Goal: Ask a question: Seek information or help from site administrators or community

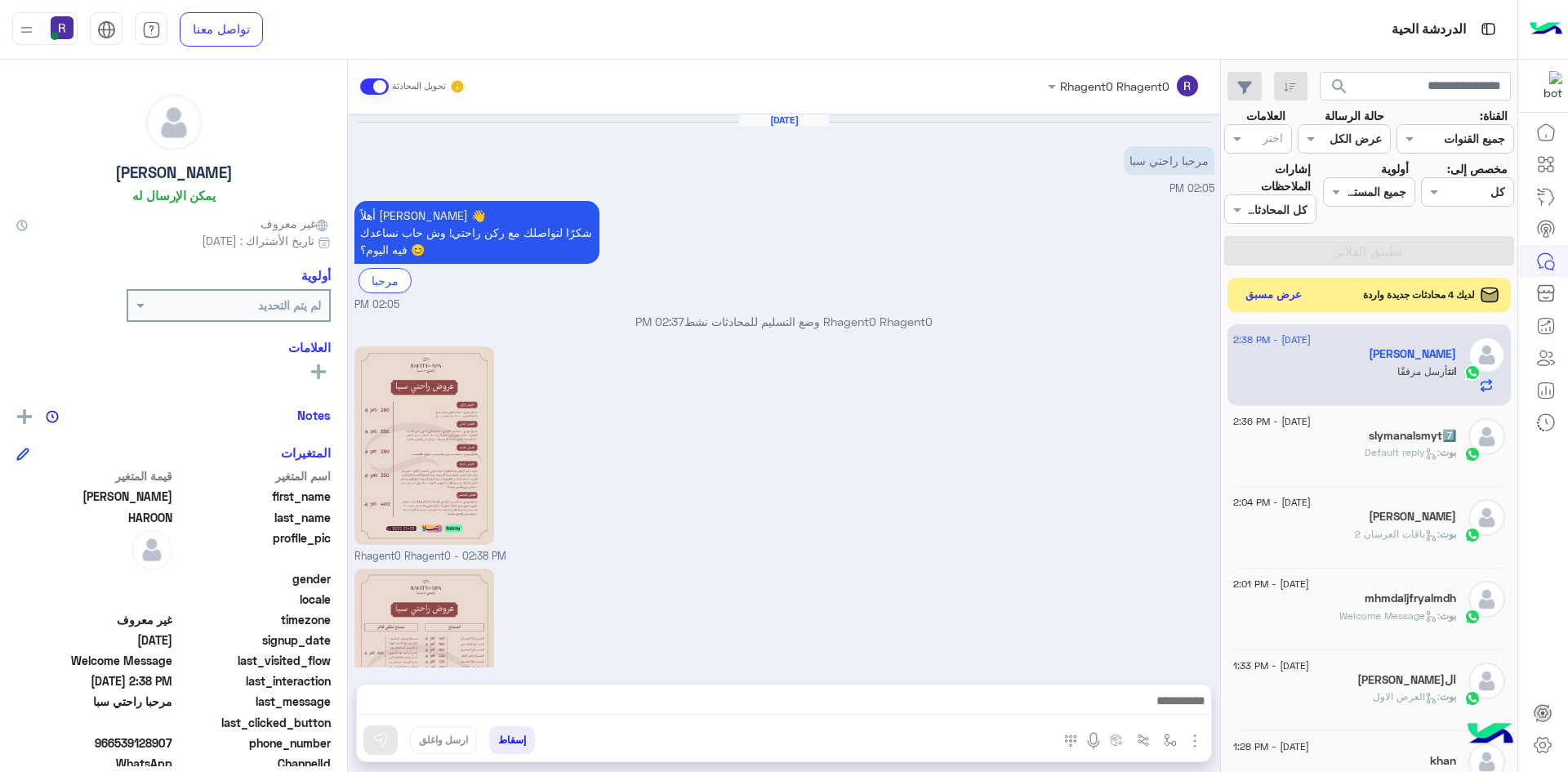
scroll to position [149, 0]
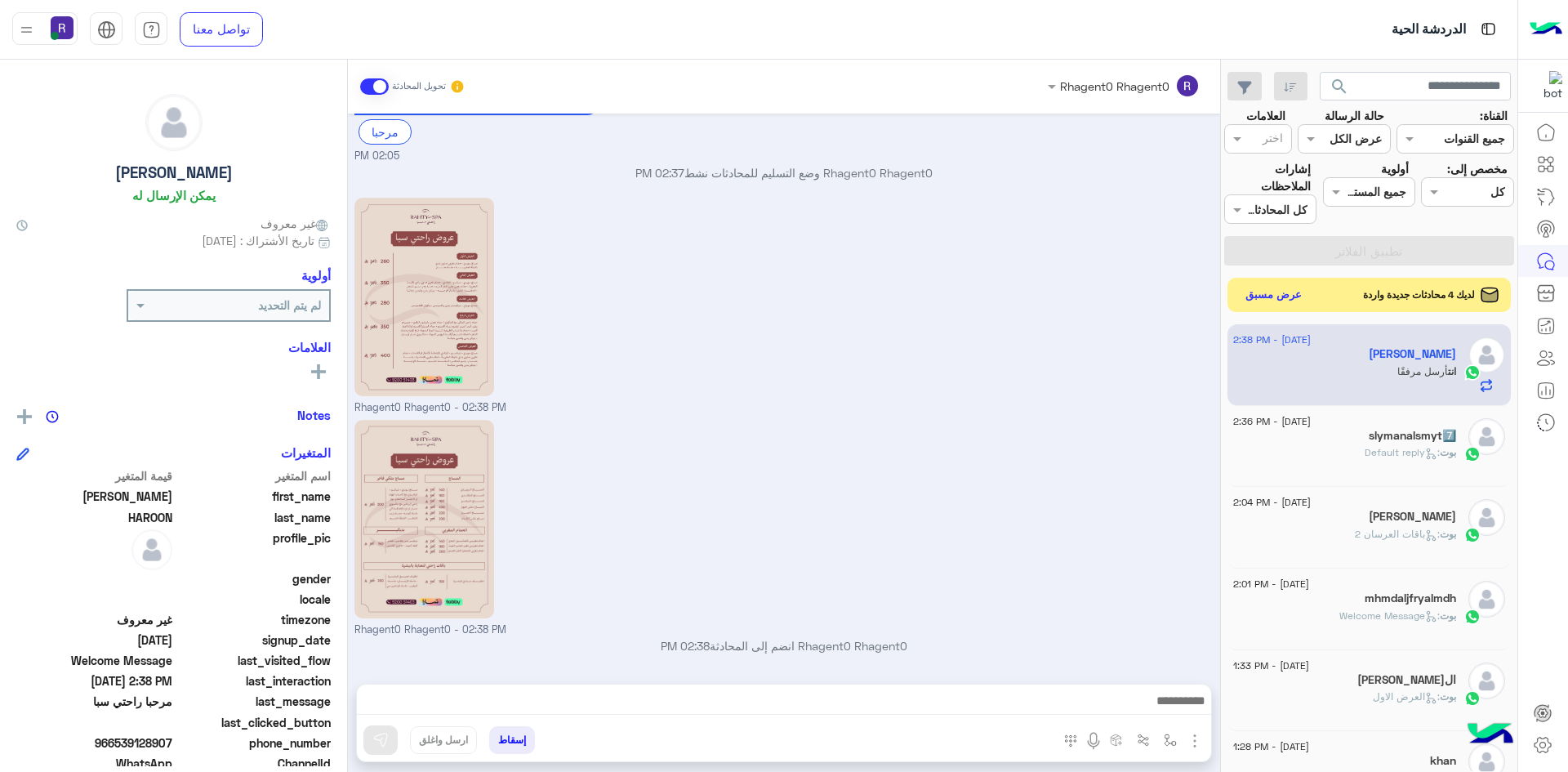
click at [1257, 291] on button "عرض مسبق" at bounding box center [1274, 295] width 69 height 22
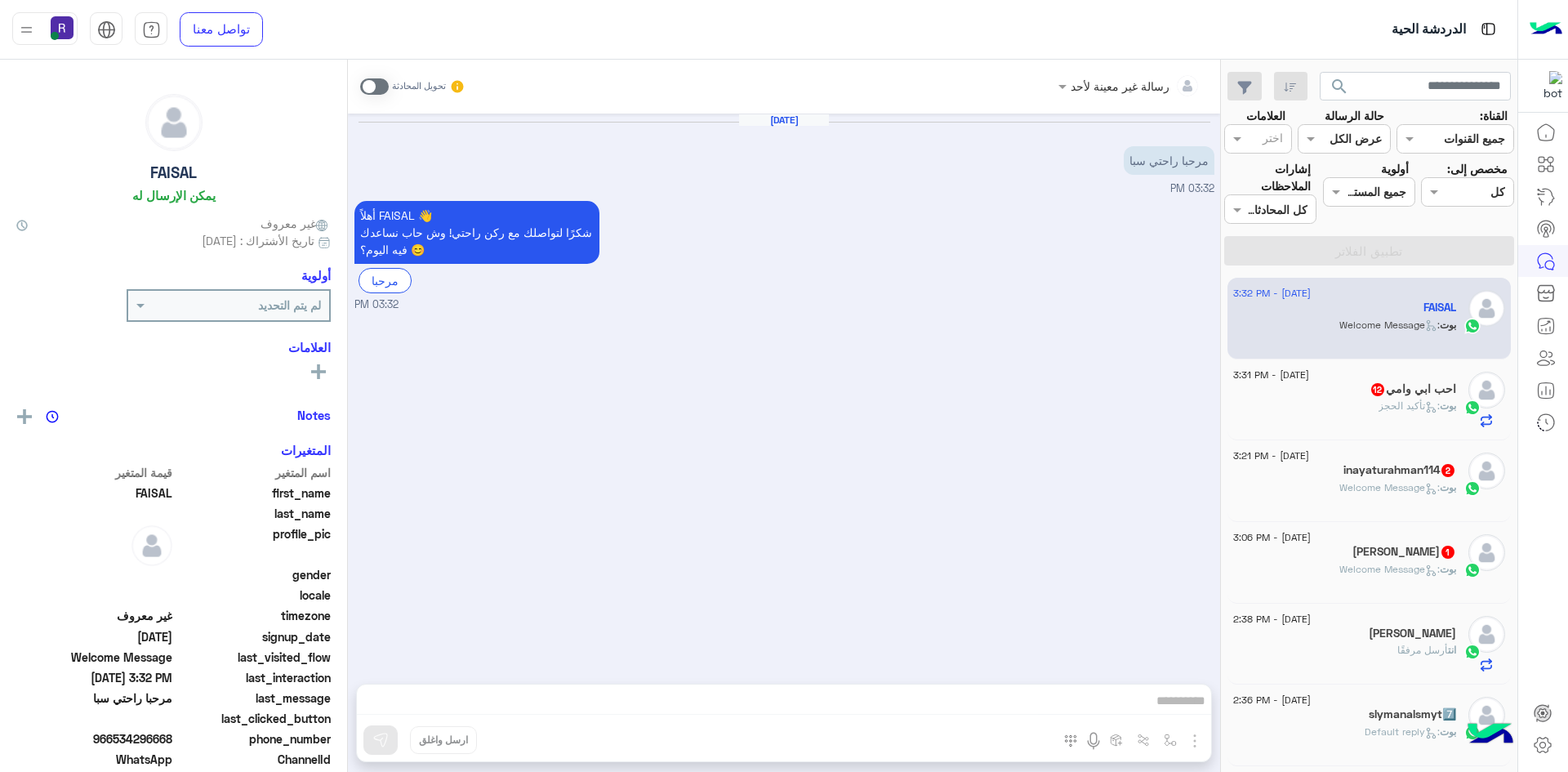
click at [1351, 575] on p "بوت : Welcome Message" at bounding box center [1398, 569] width 117 height 15
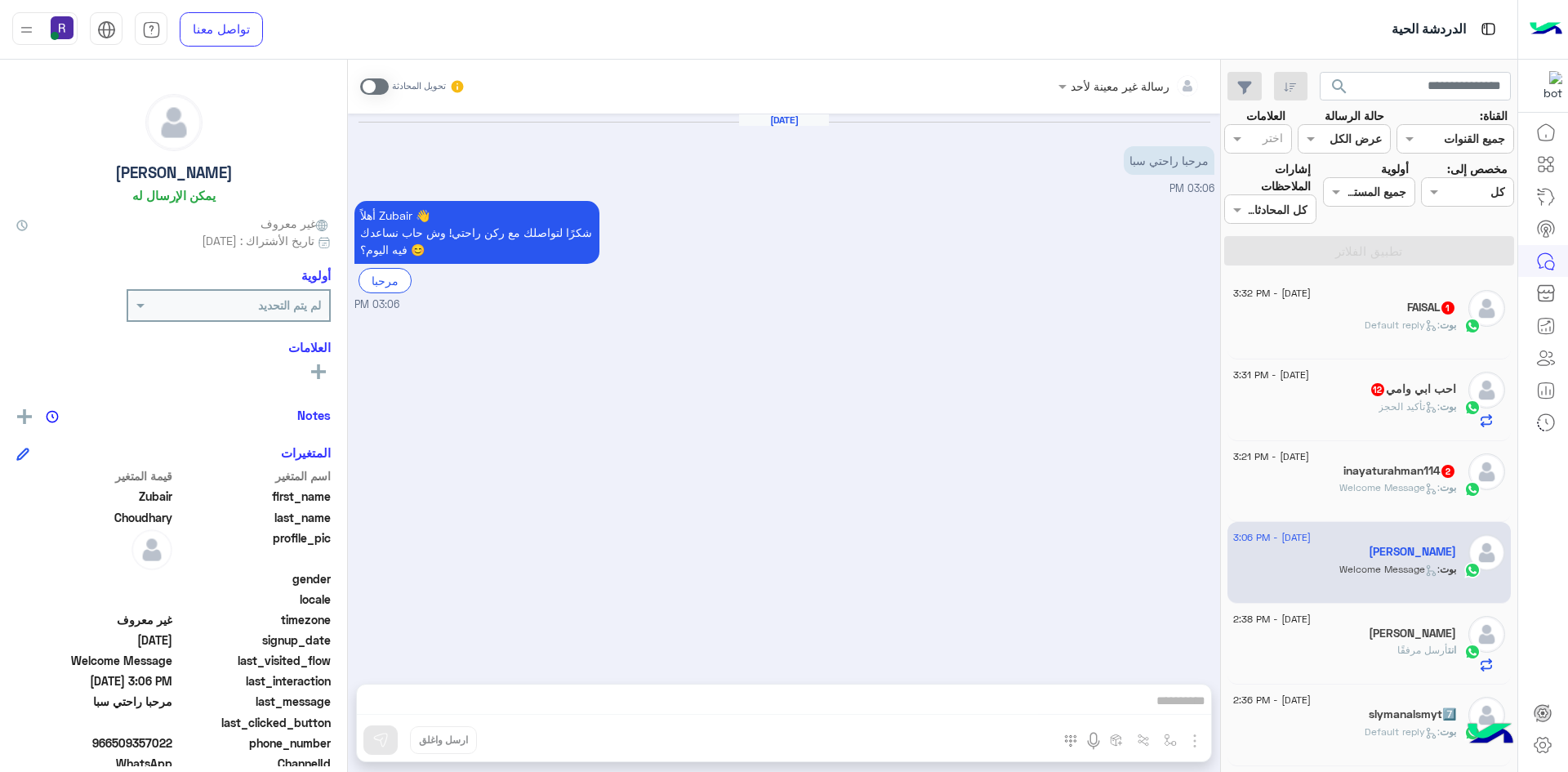
click at [385, 89] on span at bounding box center [374, 87] width 28 height 16
click at [1193, 738] on img "button" at bounding box center [1194, 740] width 19 height 19
click at [1174, 713] on span "الصور" at bounding box center [1163, 705] width 30 height 19
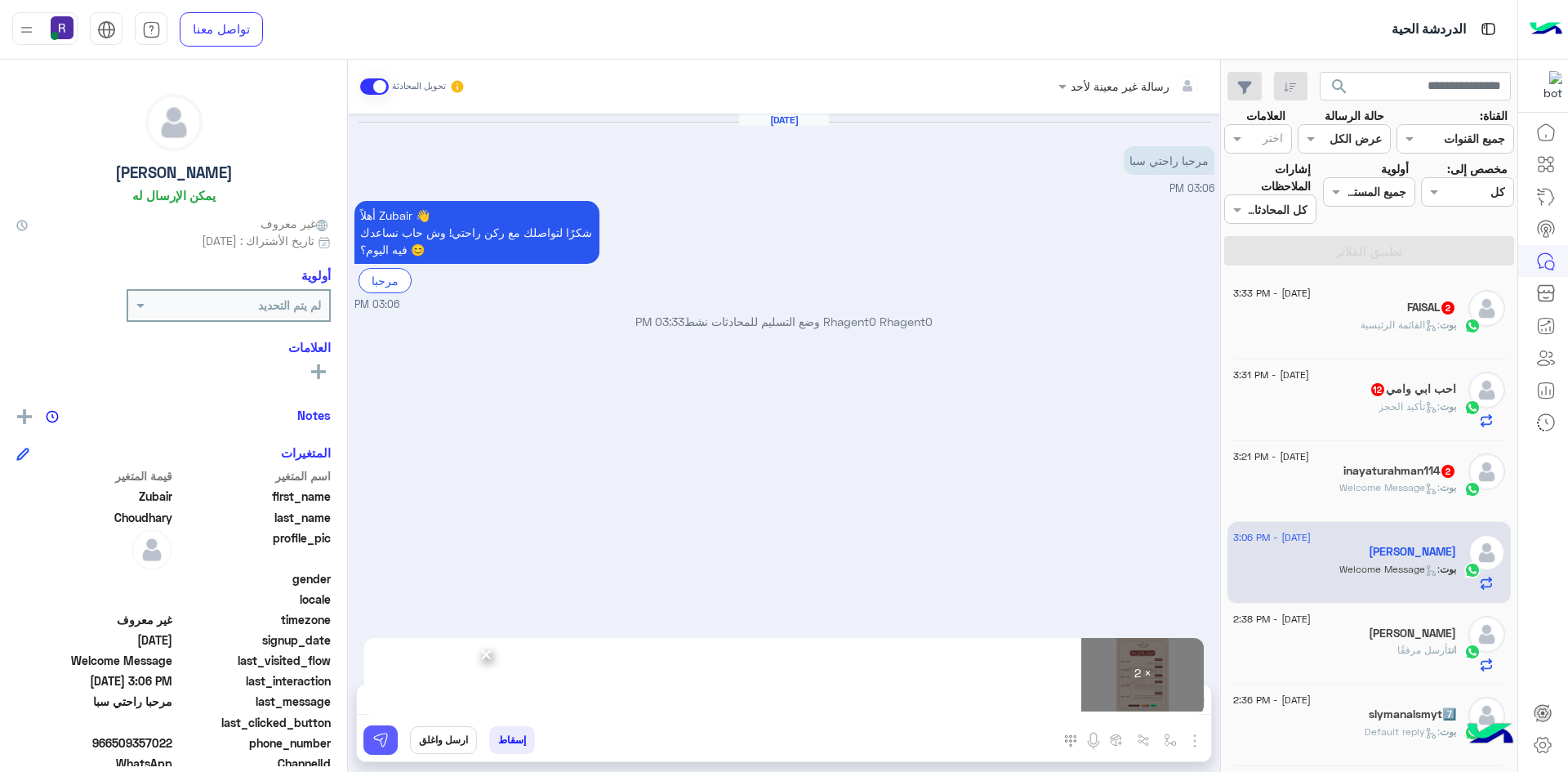
click at [378, 743] on img at bounding box center [381, 740] width 16 height 16
click at [390, 734] on button at bounding box center [381, 740] width 35 height 29
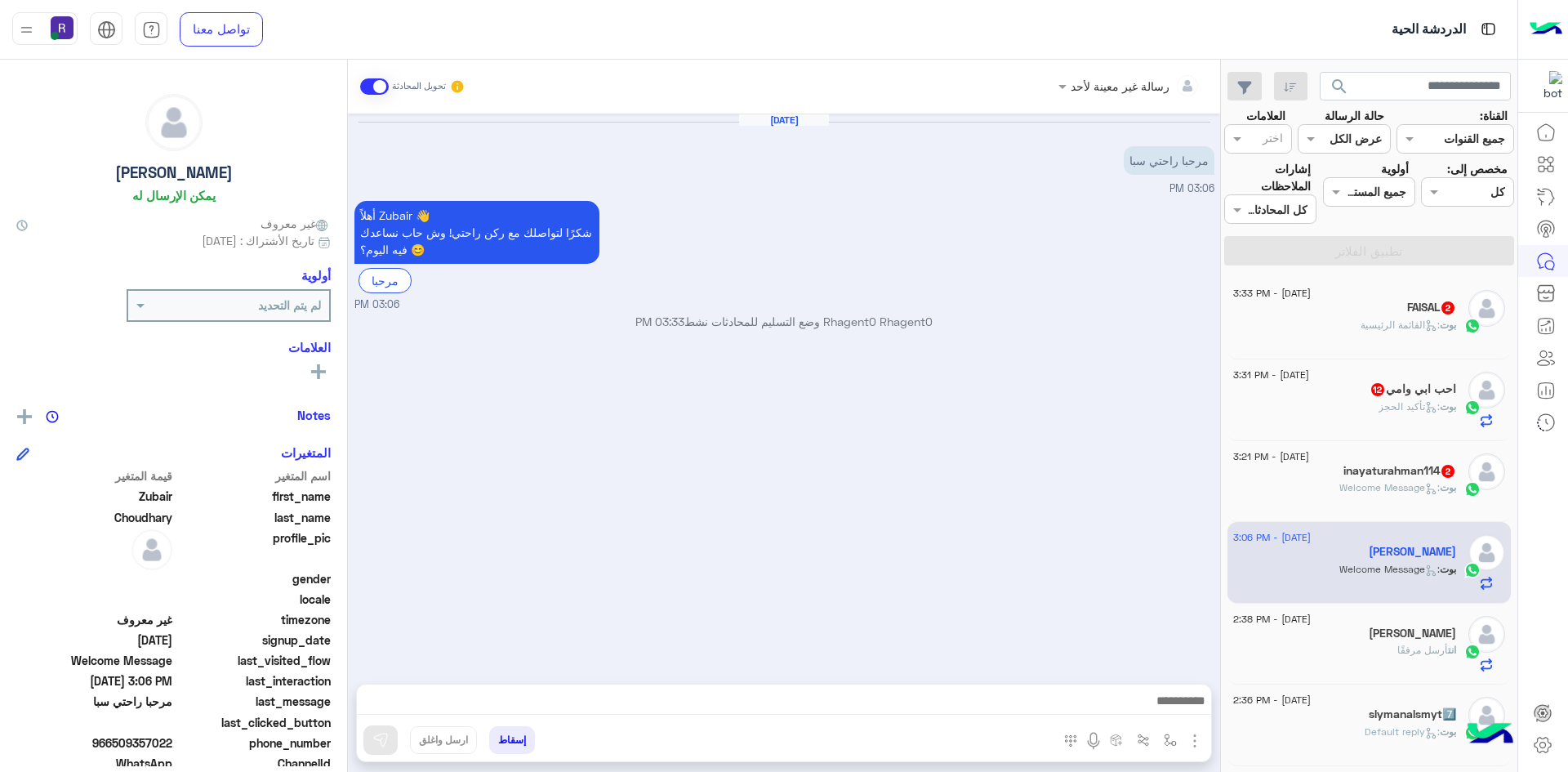
click at [1340, 487] on span ": Welcome Message" at bounding box center [1390, 486] width 101 height 12
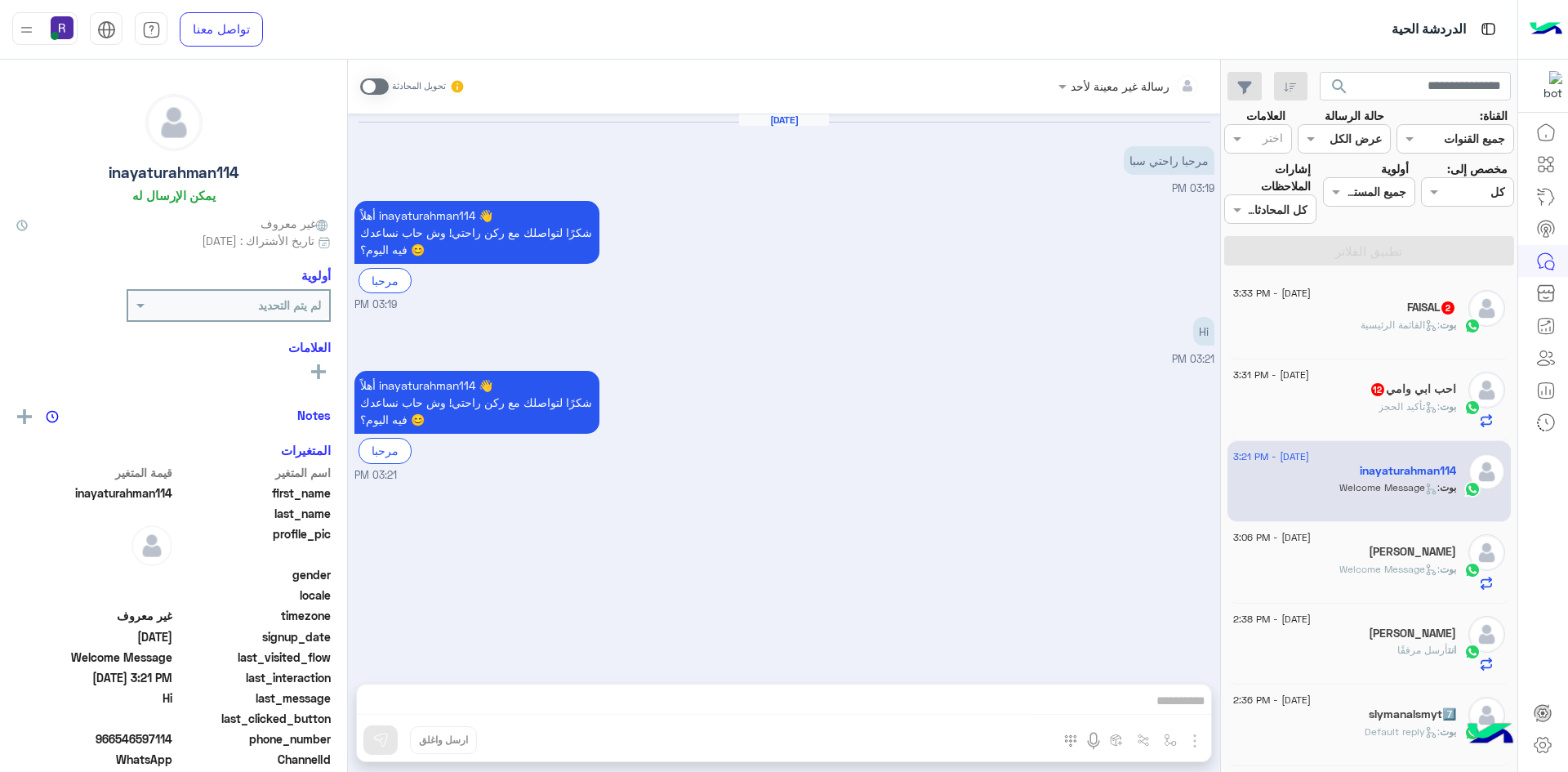
click at [385, 85] on span at bounding box center [374, 87] width 28 height 16
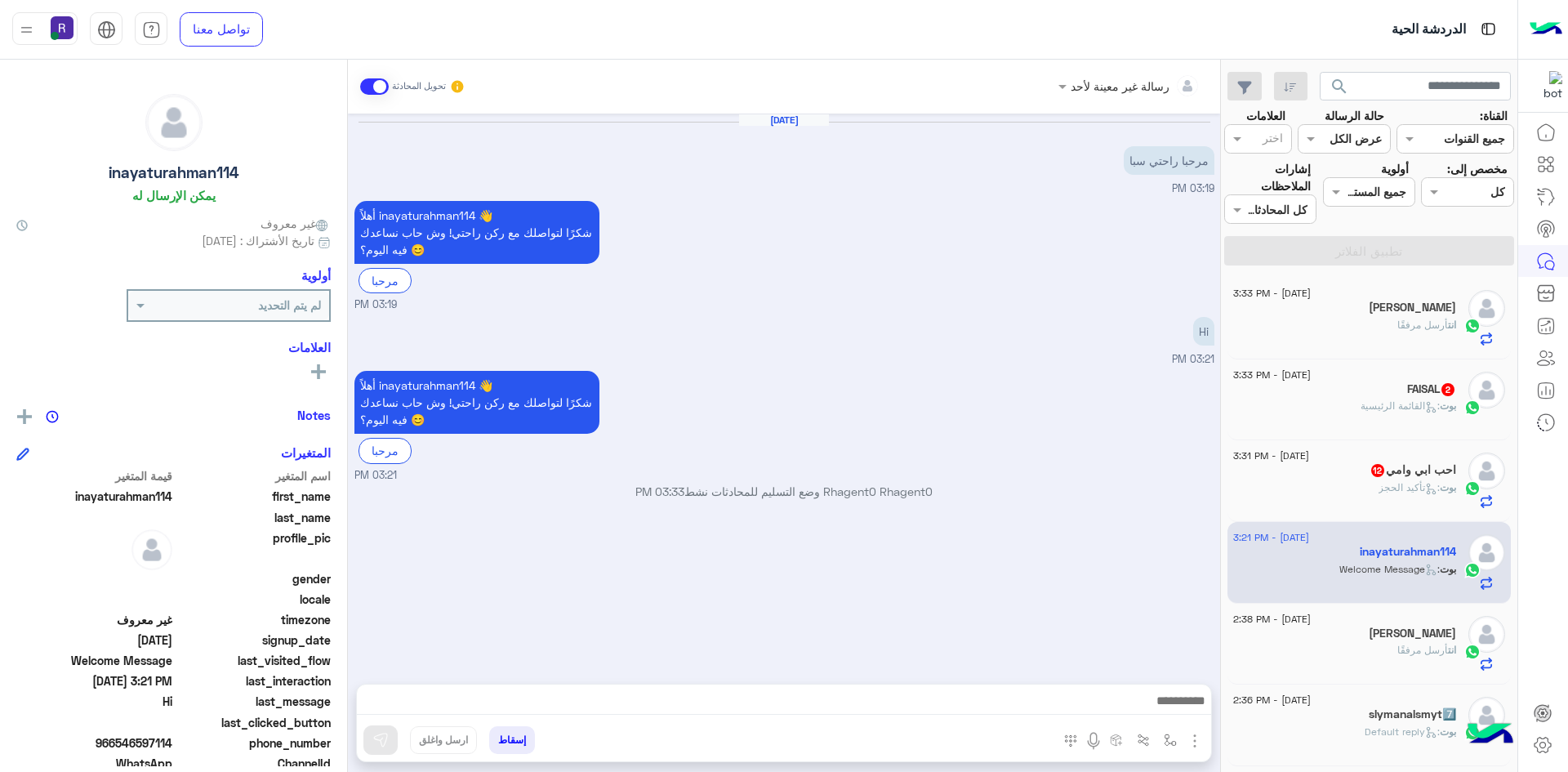
click at [1195, 739] on img "button" at bounding box center [1194, 740] width 19 height 19
click at [1172, 705] on span "الصور" at bounding box center [1163, 705] width 30 height 19
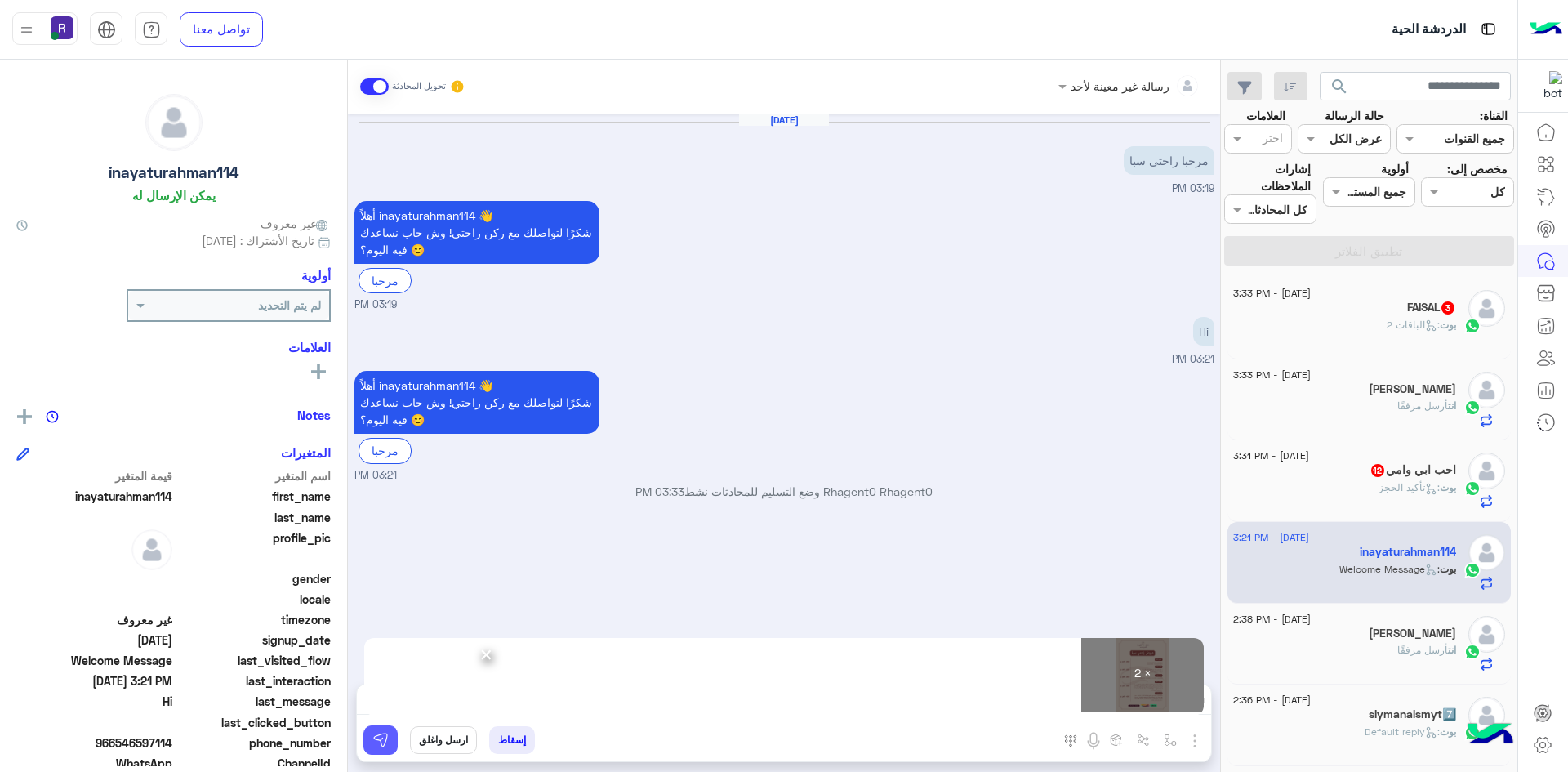
click at [374, 748] on button at bounding box center [381, 740] width 35 height 29
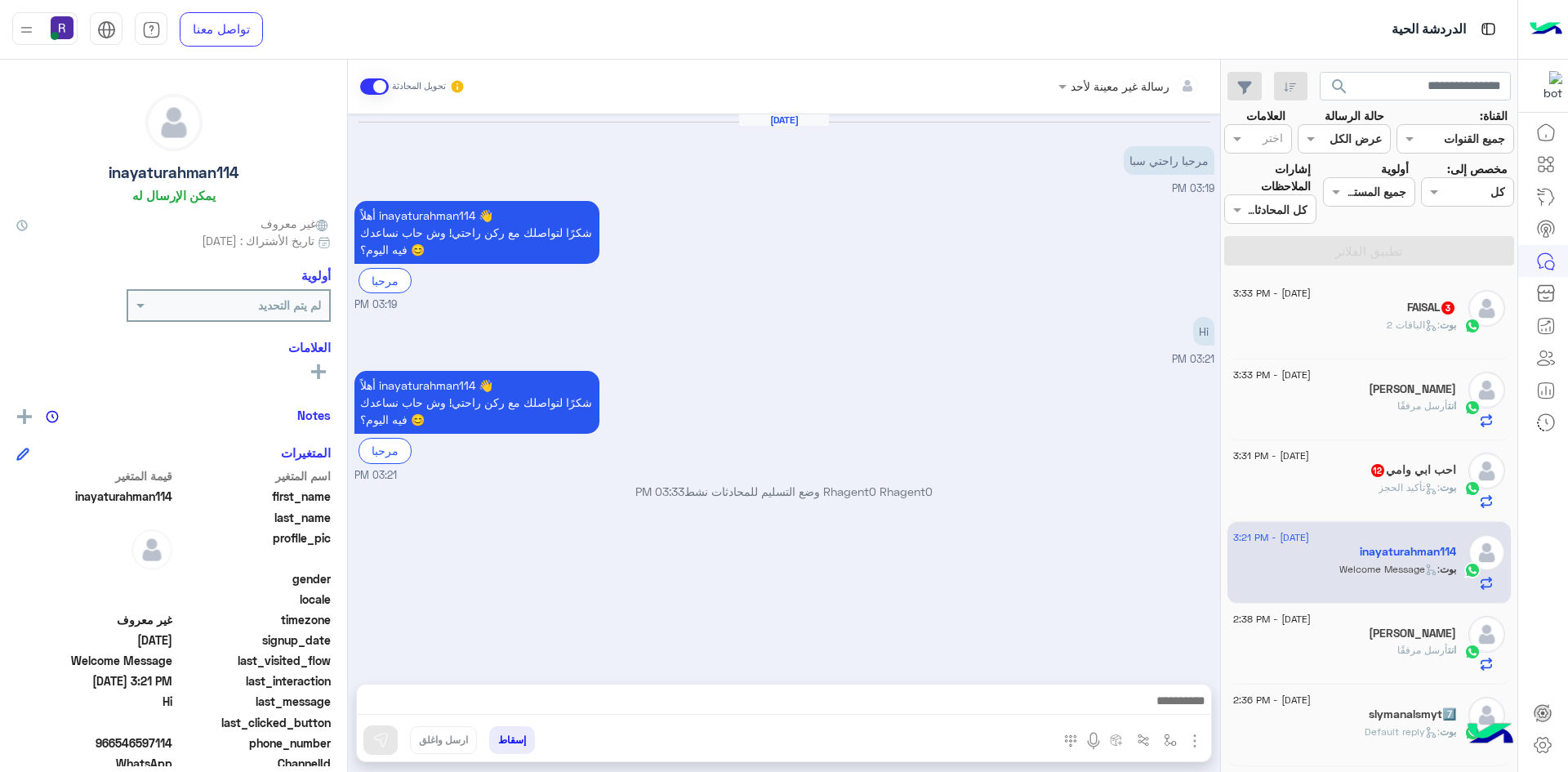
click at [1352, 488] on div "بوت : تأكيد الحجز" at bounding box center [1345, 494] width 223 height 28
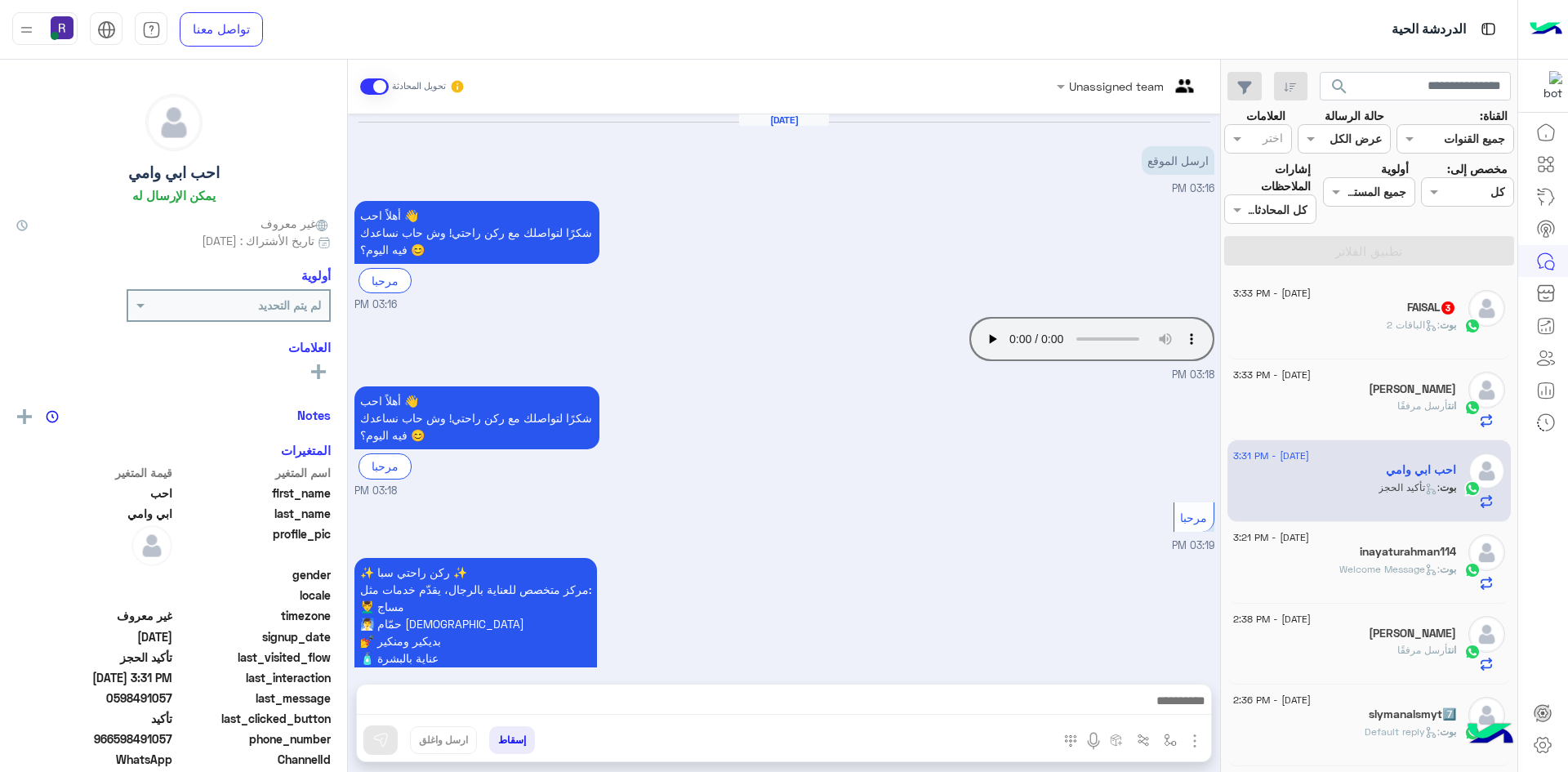
scroll to position [1189, 0]
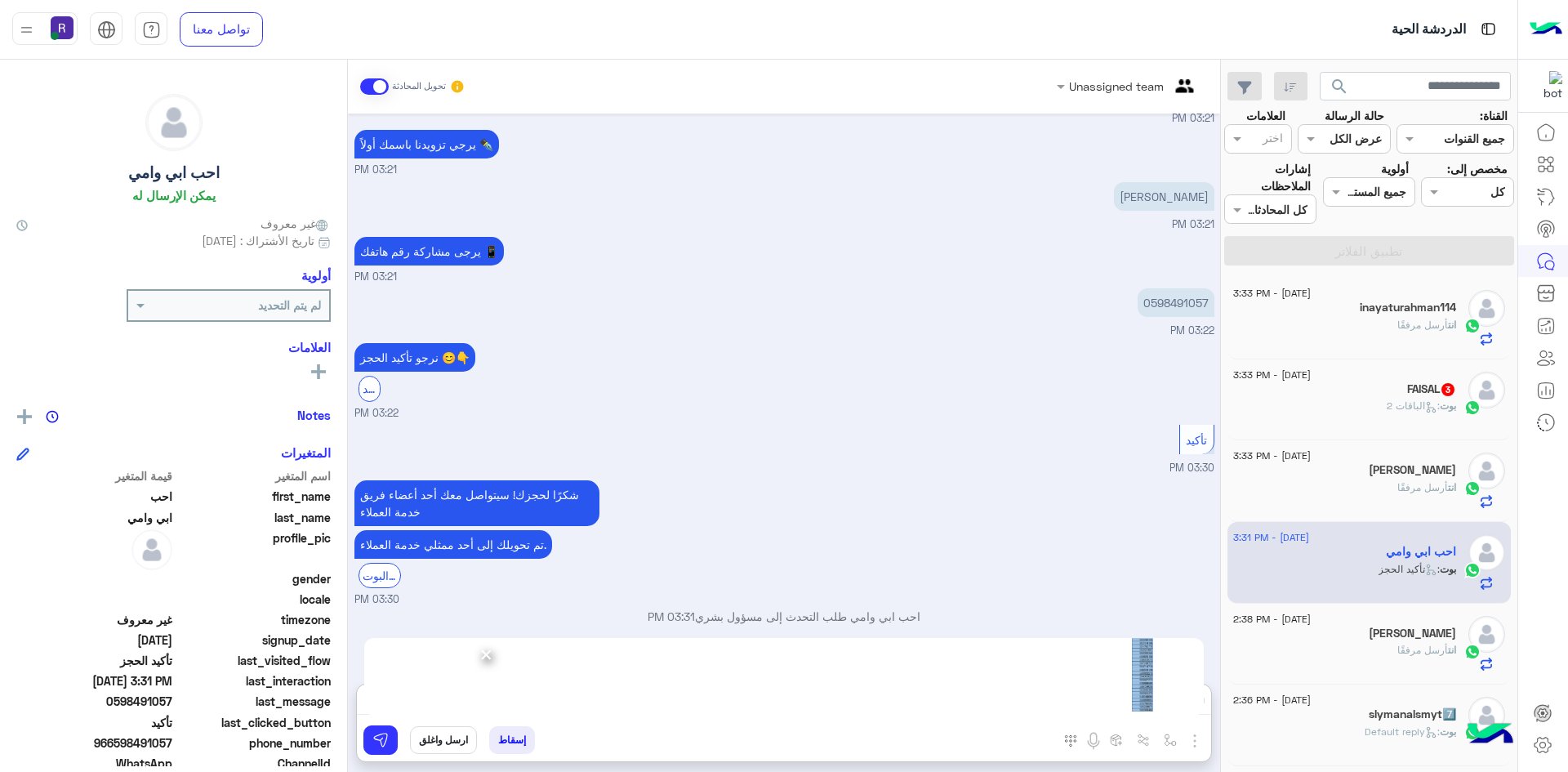
click at [491, 656] on span "×" at bounding box center [486, 653] width 16 height 37
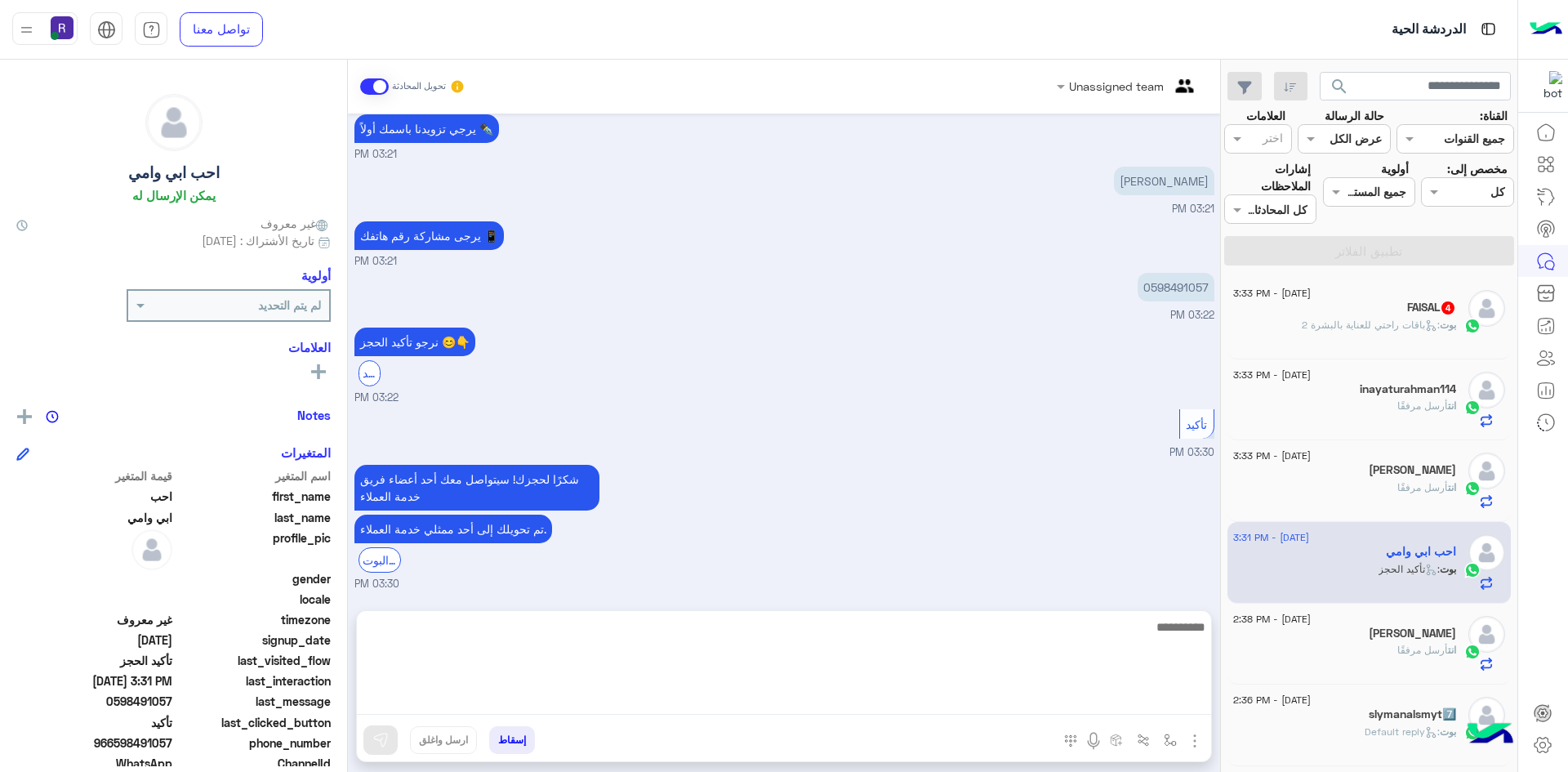
click at [1117, 710] on textarea at bounding box center [784, 665] width 854 height 98
type textarea "**********"
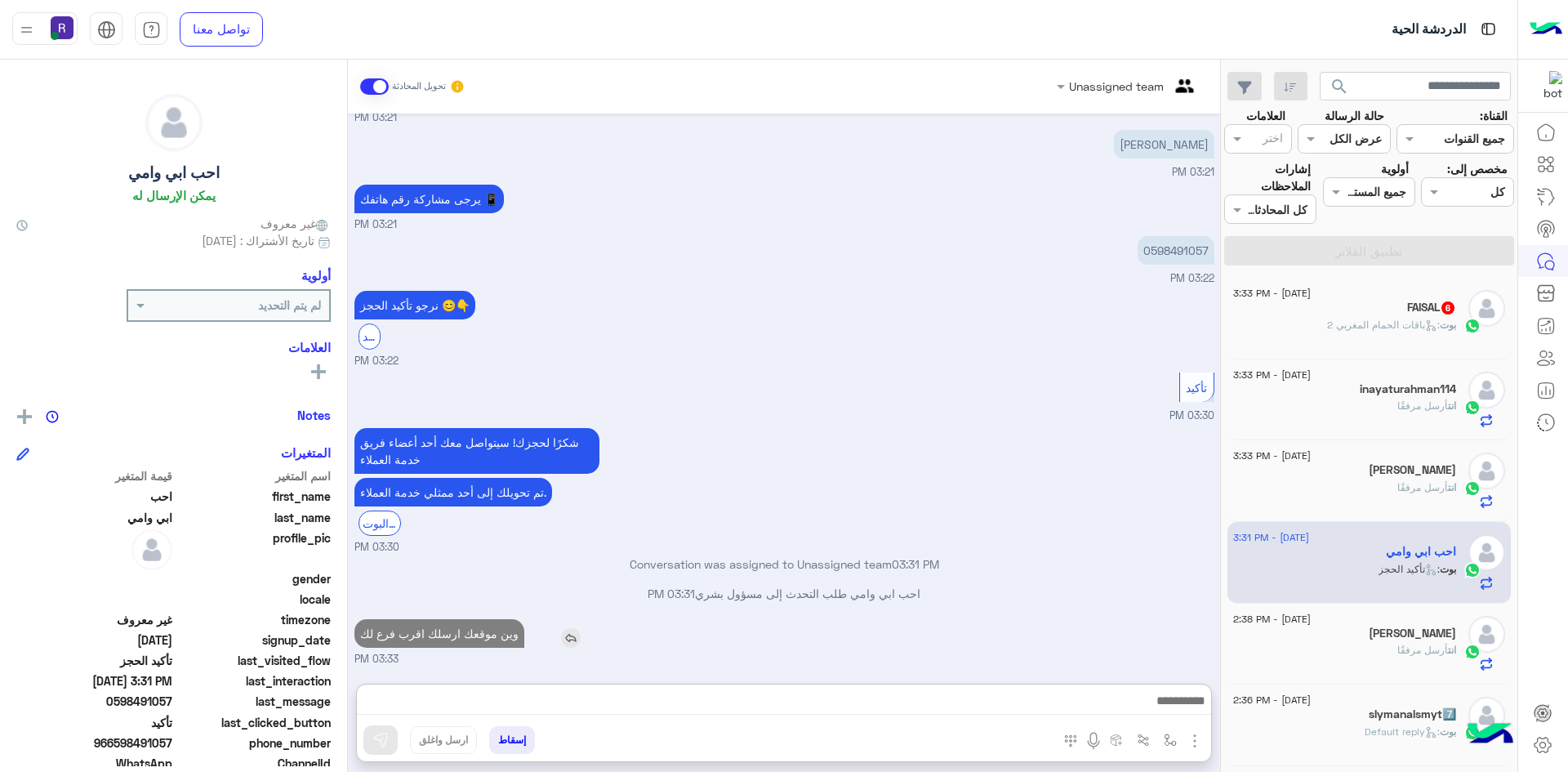
click at [460, 619] on p "وين موقعك ارسلك اقرب فرع لك" at bounding box center [440, 633] width 170 height 28
click at [460, 557] on div "[DATE] ارسل الموقع 03:16 PM أهلاً احب 👋 شكرًا لتواصلك مع ركن راحتي! وش حاب نساع…" at bounding box center [784, 390] width 873 height 554
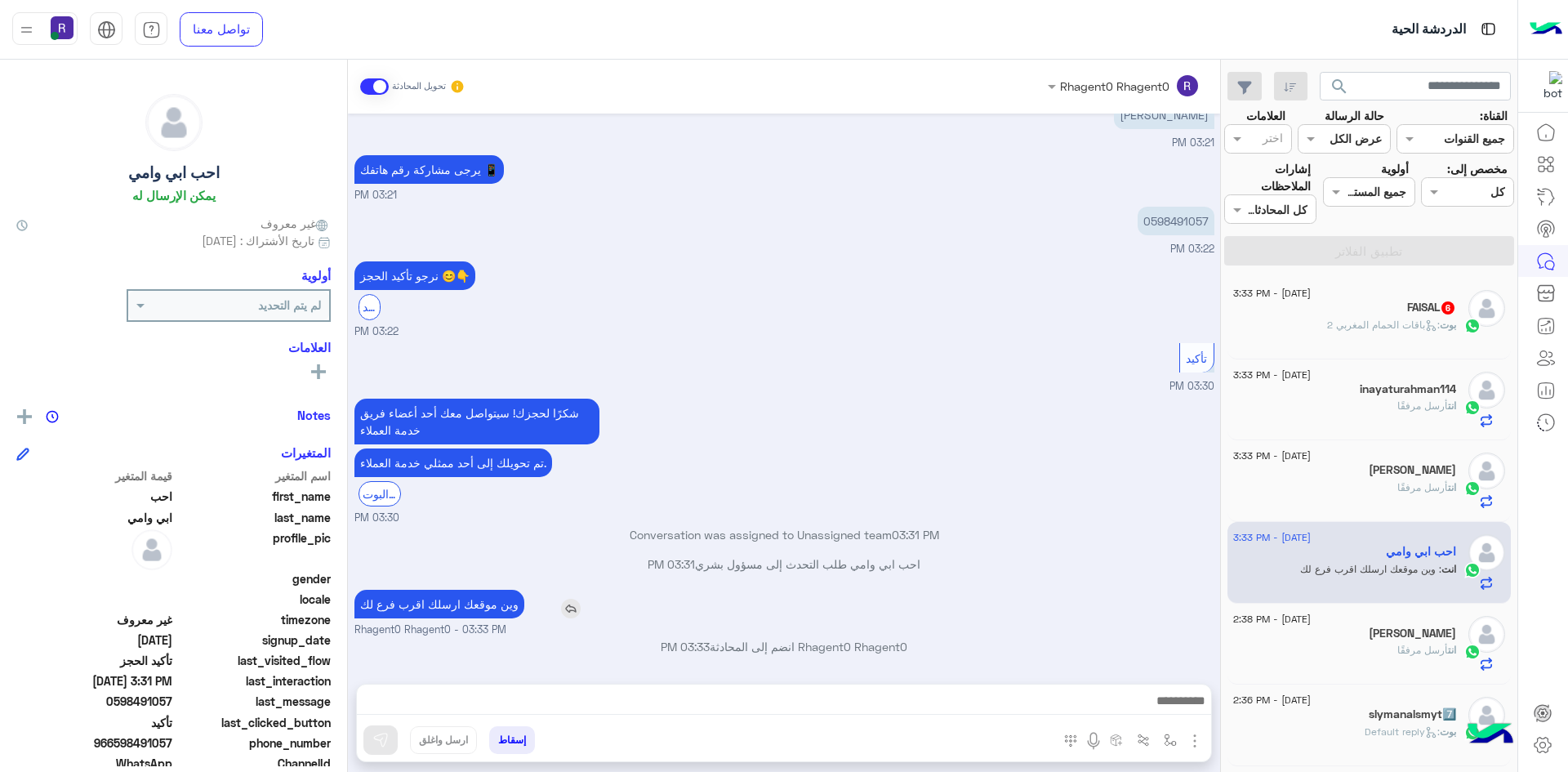
click at [456, 600] on p "وين موقعك ارسلك اقرب فرع لك" at bounding box center [440, 603] width 170 height 28
copy app-msgs-text
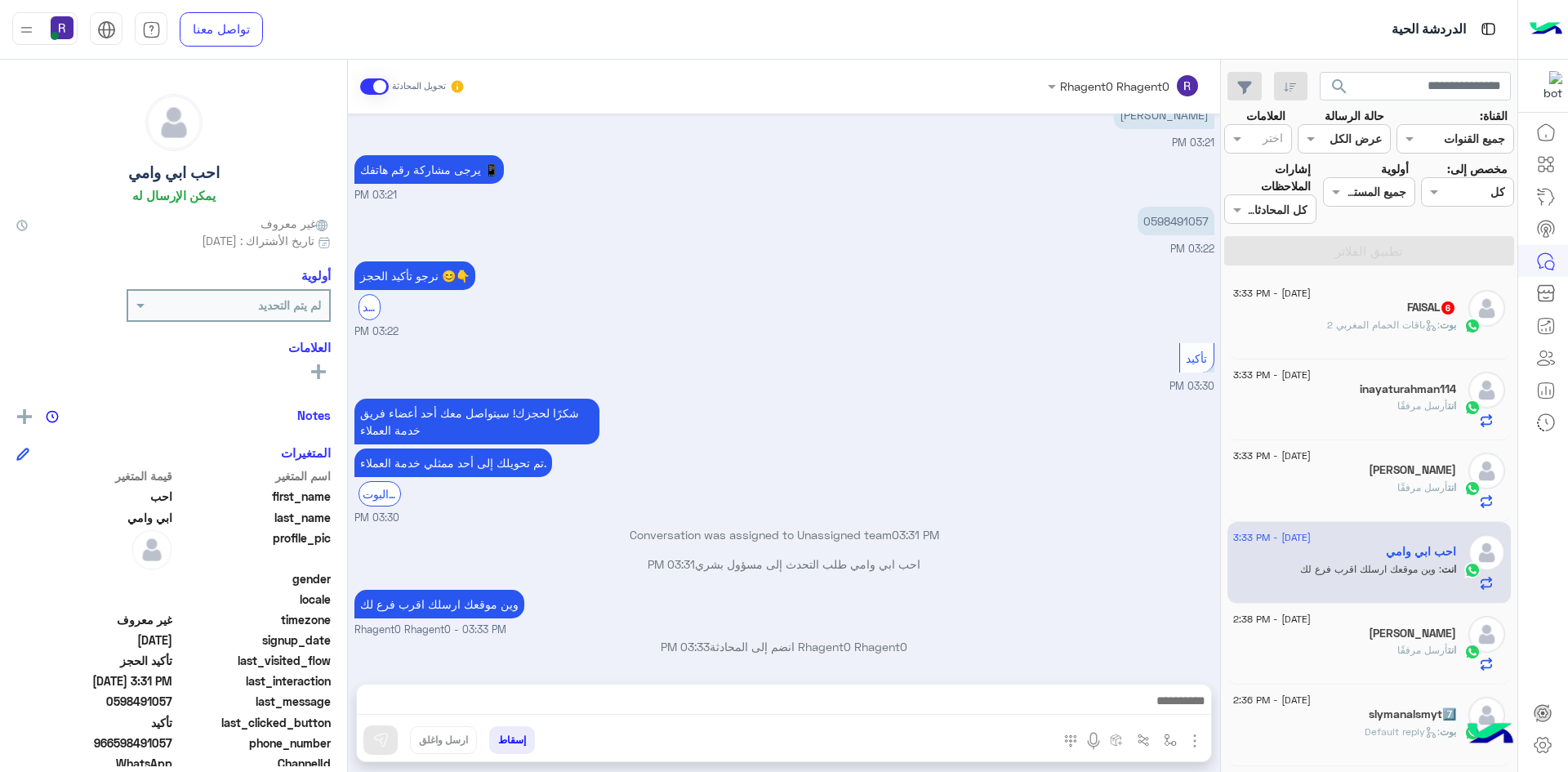
click at [1398, 312] on div "FAISAL 6" at bounding box center [1345, 309] width 223 height 17
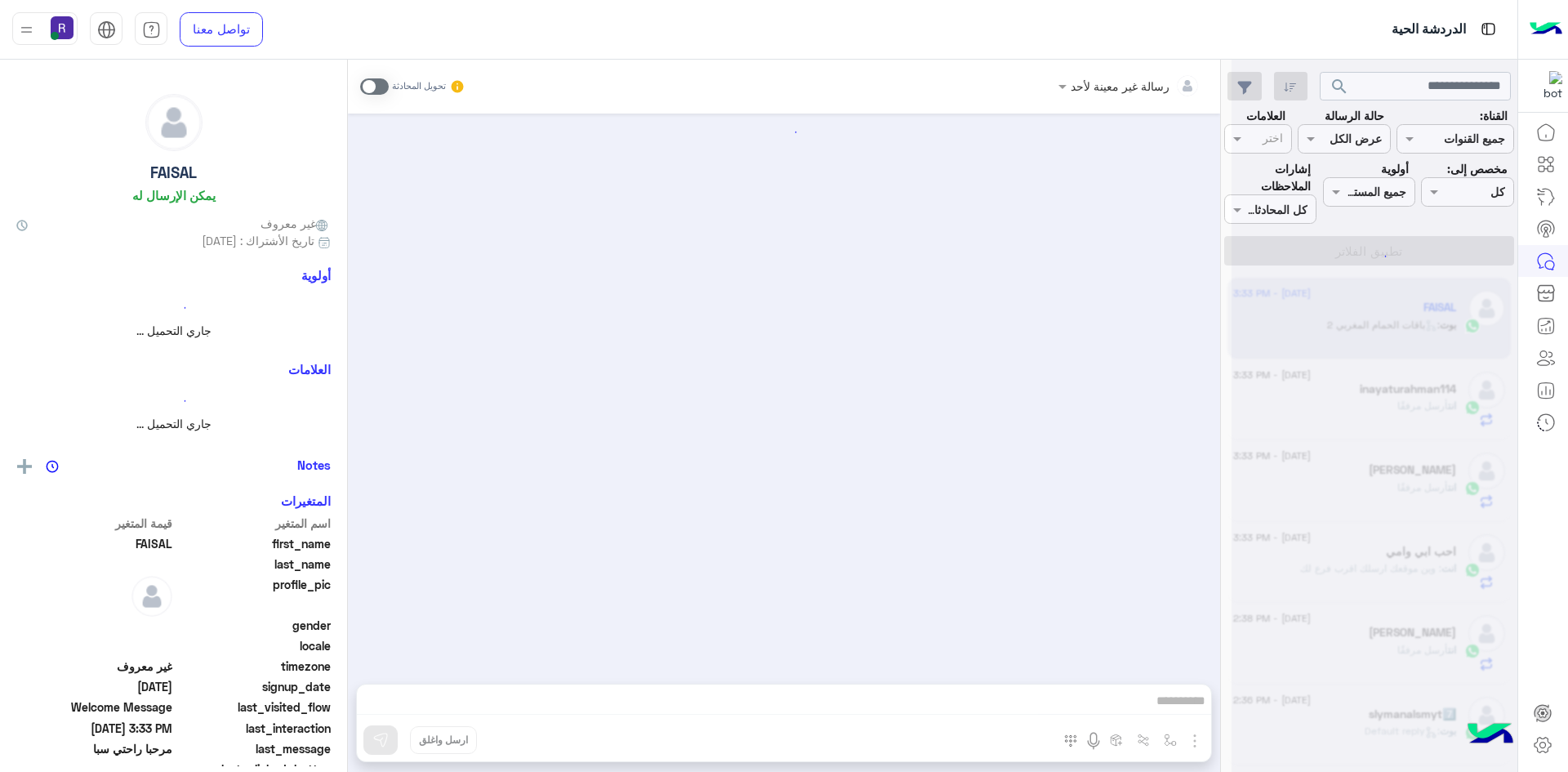
scroll to position [1542, 0]
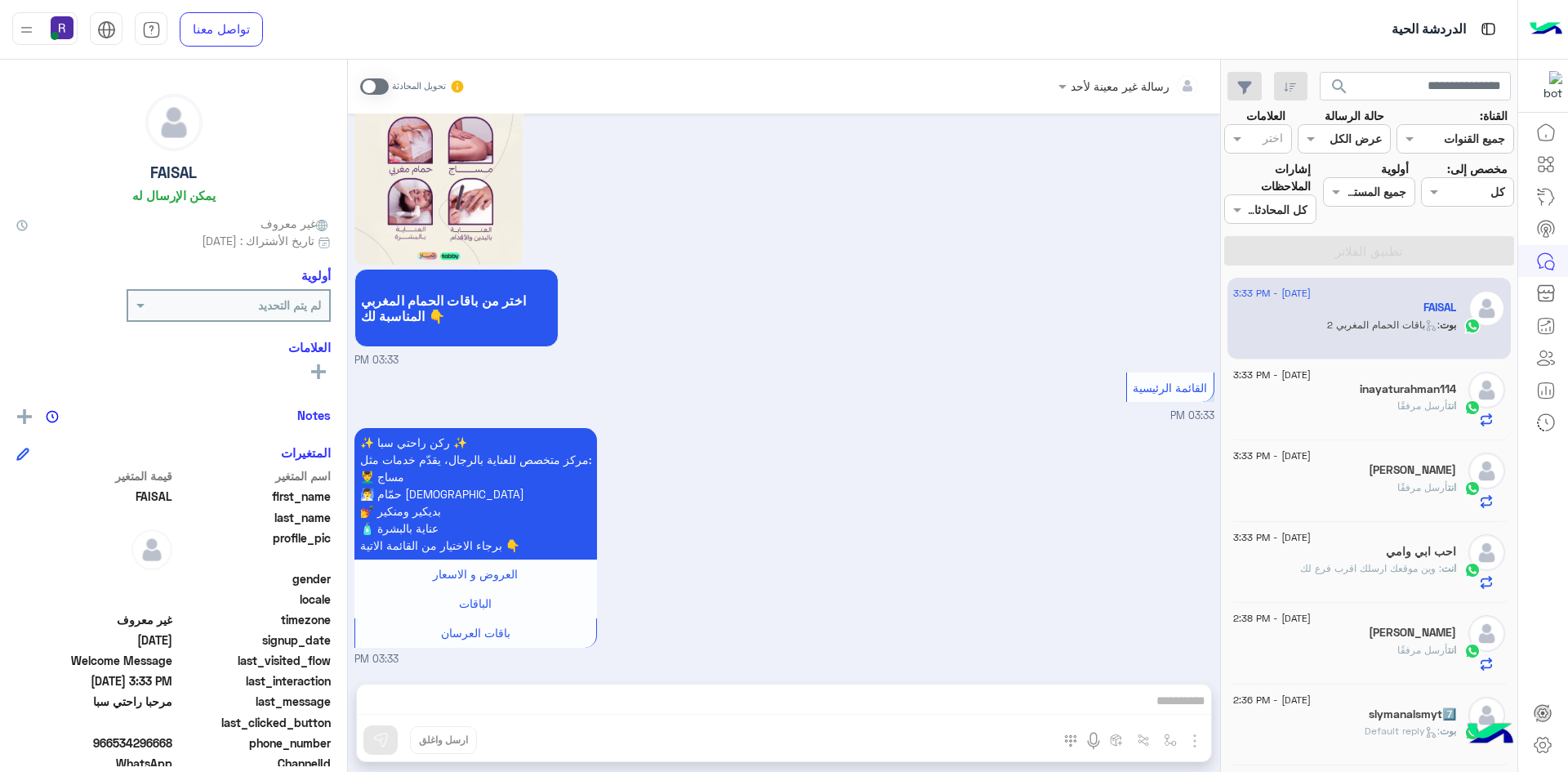
click at [379, 82] on span at bounding box center [374, 87] width 28 height 16
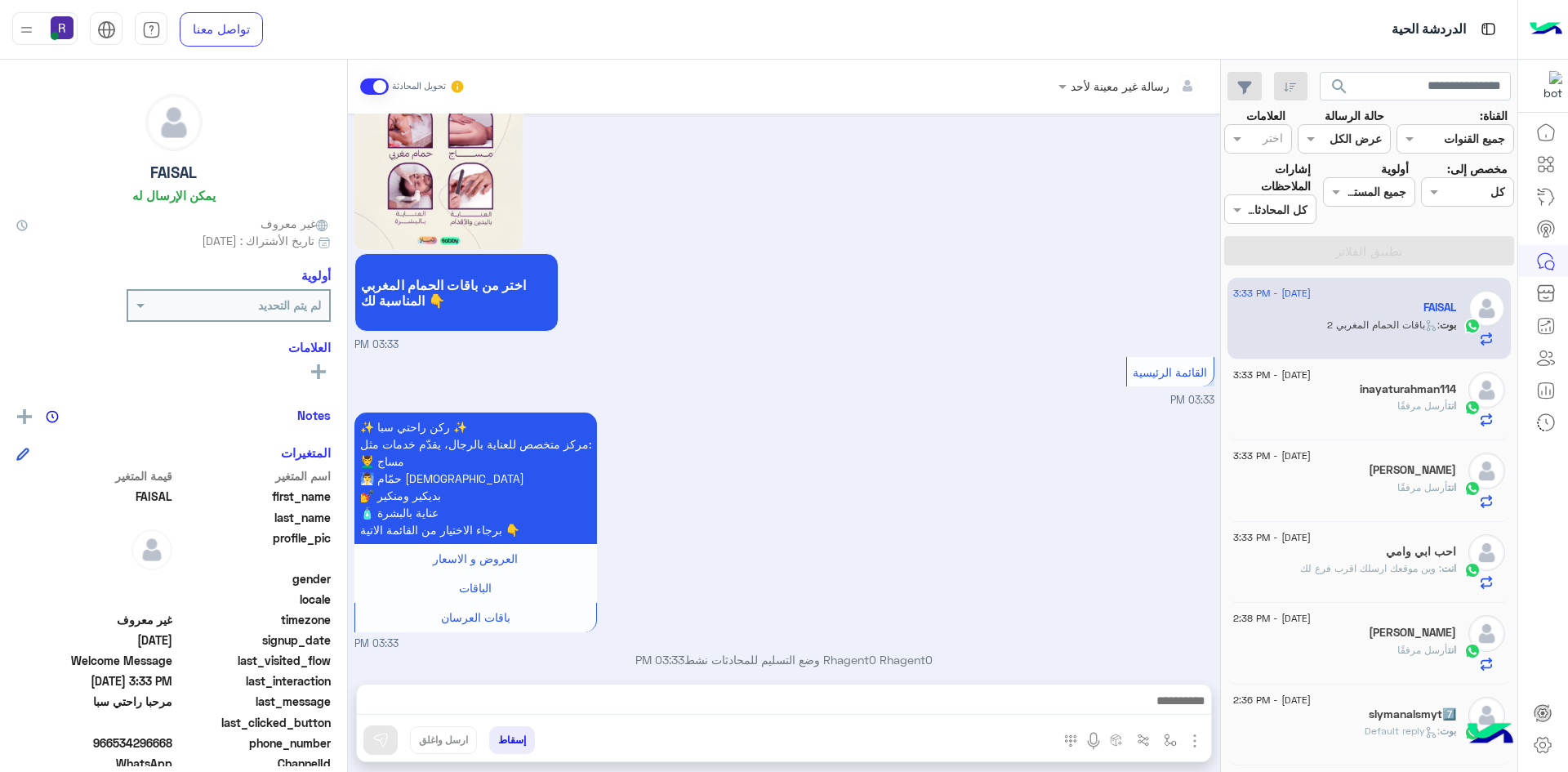
scroll to position [1571, 0]
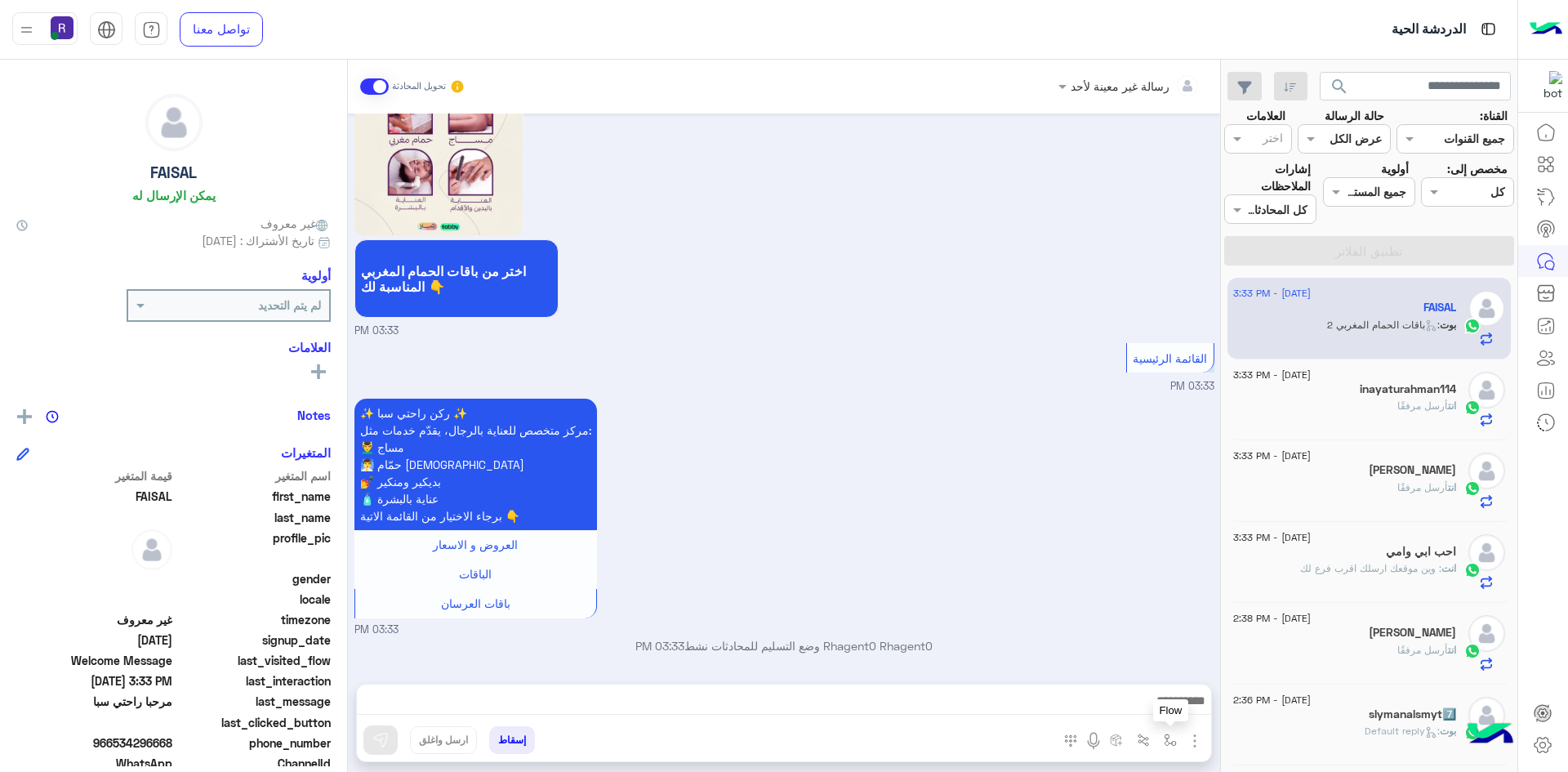
click at [1171, 740] on img "button" at bounding box center [1171, 740] width 13 height 13
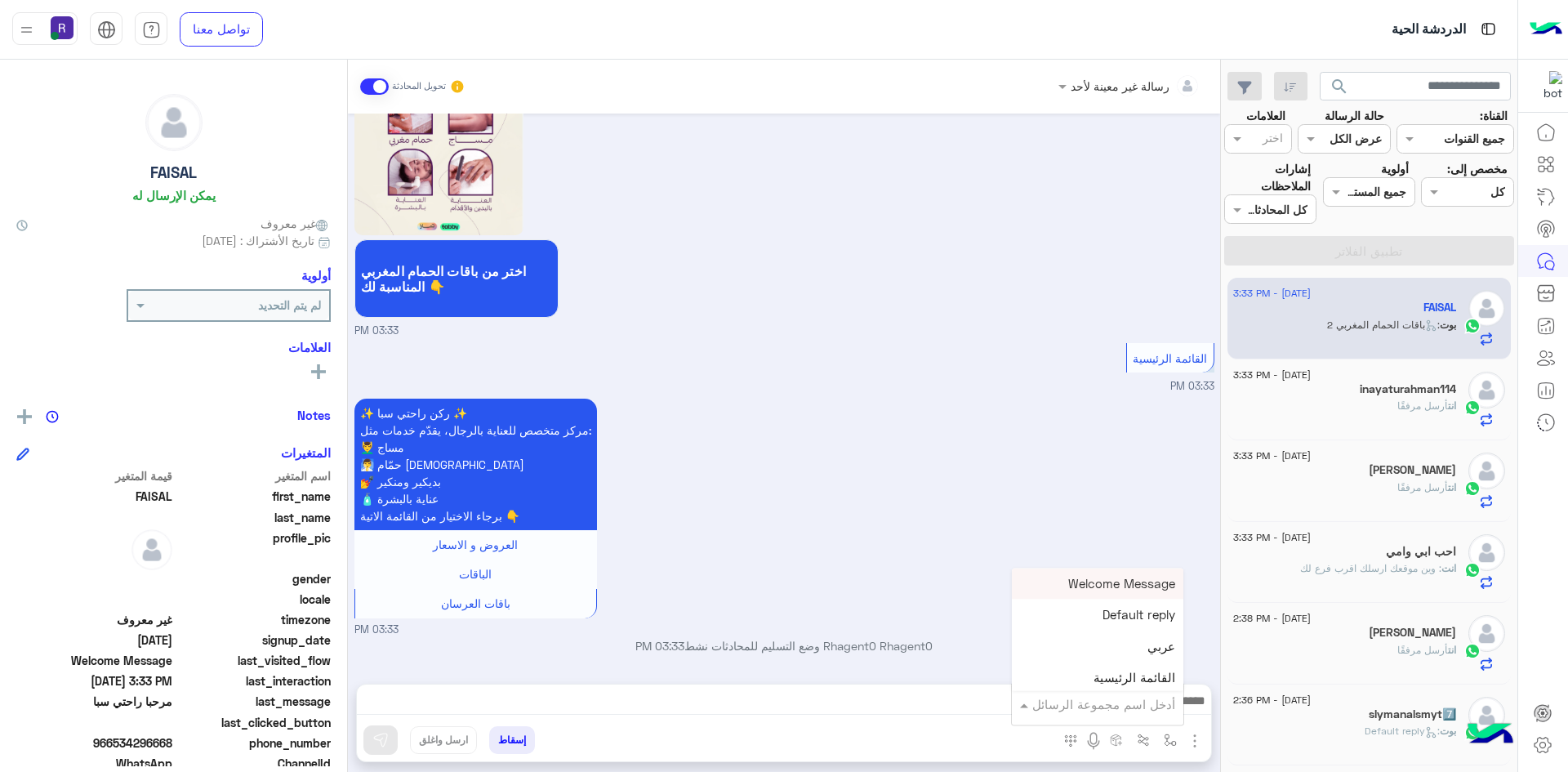
click at [1118, 698] on input "text" at bounding box center [1120, 704] width 111 height 19
click at [872, 584] on div "✨ ركن راحتي سبا ✨ مركز متخصص للعناية بالرجال، يقدّم خدمات مثل: 💆‍♂️ مساج 🧖‍♂️ ح…" at bounding box center [784, 516] width 860 height 243
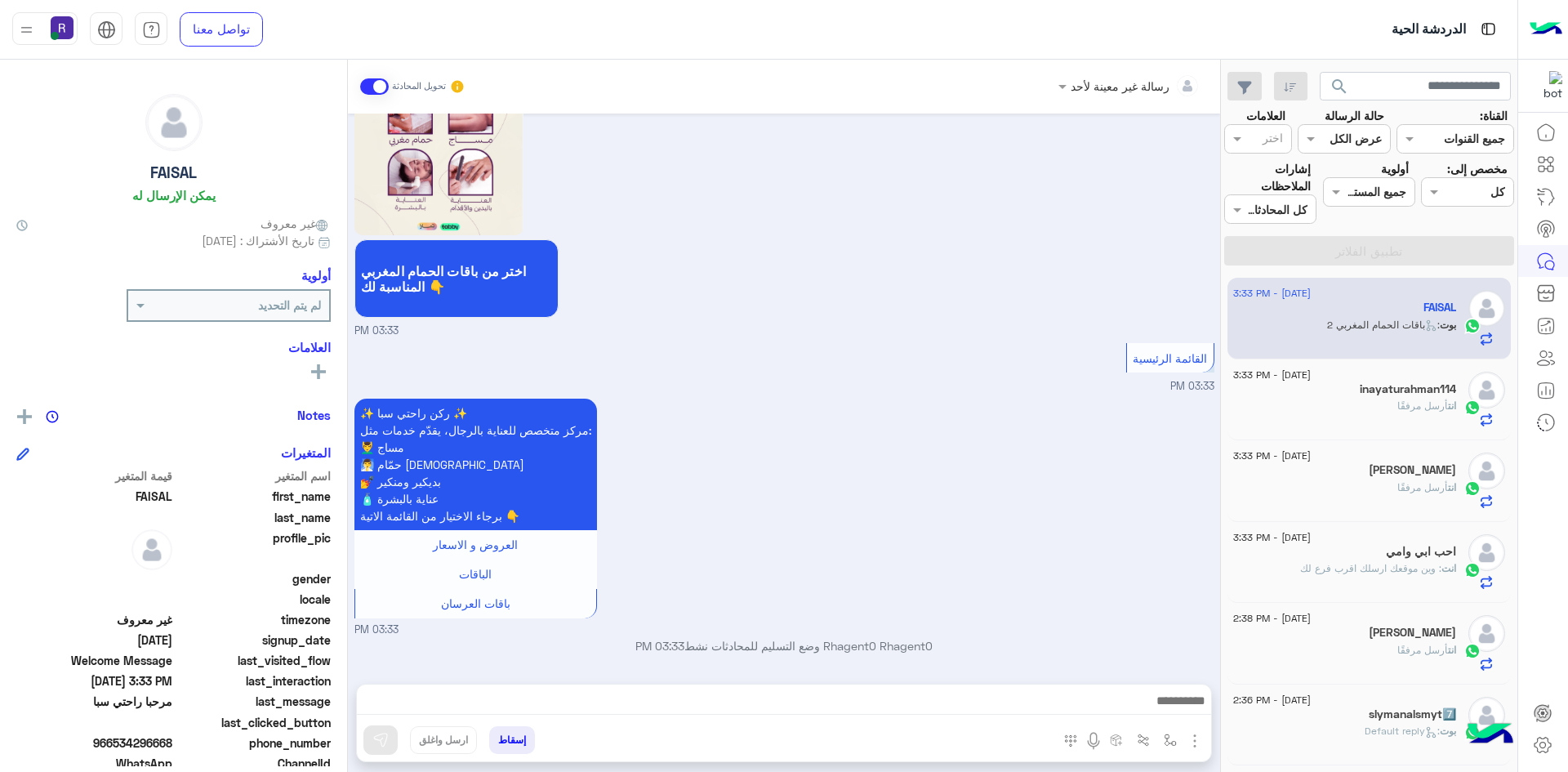
click at [1189, 740] on img "button" at bounding box center [1194, 740] width 19 height 19
click at [1182, 711] on button "الصور" at bounding box center [1170, 705] width 69 height 33
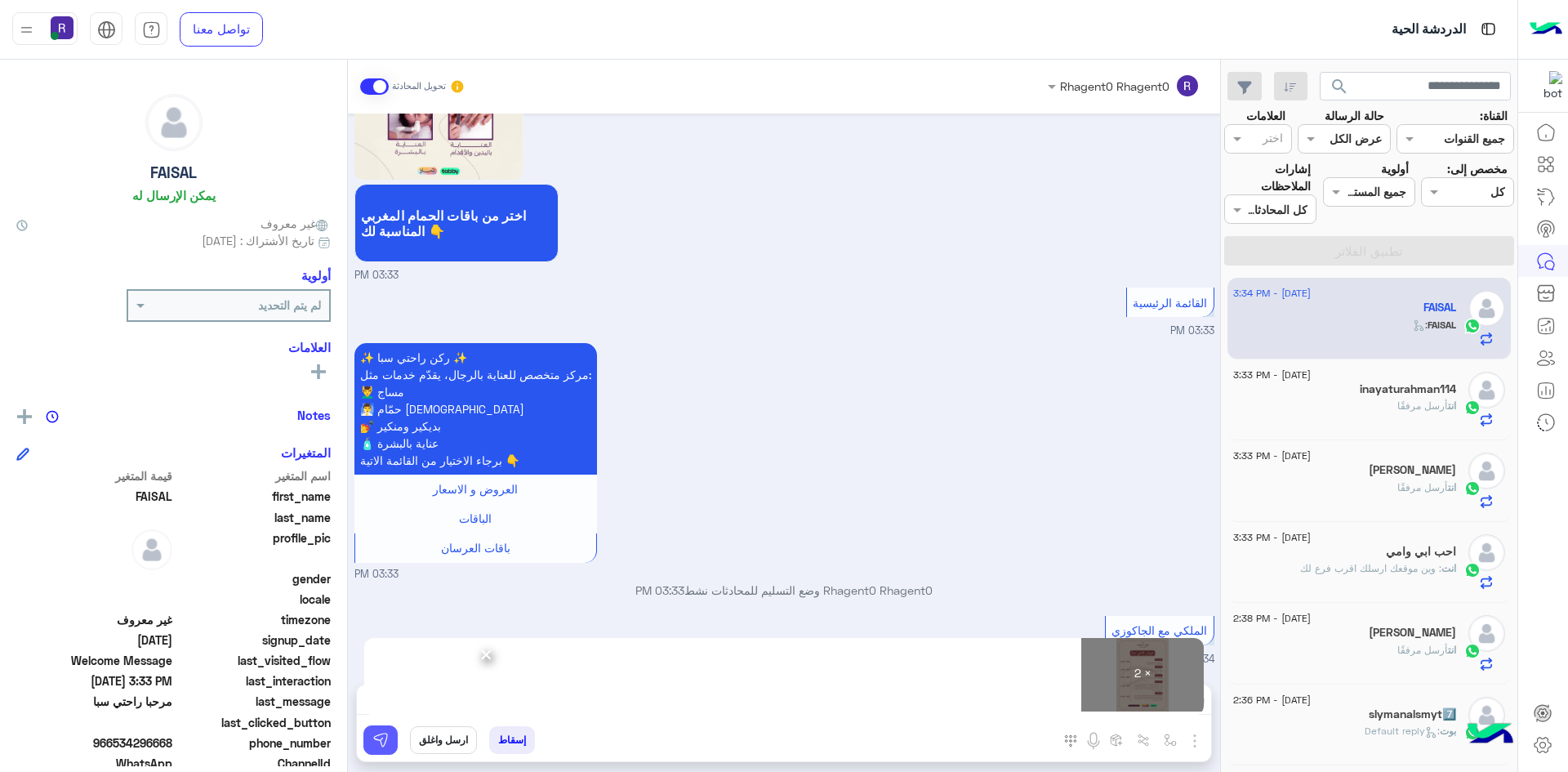
click at [382, 738] on img at bounding box center [381, 740] width 16 height 16
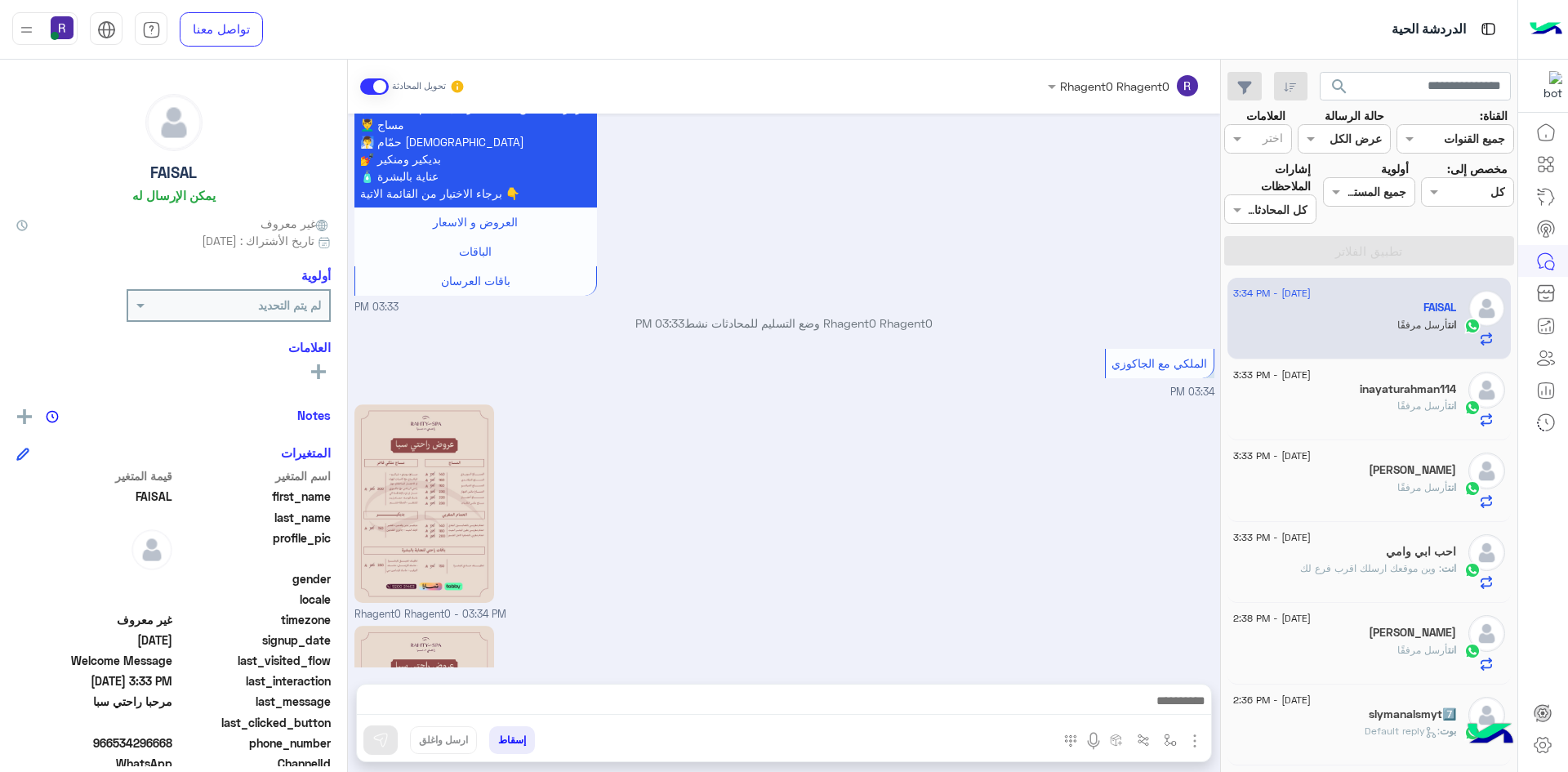
scroll to position [2100, 0]
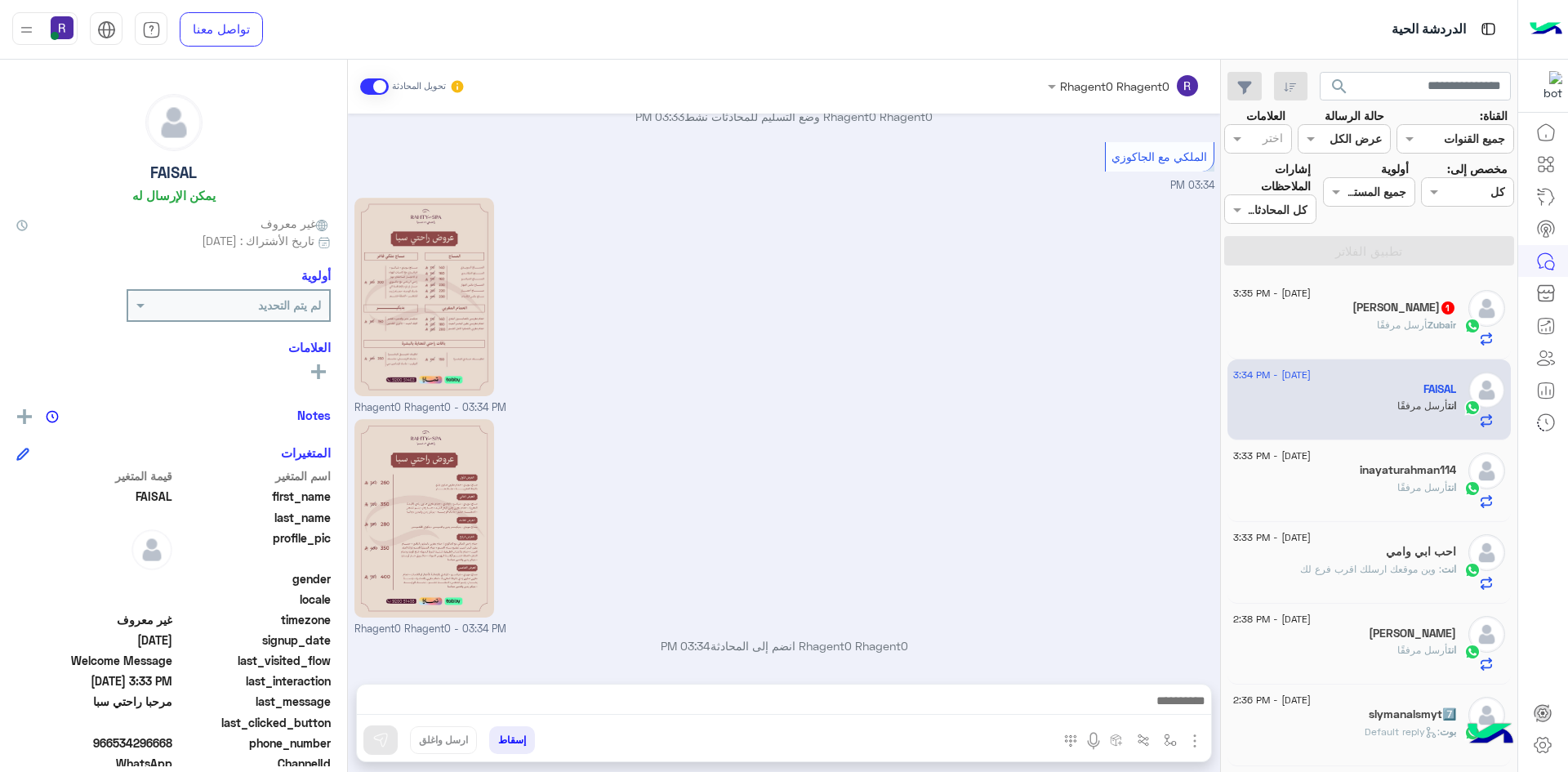
click at [1382, 324] on span "أرسل مرفقًا" at bounding box center [1402, 324] width 50 height 12
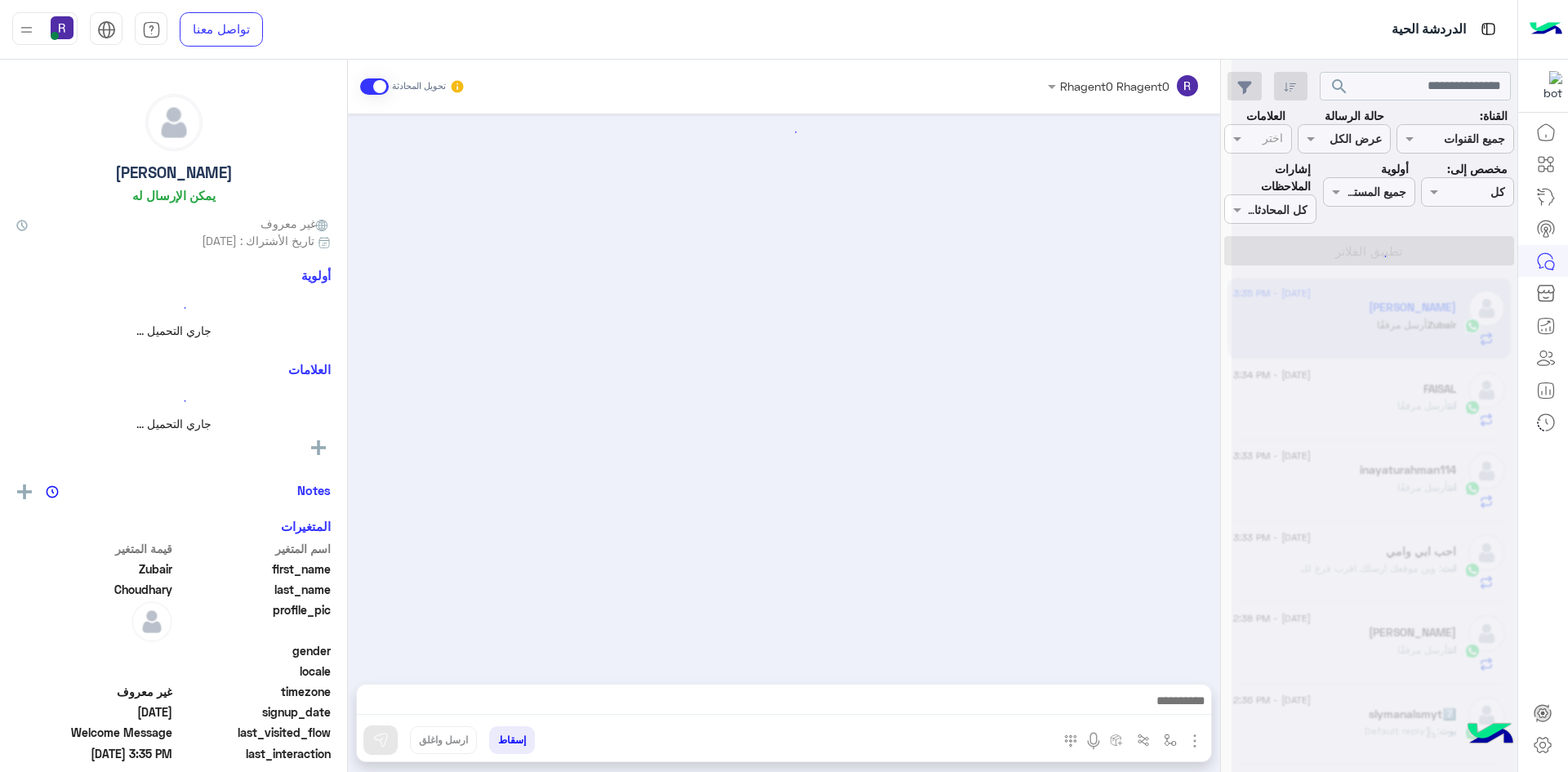
scroll to position [441, 0]
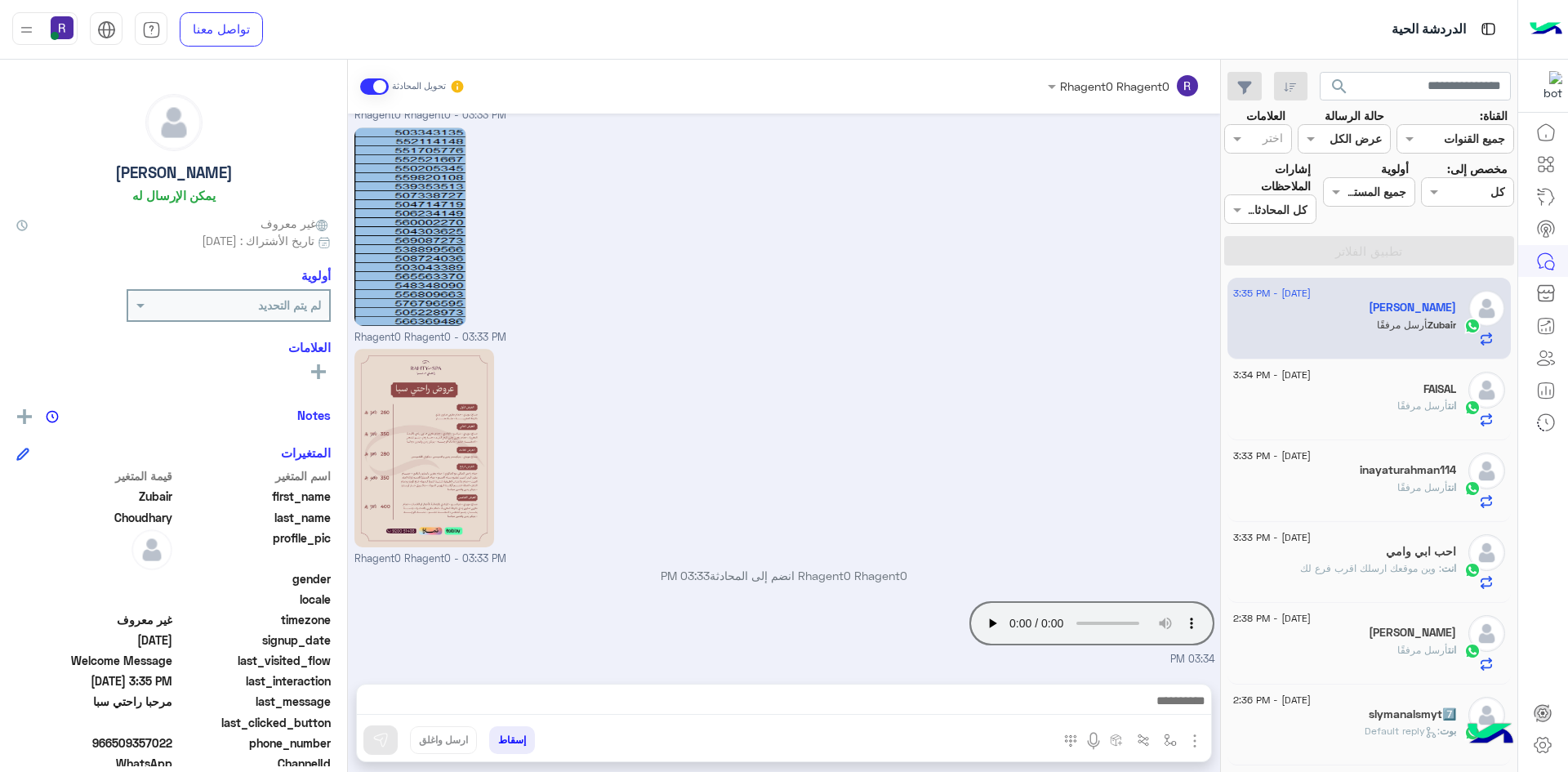
click at [1326, 405] on div "انت أرسل مرفقًا" at bounding box center [1345, 412] width 223 height 28
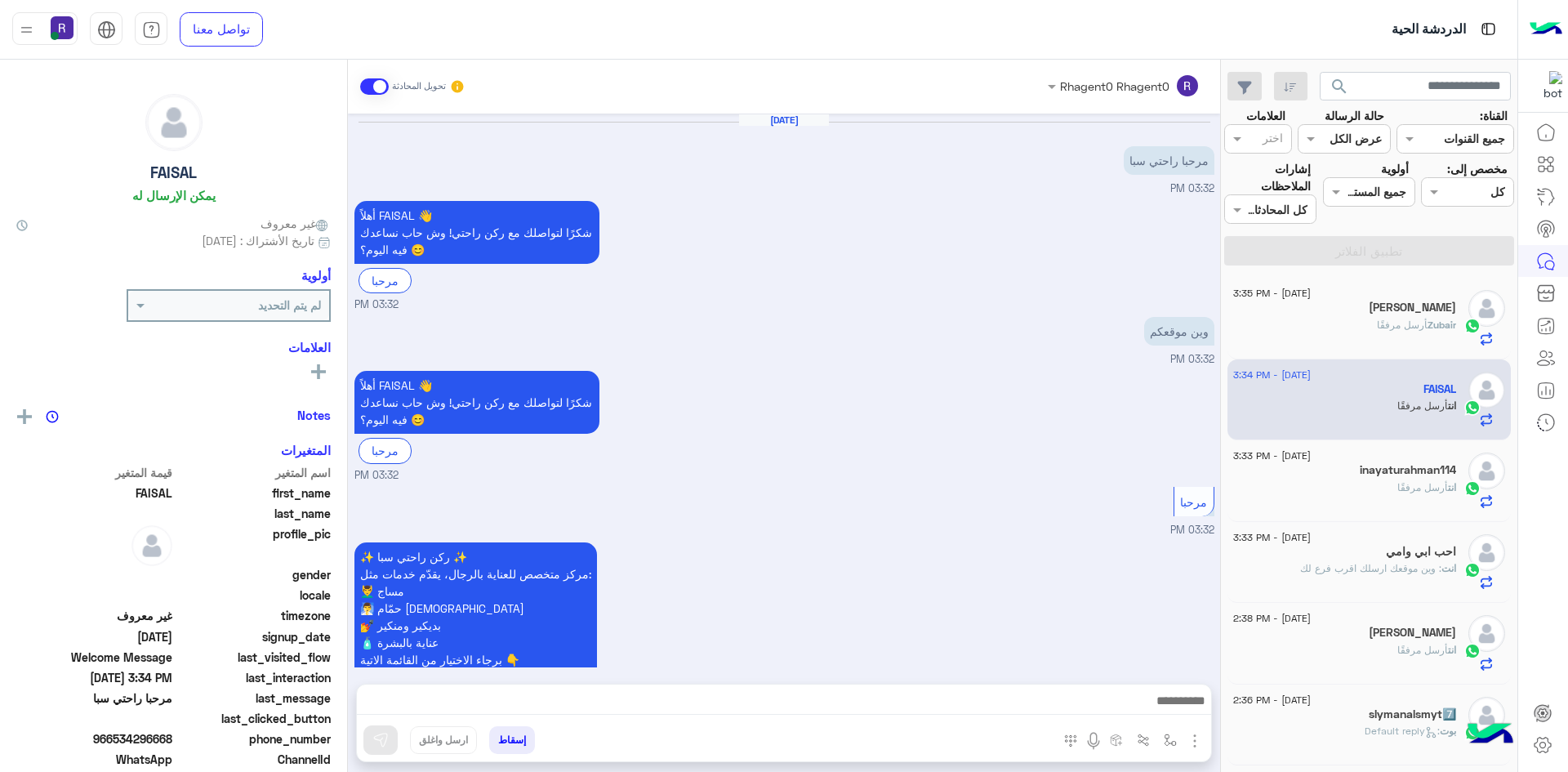
scroll to position [2100, 0]
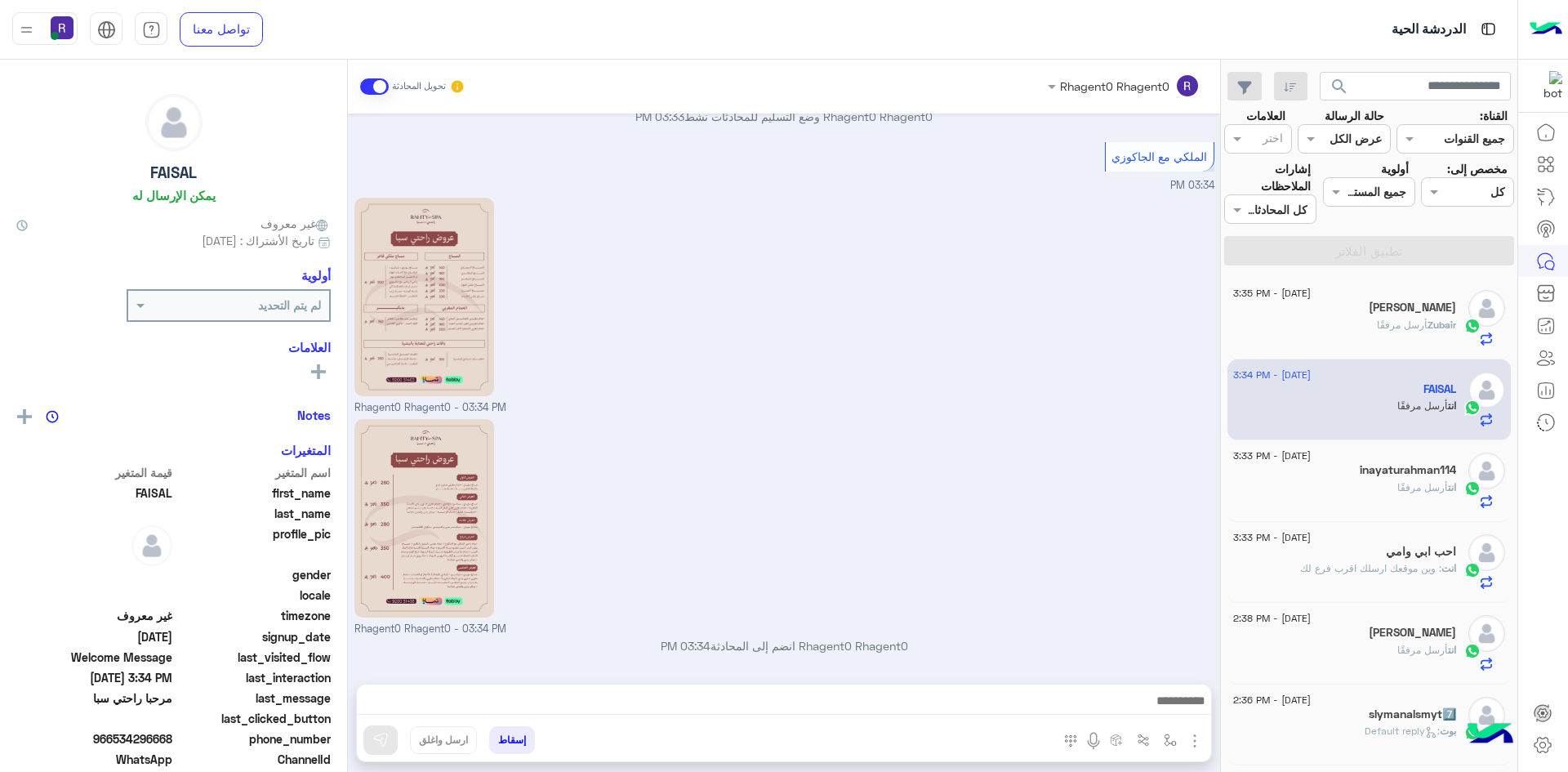
click at [1319, 494] on div "انت أرسل مرفقًا" at bounding box center [1345, 494] width 223 height 28
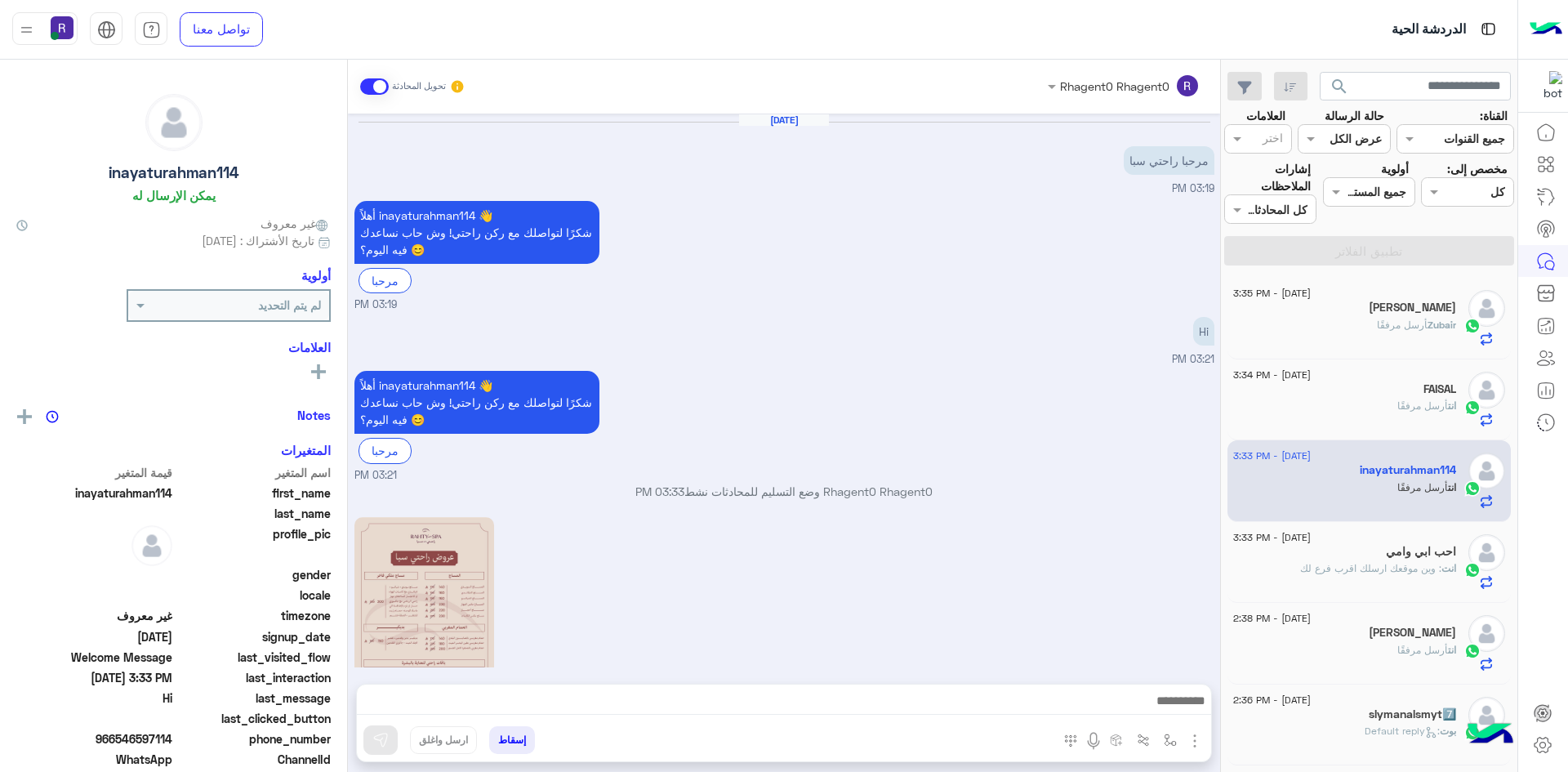
scroll to position [320, 0]
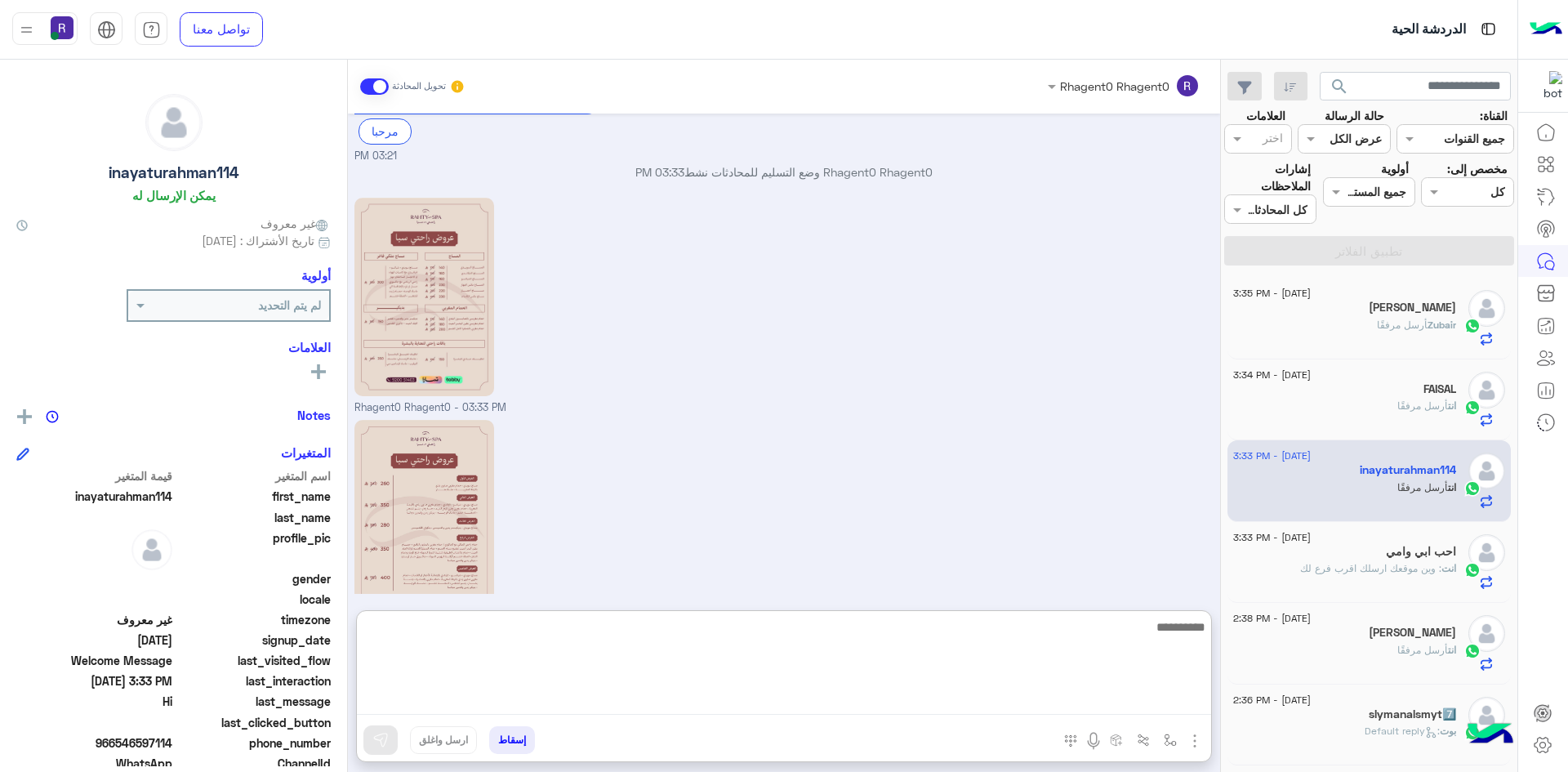
paste textarea "**********"
type textarea "**********"
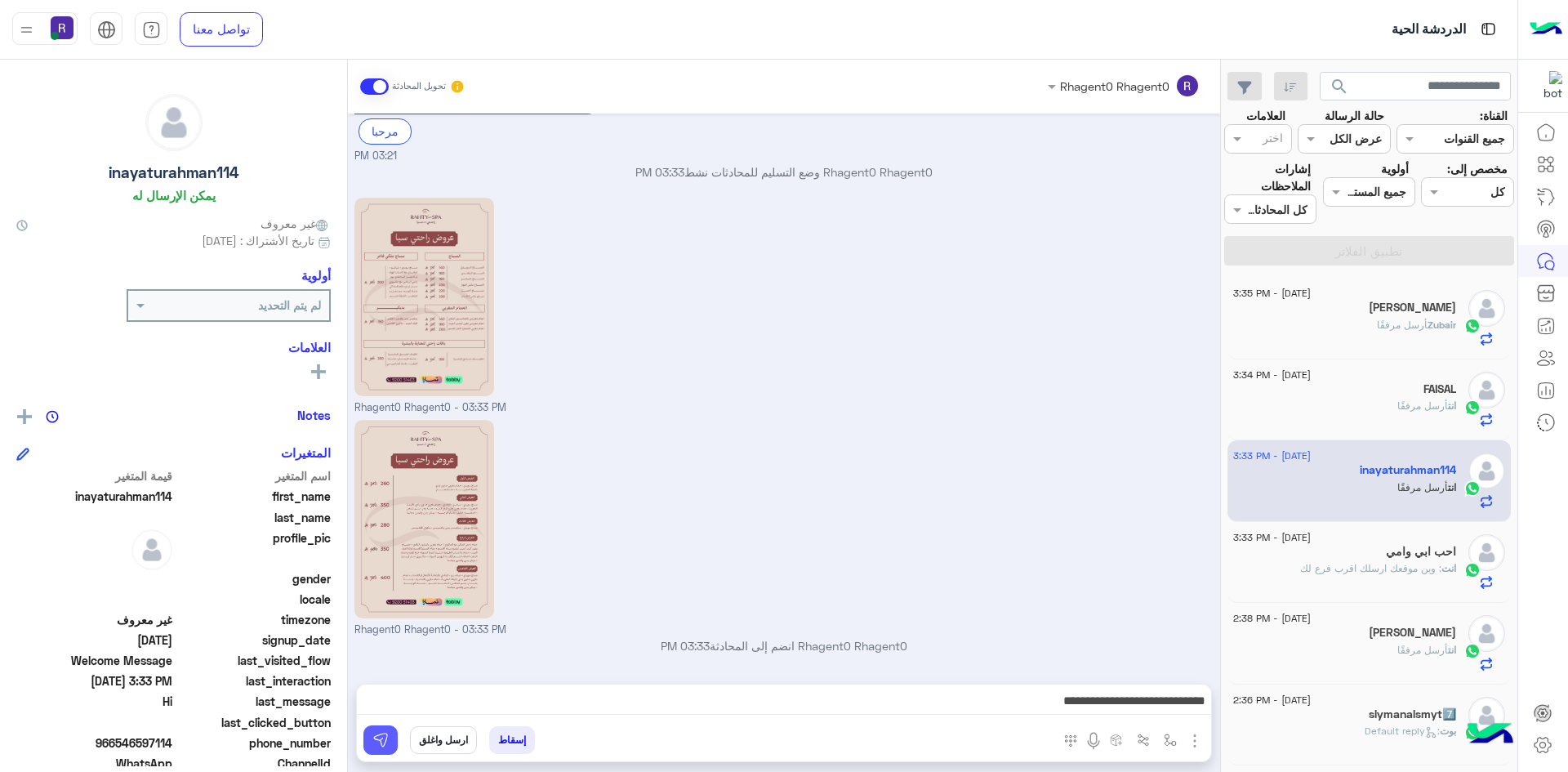
click at [385, 737] on img at bounding box center [381, 740] width 16 height 16
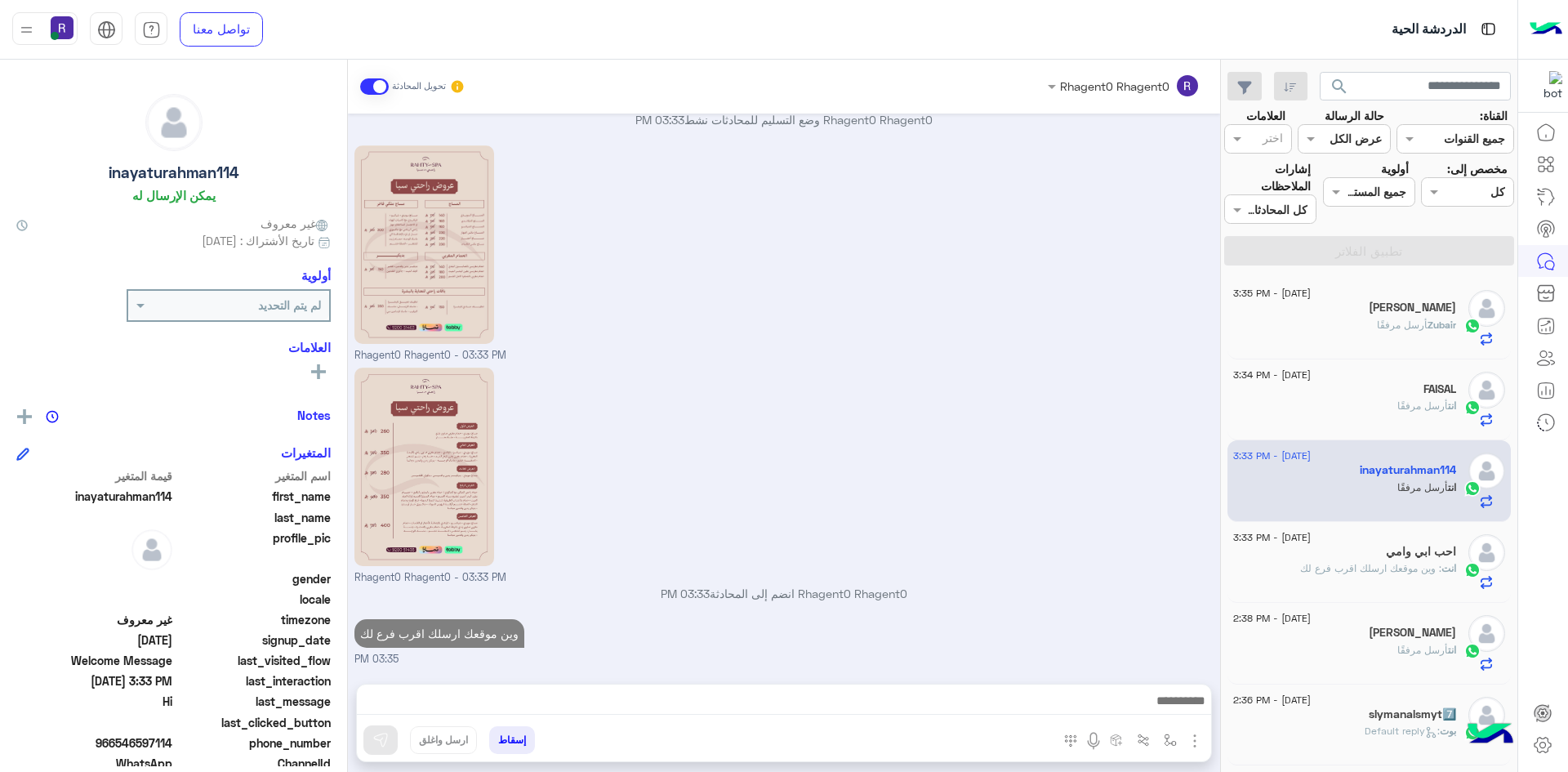
click at [1365, 555] on div "احب ابي وامي" at bounding box center [1345, 553] width 223 height 17
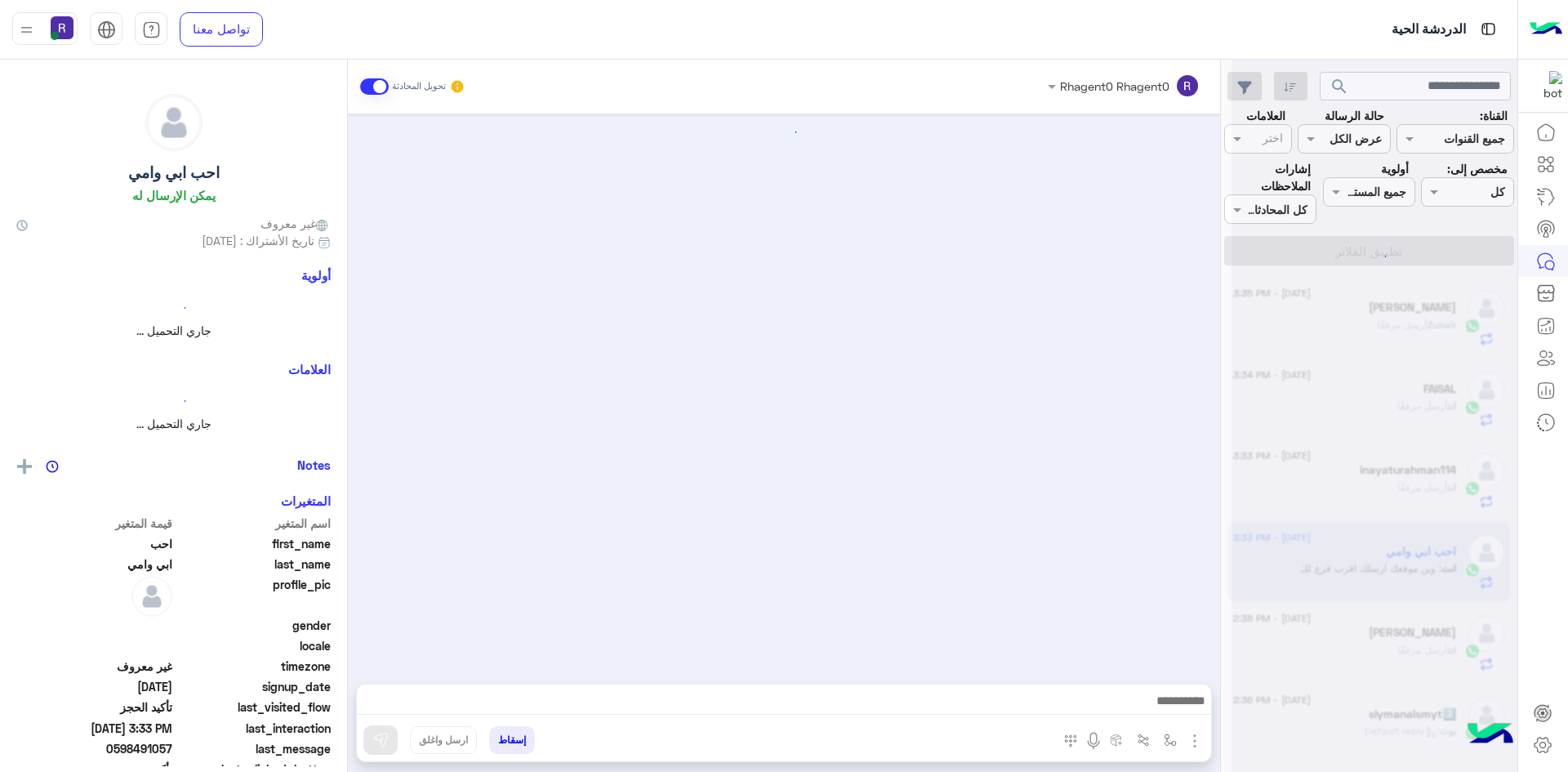
scroll to position [1100, 0]
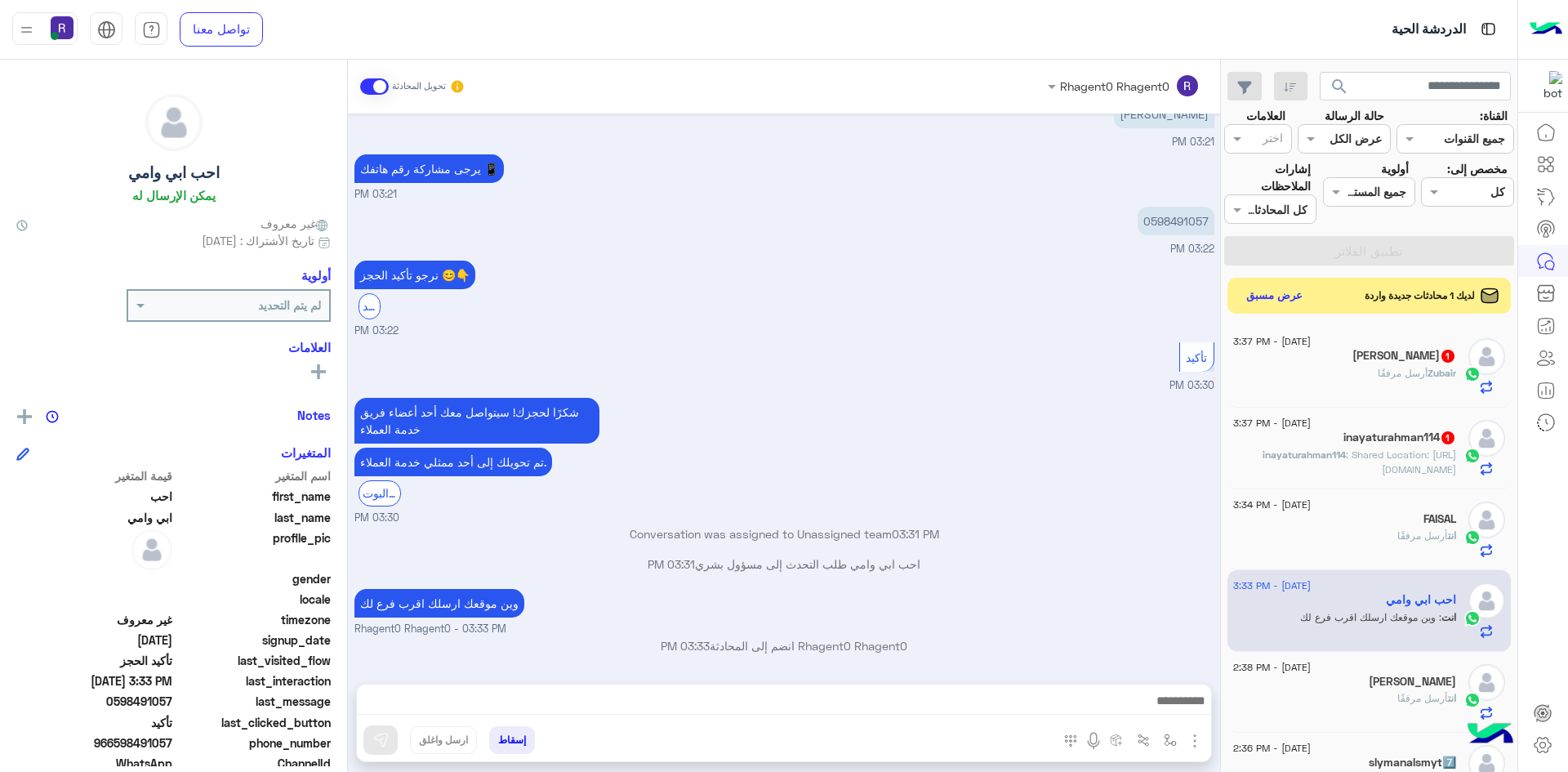
click at [1414, 467] on span ": Shared Location: [URL][DOMAIN_NAME]" at bounding box center [1401, 461] width 111 height 26
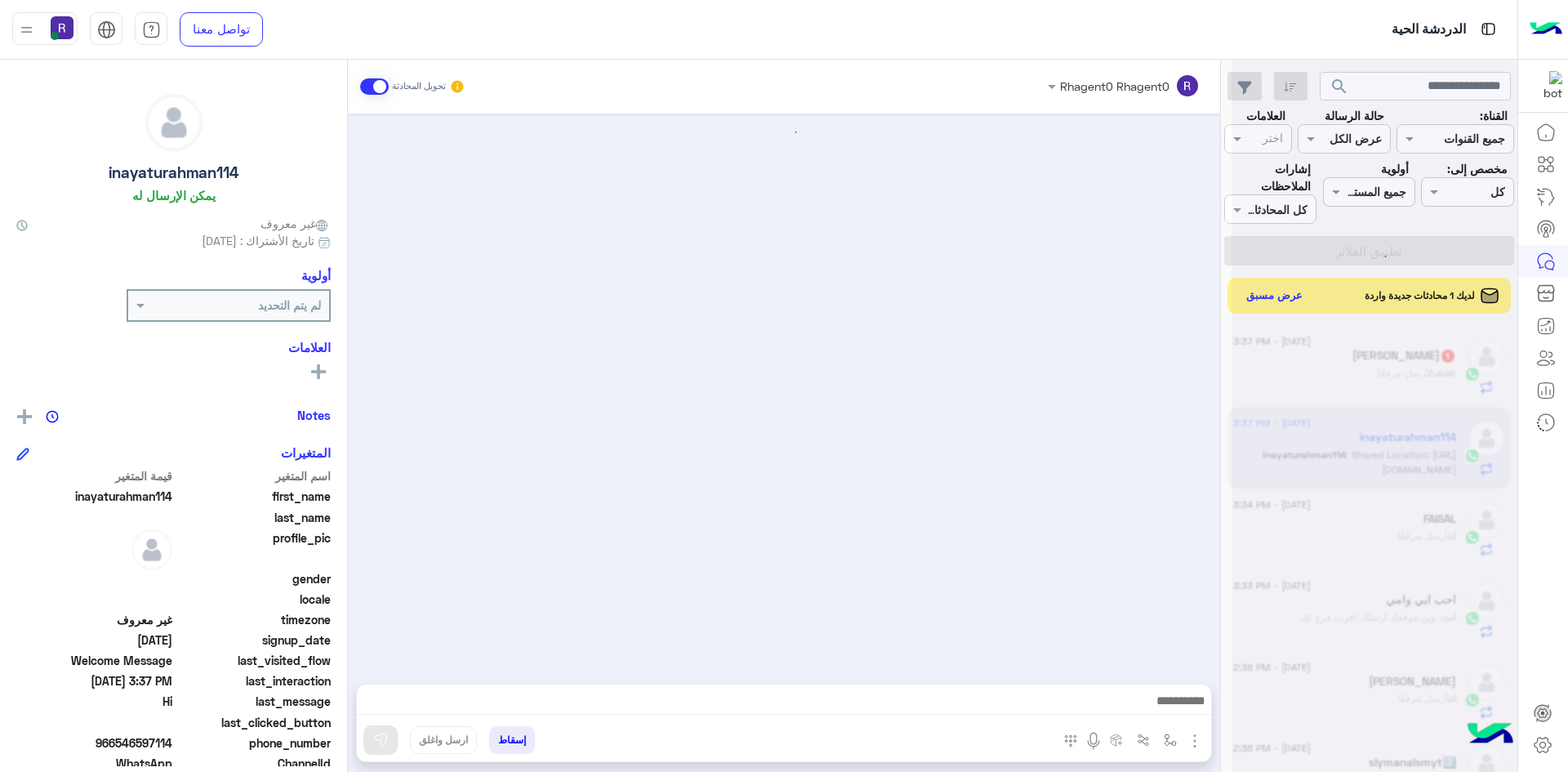
scroll to position [460, 0]
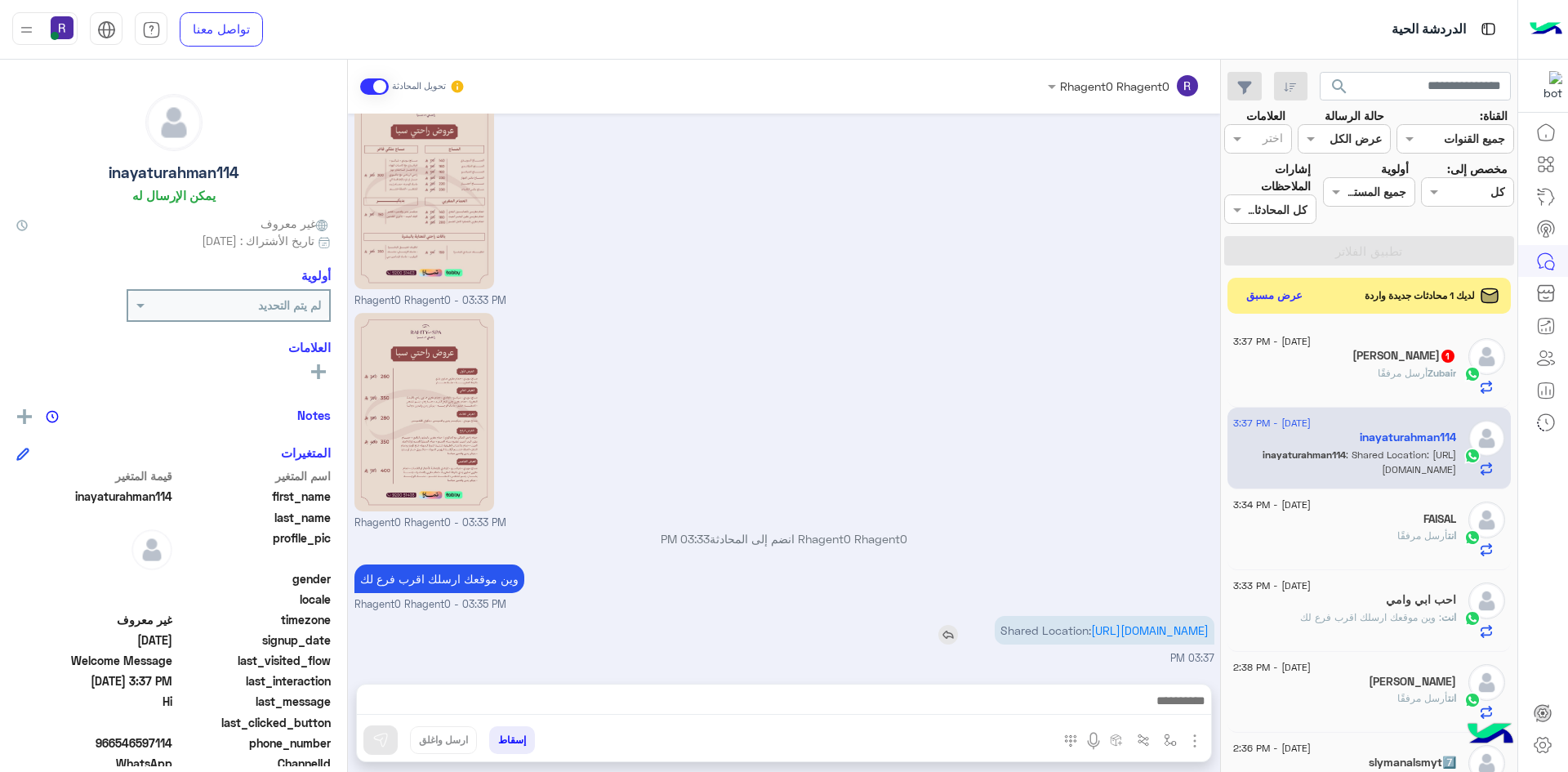
click at [1176, 621] on p "Shared Location: [URL][DOMAIN_NAME]" at bounding box center [1105, 629] width 219 height 28
click at [1175, 623] on link "[URL][DOMAIN_NAME]" at bounding box center [1150, 629] width 118 height 14
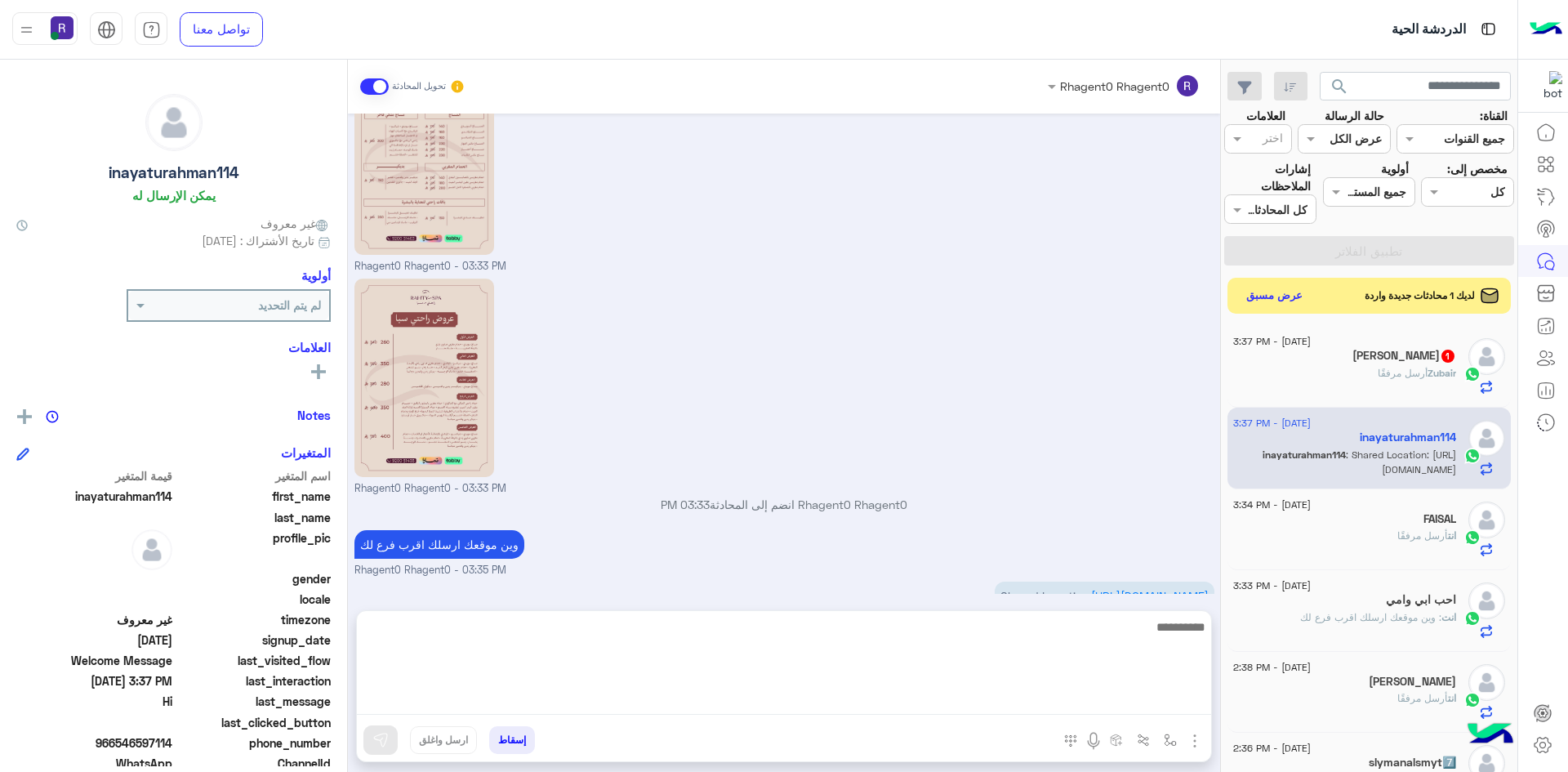
click at [684, 703] on textarea at bounding box center [784, 665] width 854 height 98
type textarea "**********"
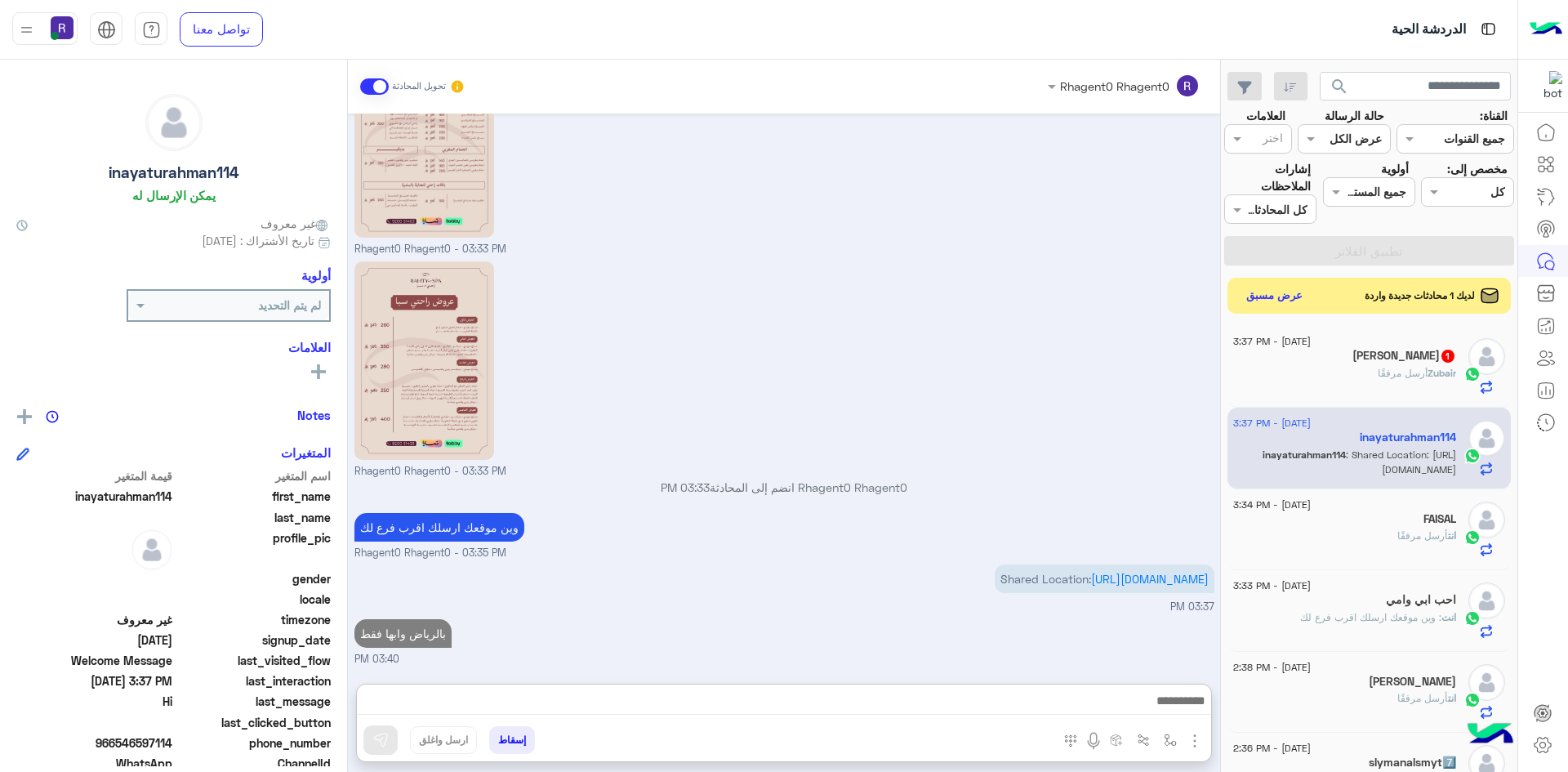
click at [1404, 357] on h5 "[PERSON_NAME] 1" at bounding box center [1404, 355] width 104 height 14
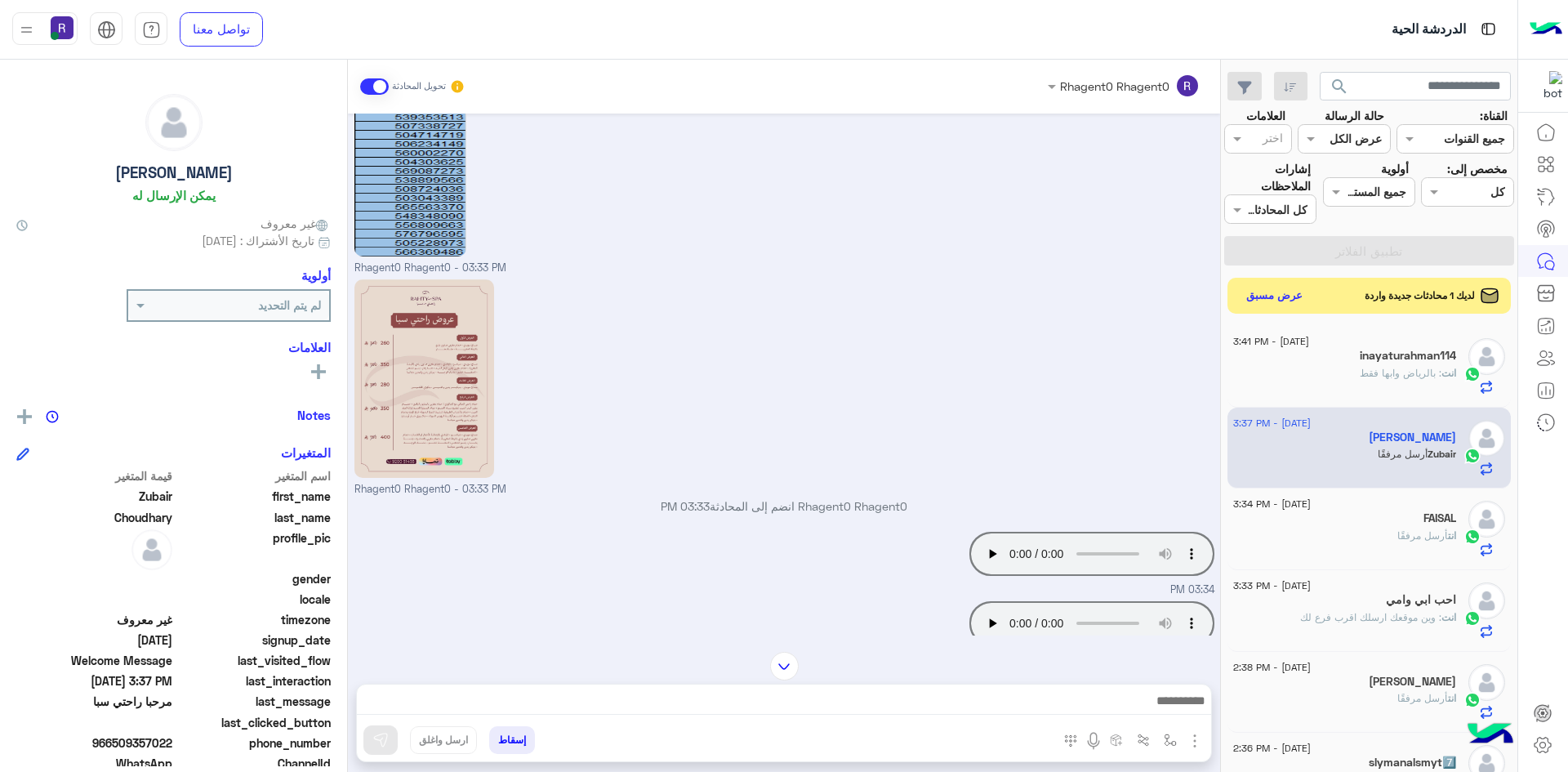
scroll to position [184, 0]
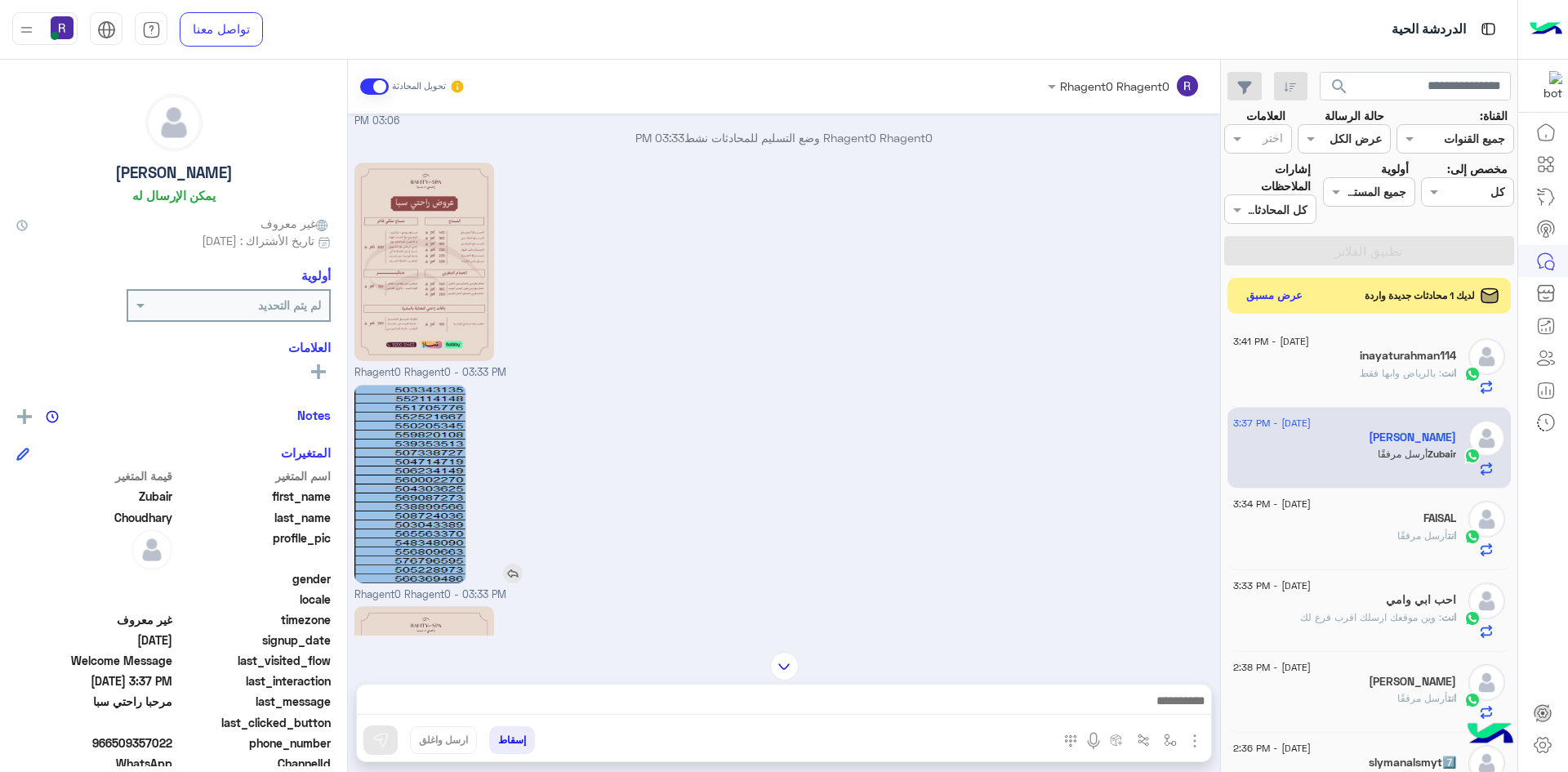
click at [387, 493] on img at bounding box center [410, 483] width 111 height 198
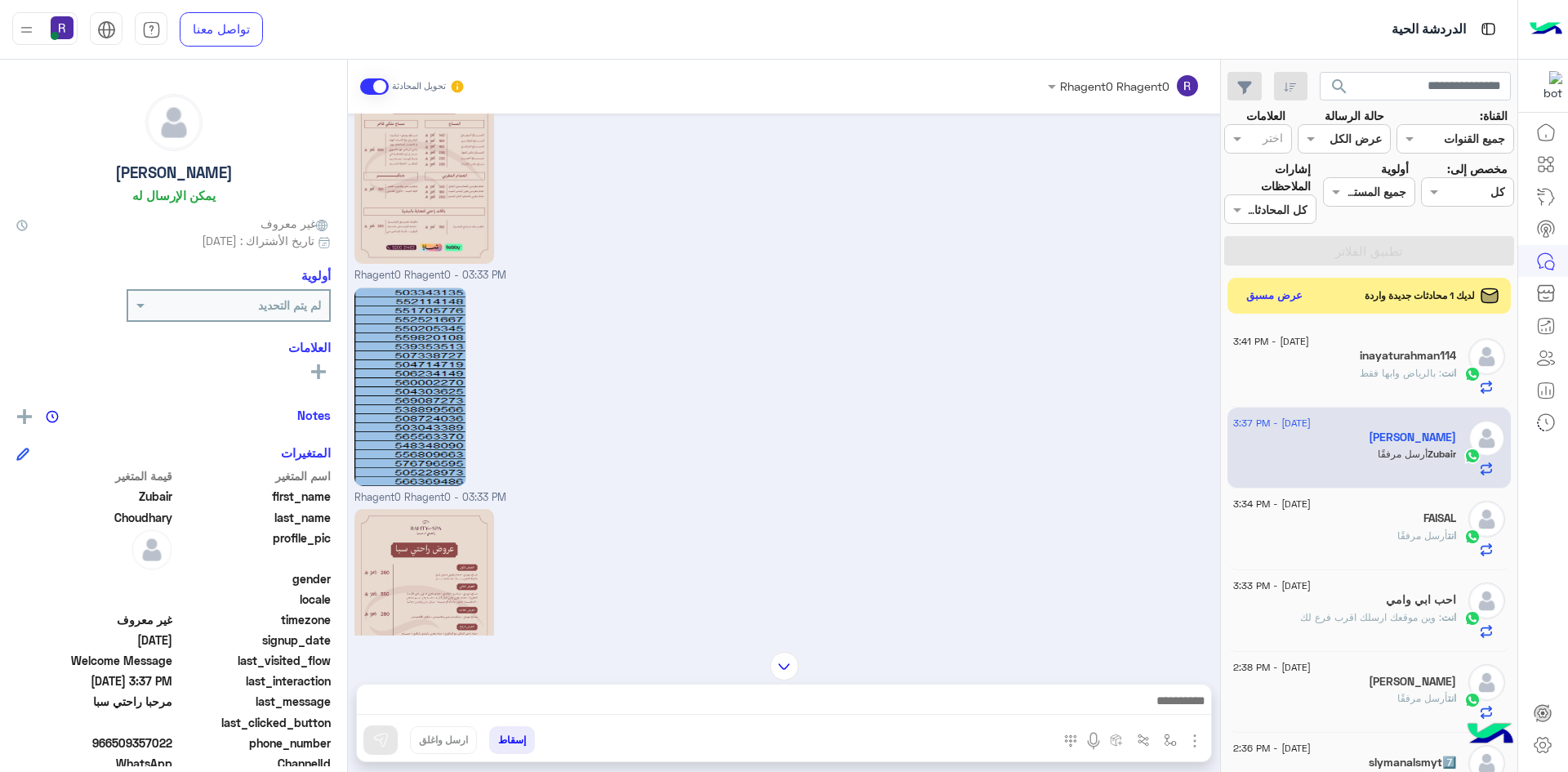
scroll to position [511, 0]
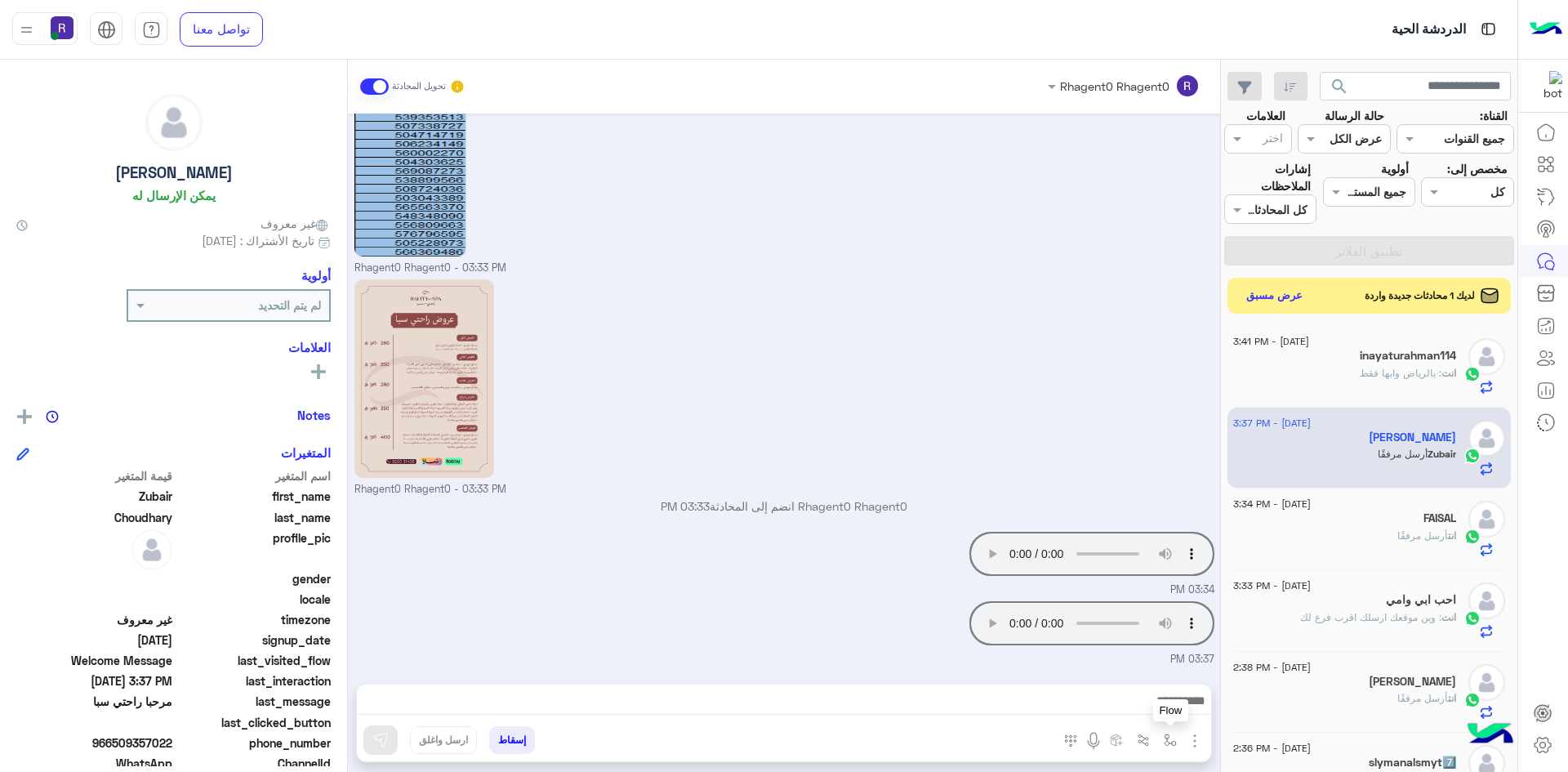
click at [1166, 736] on img "button" at bounding box center [1171, 740] width 13 height 13
click at [1143, 706] on input "text" at bounding box center [1120, 704] width 111 height 19
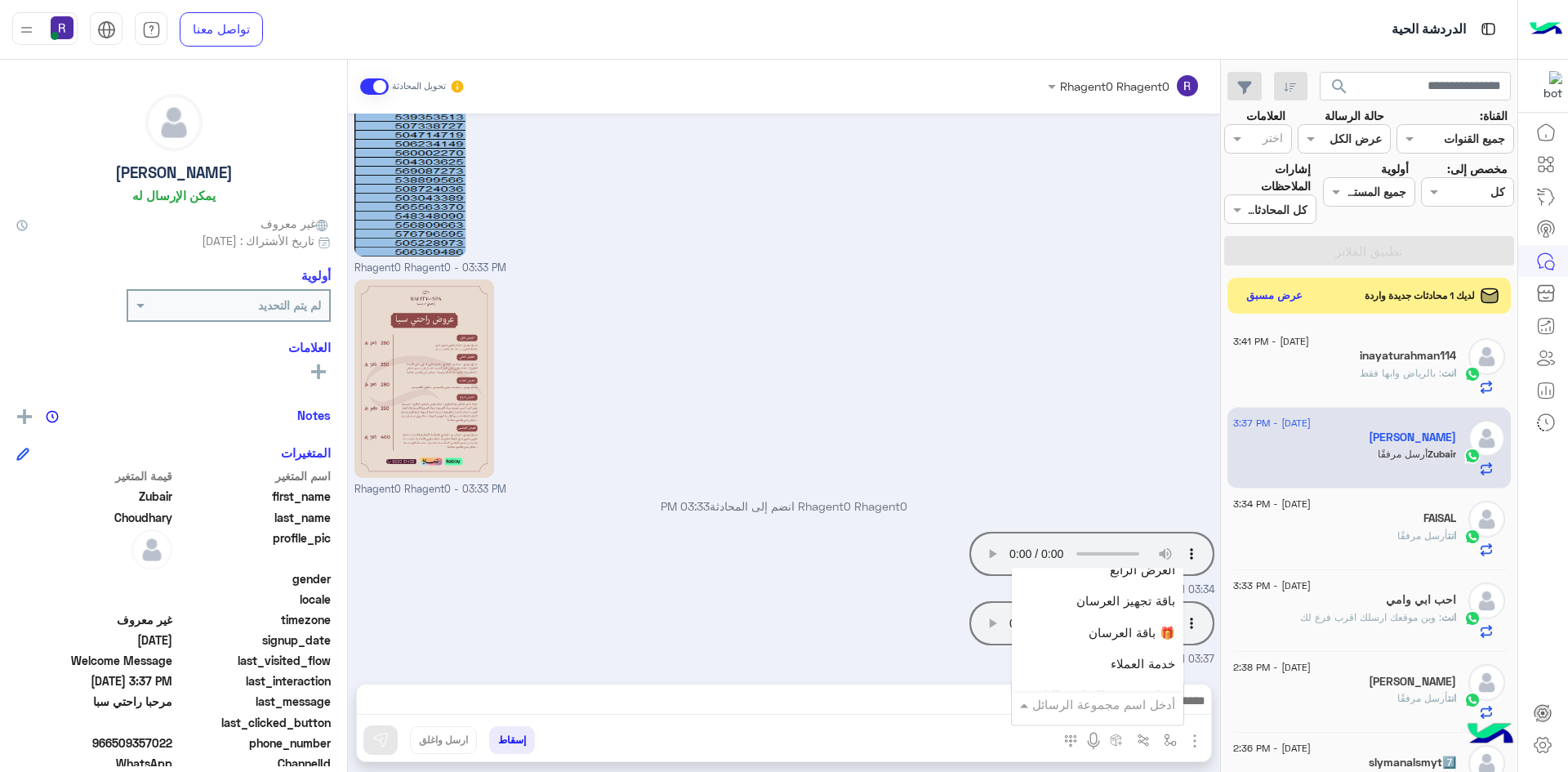
scroll to position [735, 0]
click at [884, 612] on div "Your browser does not support the audio tag." at bounding box center [1045, 623] width 338 height 44
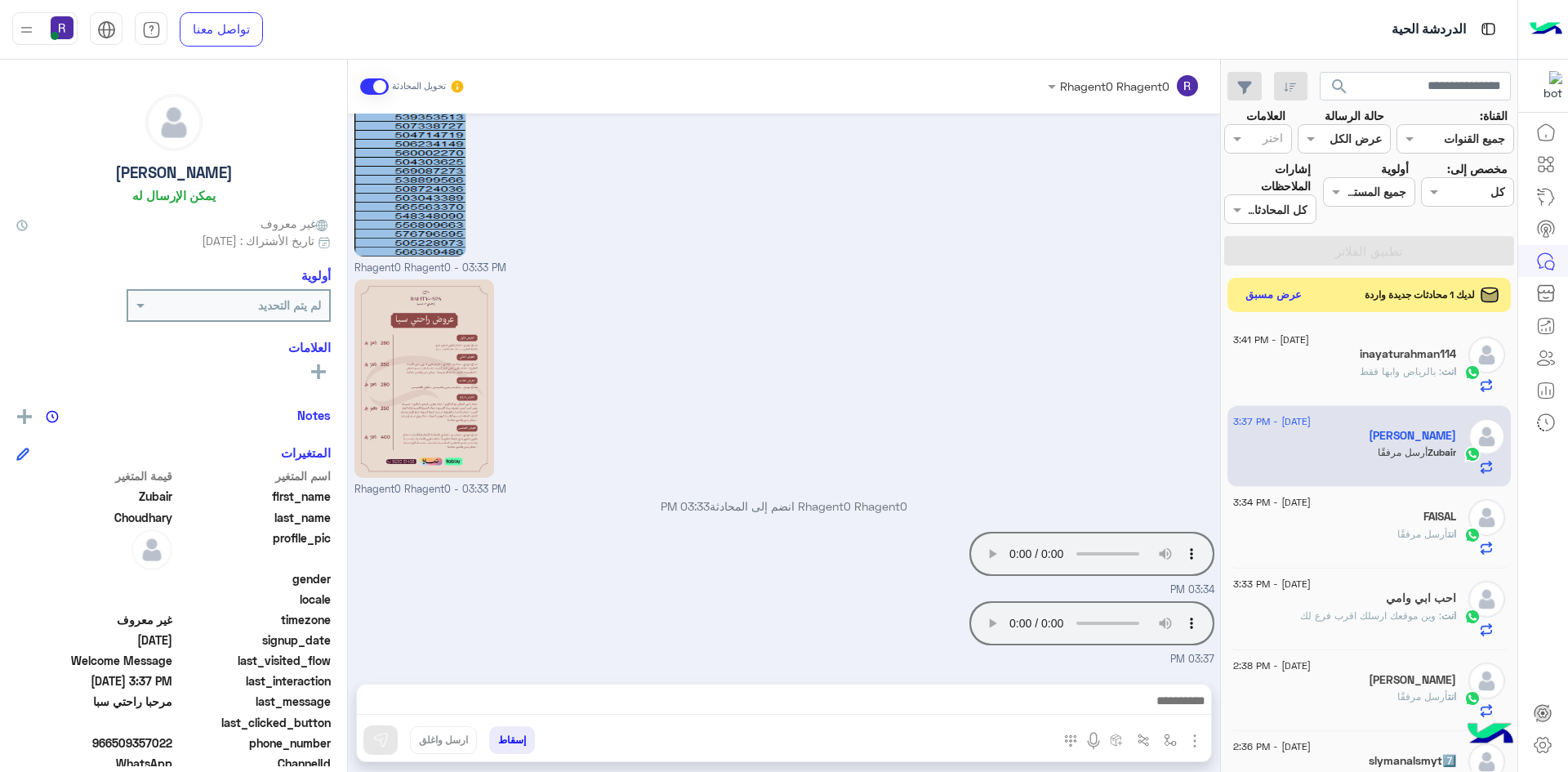
click at [1289, 295] on button "عرض مسبق" at bounding box center [1274, 295] width 69 height 22
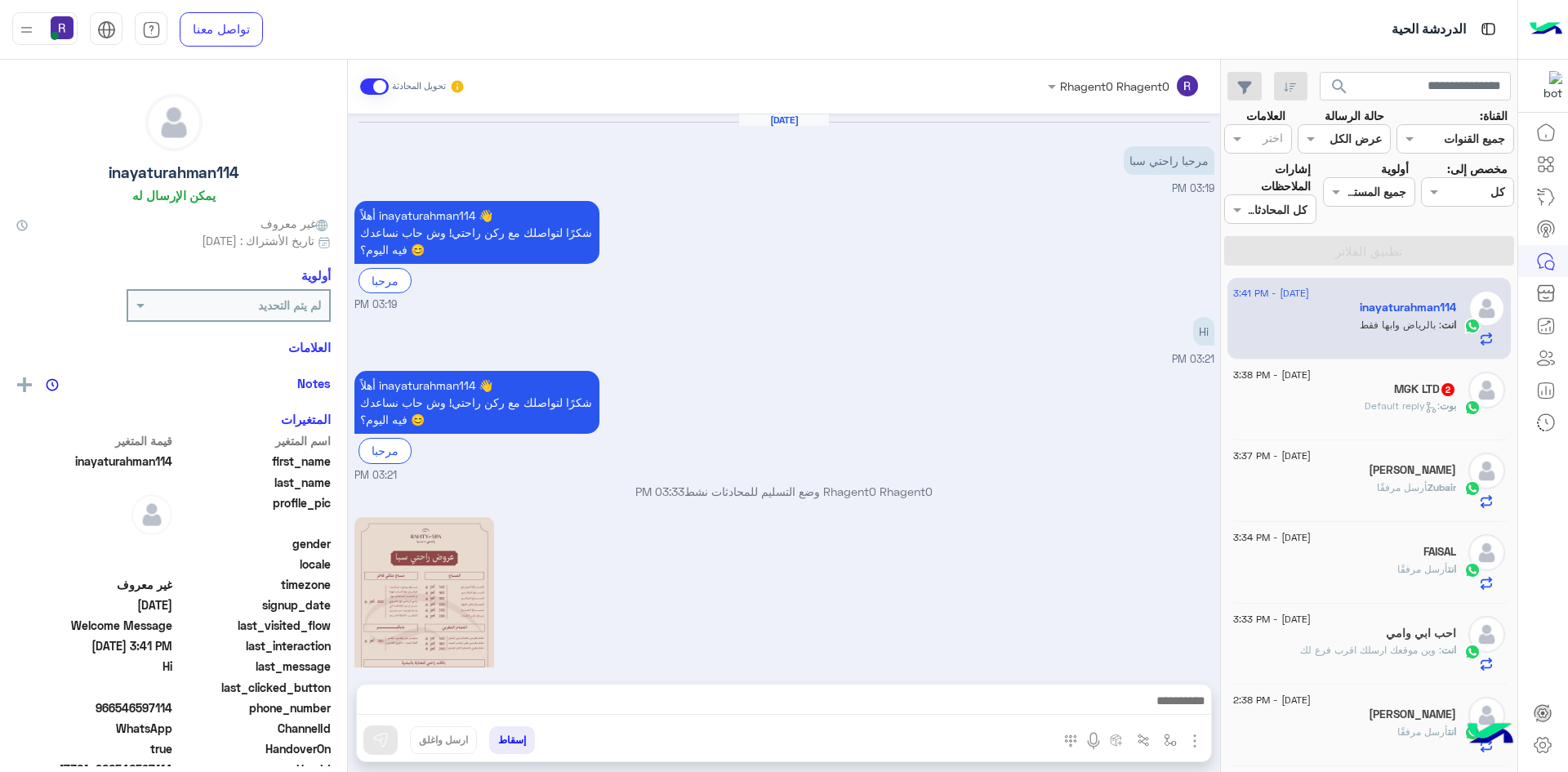
scroll to position [512, 0]
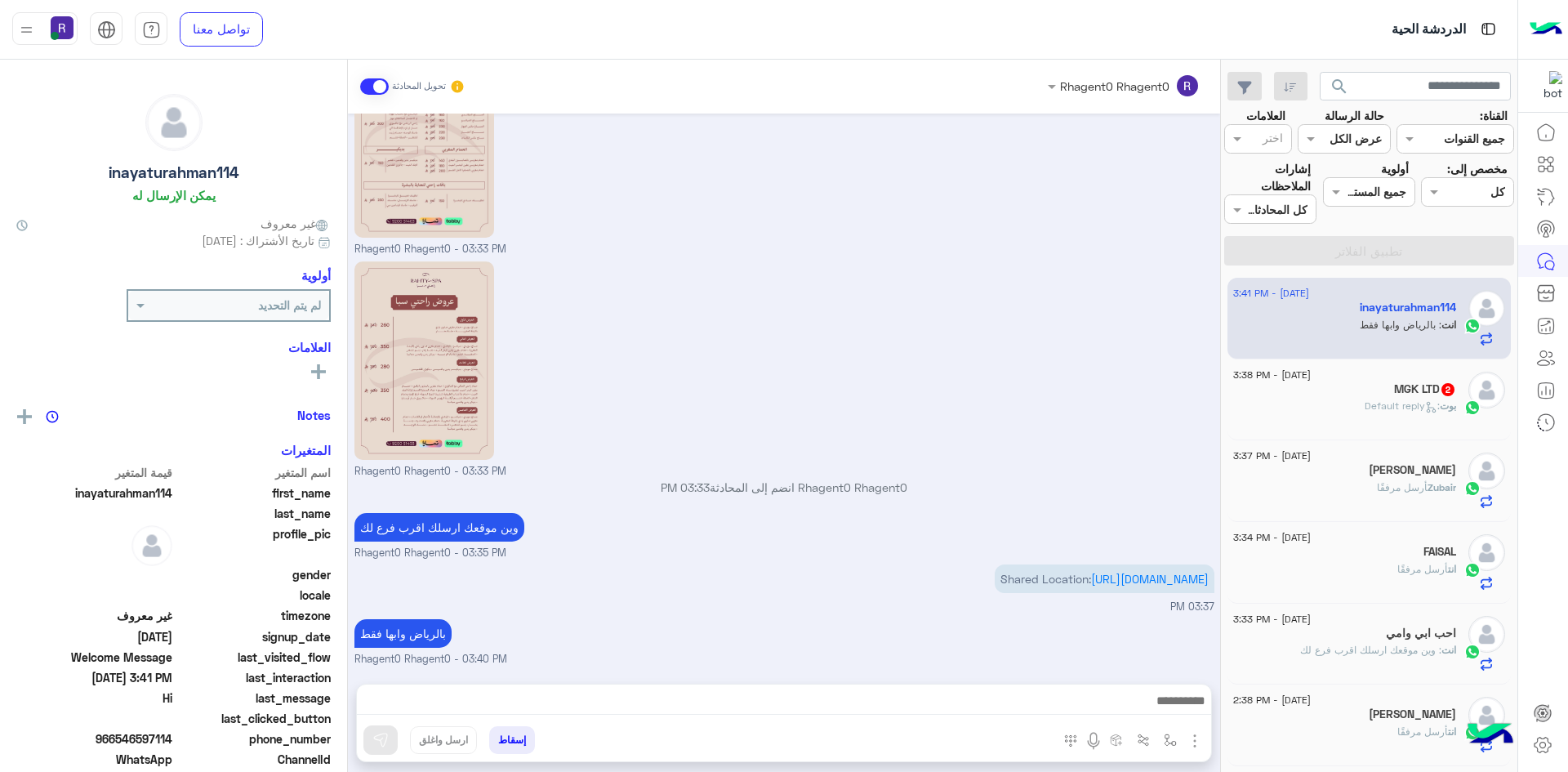
click at [1330, 414] on div "[PERSON_NAME] : Default reply" at bounding box center [1345, 412] width 223 height 28
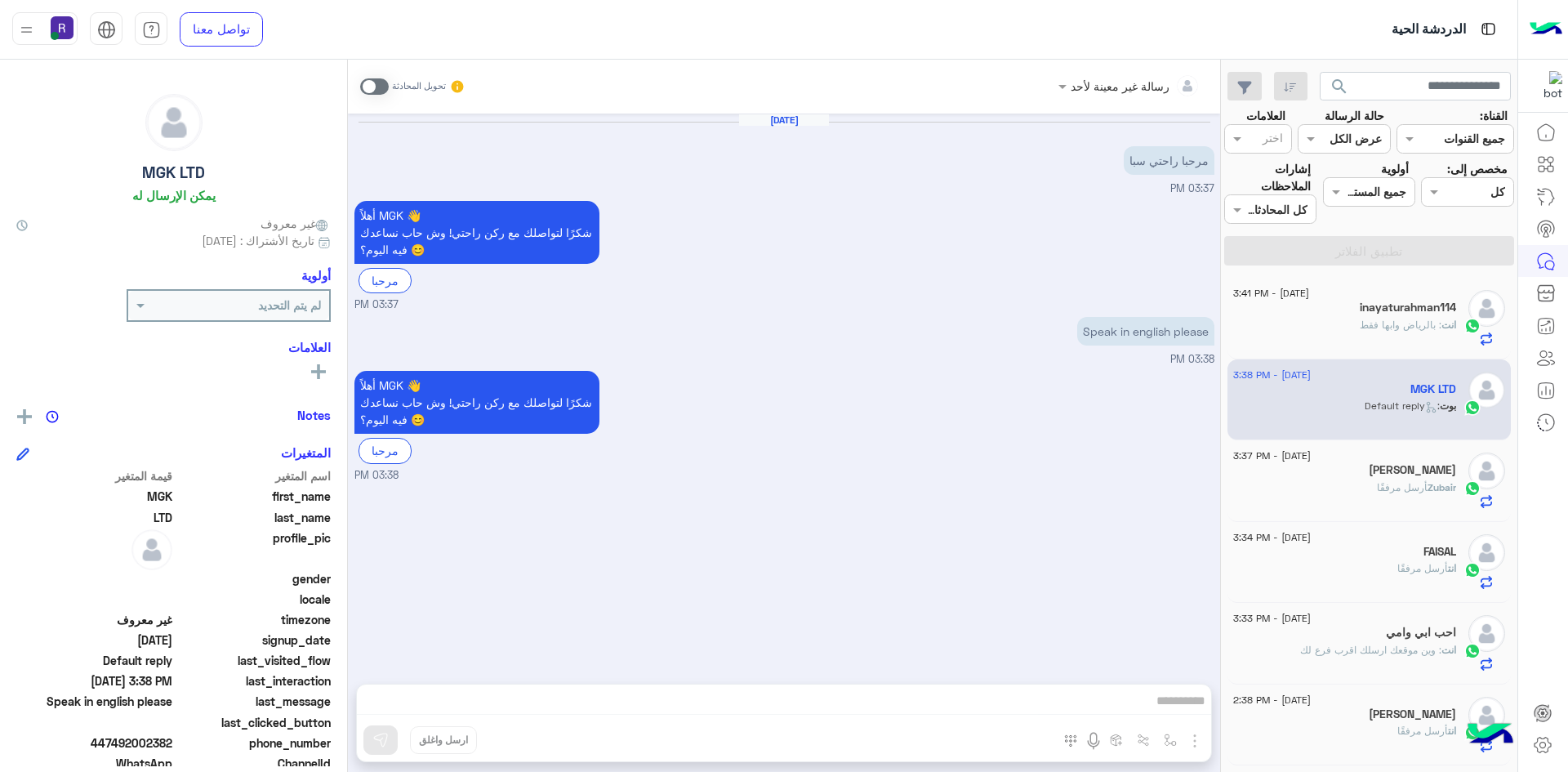
click at [383, 83] on span at bounding box center [374, 87] width 28 height 16
click at [1171, 731] on button "button" at bounding box center [1171, 739] width 26 height 26
click at [1155, 706] on input "text" at bounding box center [1120, 704] width 111 height 19
click at [897, 612] on div "[DATE] مرحبا راحتي سبا 03:37 PM أهلاً MGK 👋 شكرًا لتواصلك مع ركن راحتي! وش حاب …" at bounding box center [784, 390] width 873 height 554
click at [1195, 743] on img "button" at bounding box center [1194, 740] width 19 height 19
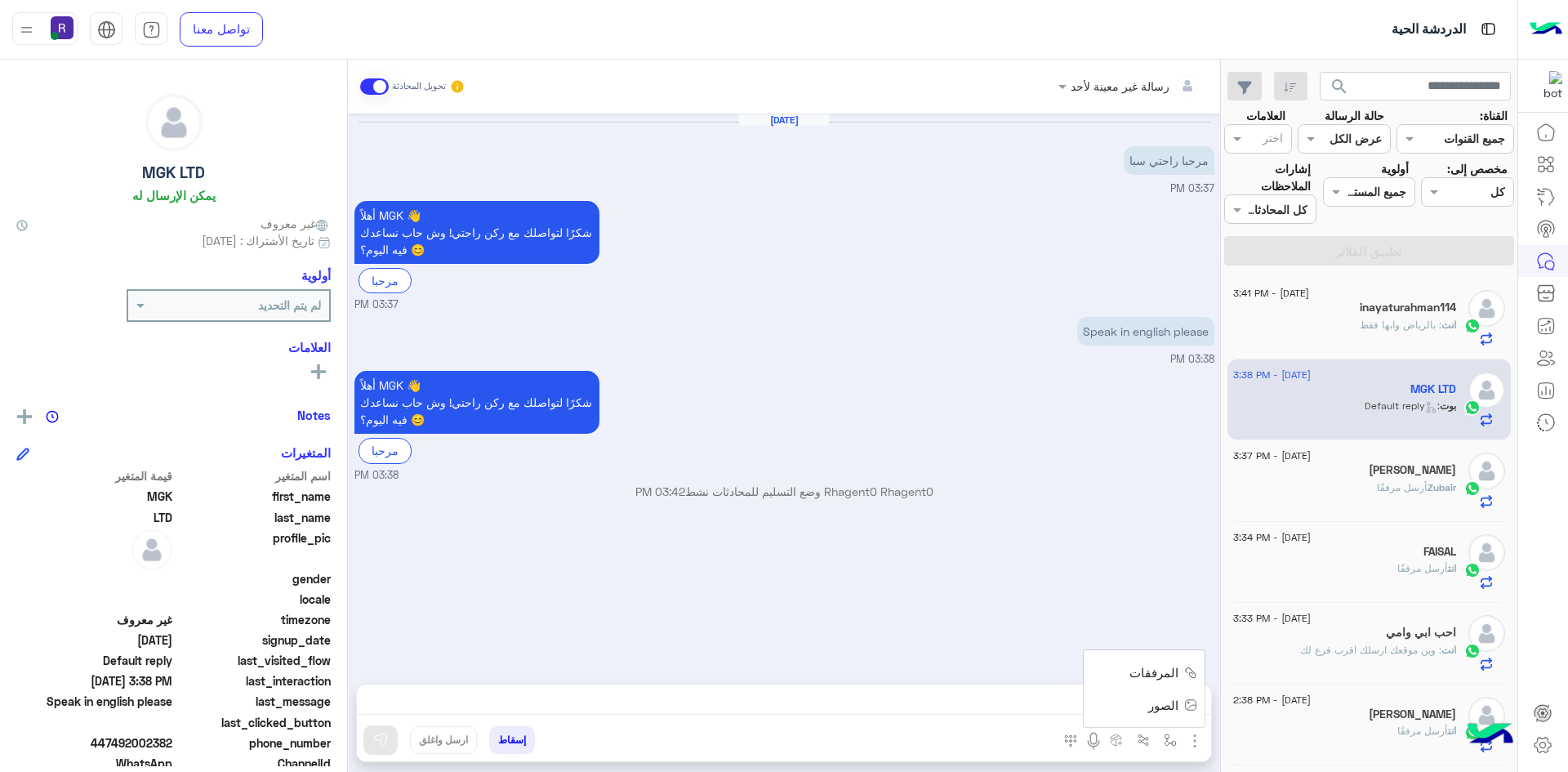
click at [1183, 711] on button "الصور" at bounding box center [1170, 705] width 69 height 33
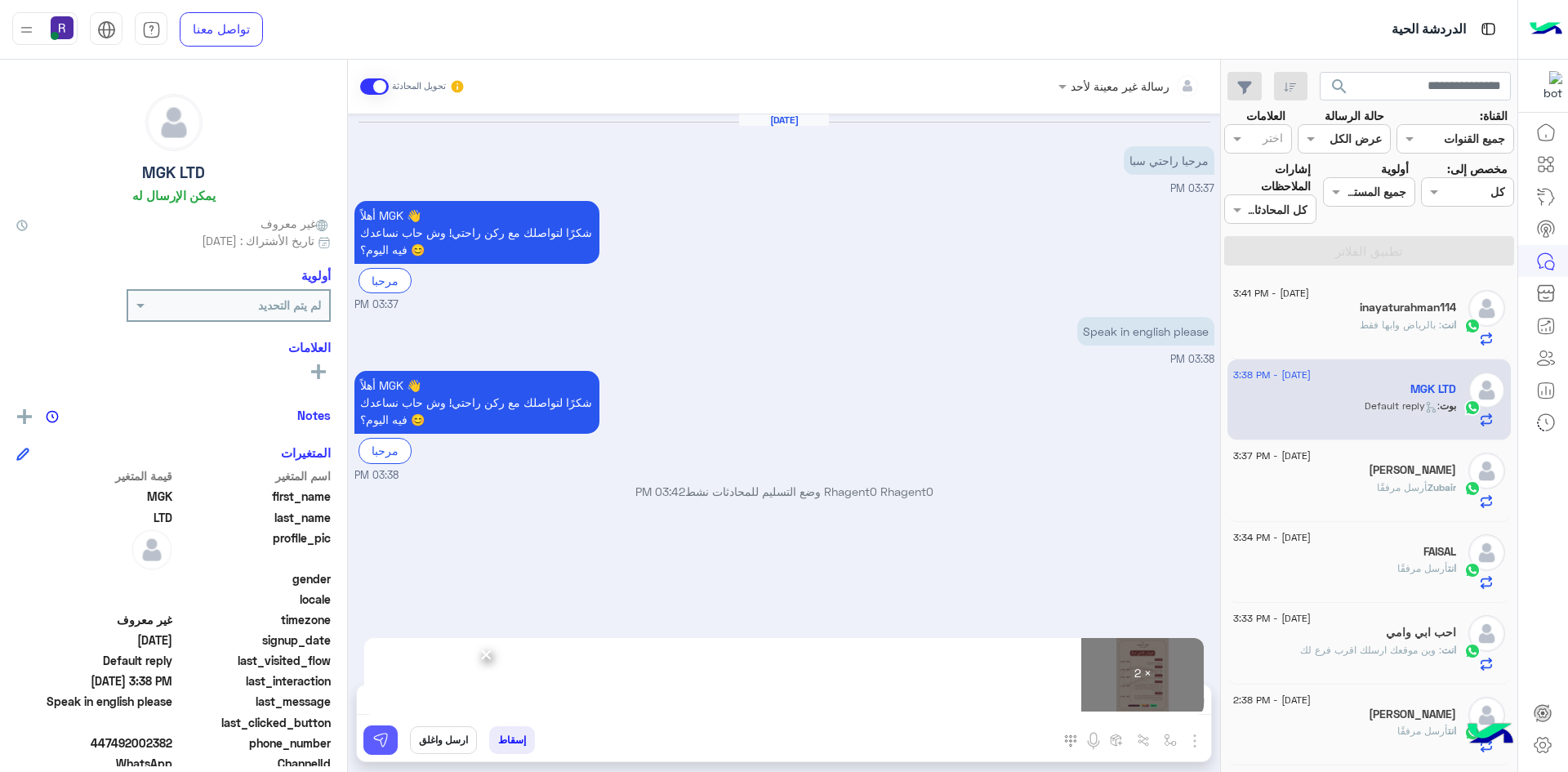
click at [386, 746] on img at bounding box center [381, 740] width 16 height 16
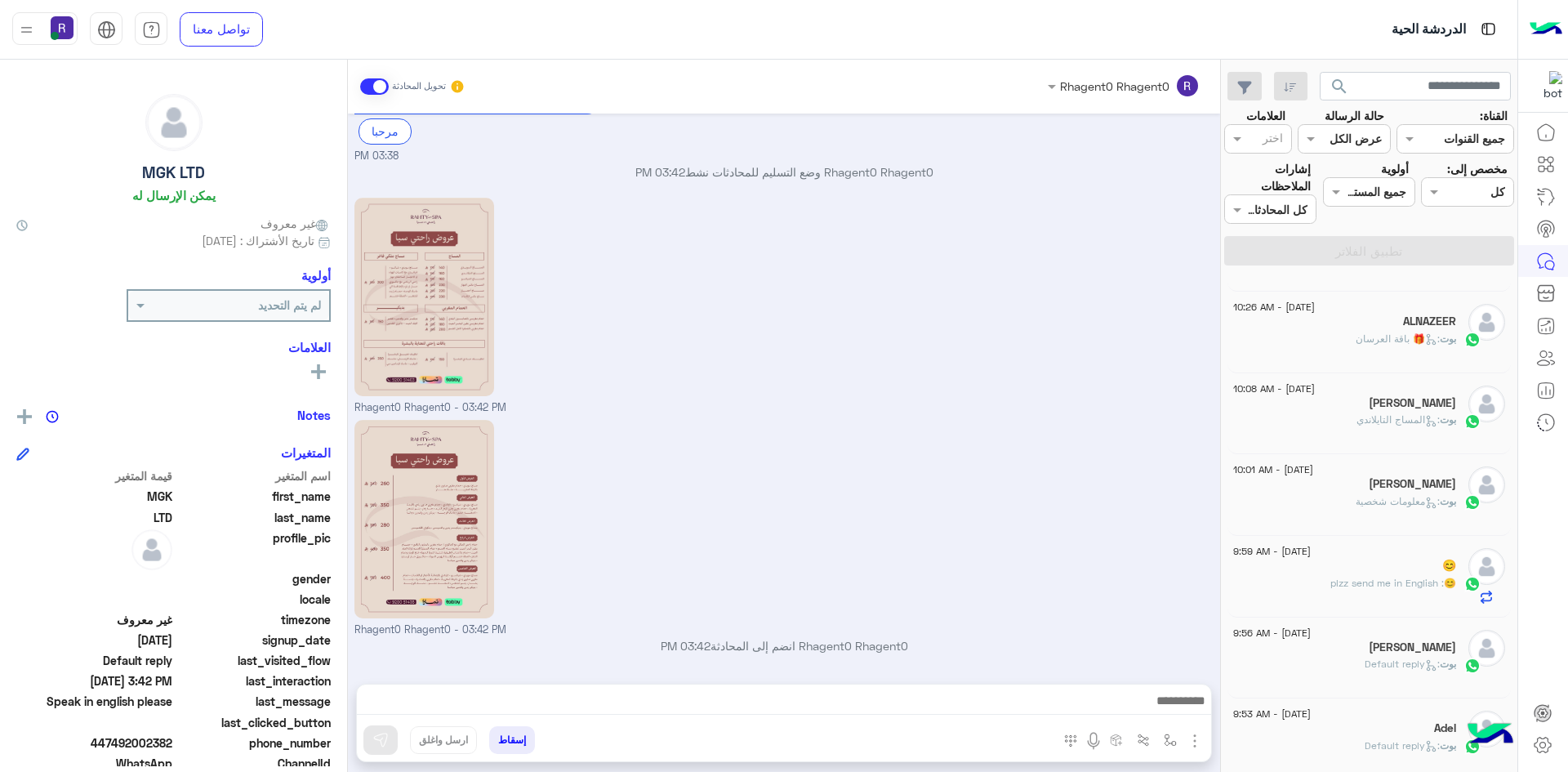
scroll to position [580, 0]
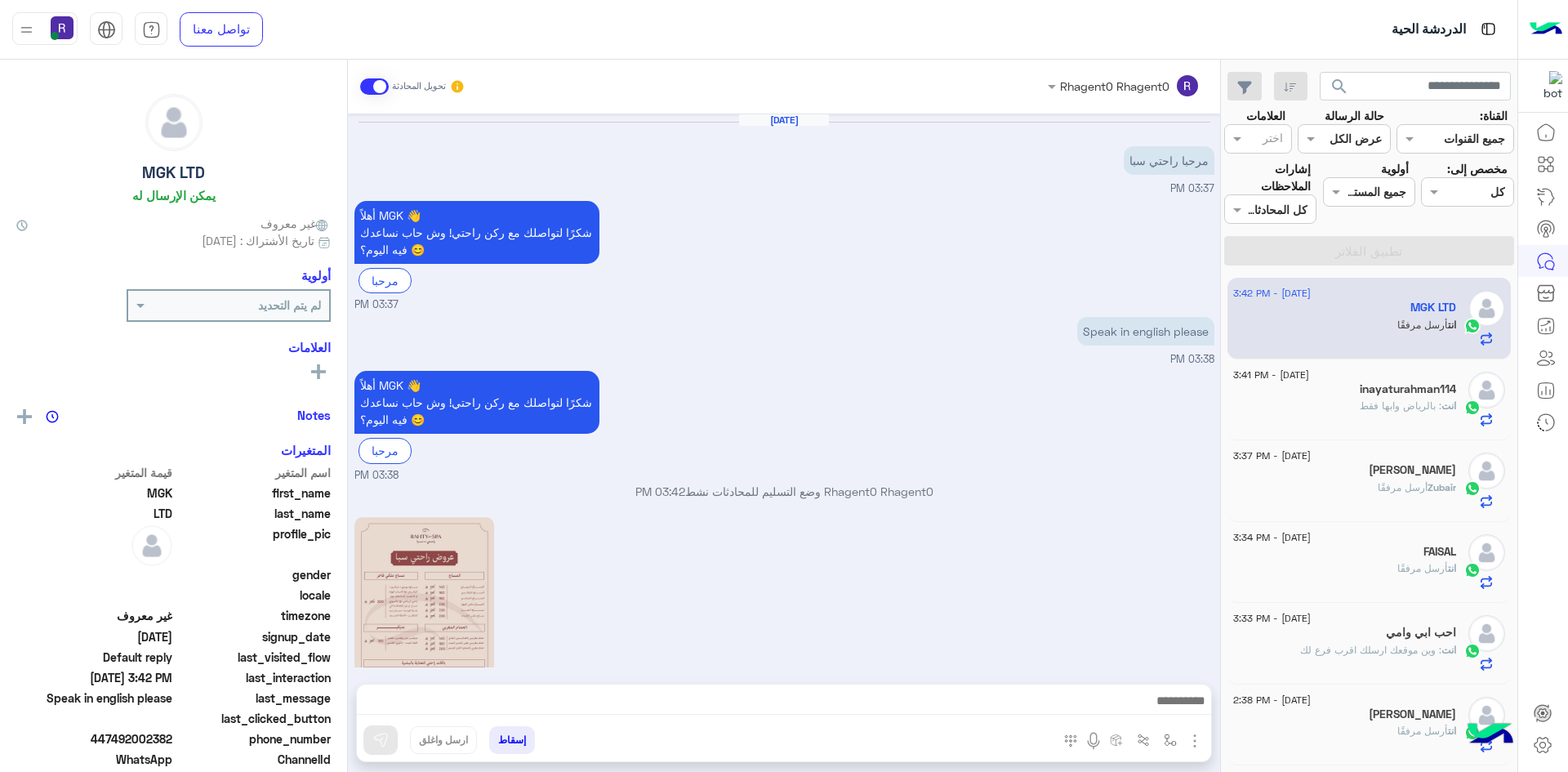
scroll to position [320, 0]
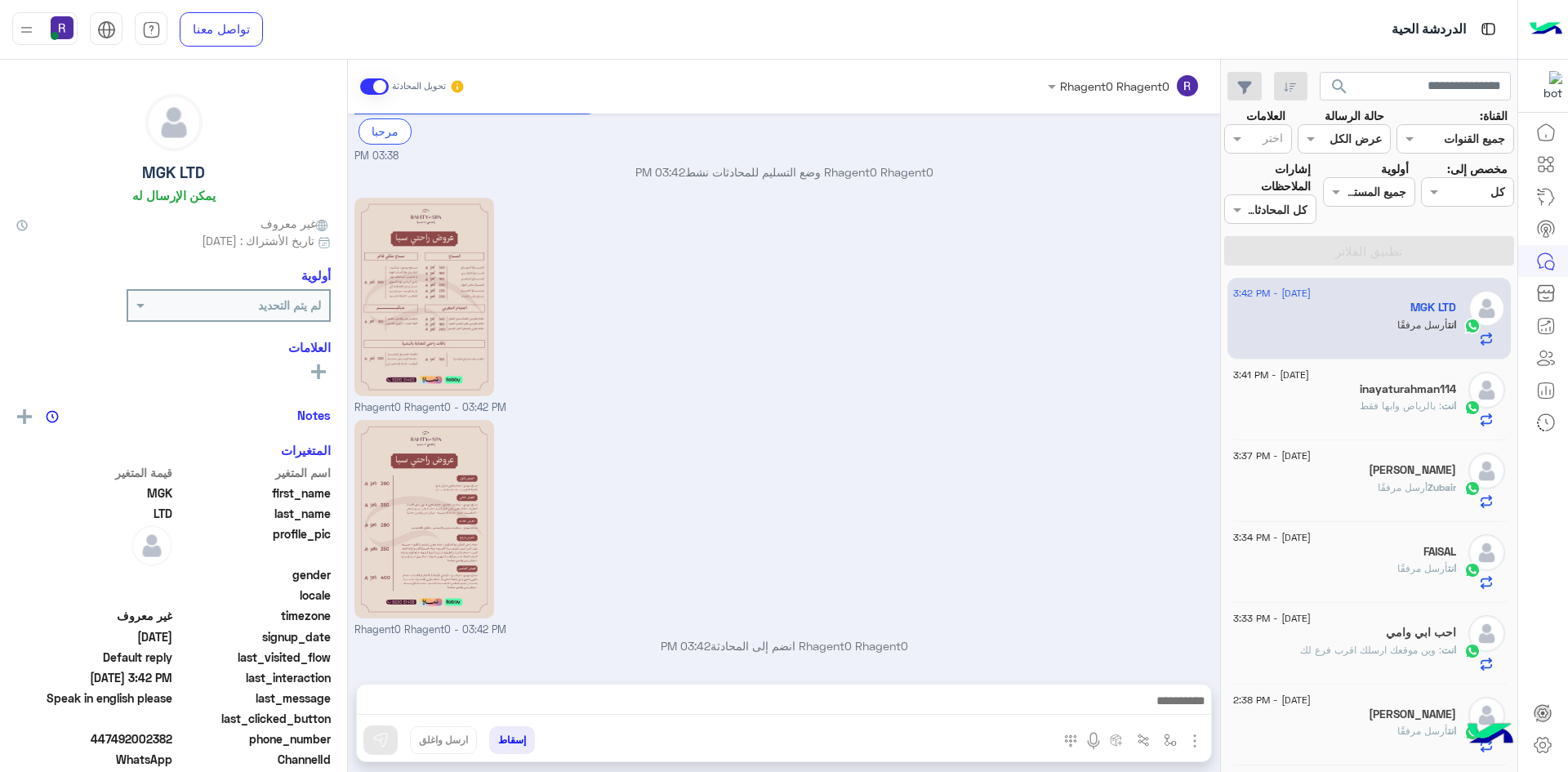
click at [1398, 387] on h5 "inayaturahman114" at bounding box center [1407, 388] width 96 height 14
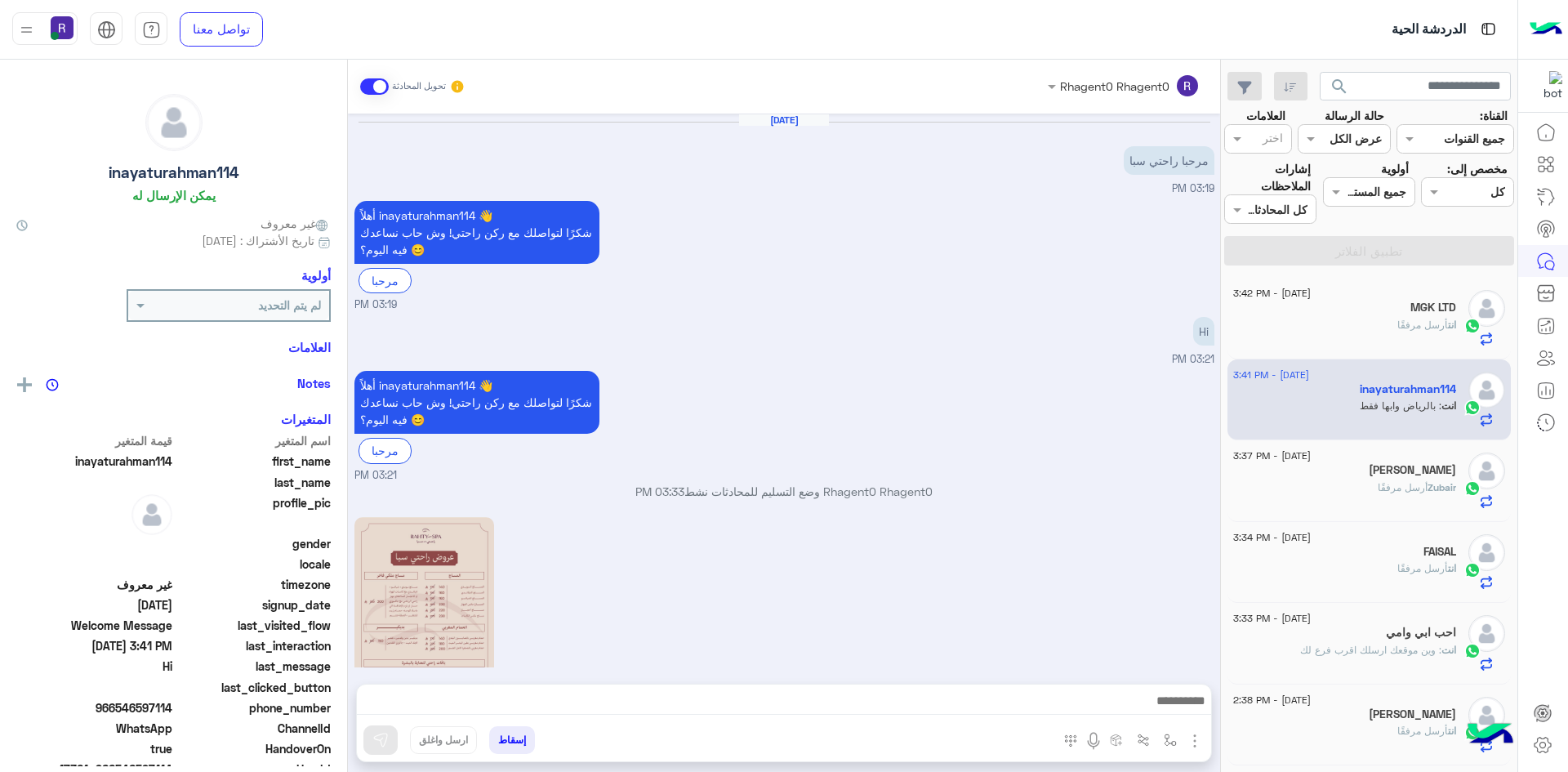
scroll to position [512, 0]
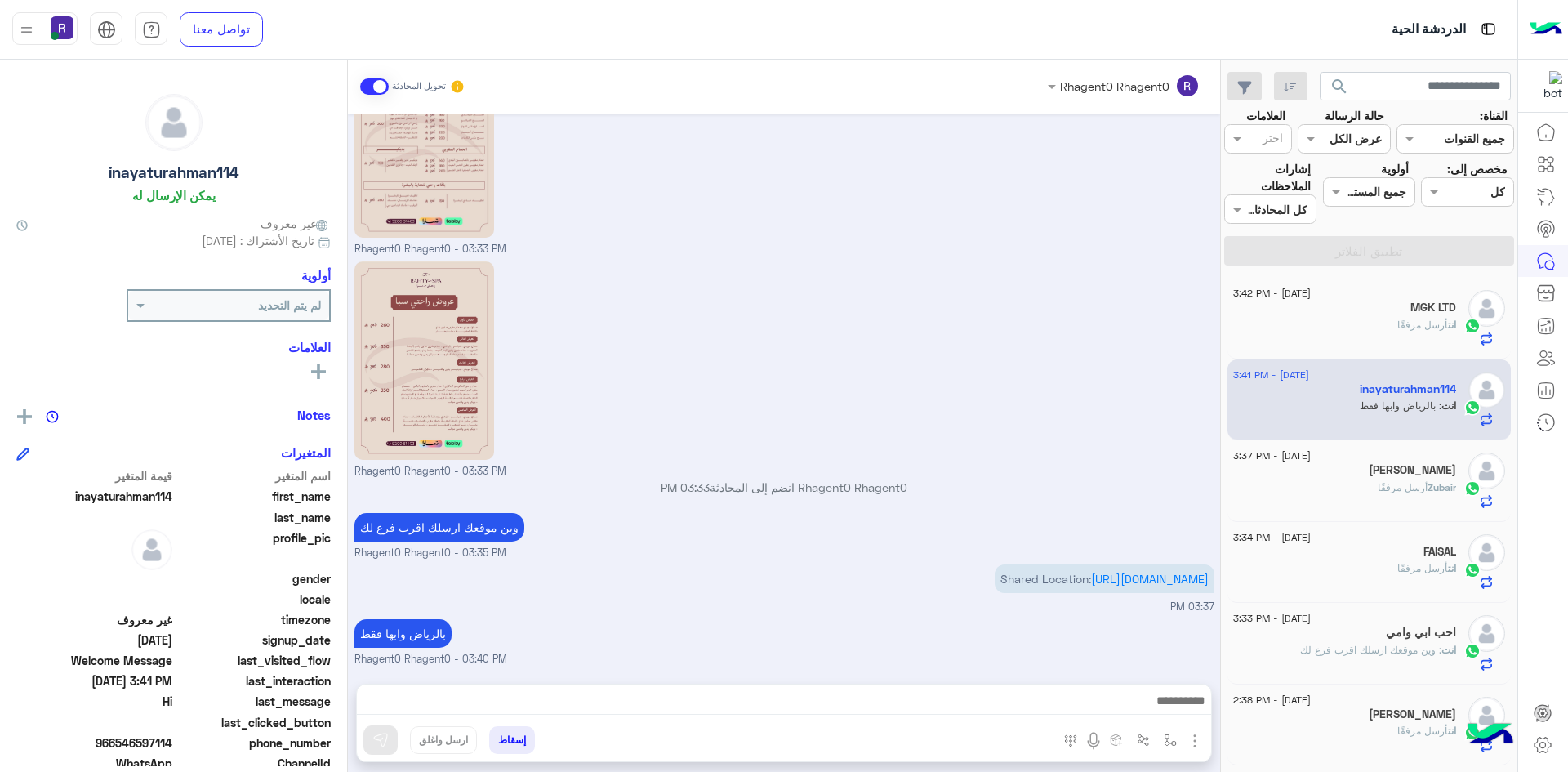
click at [1399, 327] on span "أرسل مرفقًا" at bounding box center [1422, 324] width 50 height 12
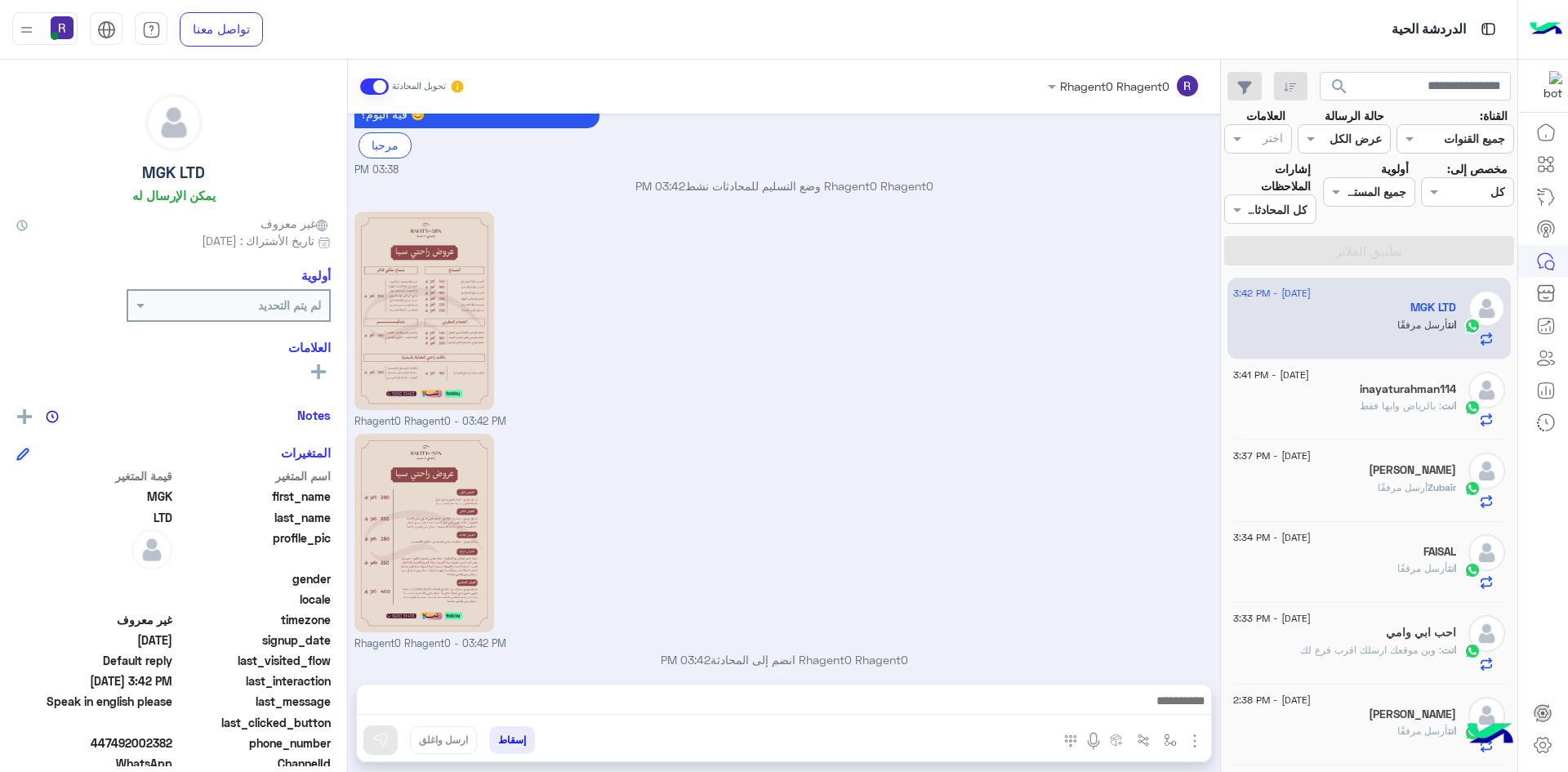
scroll to position [320, 0]
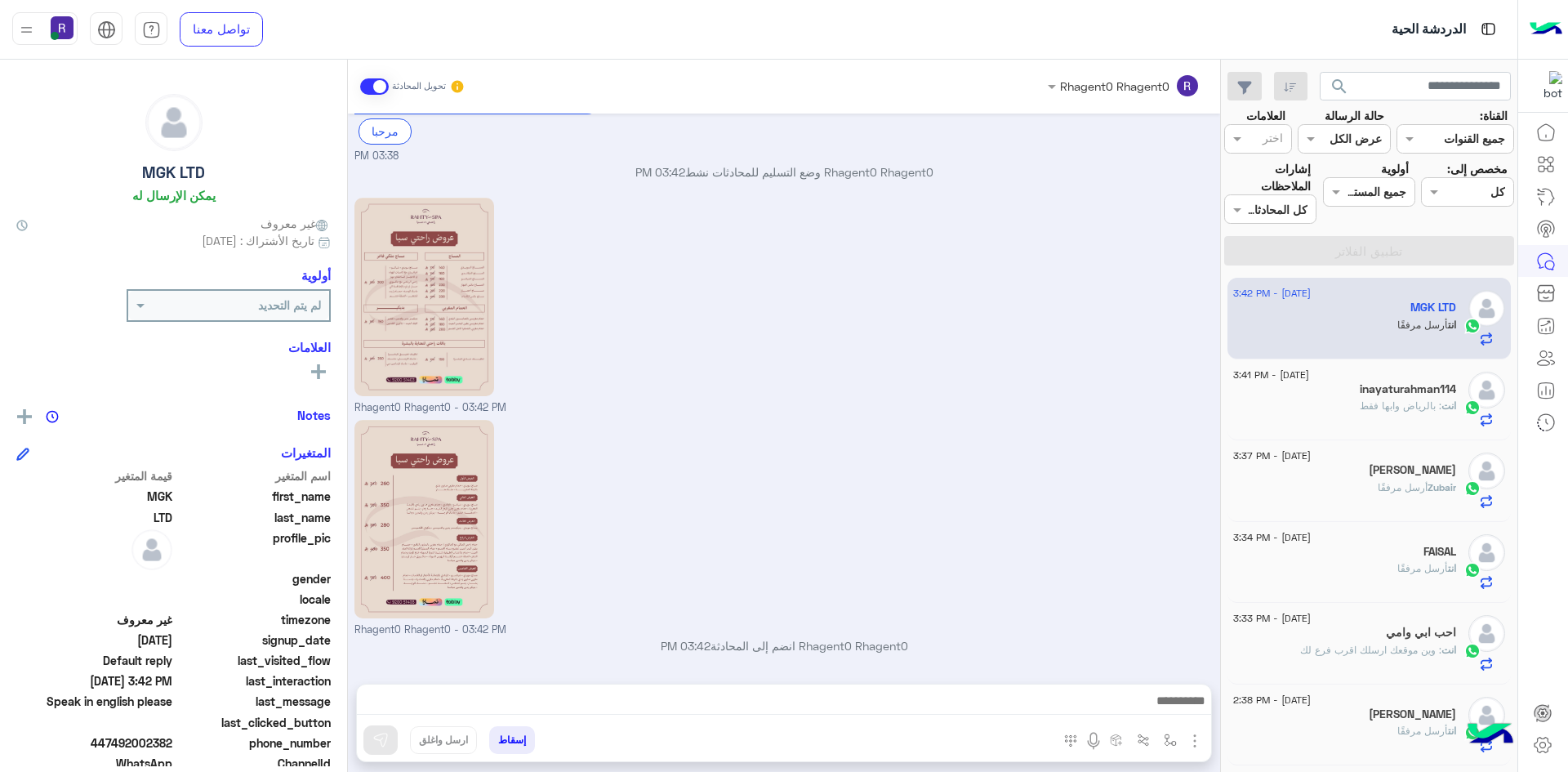
click at [1192, 743] on img "button" at bounding box center [1194, 740] width 19 height 19
click at [1172, 742] on img "button" at bounding box center [1171, 740] width 13 height 13
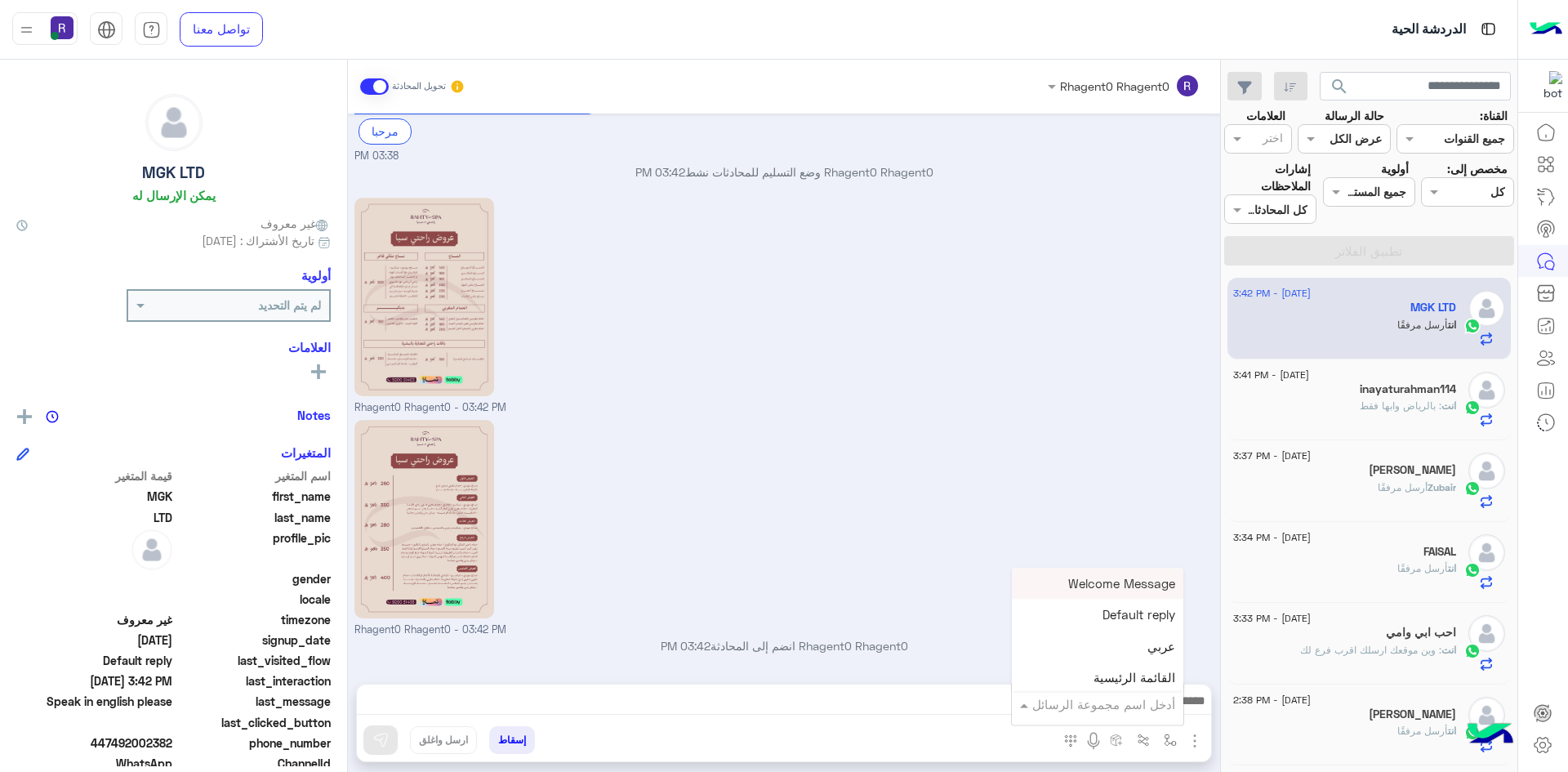
click at [1149, 714] on div "أدخل اسم مجموعة الرسائل" at bounding box center [1098, 703] width 172 height 29
click at [1137, 621] on span "الجنادرية" at bounding box center [1152, 622] width 45 height 15
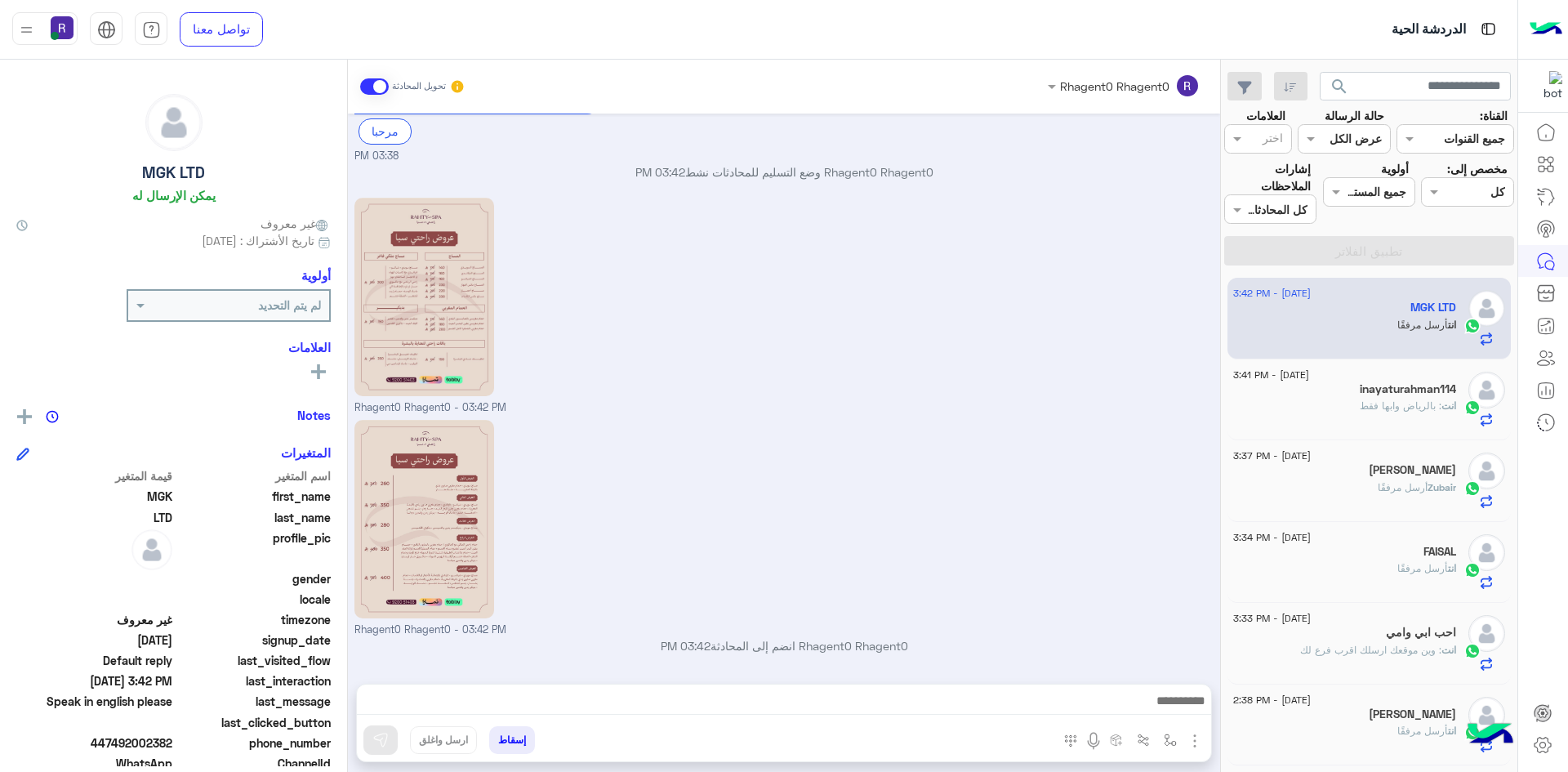
type textarea "*********"
click at [389, 737] on button at bounding box center [381, 740] width 35 height 29
click at [1168, 735] on img "button" at bounding box center [1171, 740] width 13 height 13
click at [1166, 712] on div "أدخل اسم مجموعة الرسائل" at bounding box center [1104, 704] width 143 height 19
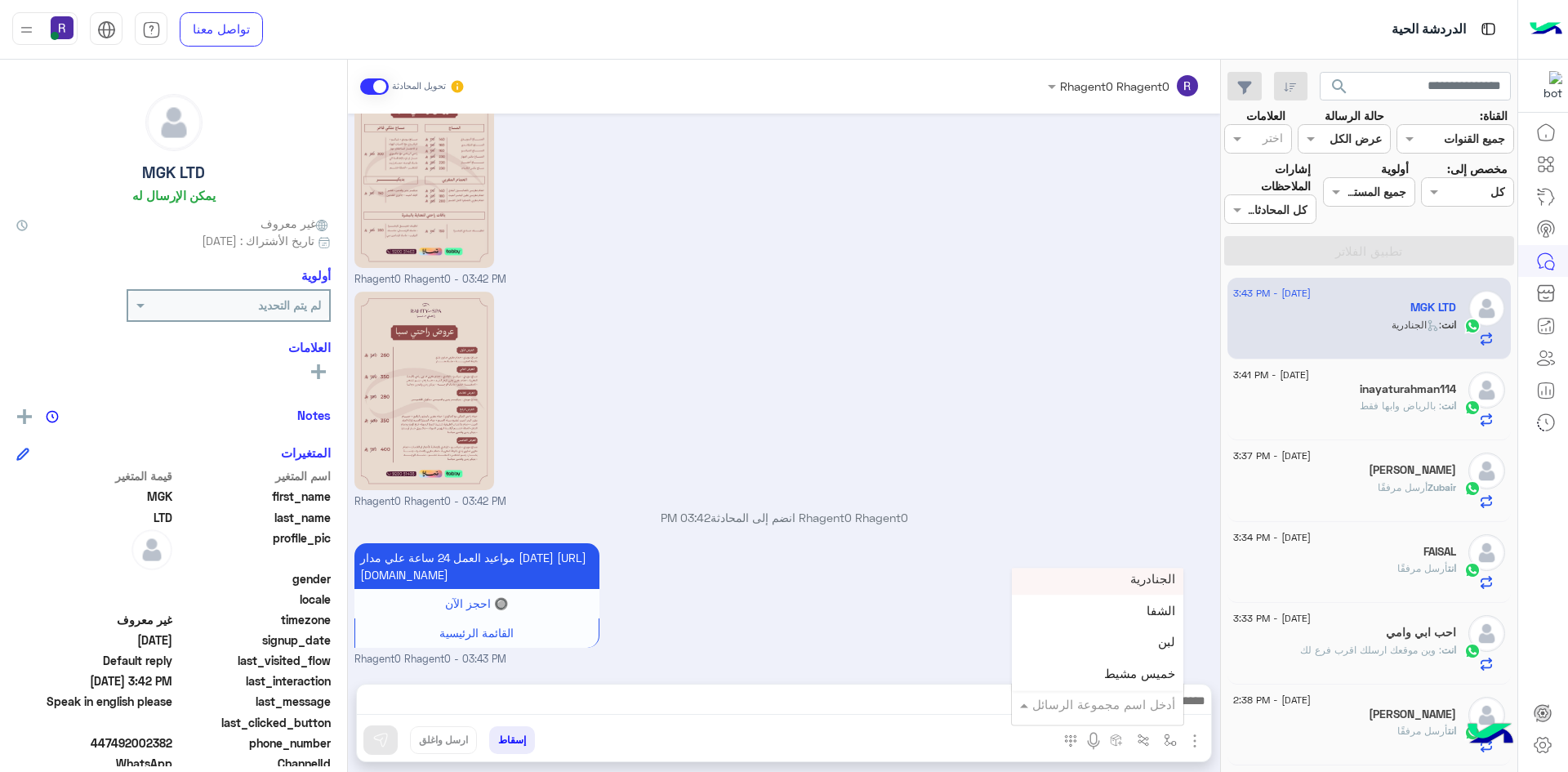
scroll to position [1143, 0]
click at [1122, 611] on div "لبن" at bounding box center [1098, 604] width 172 height 32
type textarea "***"
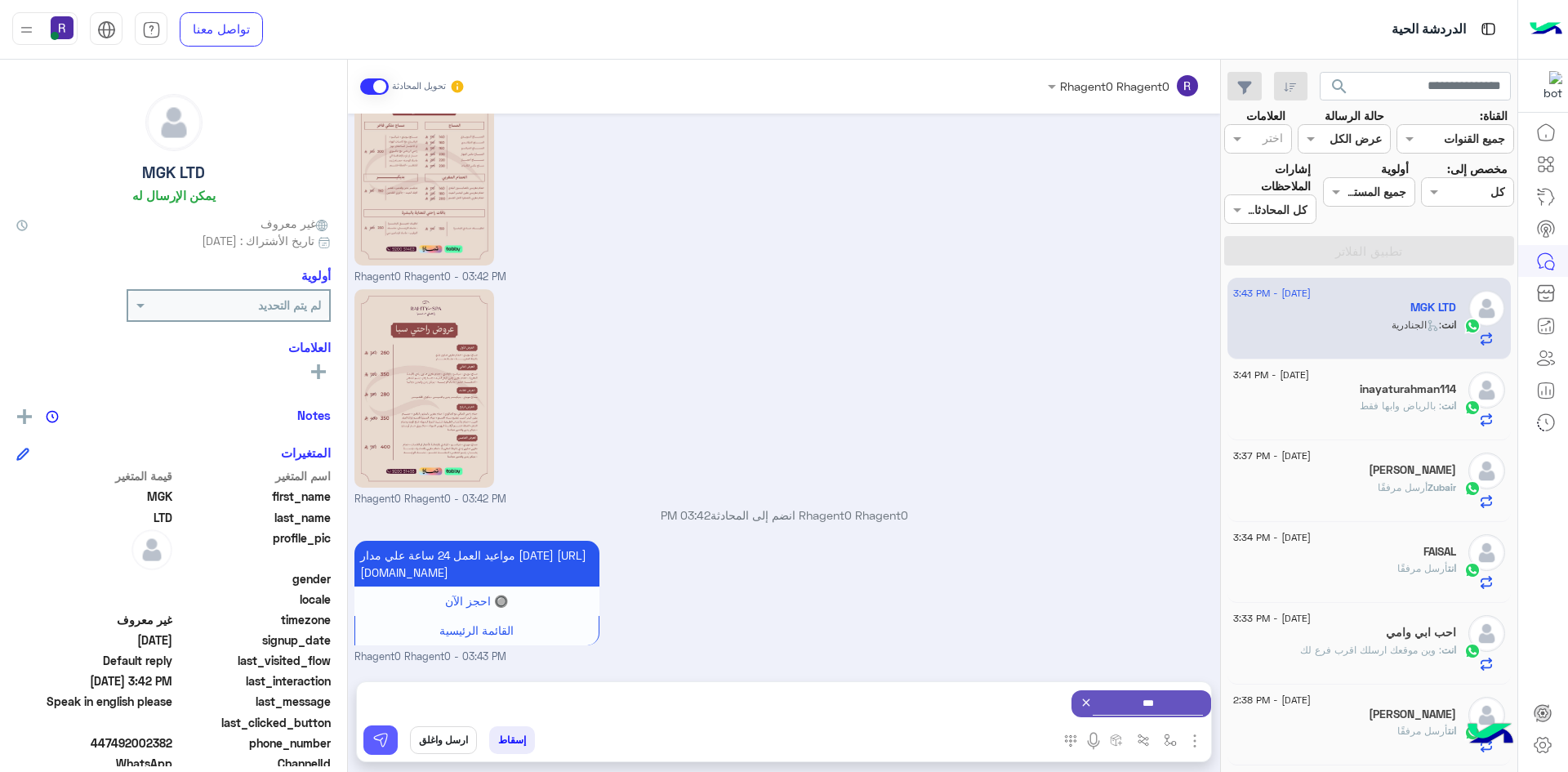
click at [380, 743] on img at bounding box center [381, 740] width 16 height 16
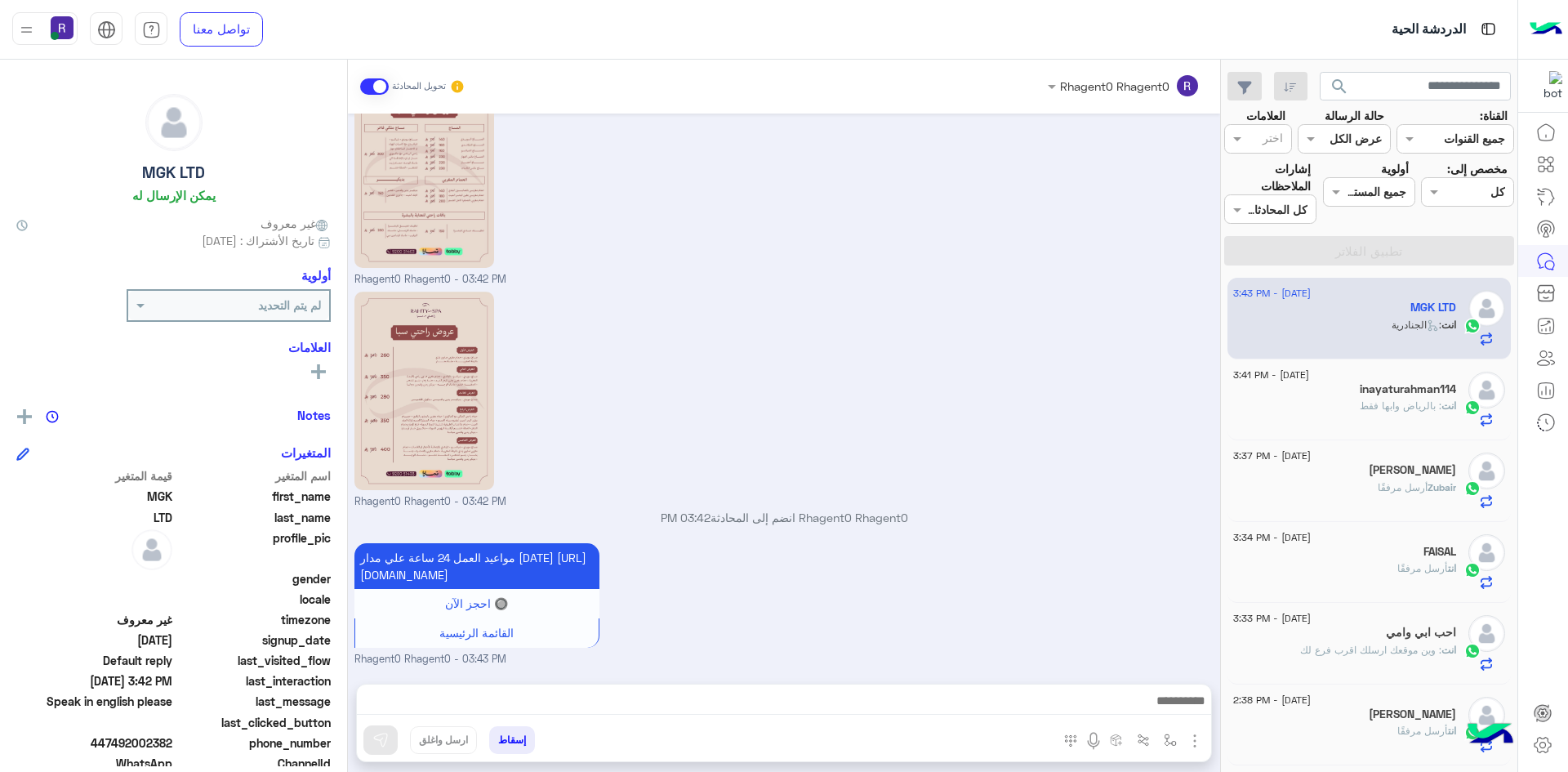
scroll to position [465, 0]
click at [1410, 396] on h5 "inayaturahman114" at bounding box center [1407, 388] width 96 height 14
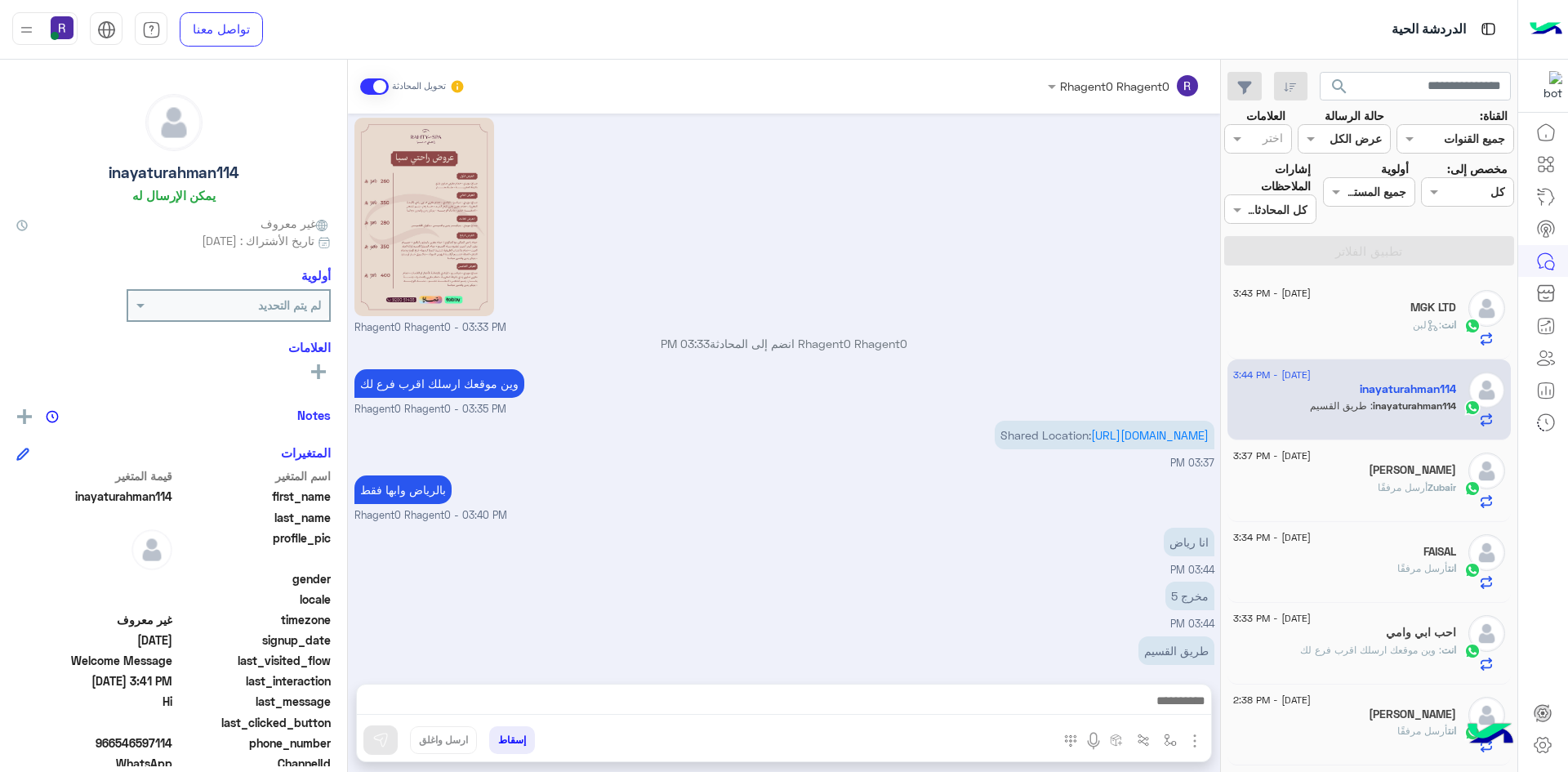
scroll to position [675, 0]
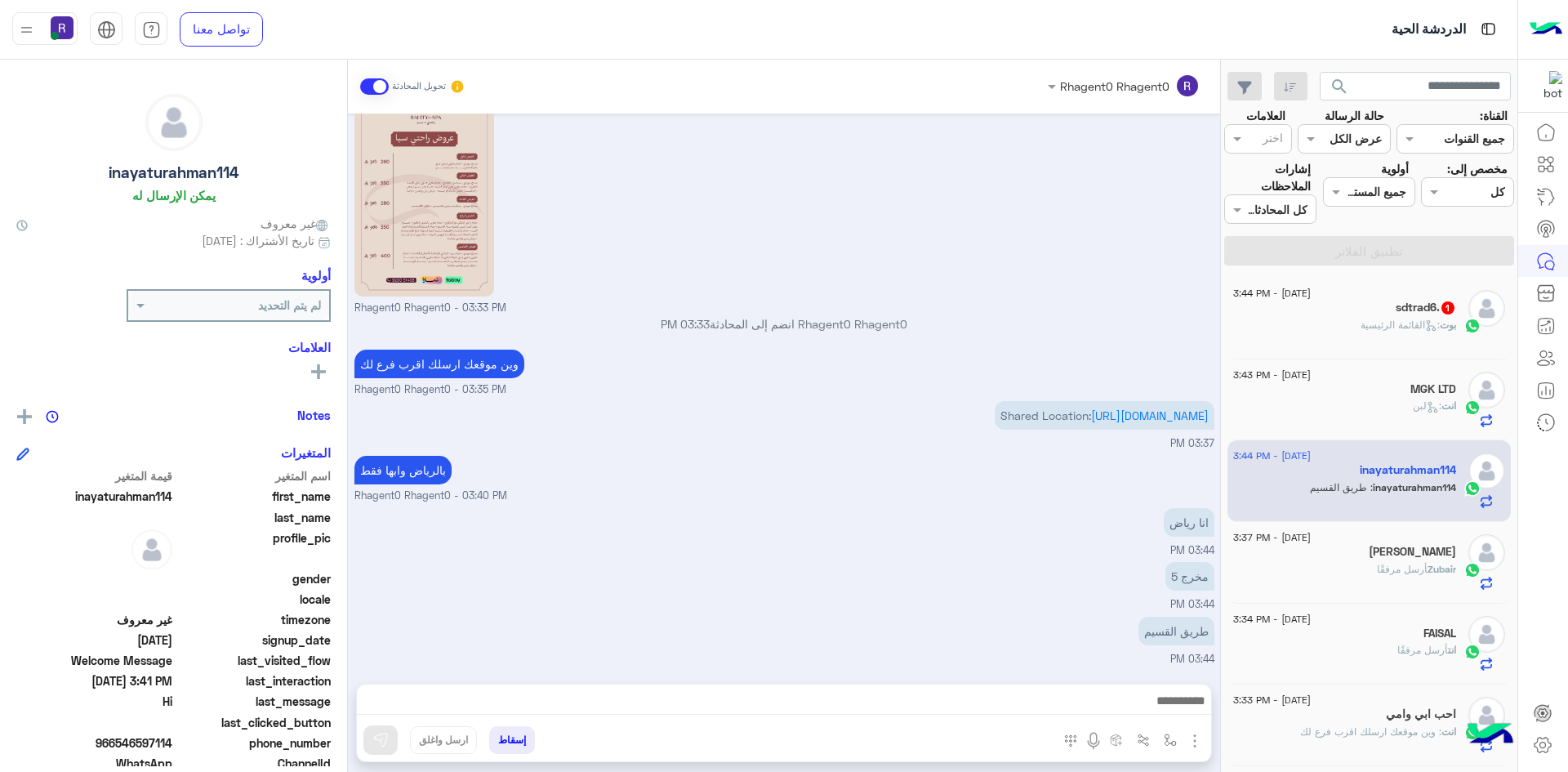
click at [1193, 740] on img "button" at bounding box center [1194, 740] width 19 height 19
click at [1028, 651] on div "طریق القسیم 03:44 PM" at bounding box center [784, 640] width 860 height 55
click at [1165, 734] on img "button" at bounding box center [1171, 740] width 13 height 13
click at [1146, 707] on input "text" at bounding box center [1120, 704] width 111 height 19
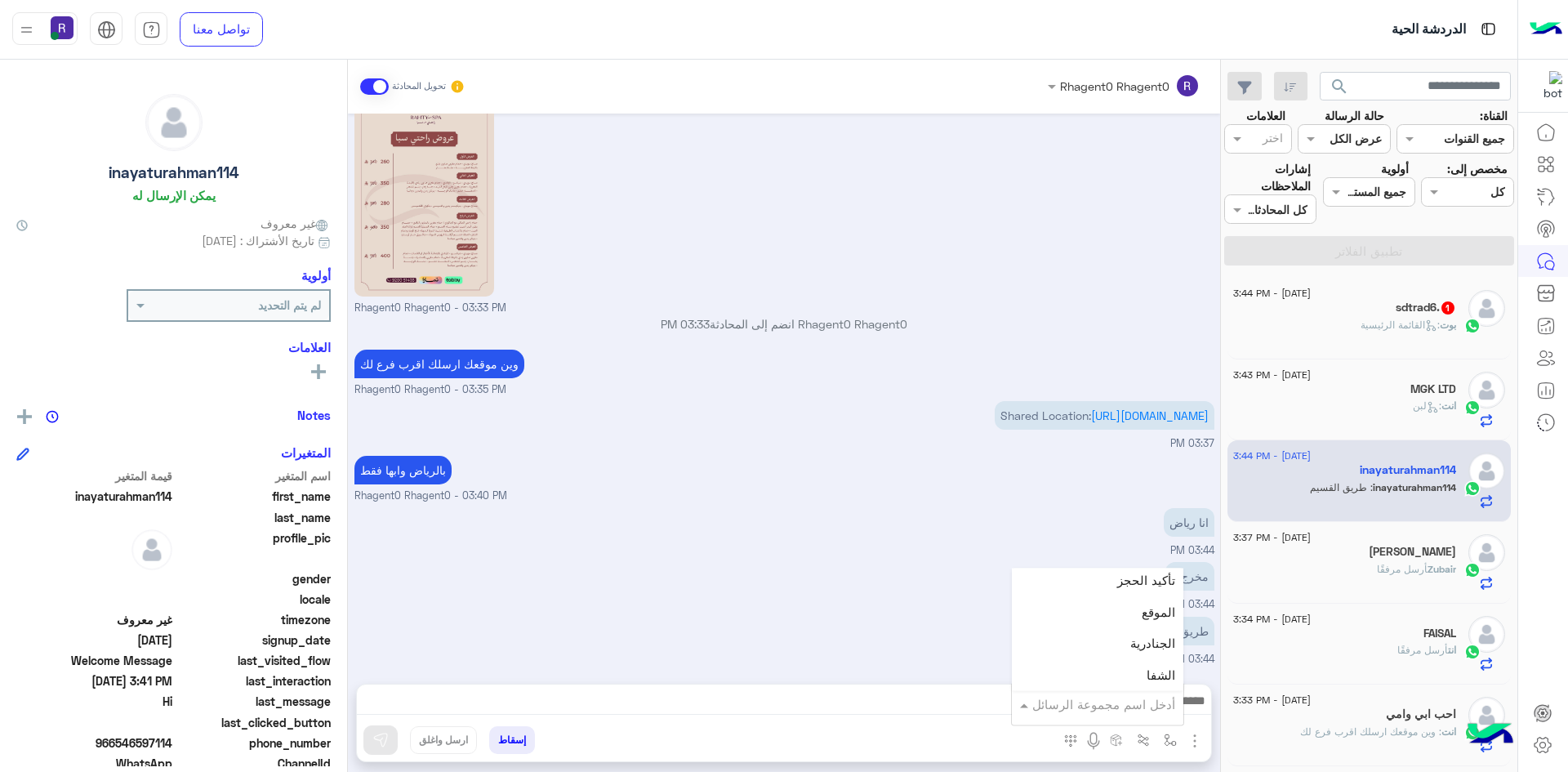
scroll to position [1062, 0]
click at [1122, 613] on div "الجنادرية" at bounding box center [1098, 622] width 172 height 32
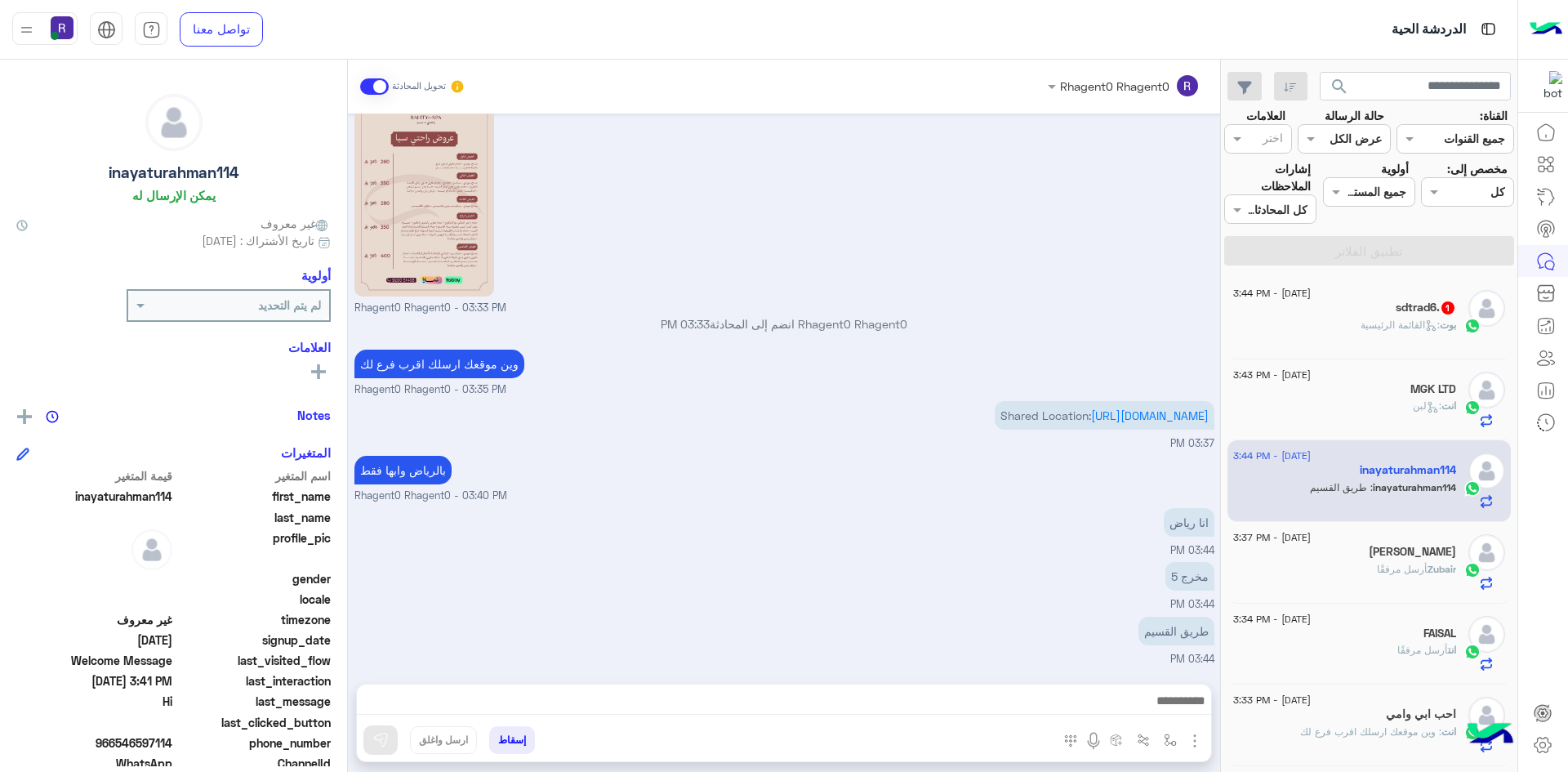
type textarea "*********"
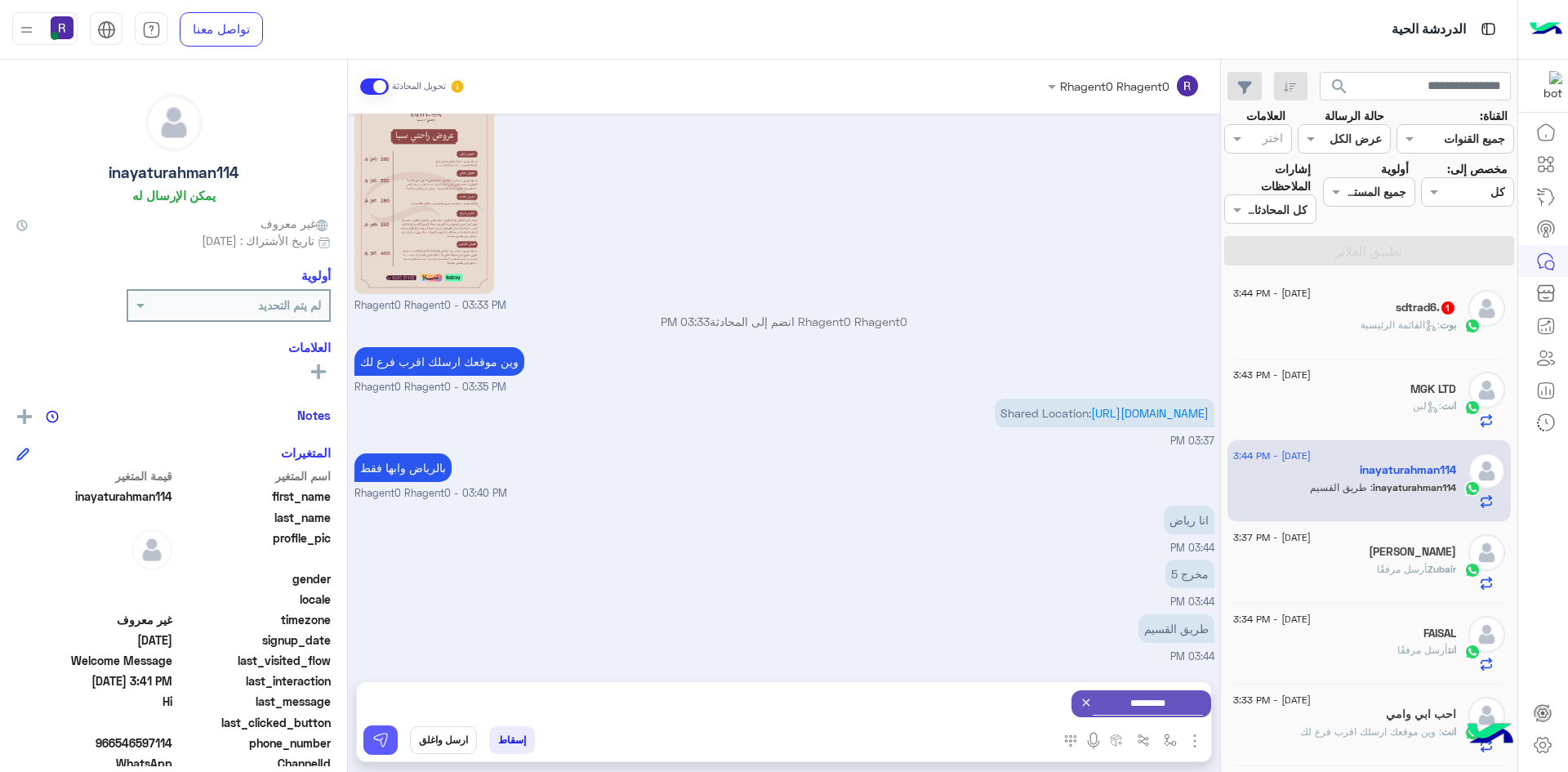
click at [376, 747] on img at bounding box center [381, 740] width 16 height 16
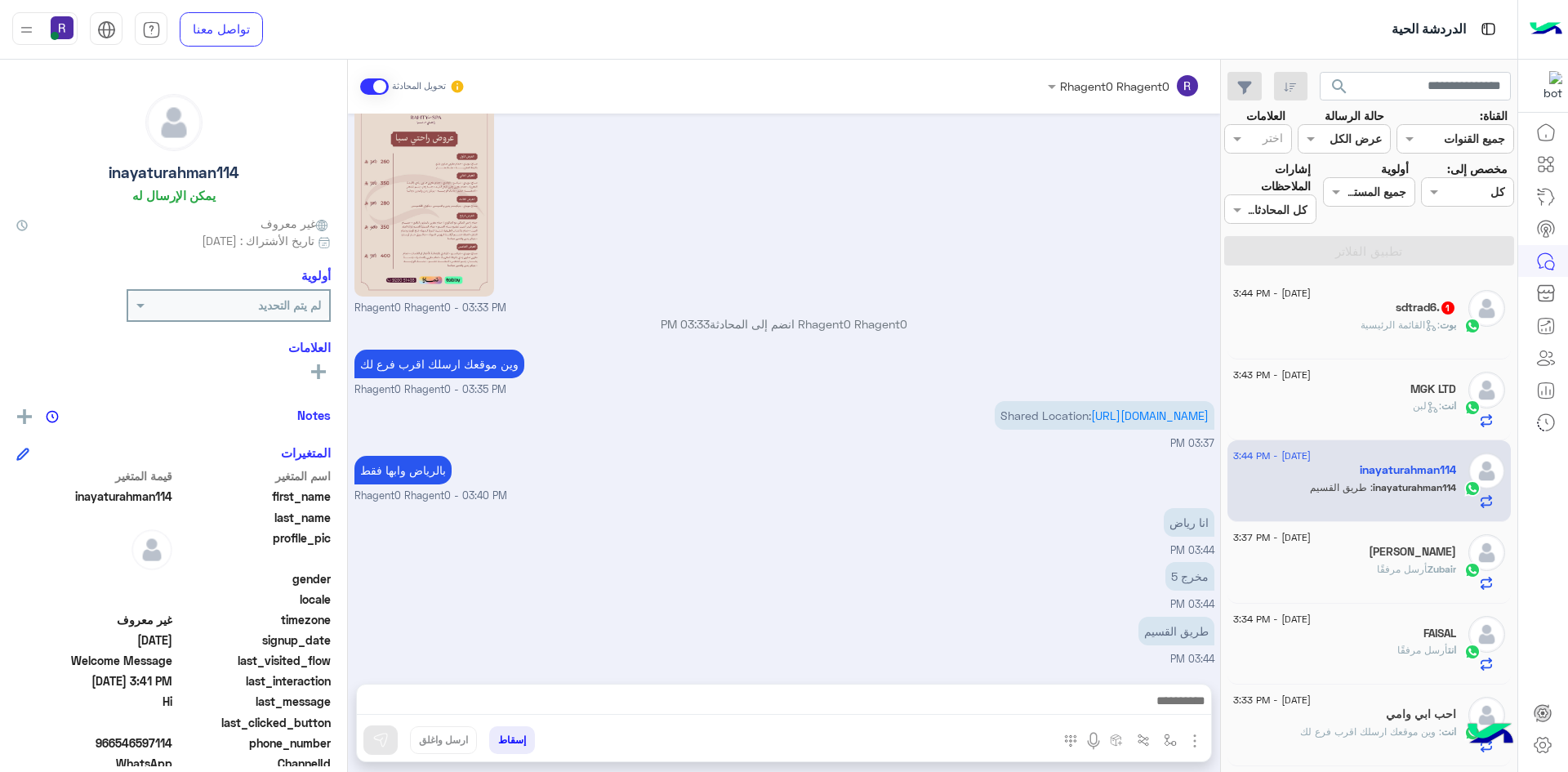
scroll to position [675, 0]
click at [1372, 327] on span ": القائمة الرئيسية" at bounding box center [1400, 324] width 79 height 12
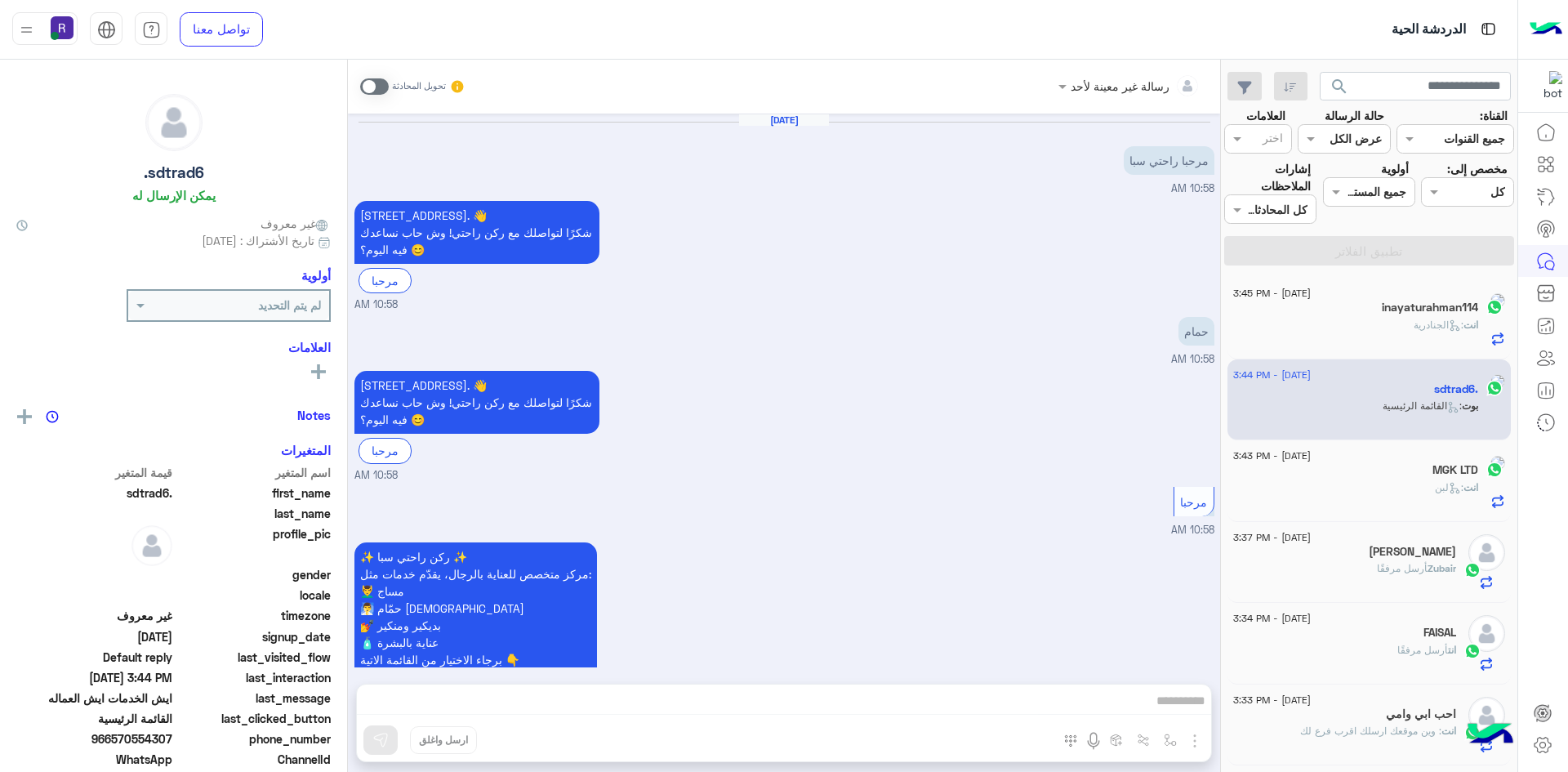
scroll to position [1475, 0]
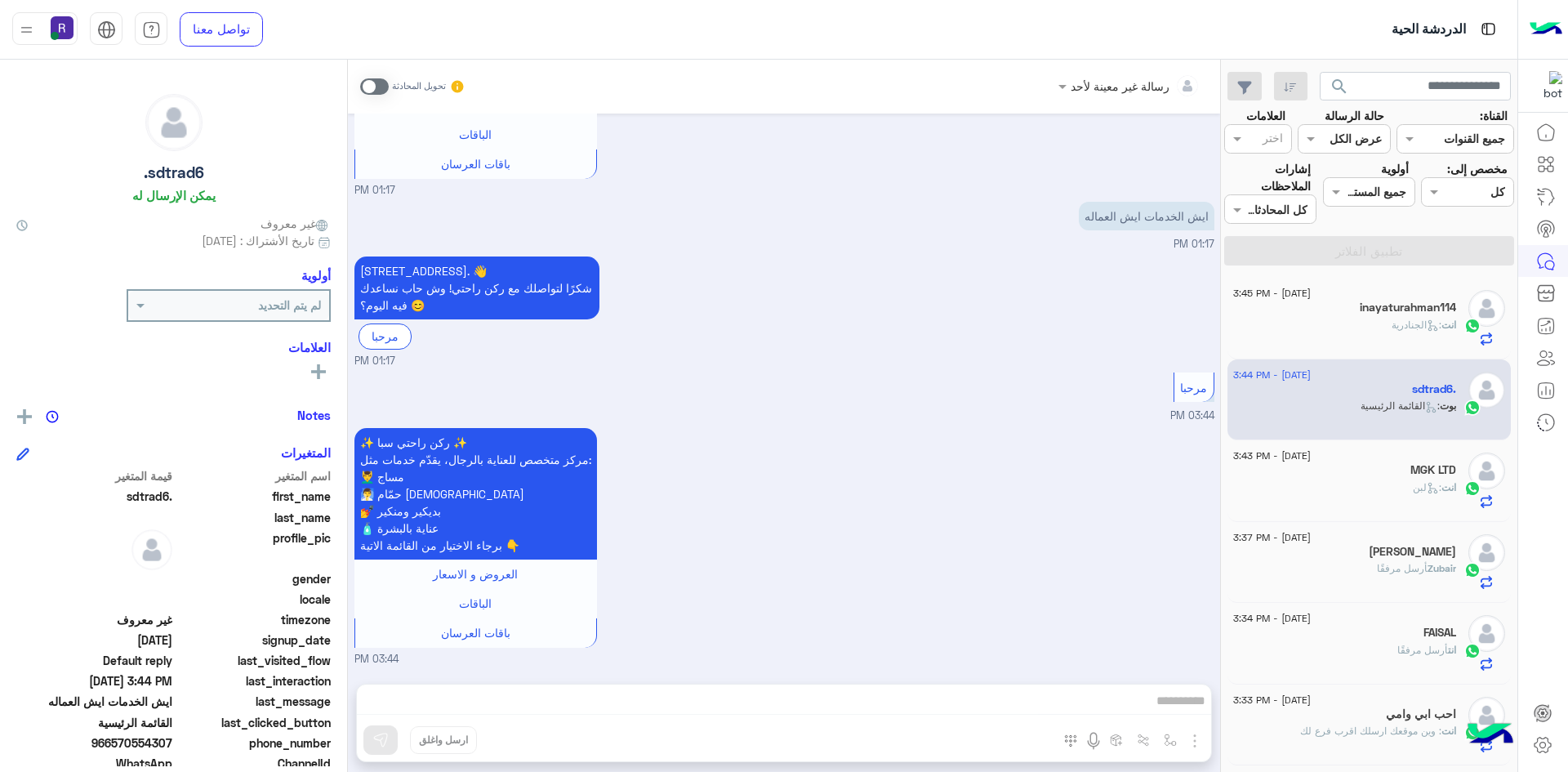
click at [385, 83] on span at bounding box center [374, 87] width 28 height 16
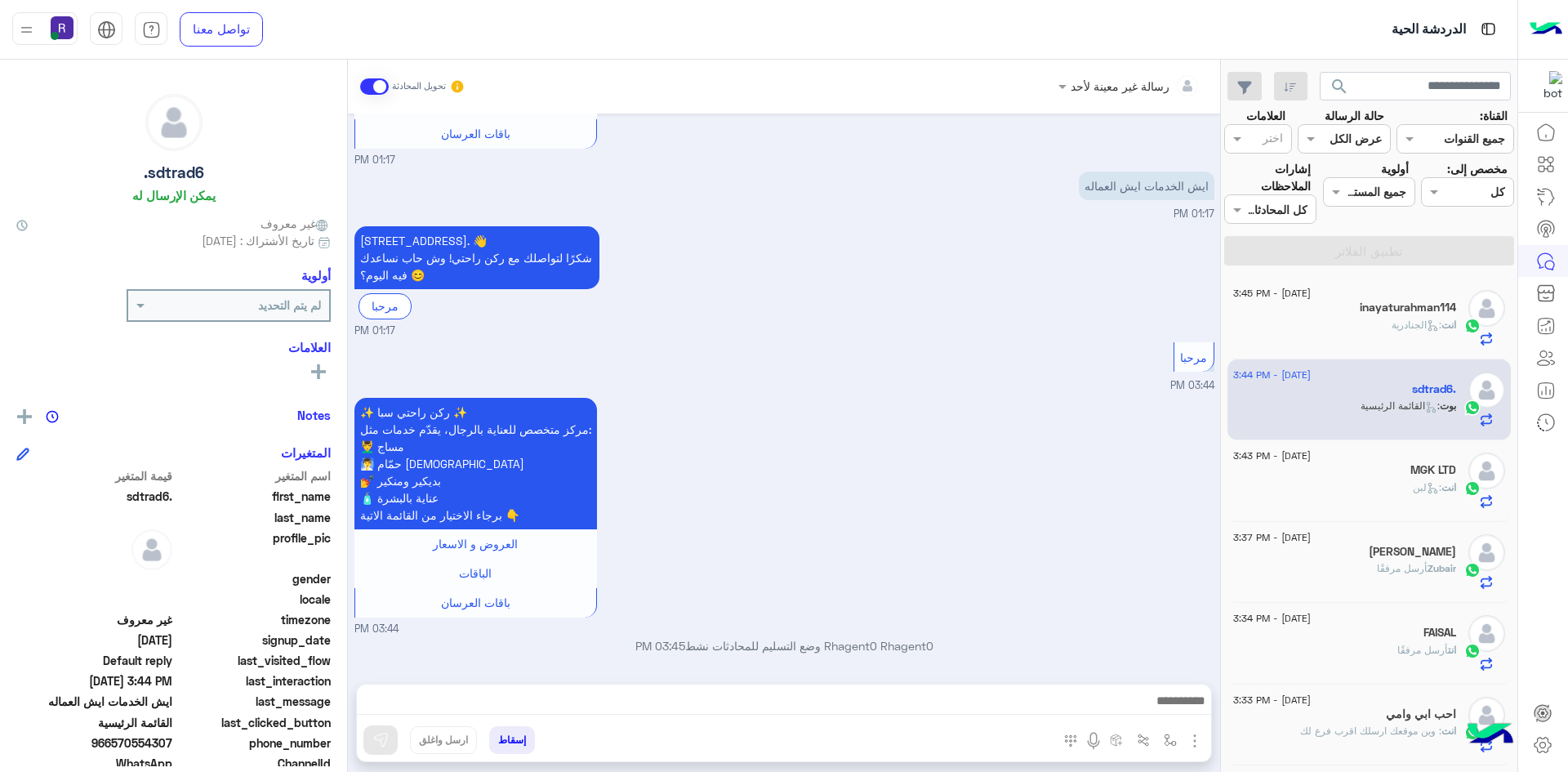
click at [1195, 745] on img "button" at bounding box center [1194, 740] width 19 height 19
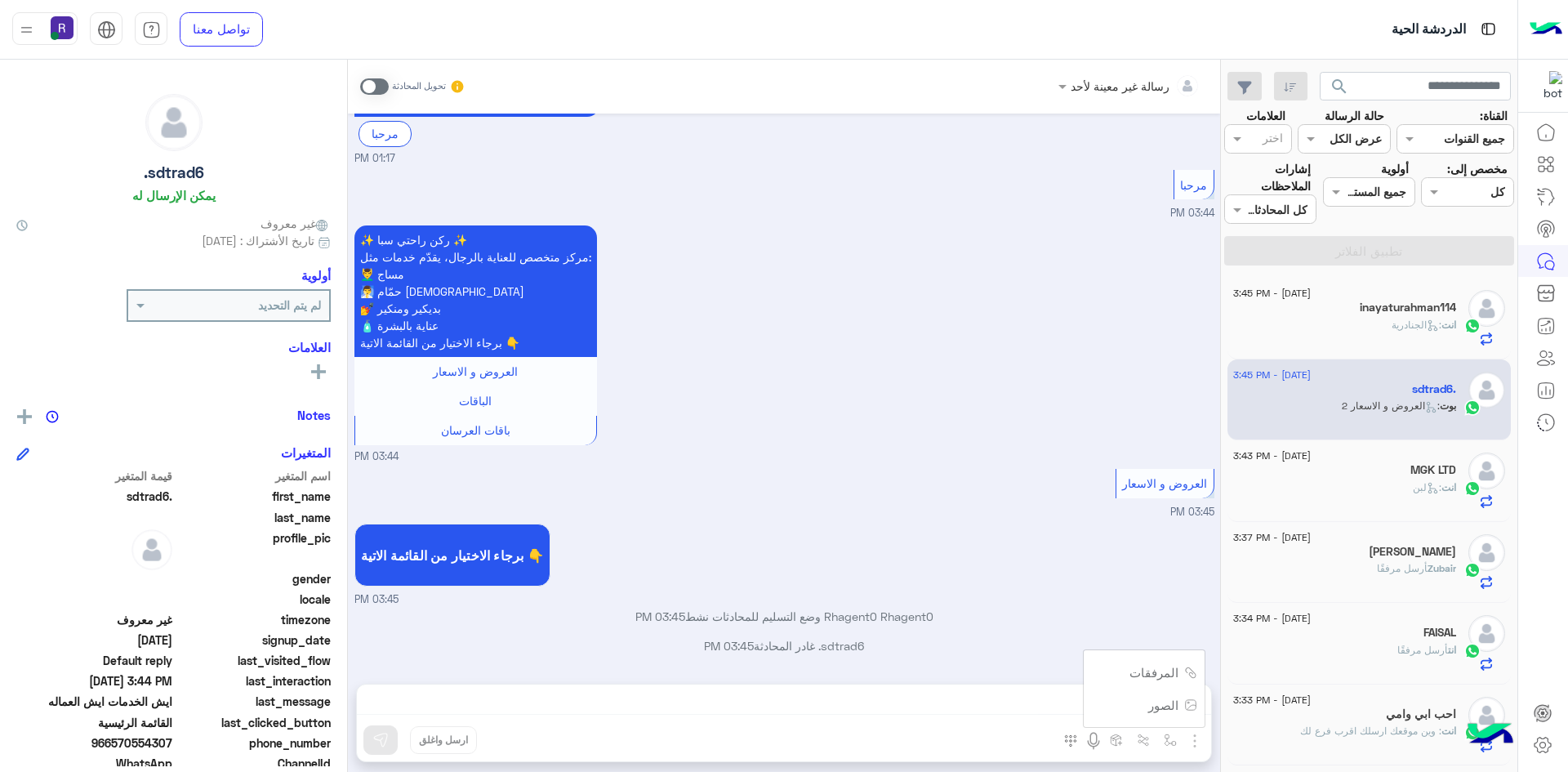
click at [1162, 704] on div "رسالة غير معينة لأحد تحويل المحادثة Jul 28, 2025 مرحبا راحتي سبا 10:58 AM أهلاً…" at bounding box center [784, 418] width 873 height 719
click at [381, 84] on span at bounding box center [374, 87] width 28 height 16
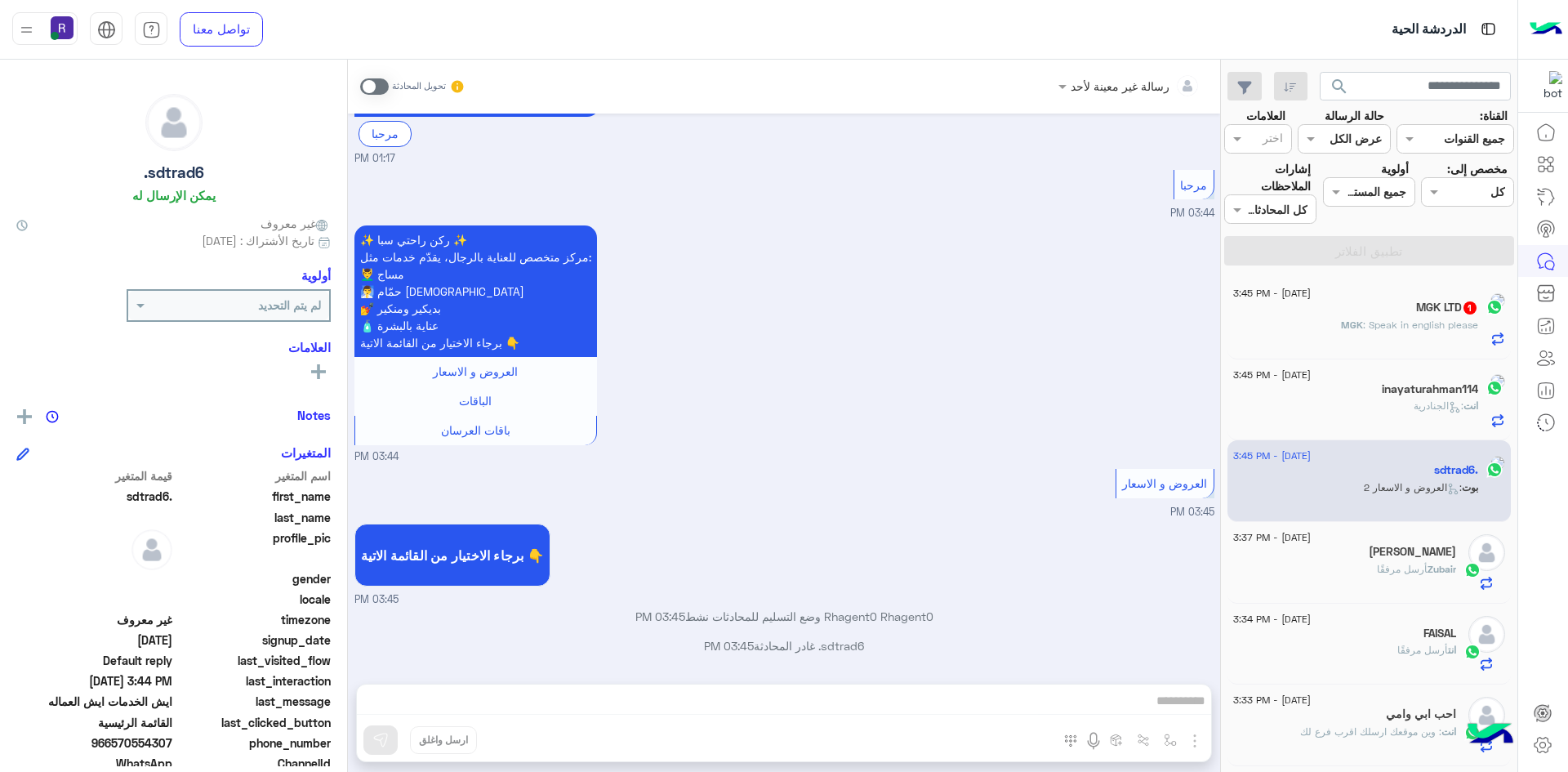
scroll to position [1724, 0]
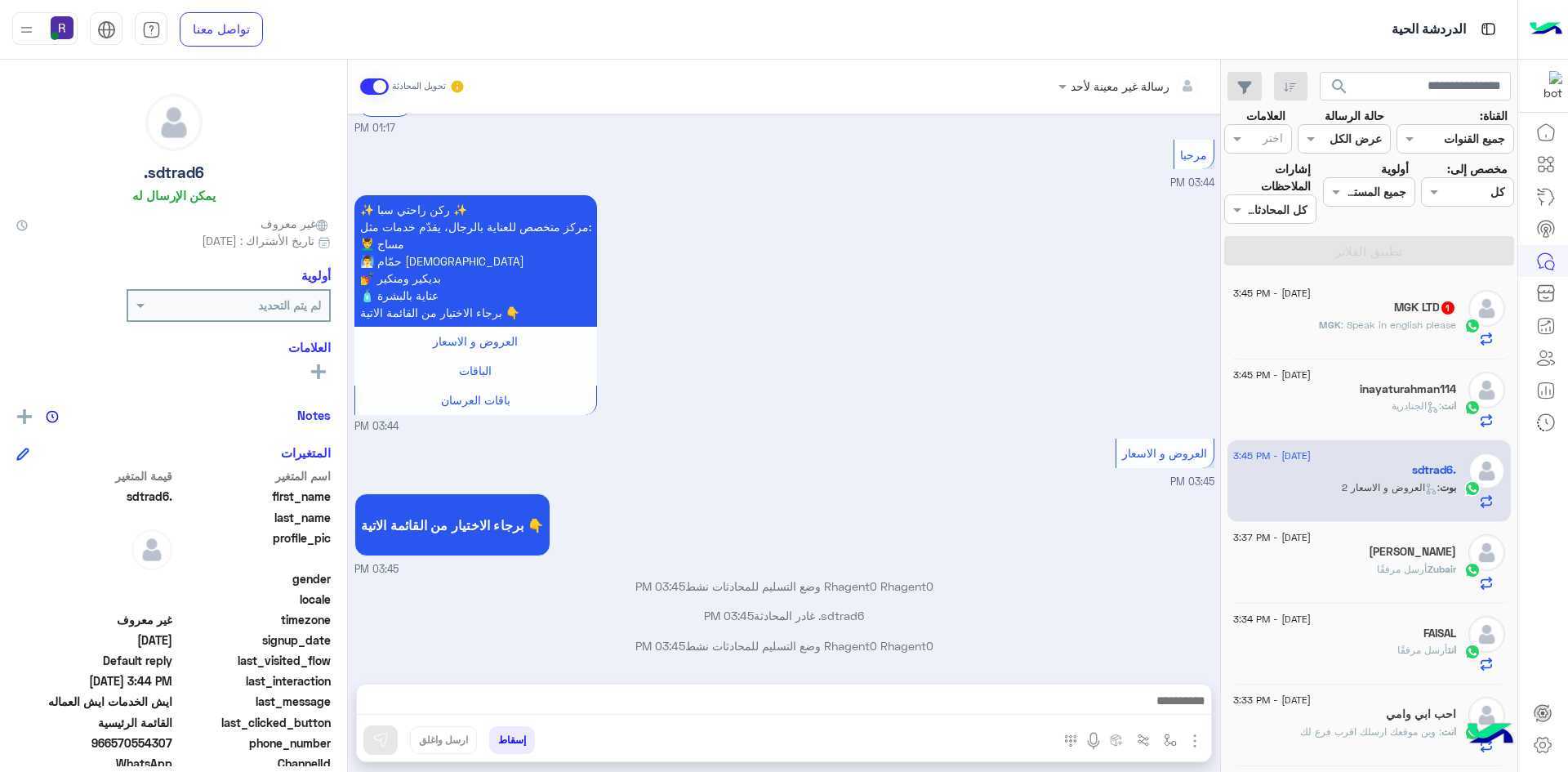
click at [1199, 738] on img "button" at bounding box center [1194, 740] width 19 height 19
click at [1155, 712] on span "الصور" at bounding box center [1163, 705] width 30 height 19
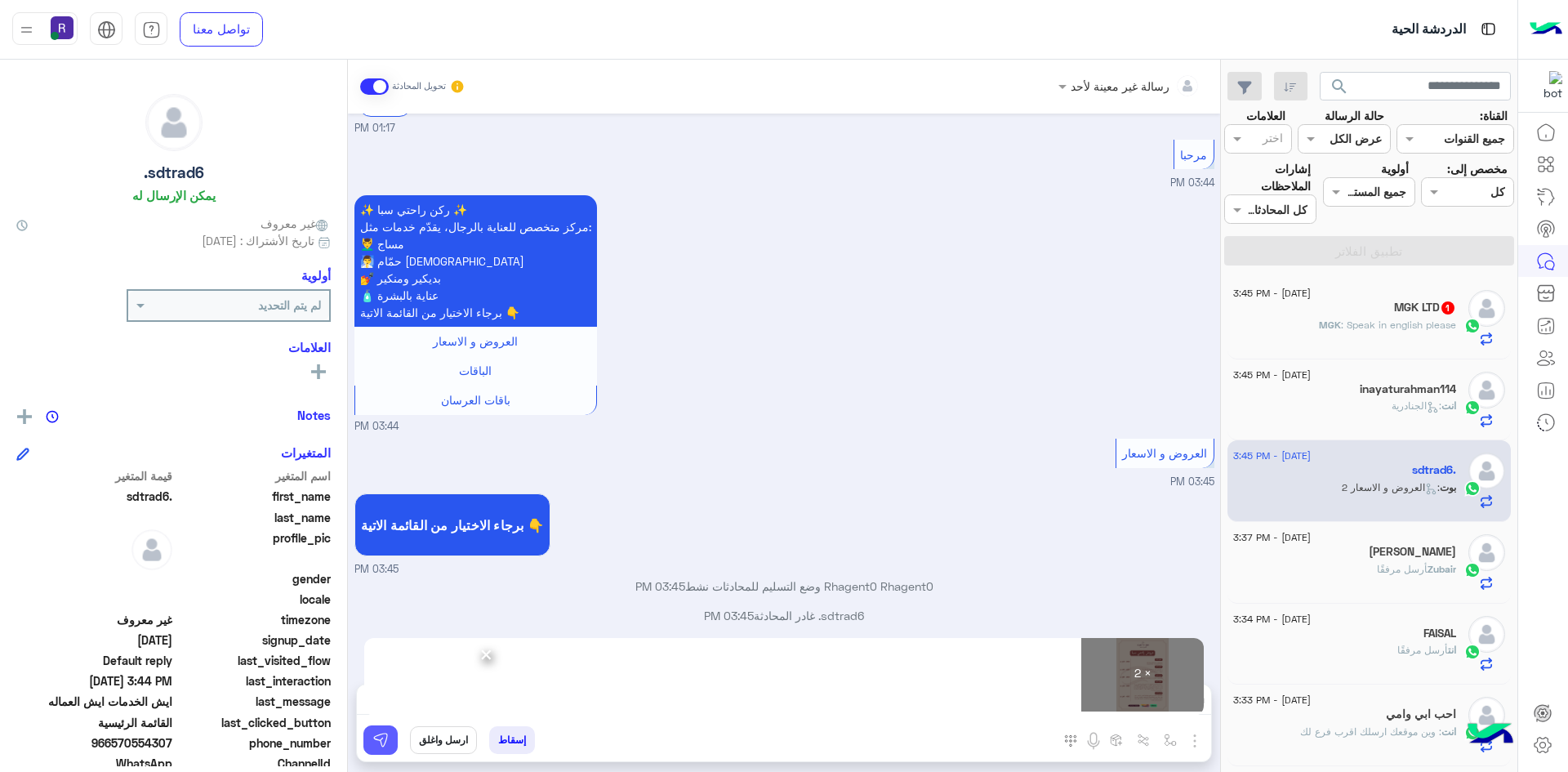
click at [380, 743] on img at bounding box center [381, 740] width 16 height 16
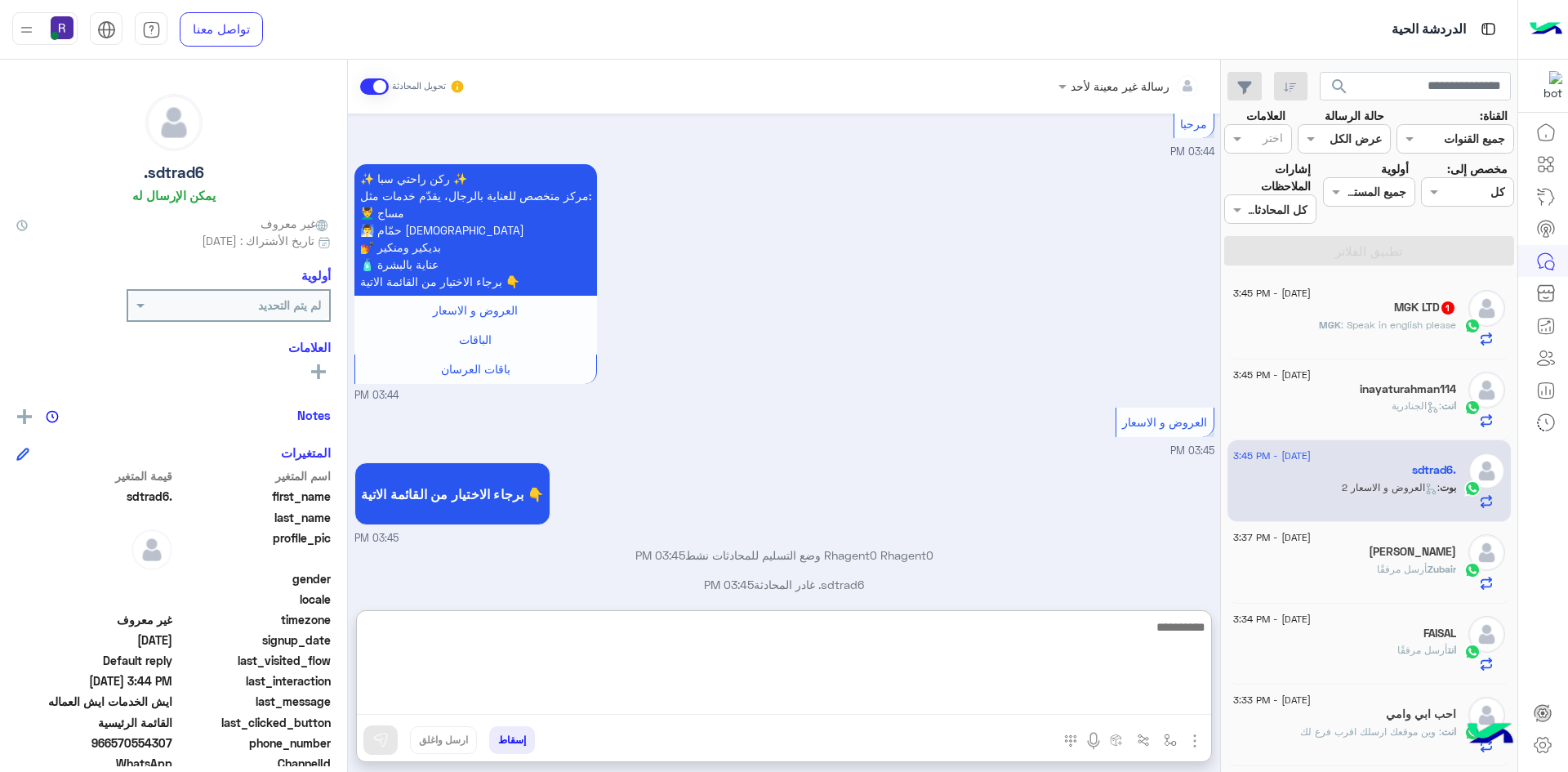
paste textarea "**********"
type textarea "**********"
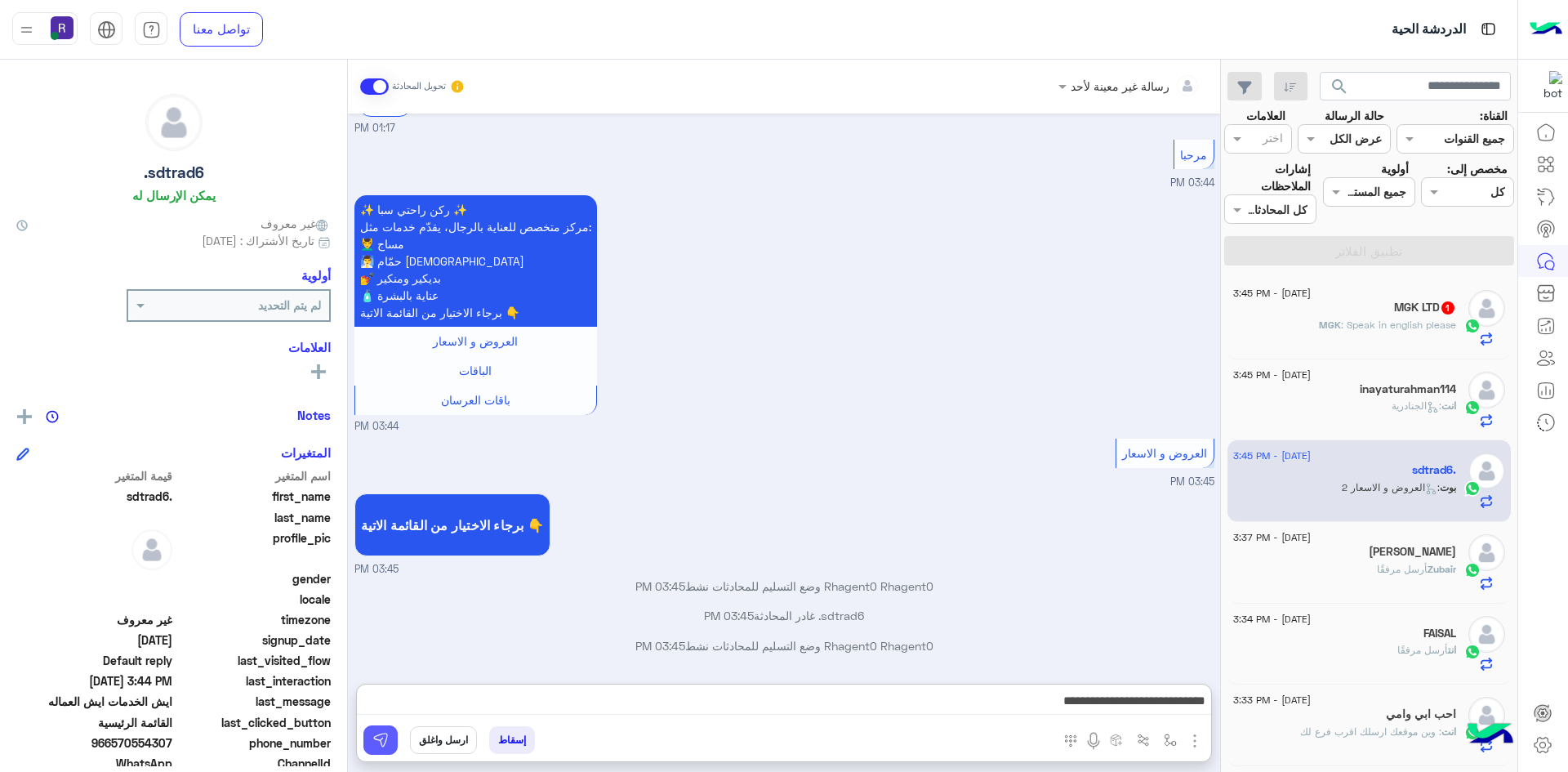
click at [388, 743] on img at bounding box center [381, 740] width 16 height 16
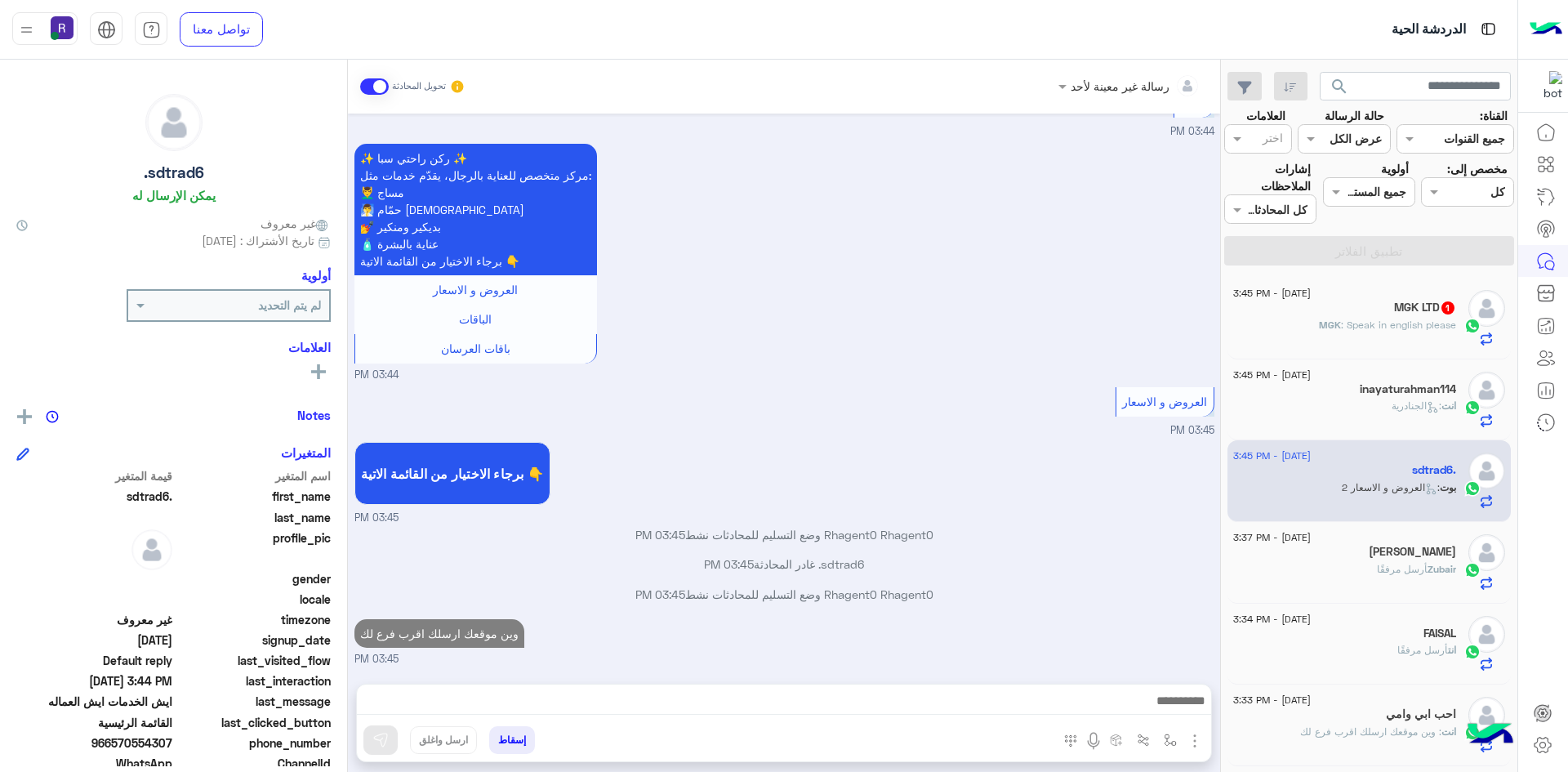
scroll to position [1775, 0]
click at [1382, 324] on span ": Speak in english please" at bounding box center [1399, 324] width 115 height 12
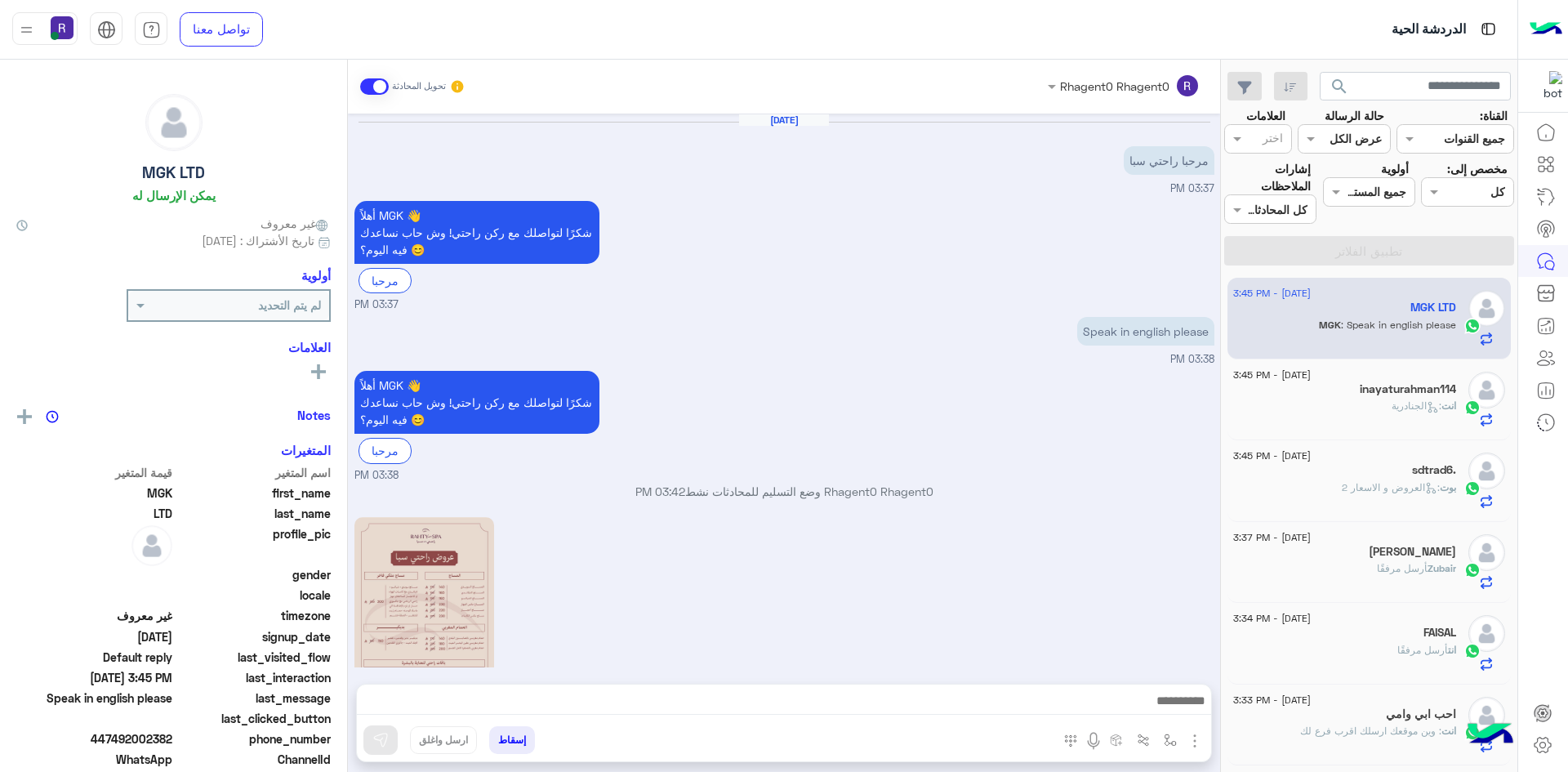
scroll to position [664, 0]
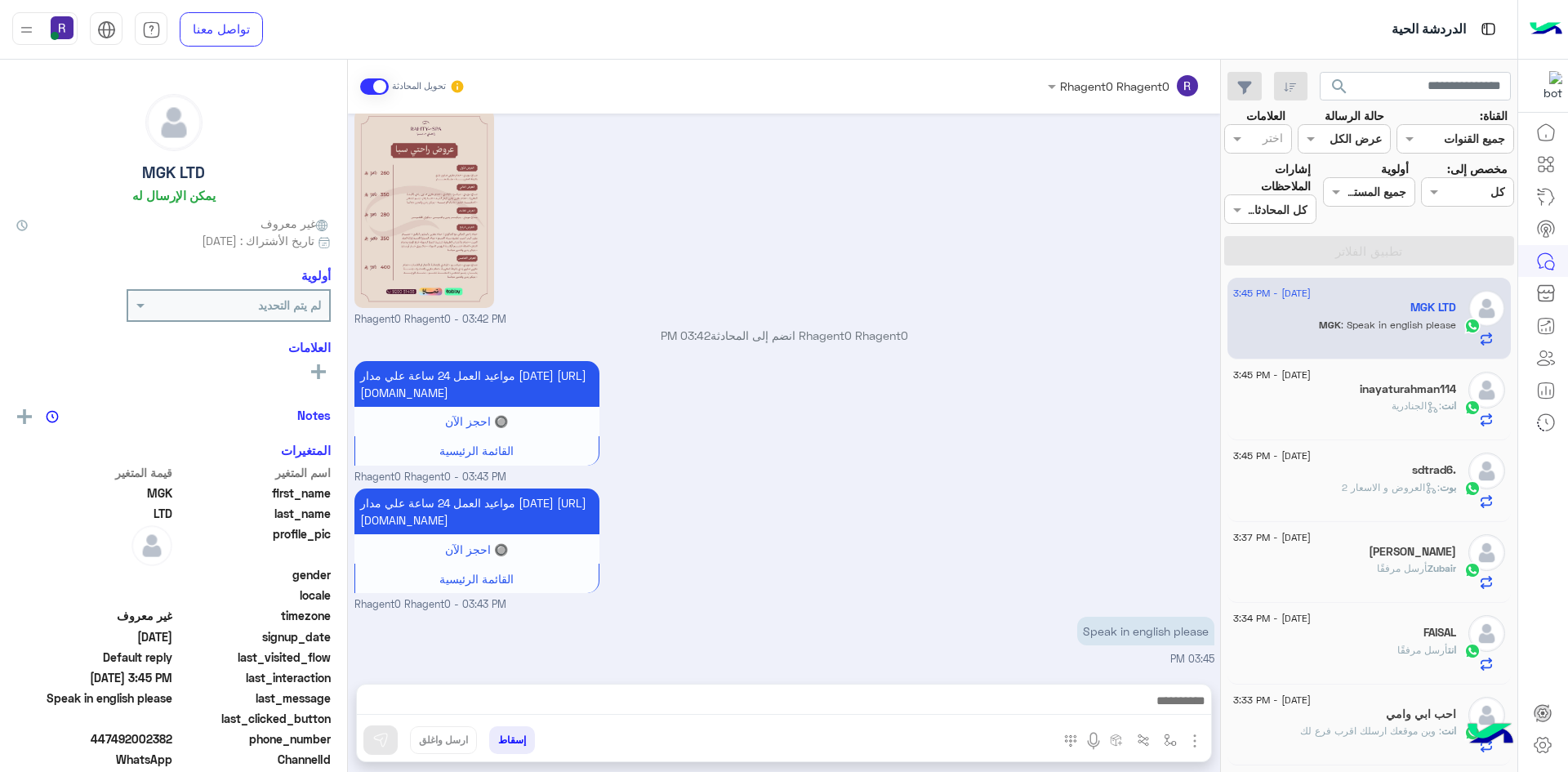
click at [1392, 412] on span "انت : الجنادرية" at bounding box center [1424, 405] width 65 height 12
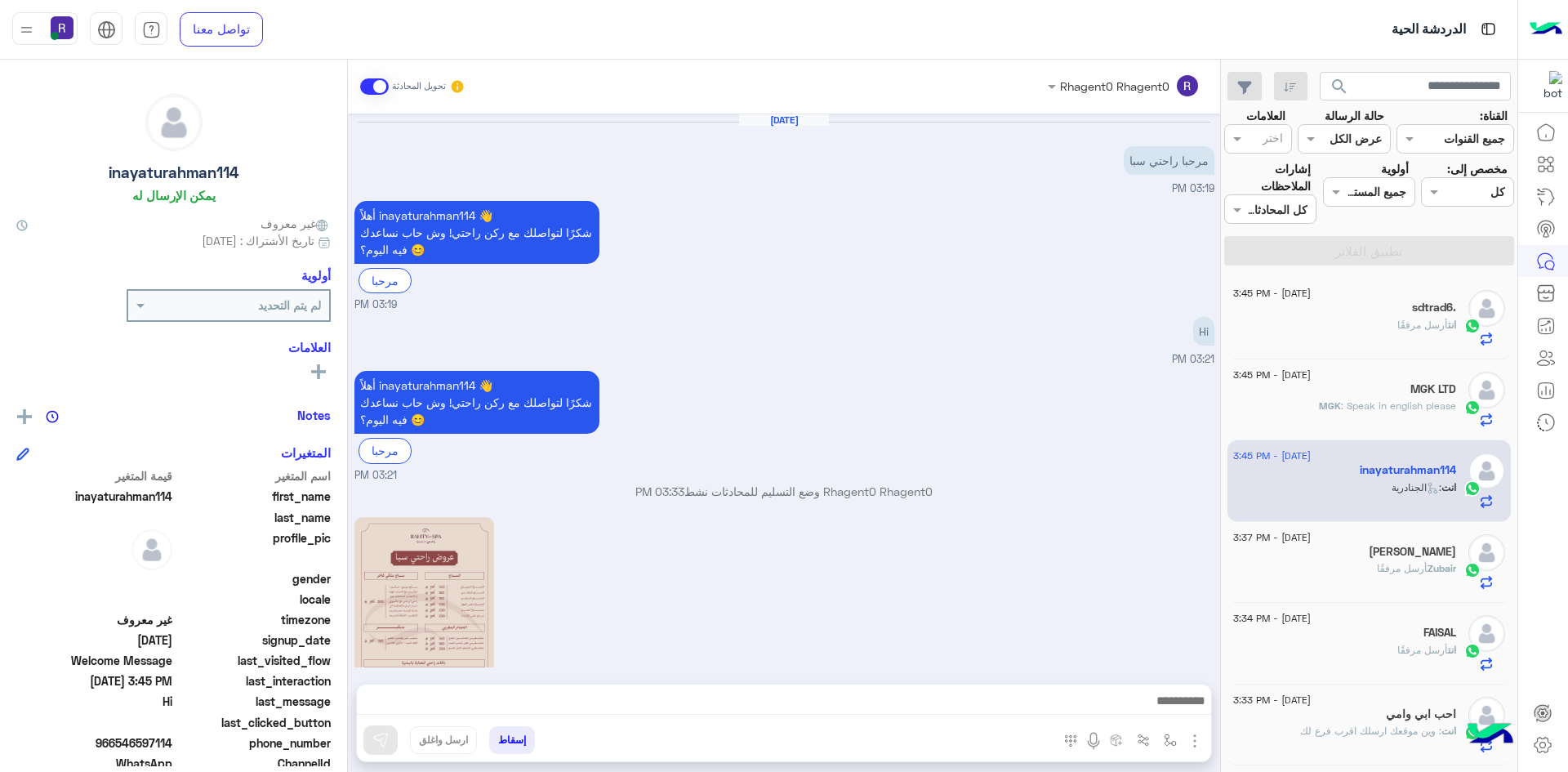
scroll to position [820, 0]
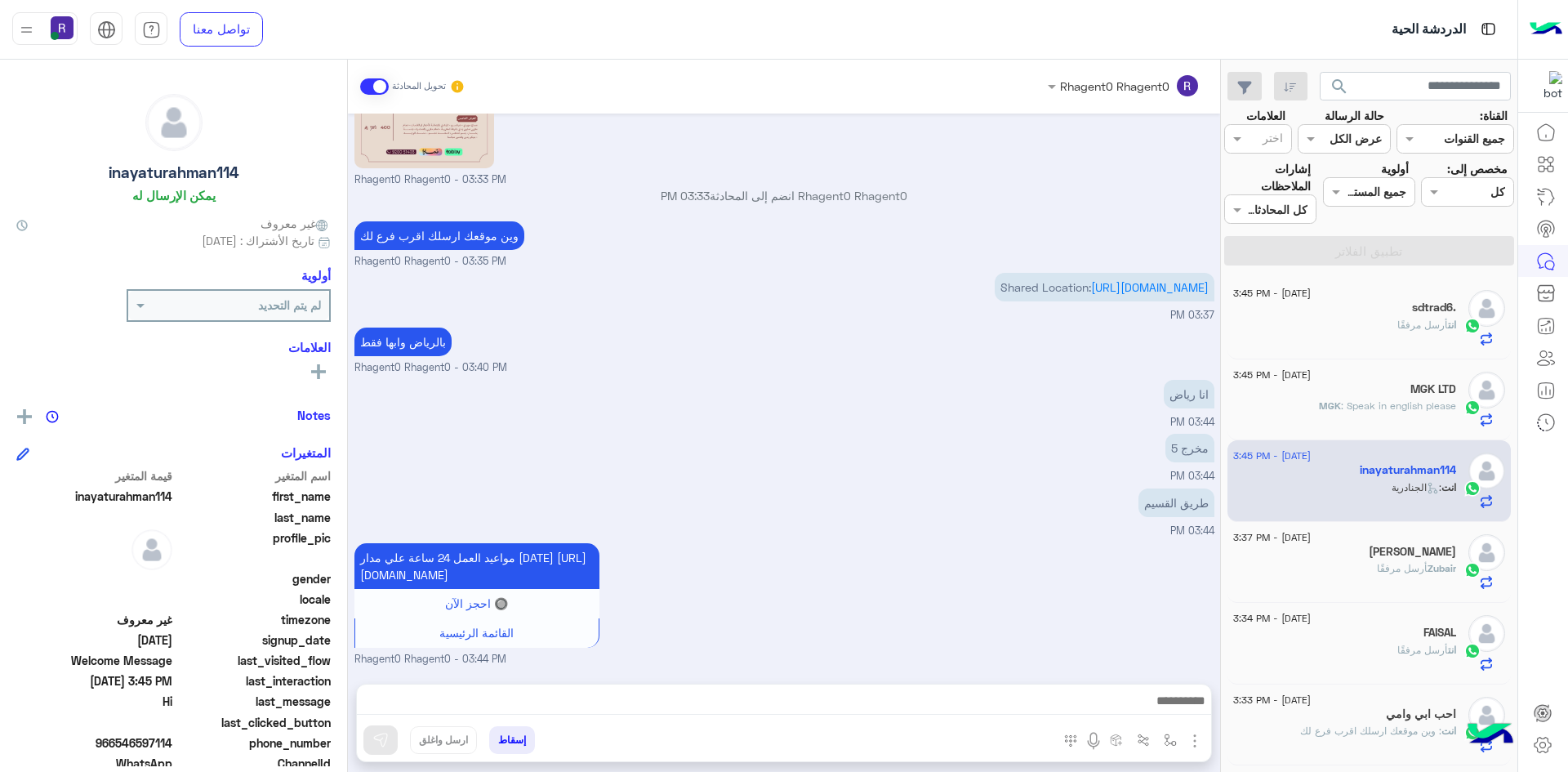
click at [1383, 579] on div "Zubair أرسل مرفقًا" at bounding box center [1345, 575] width 223 height 28
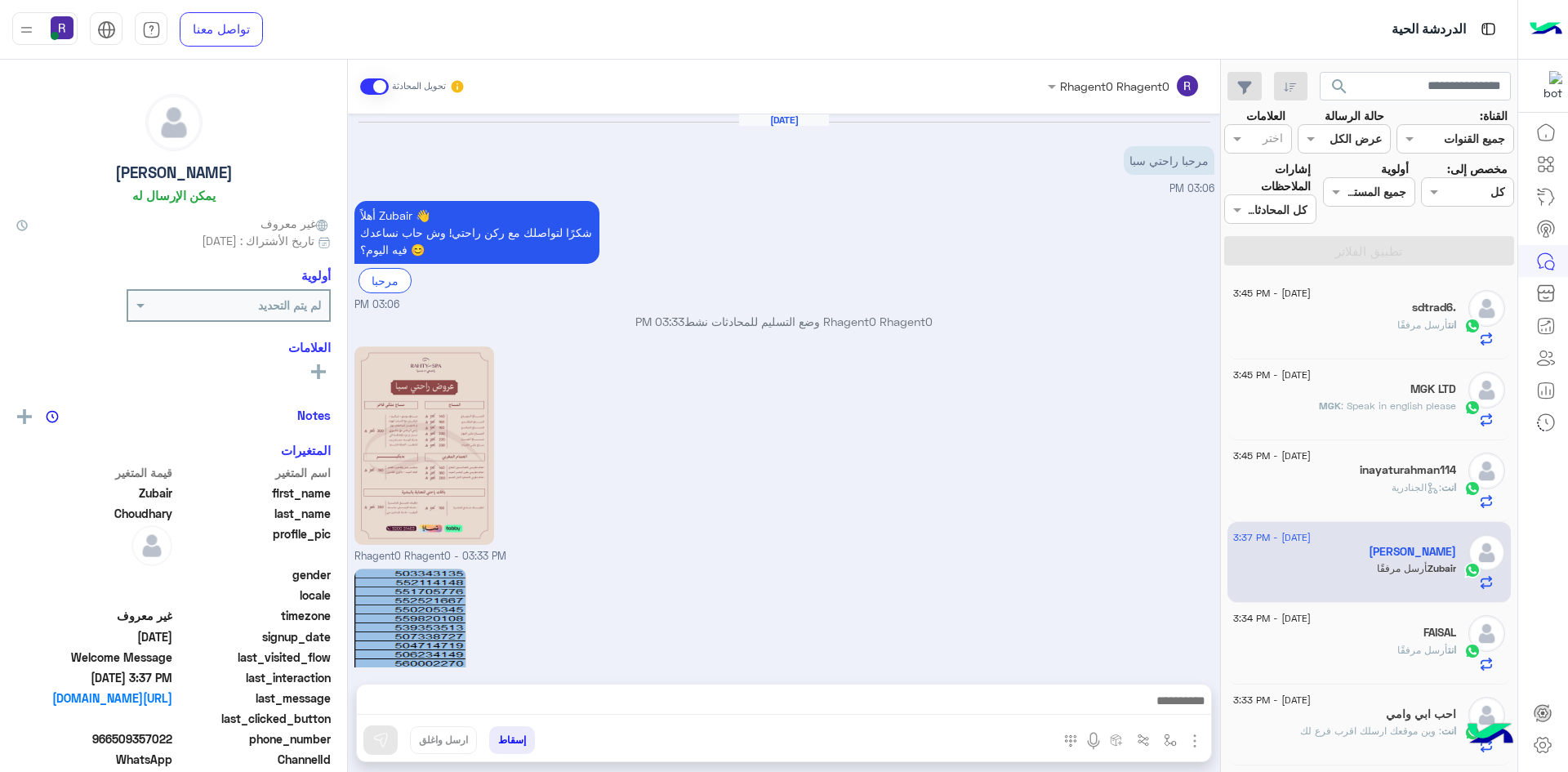
scroll to position [511, 0]
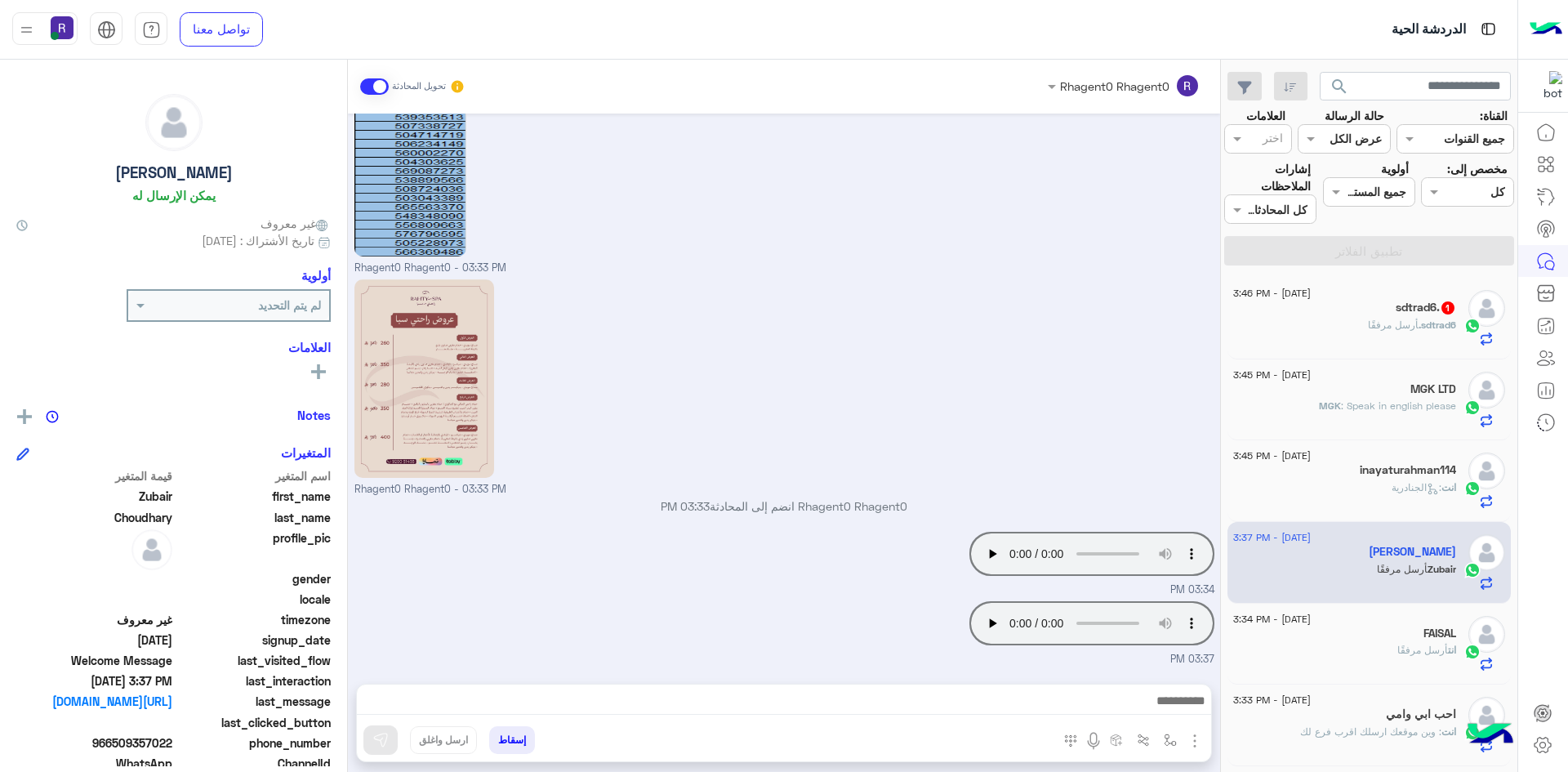
click at [1404, 303] on h5 "sdtrad6. 1" at bounding box center [1426, 307] width 60 height 14
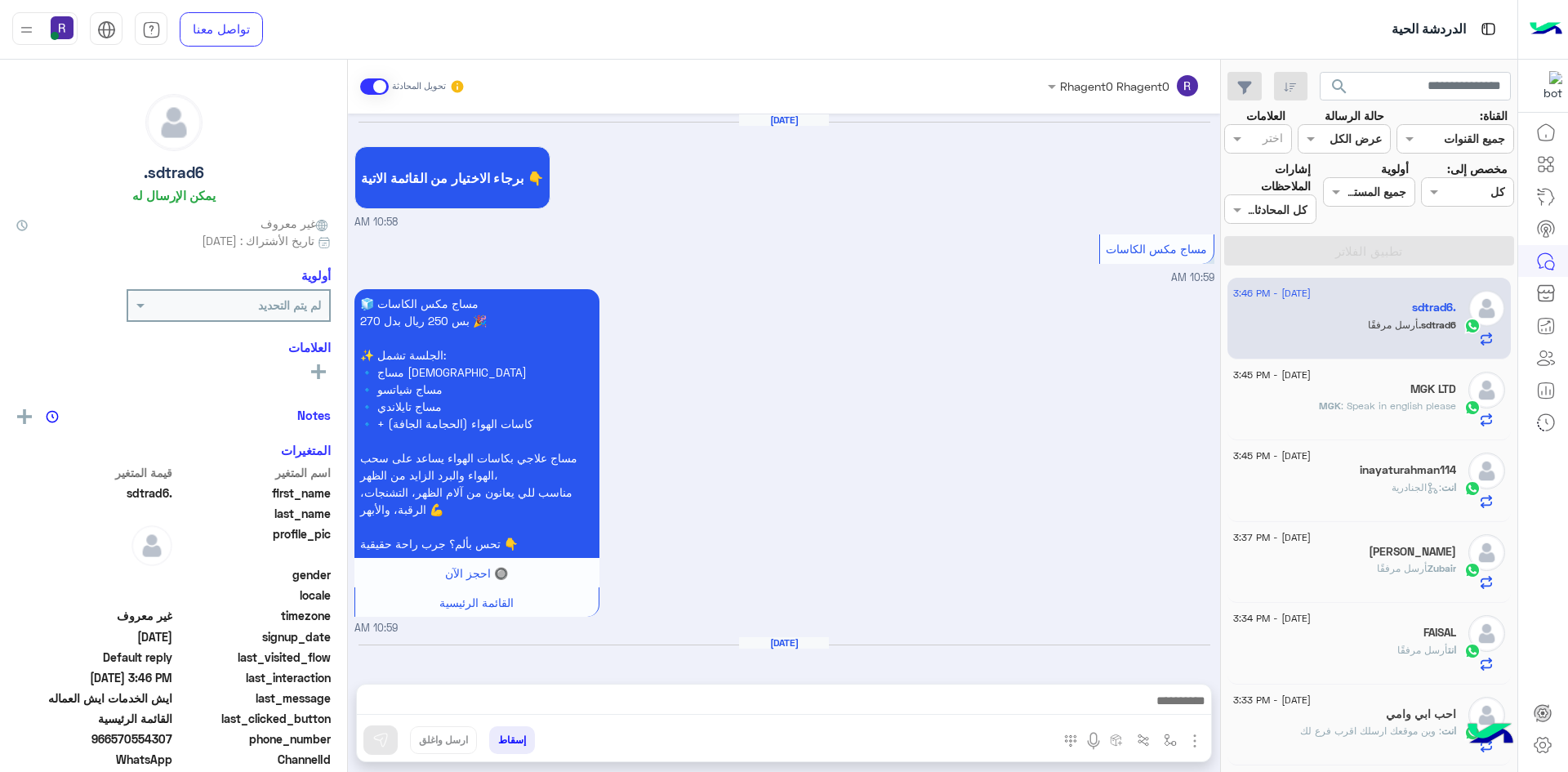
scroll to position [1640, 0]
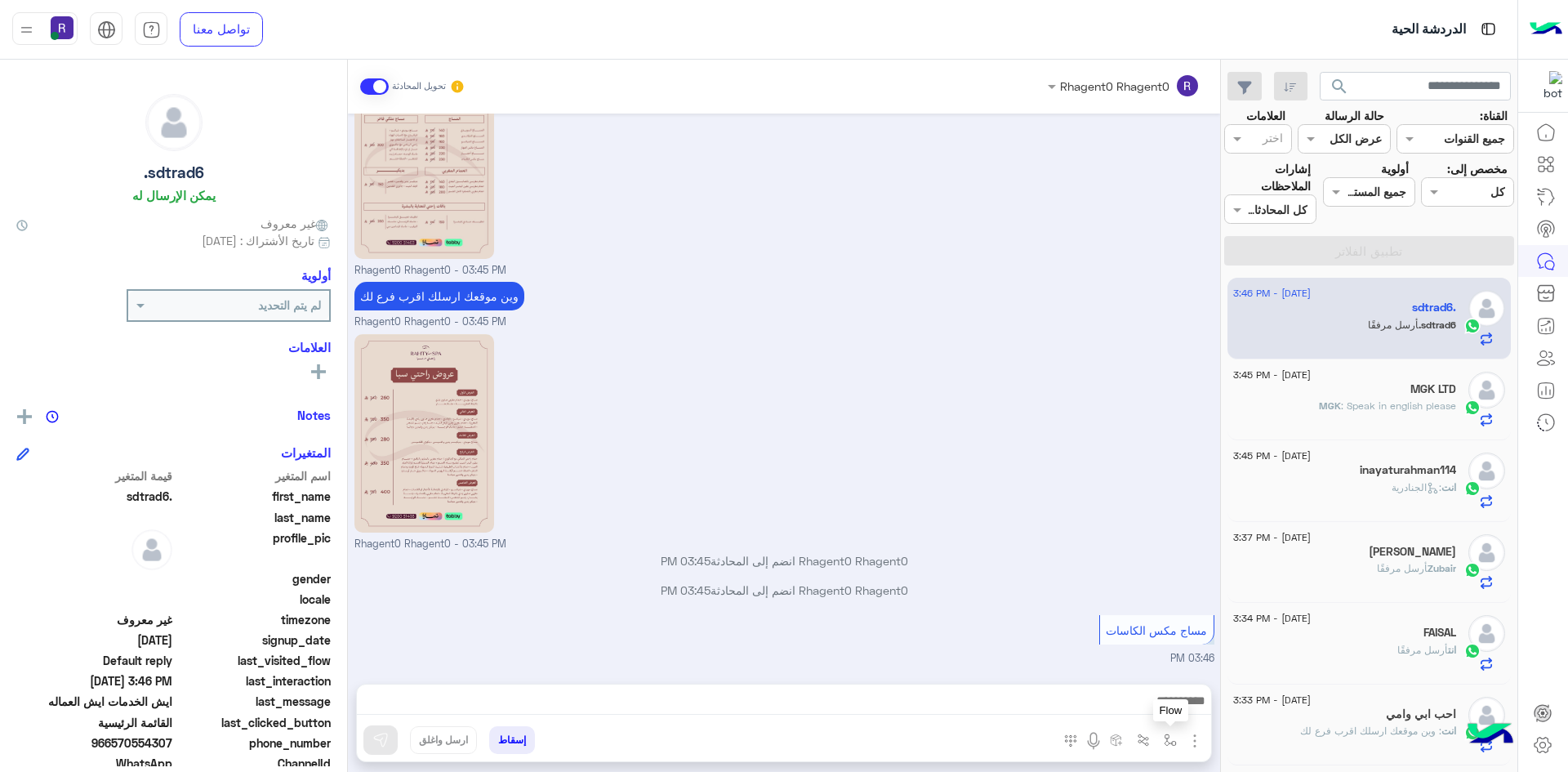
click at [1170, 743] on img "button" at bounding box center [1171, 740] width 13 height 13
click at [1166, 704] on input "text" at bounding box center [1120, 704] width 111 height 19
click at [920, 614] on div "مساج مكس الكاسات 03:46 PM" at bounding box center [784, 639] width 860 height 56
click at [1199, 743] on img "button" at bounding box center [1194, 740] width 19 height 19
click at [1150, 704] on span "الصور" at bounding box center [1163, 705] width 30 height 19
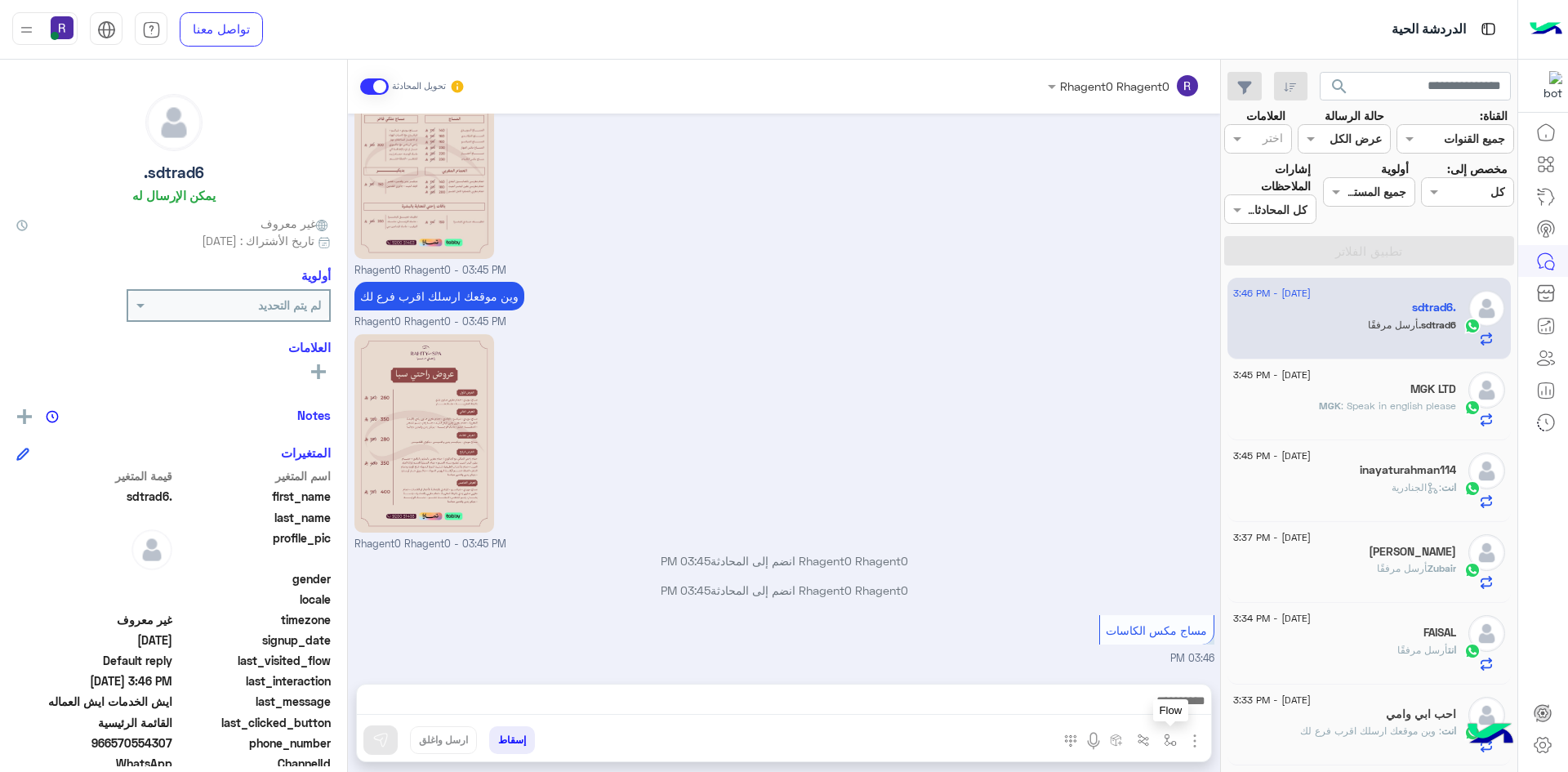
click at [1174, 738] on img "button" at bounding box center [1171, 740] width 13 height 13
click at [1144, 704] on input "text" at bounding box center [1120, 704] width 111 height 19
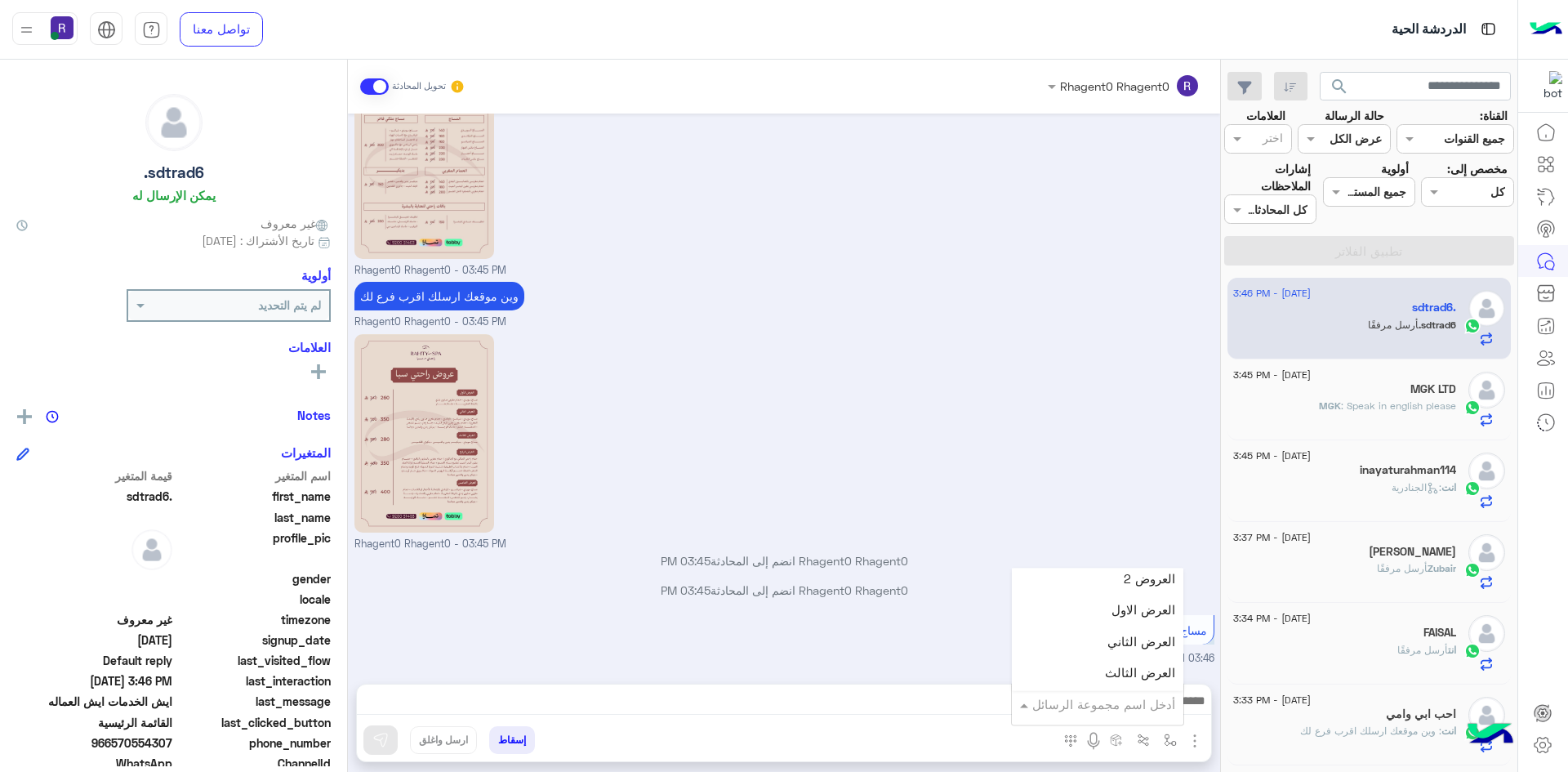
scroll to position [572, 0]
click at [966, 635] on div "مساج مكس الكاسات 03:46 PM" at bounding box center [784, 639] width 860 height 56
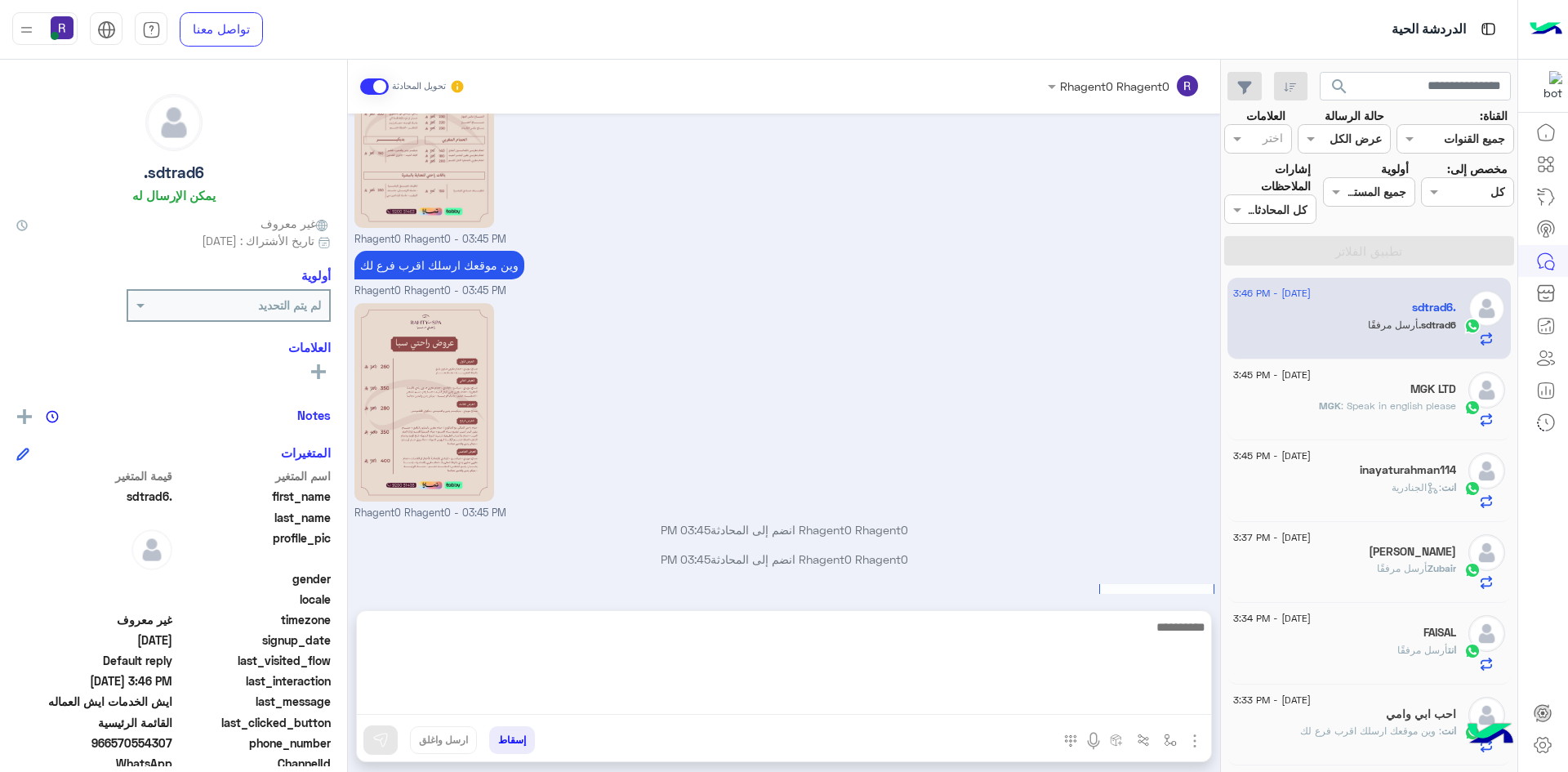
click at [708, 696] on textarea at bounding box center [784, 665] width 854 height 98
type textarea "**********"
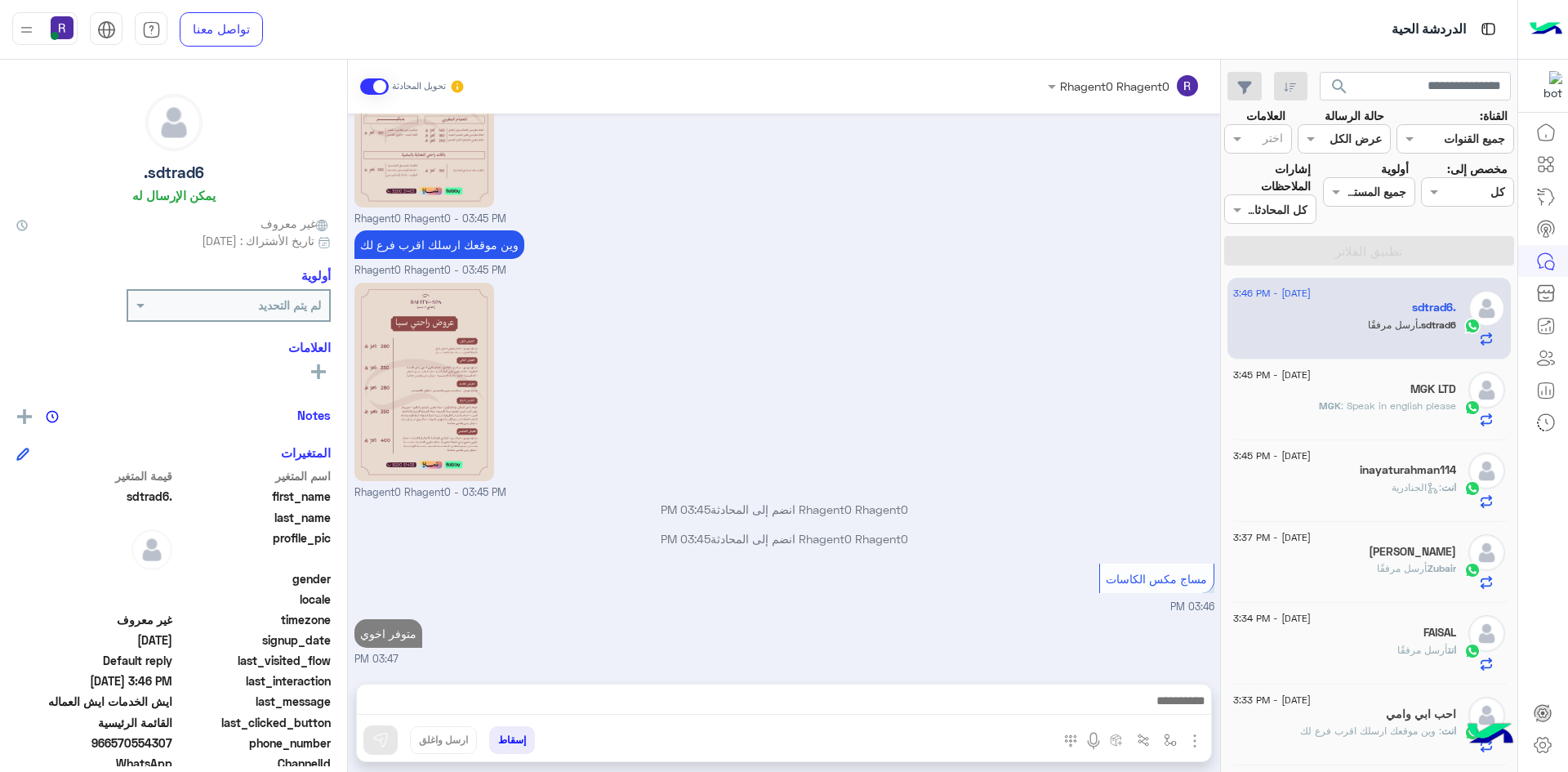
click at [1351, 507] on div "انت : الجنادرية" at bounding box center [1345, 494] width 223 height 28
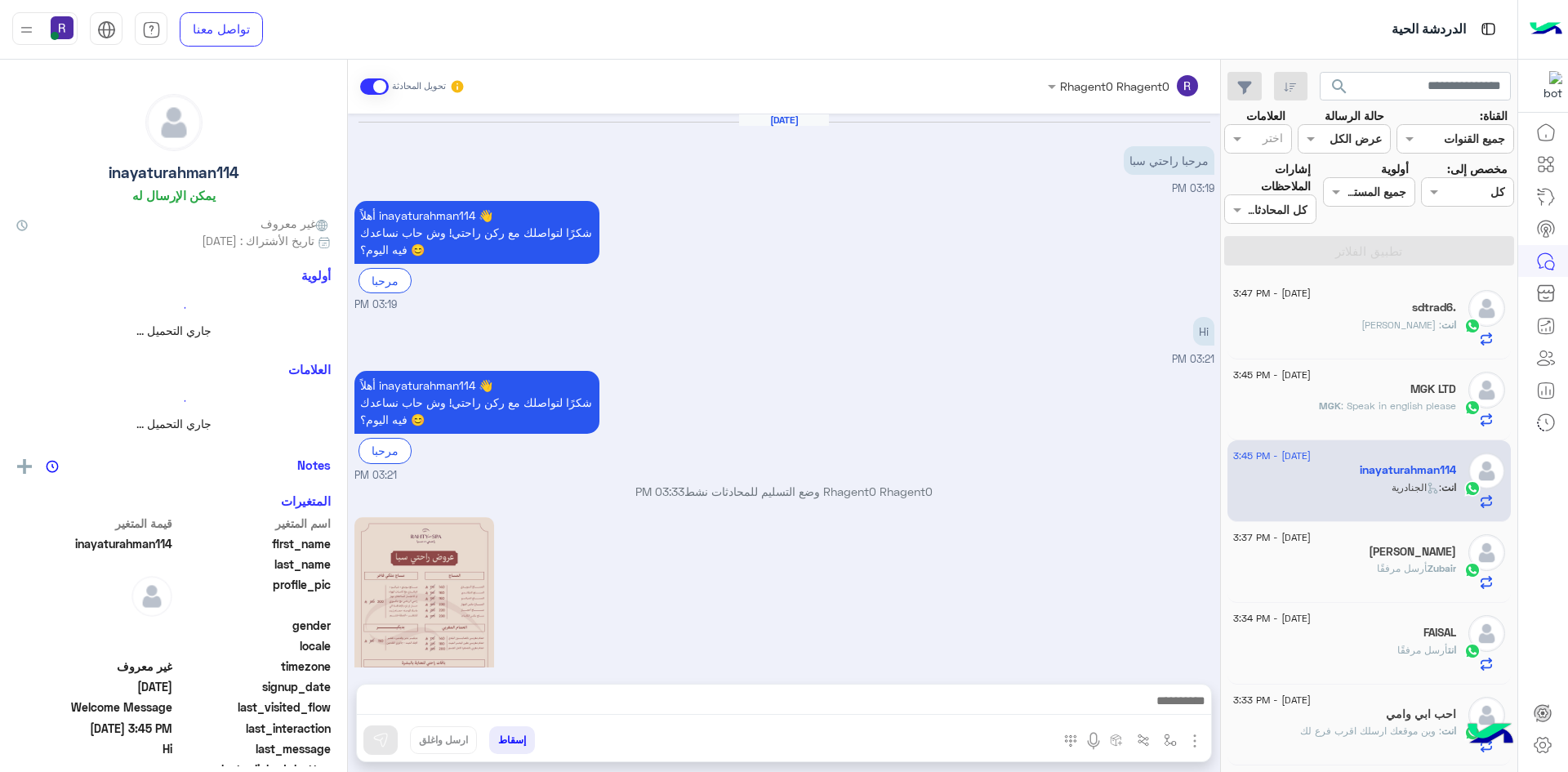
scroll to position [820, 0]
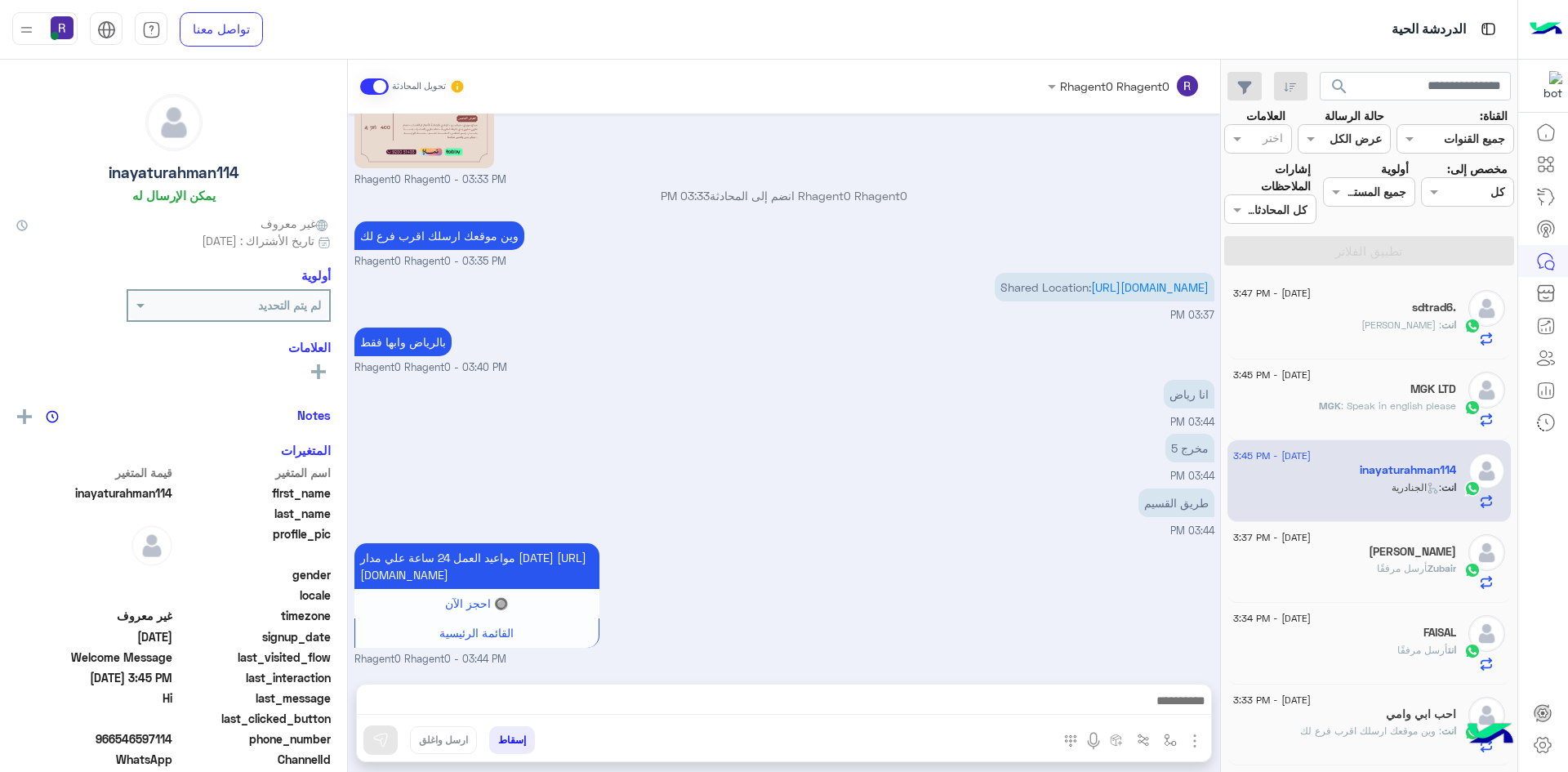
click at [1361, 401] on span ": Speak in english please" at bounding box center [1399, 405] width 115 height 12
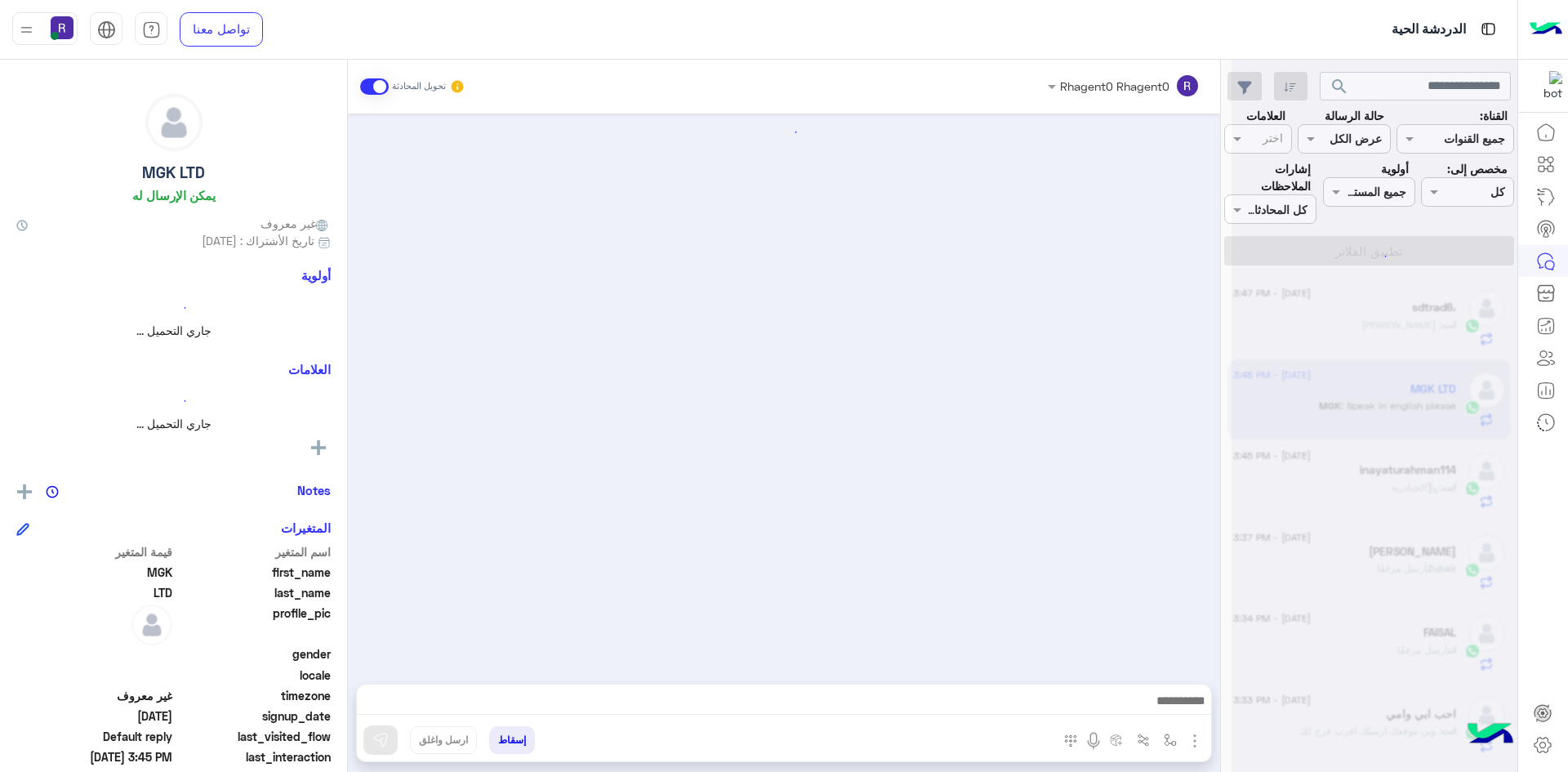
scroll to position [664, 0]
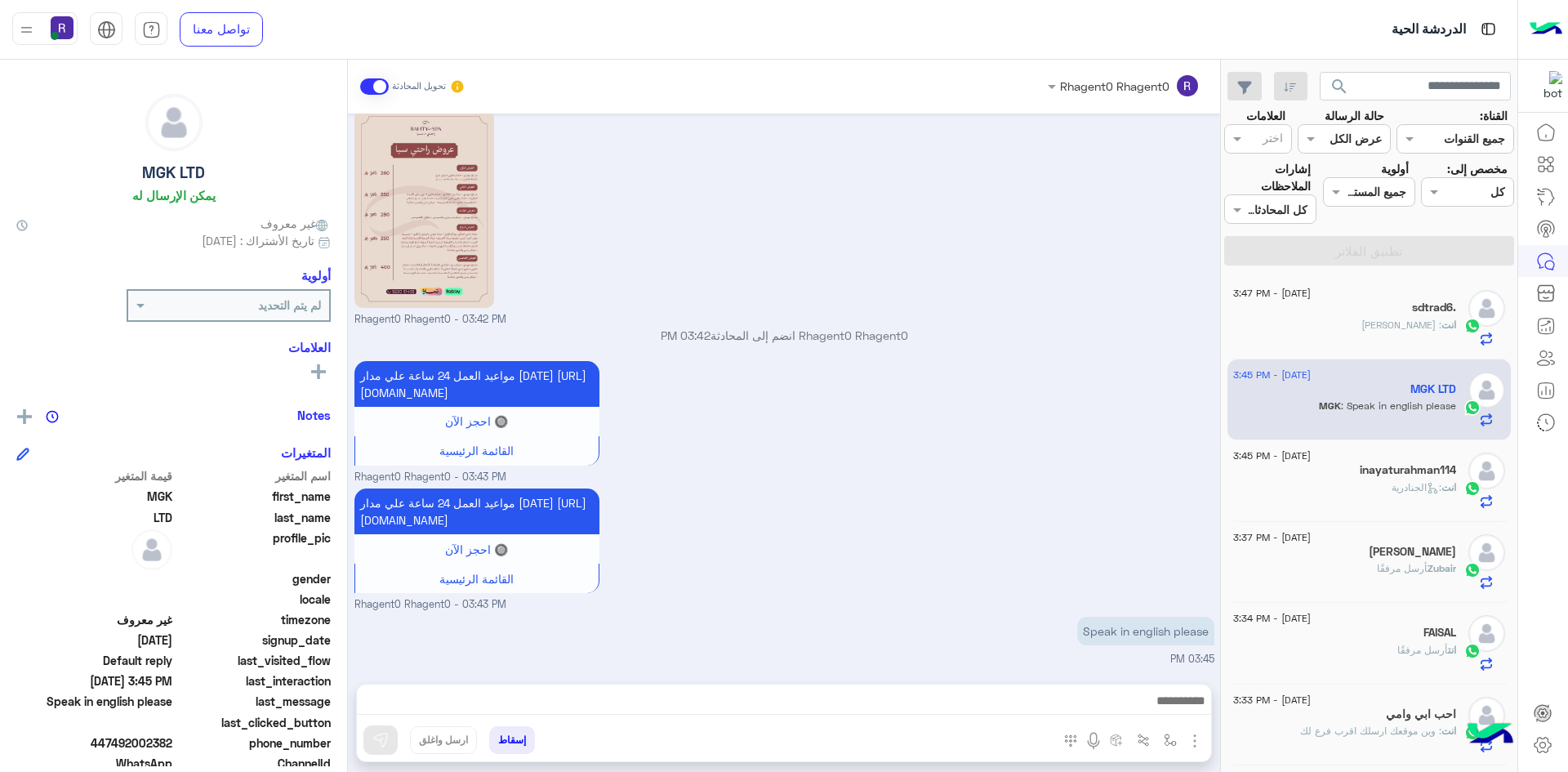
click at [1394, 342] on div "انت : متوفر اخوي" at bounding box center [1345, 332] width 223 height 28
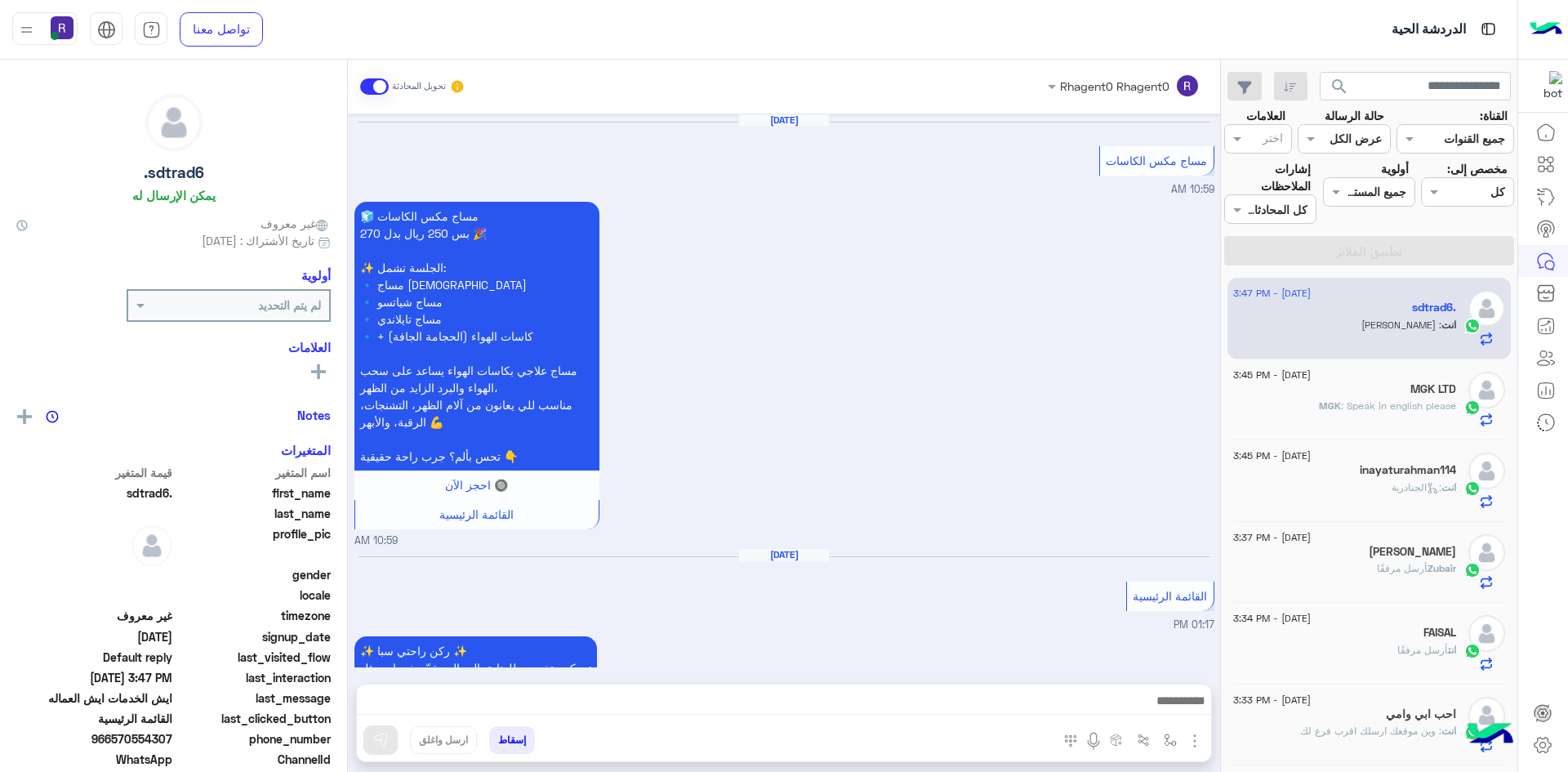
scroll to position [1589, 0]
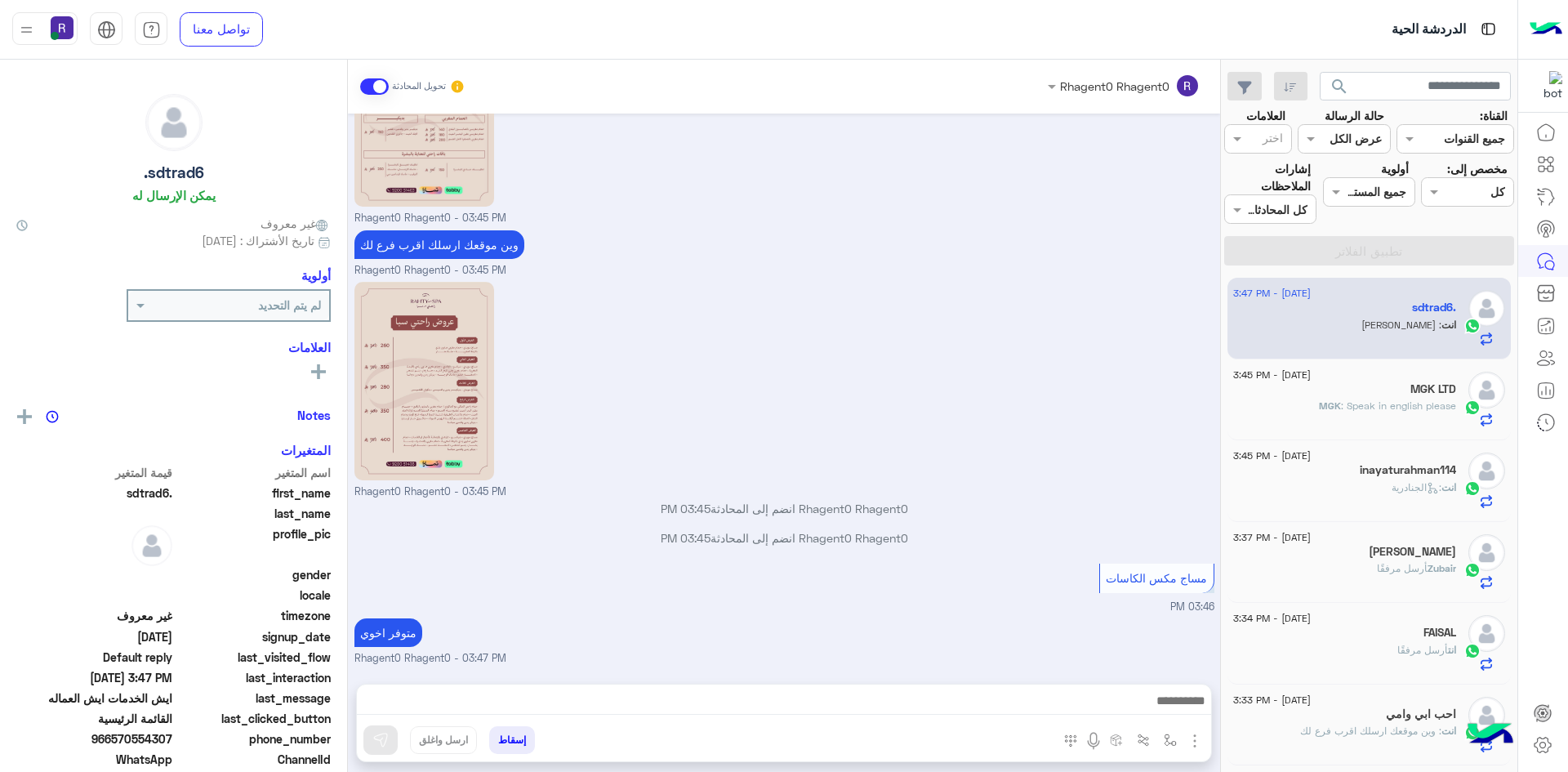
click at [1436, 396] on h5 "MGK LTD" at bounding box center [1434, 388] width 46 height 14
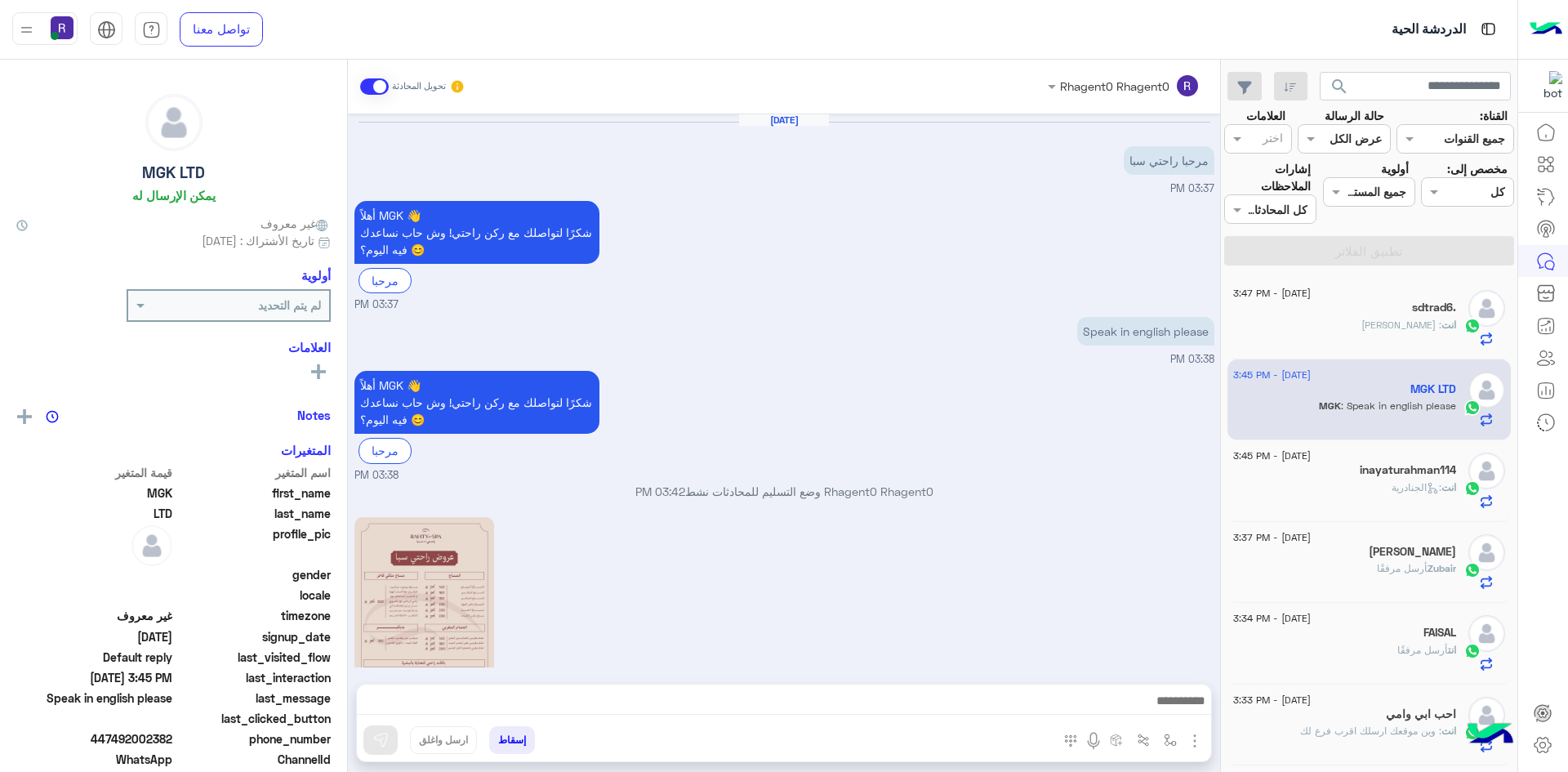
scroll to position [664, 0]
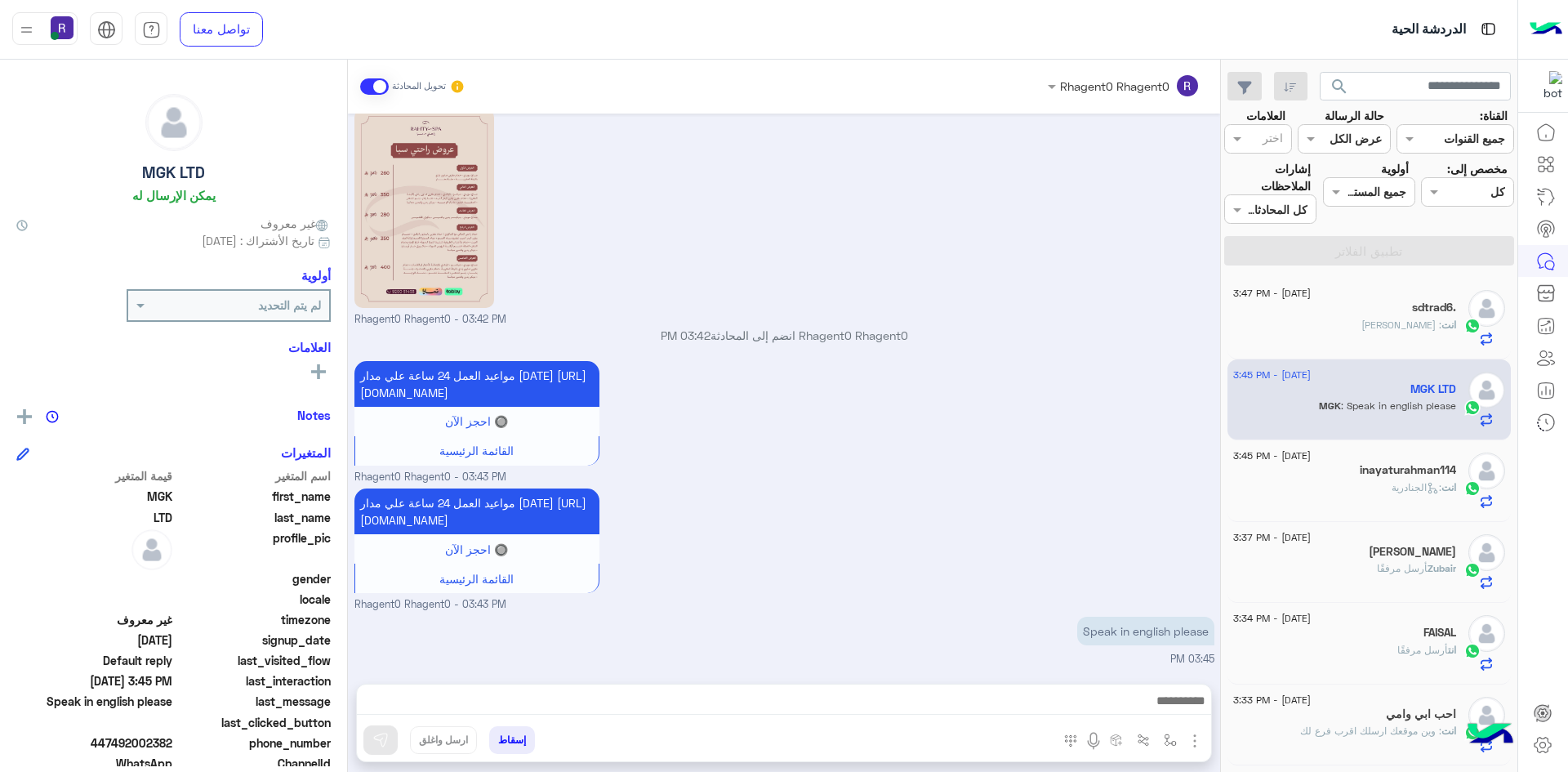
click at [1382, 502] on div "انت : الجنادرية" at bounding box center [1345, 494] width 223 height 28
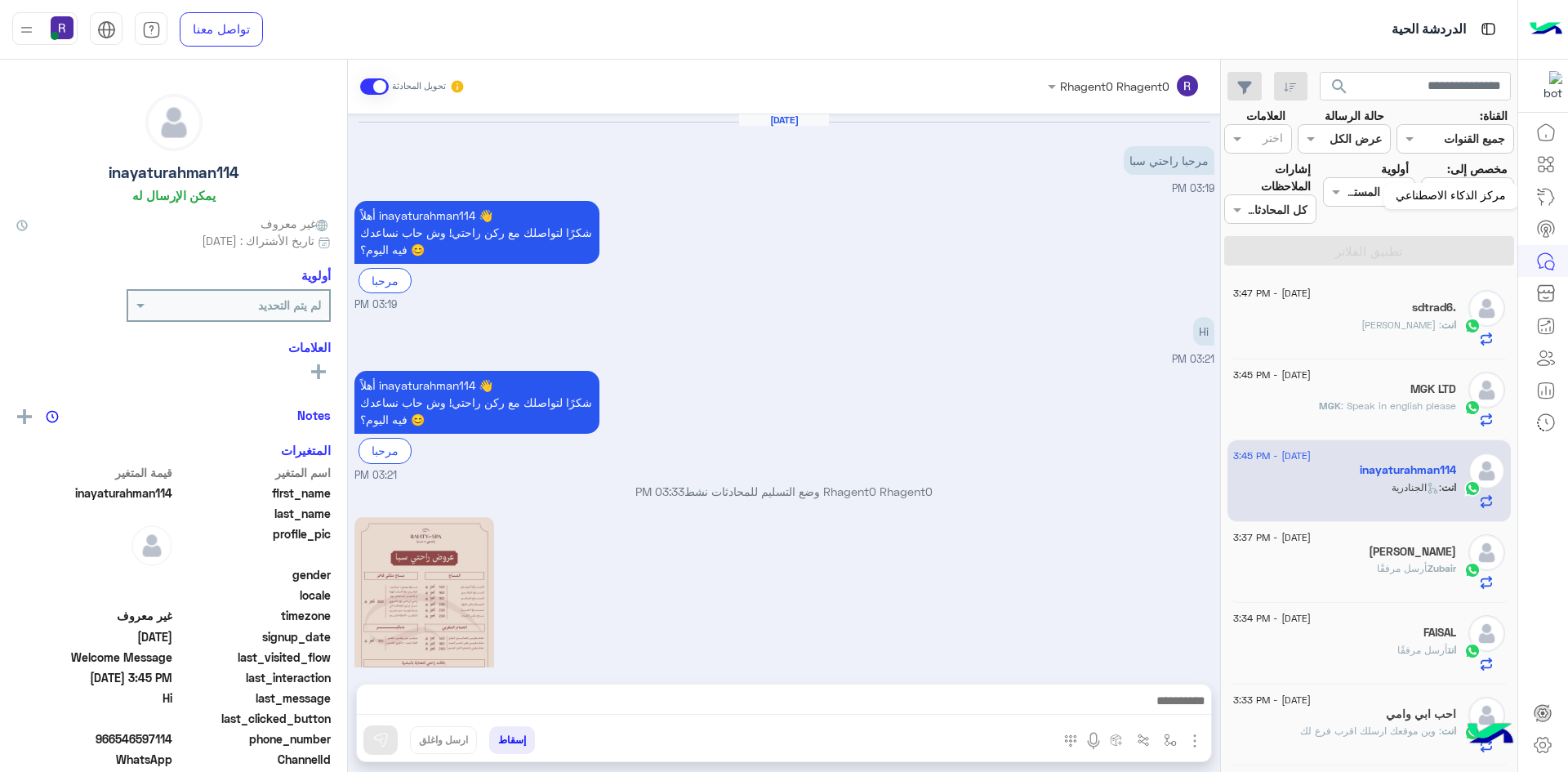
scroll to position [820, 0]
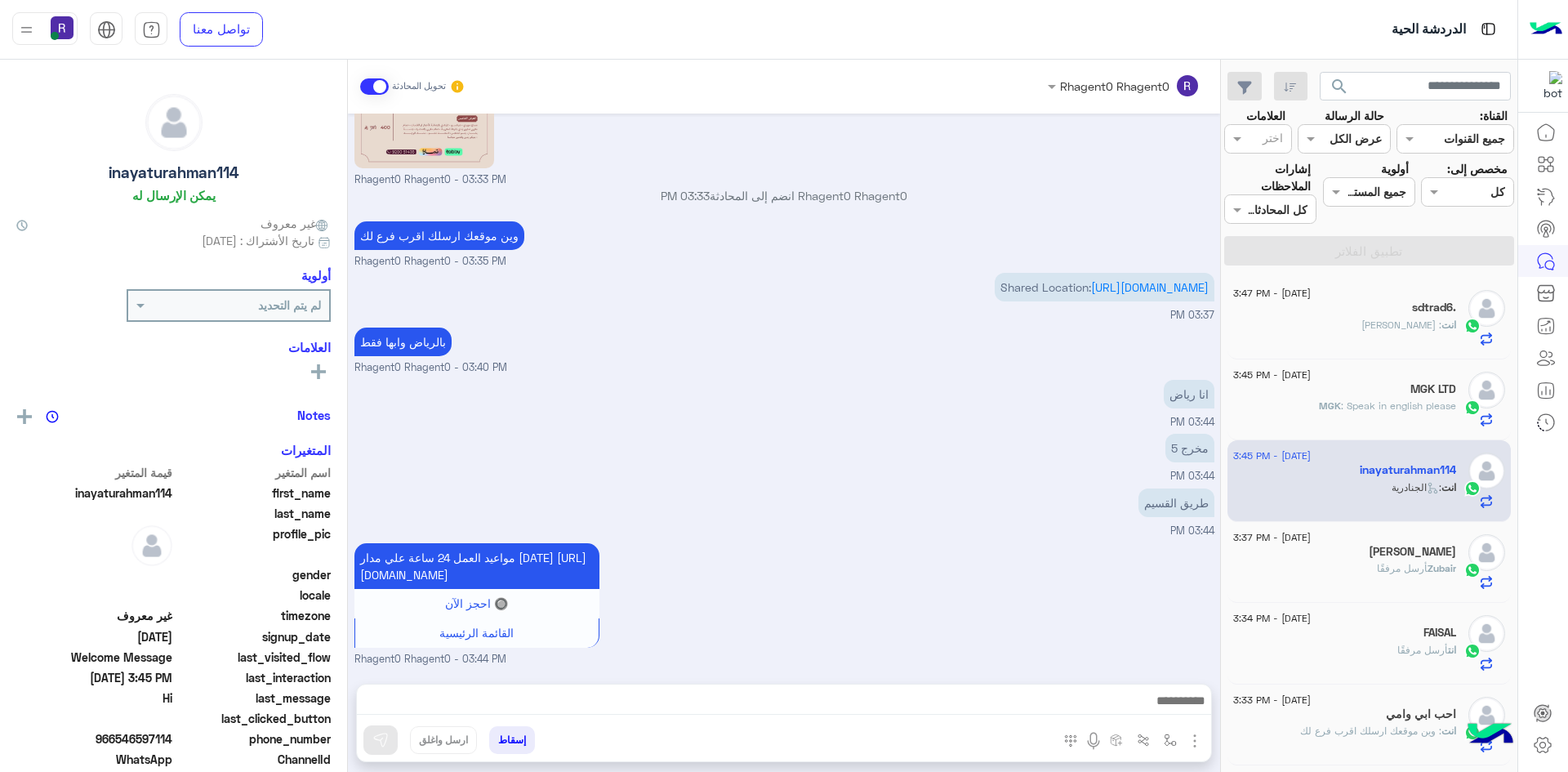
click at [1399, 571] on span "أرسل مرفقًا" at bounding box center [1402, 567] width 50 height 12
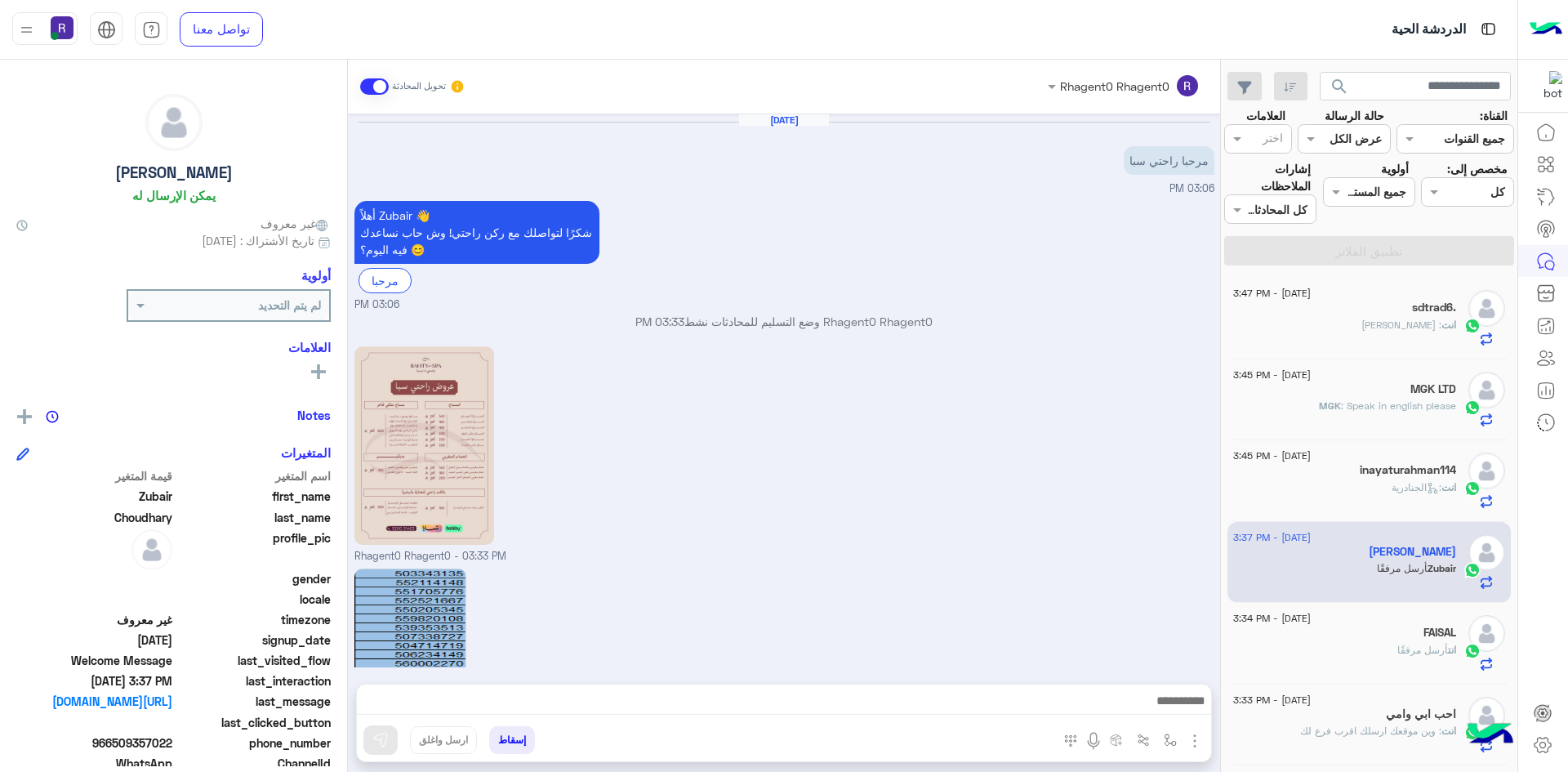
scroll to position [511, 0]
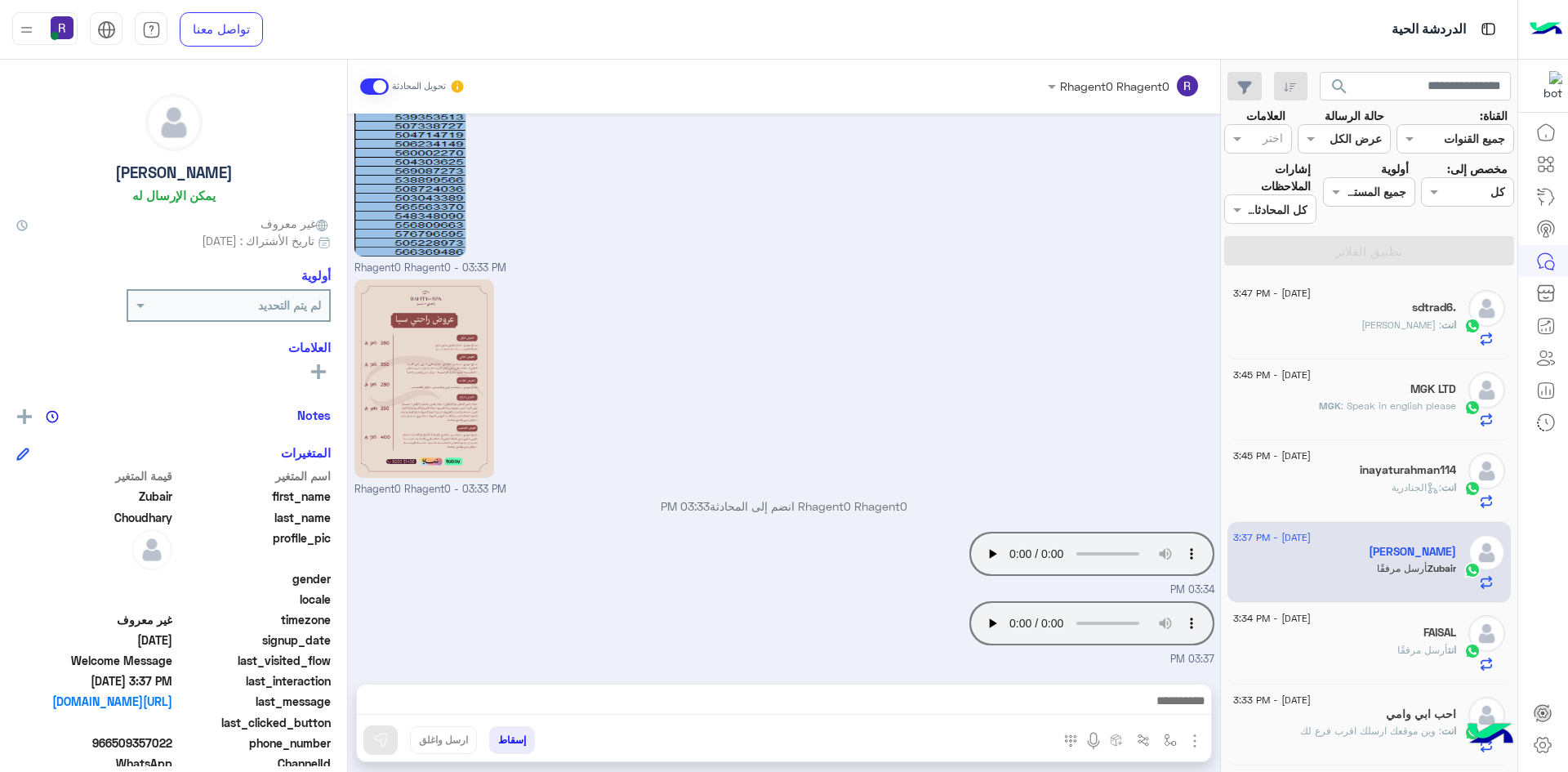
click at [1408, 652] on span "أرسل مرفقًا" at bounding box center [1422, 649] width 50 height 12
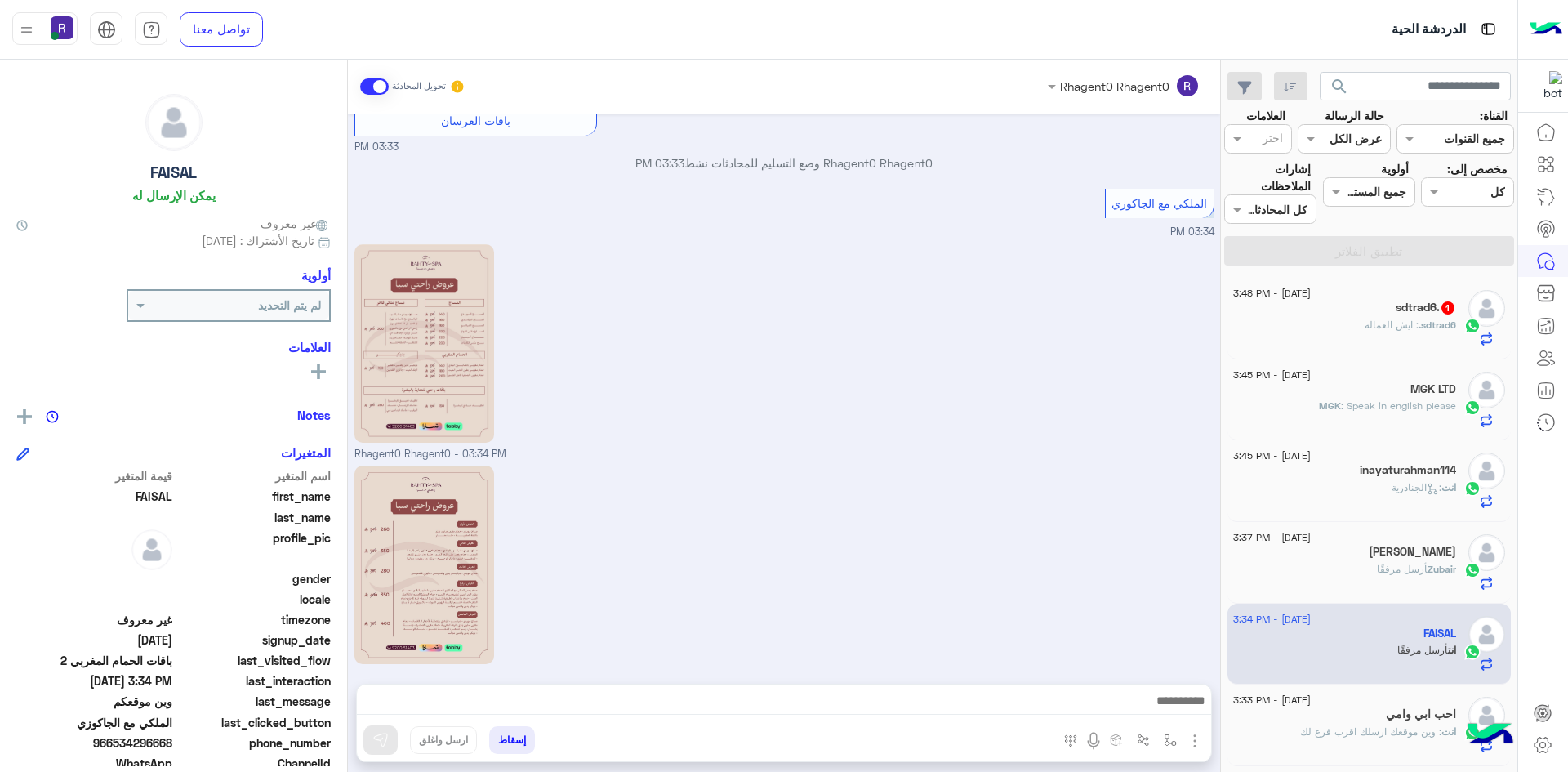
scroll to position [2099, 0]
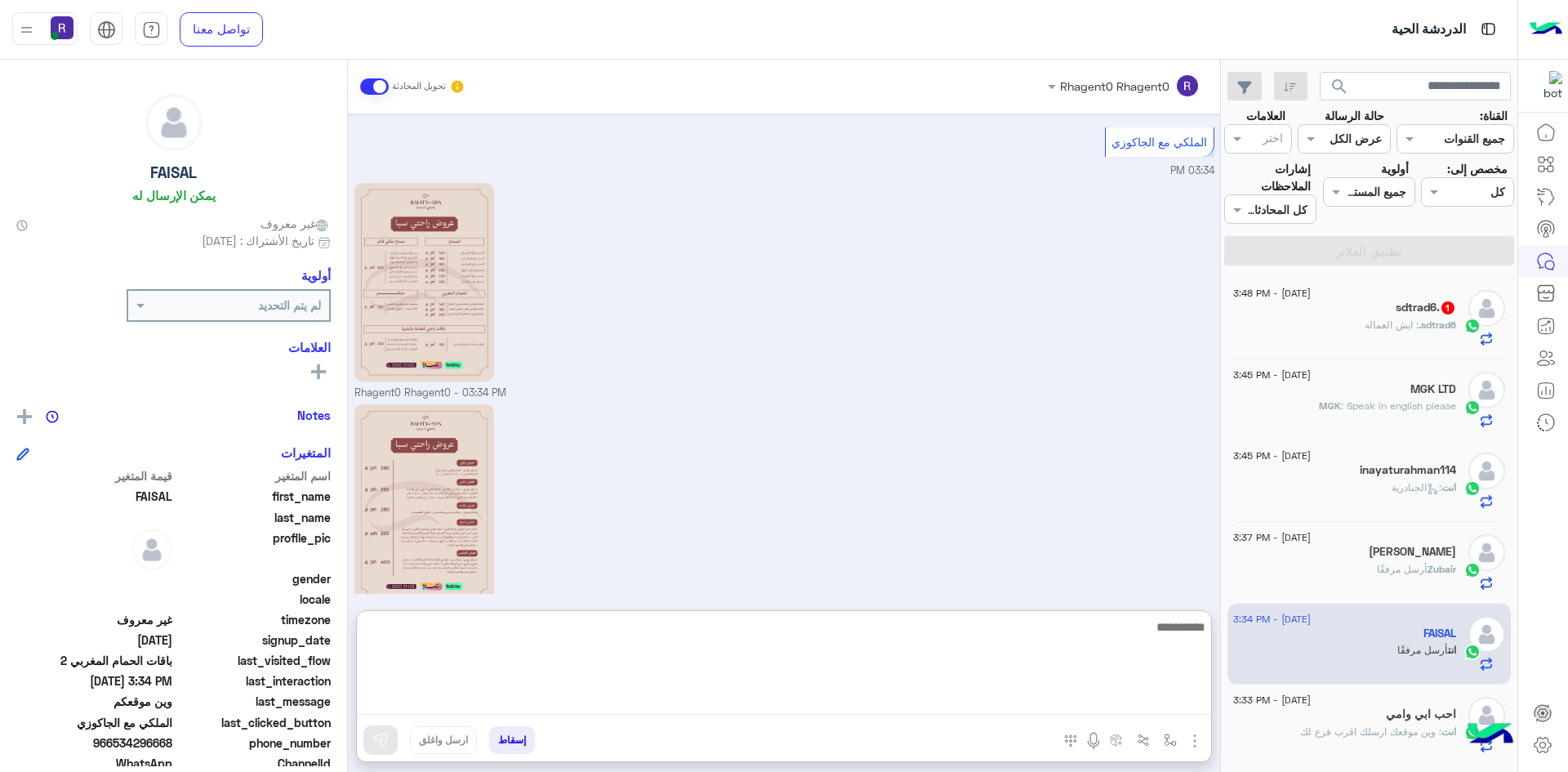
paste textarea "**********"
type textarea "**********"
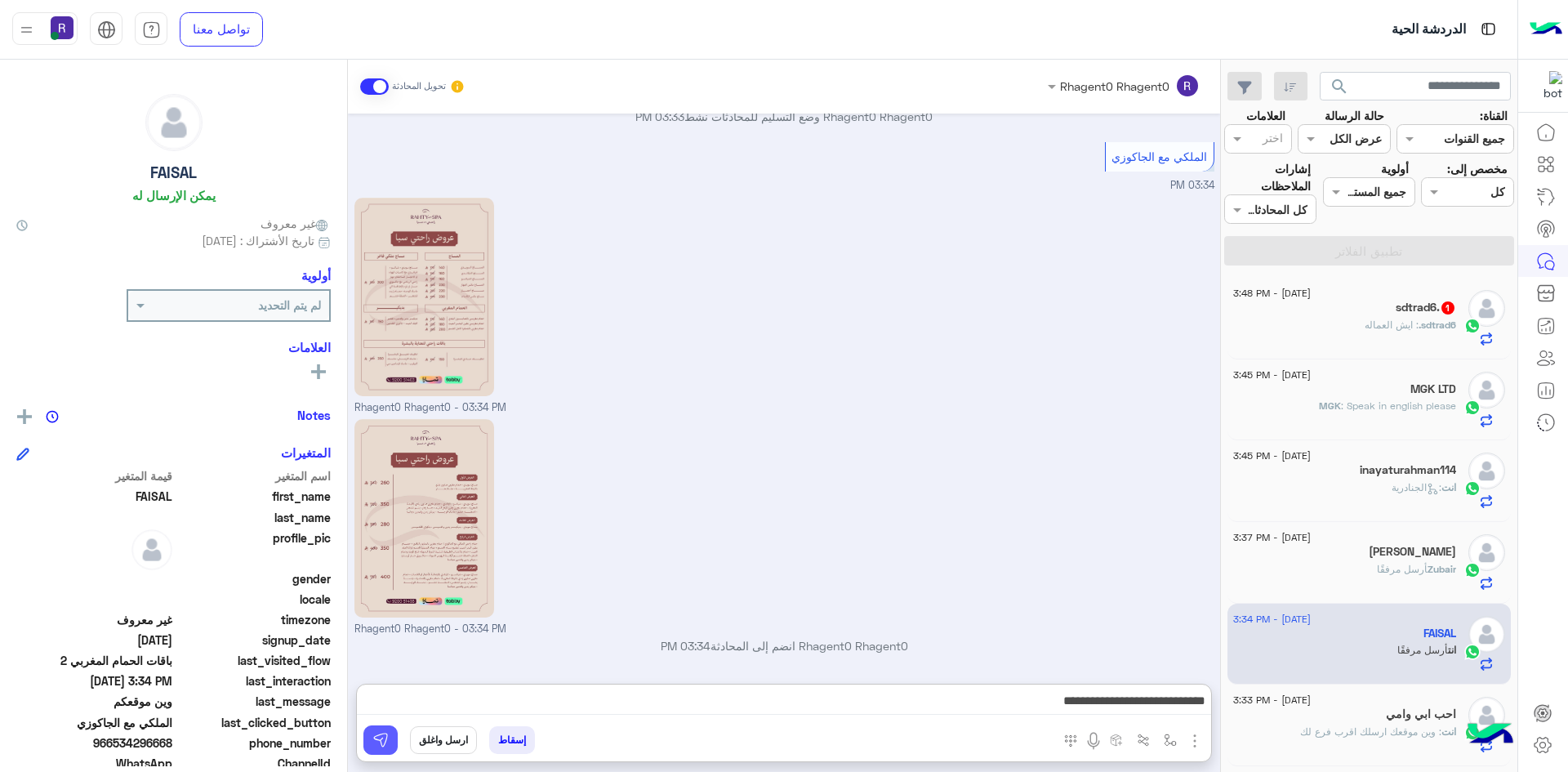
click at [367, 750] on button at bounding box center [381, 740] width 35 height 29
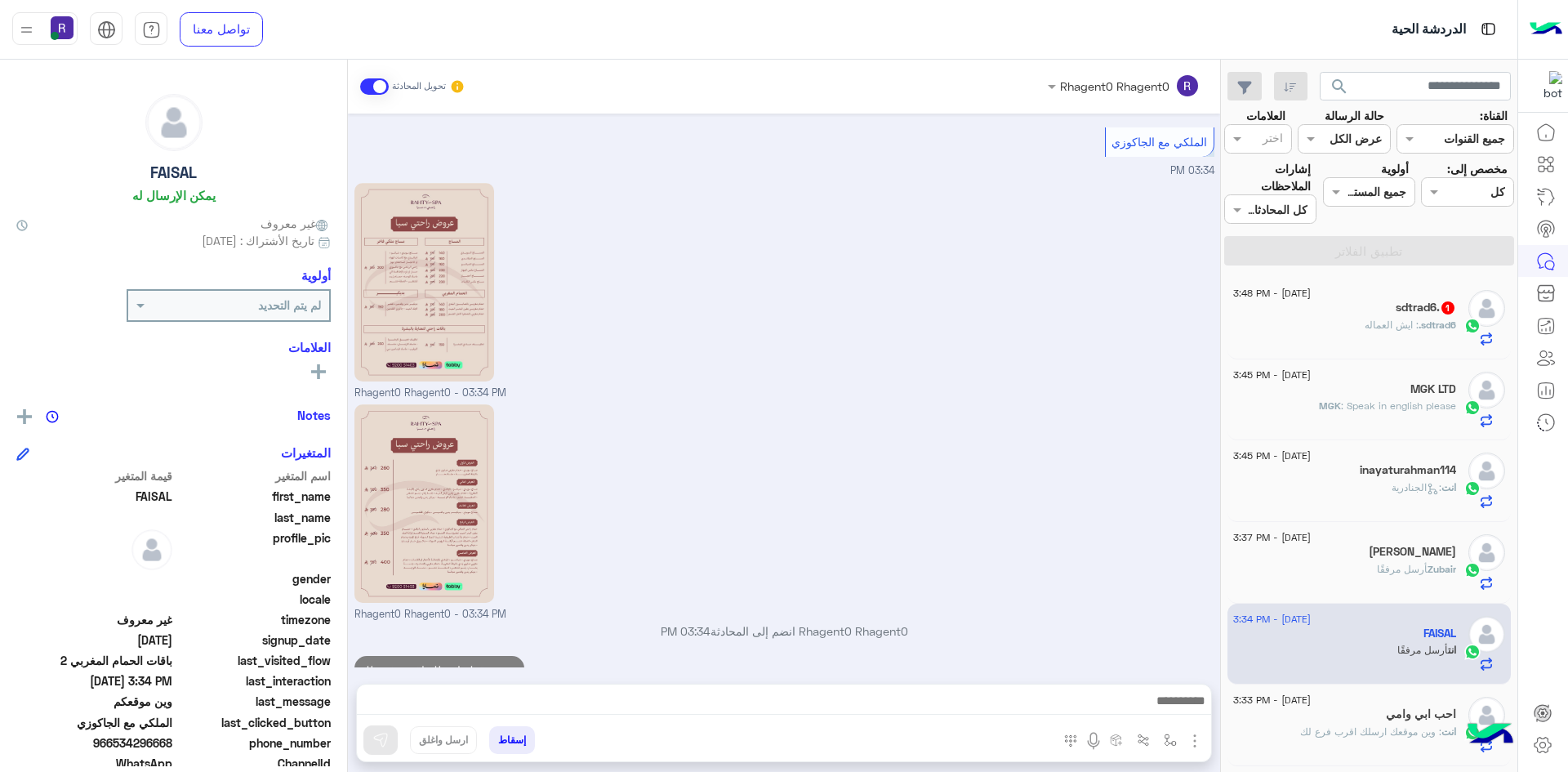
scroll to position [2152, 0]
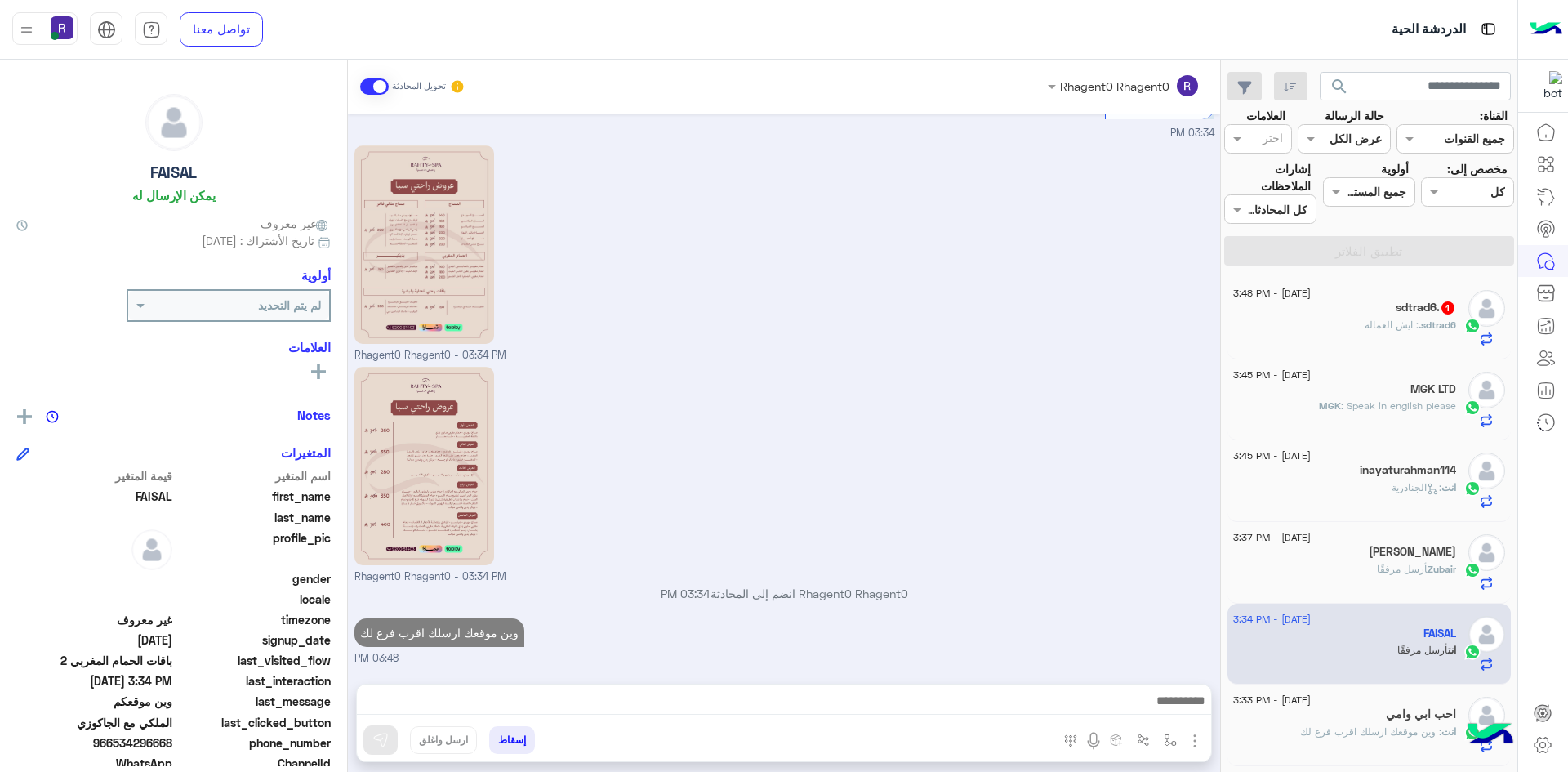
click at [1405, 312] on h5 "sdtrad6. 1" at bounding box center [1426, 307] width 60 height 14
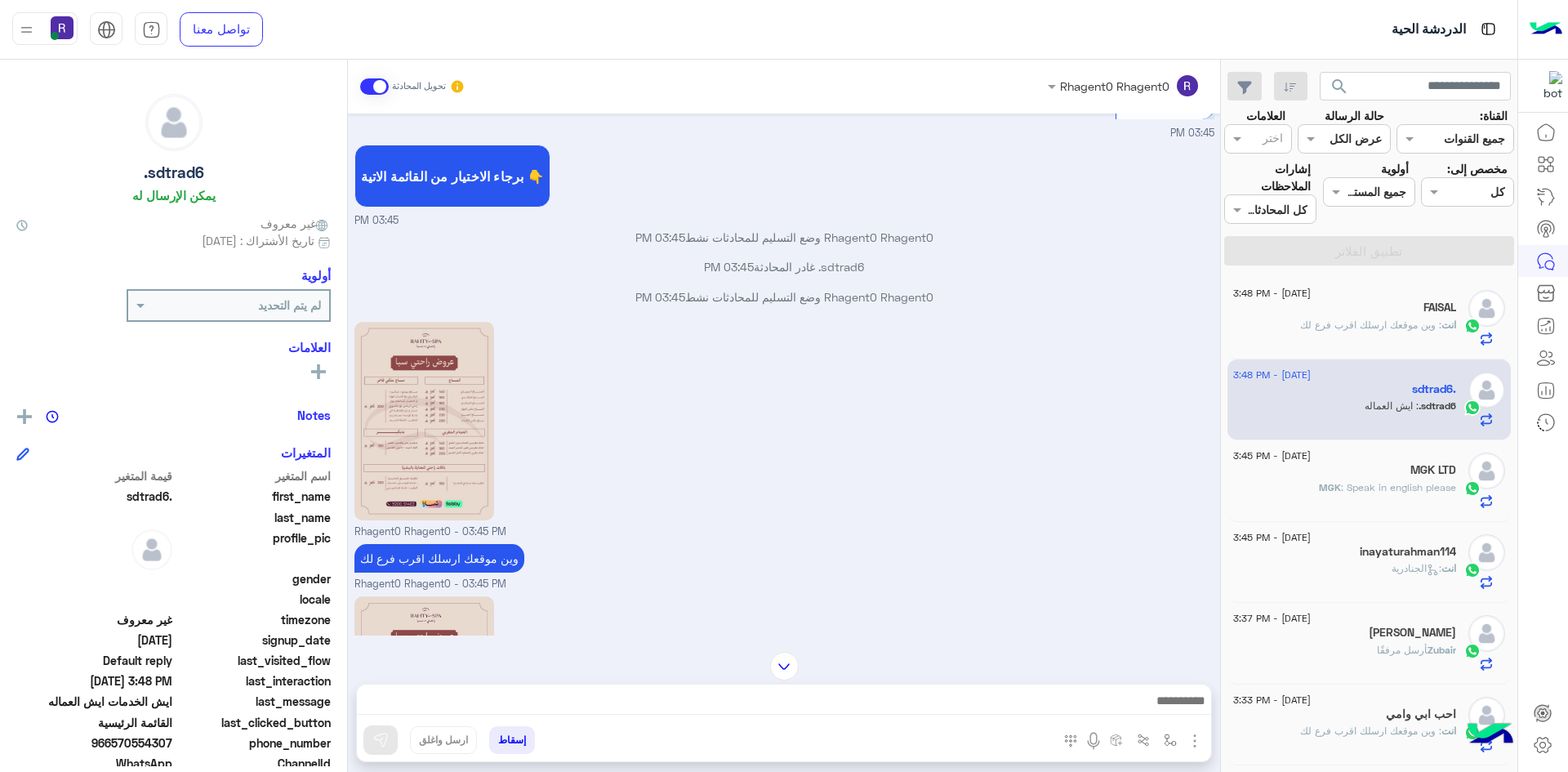
scroll to position [2440, 0]
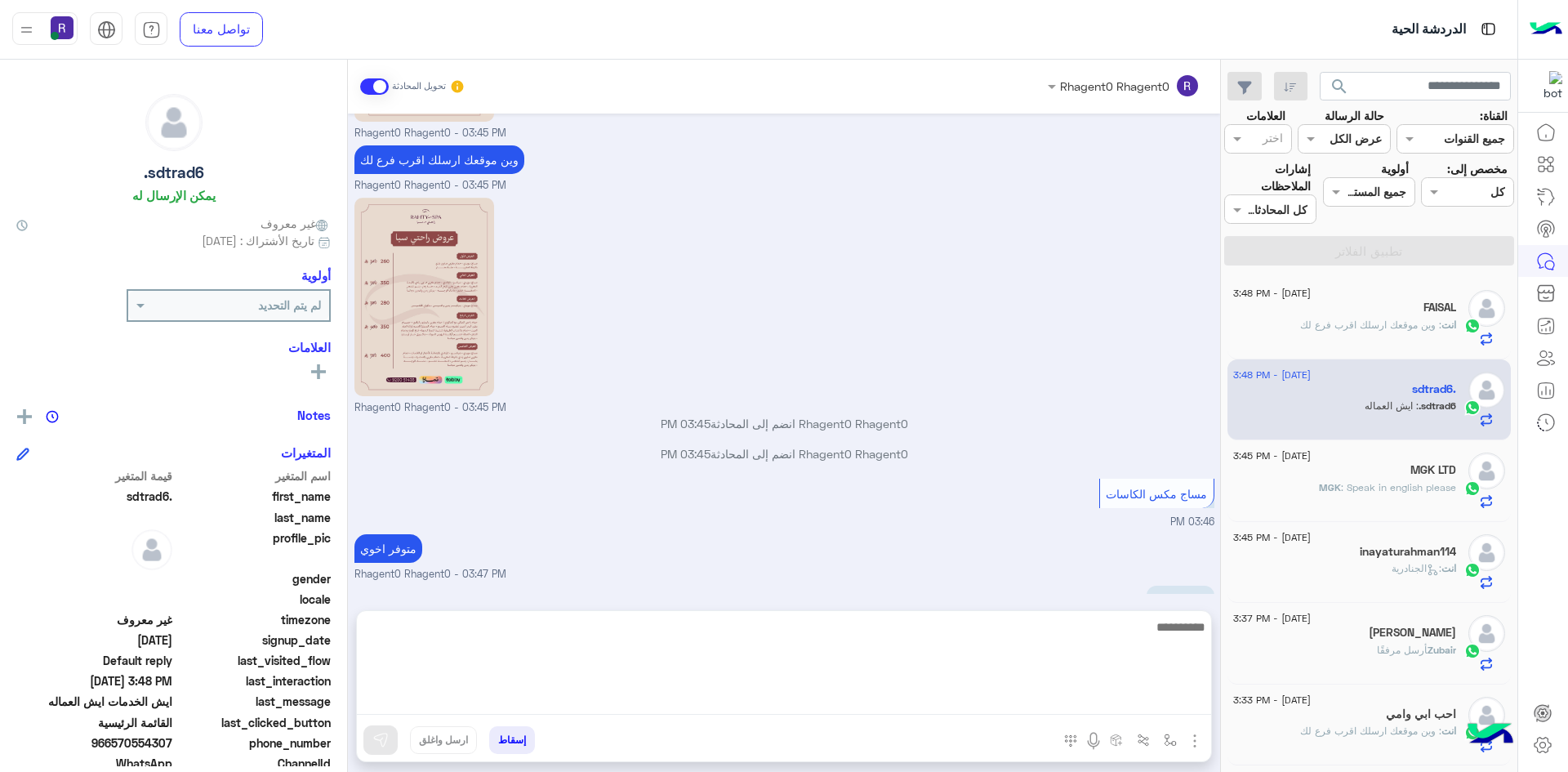
click at [808, 698] on textarea at bounding box center [784, 665] width 854 height 98
type textarea "**********"
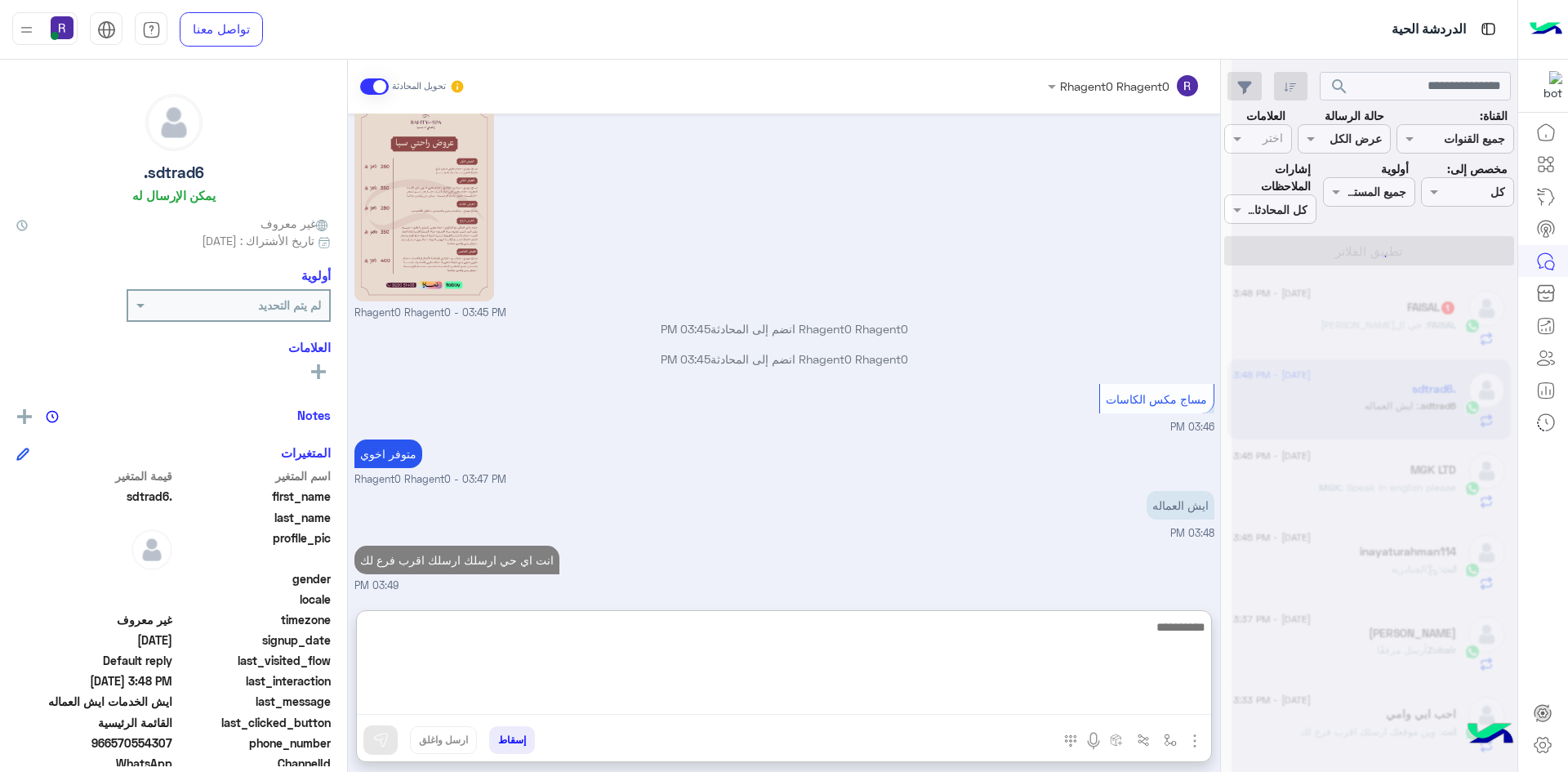
scroll to position [2566, 0]
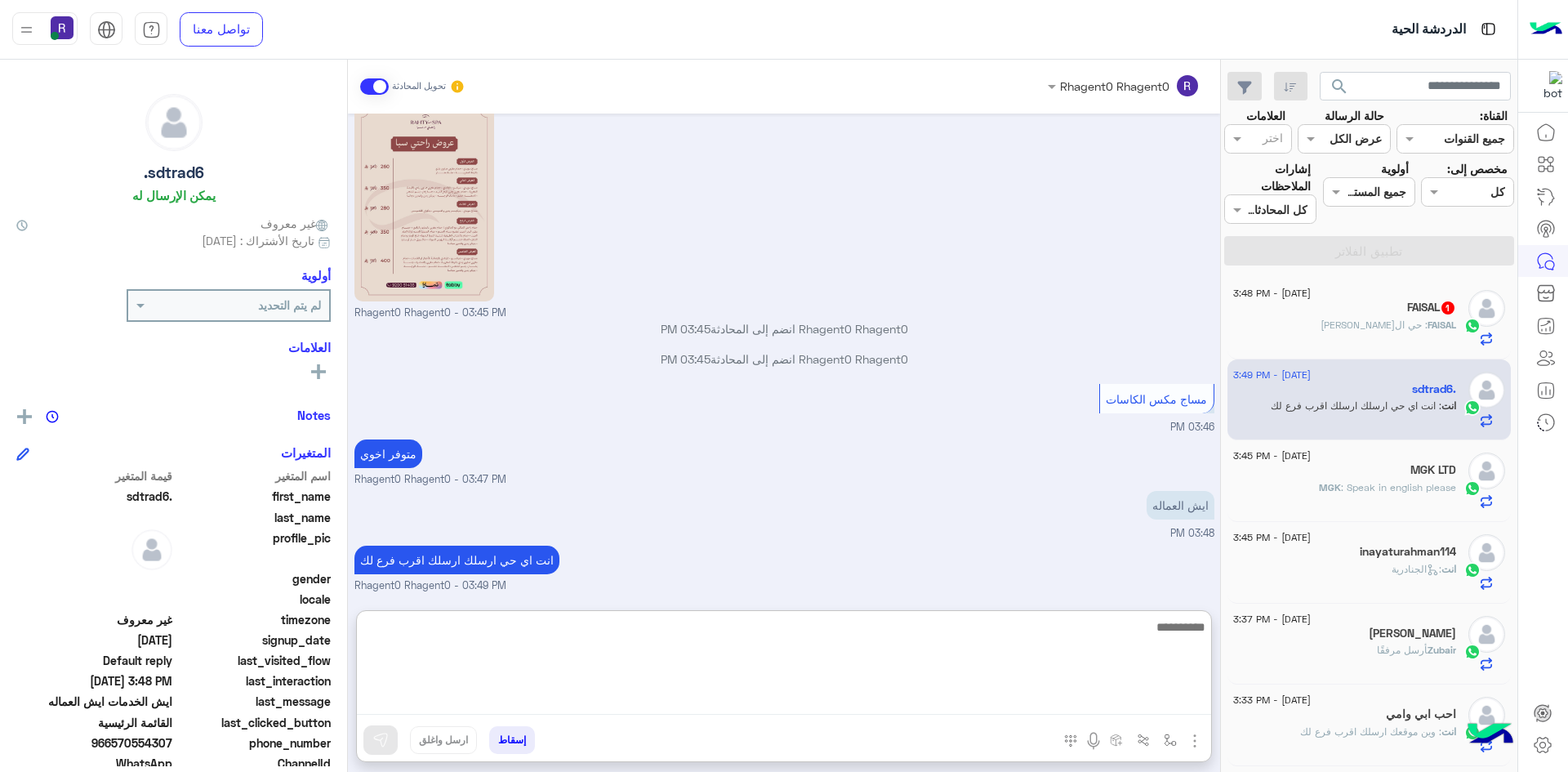
click at [860, 699] on textarea at bounding box center [784, 665] width 854 height 98
click at [1066, 629] on textarea "**********" at bounding box center [784, 665] width 854 height 98
type textarea "**********"
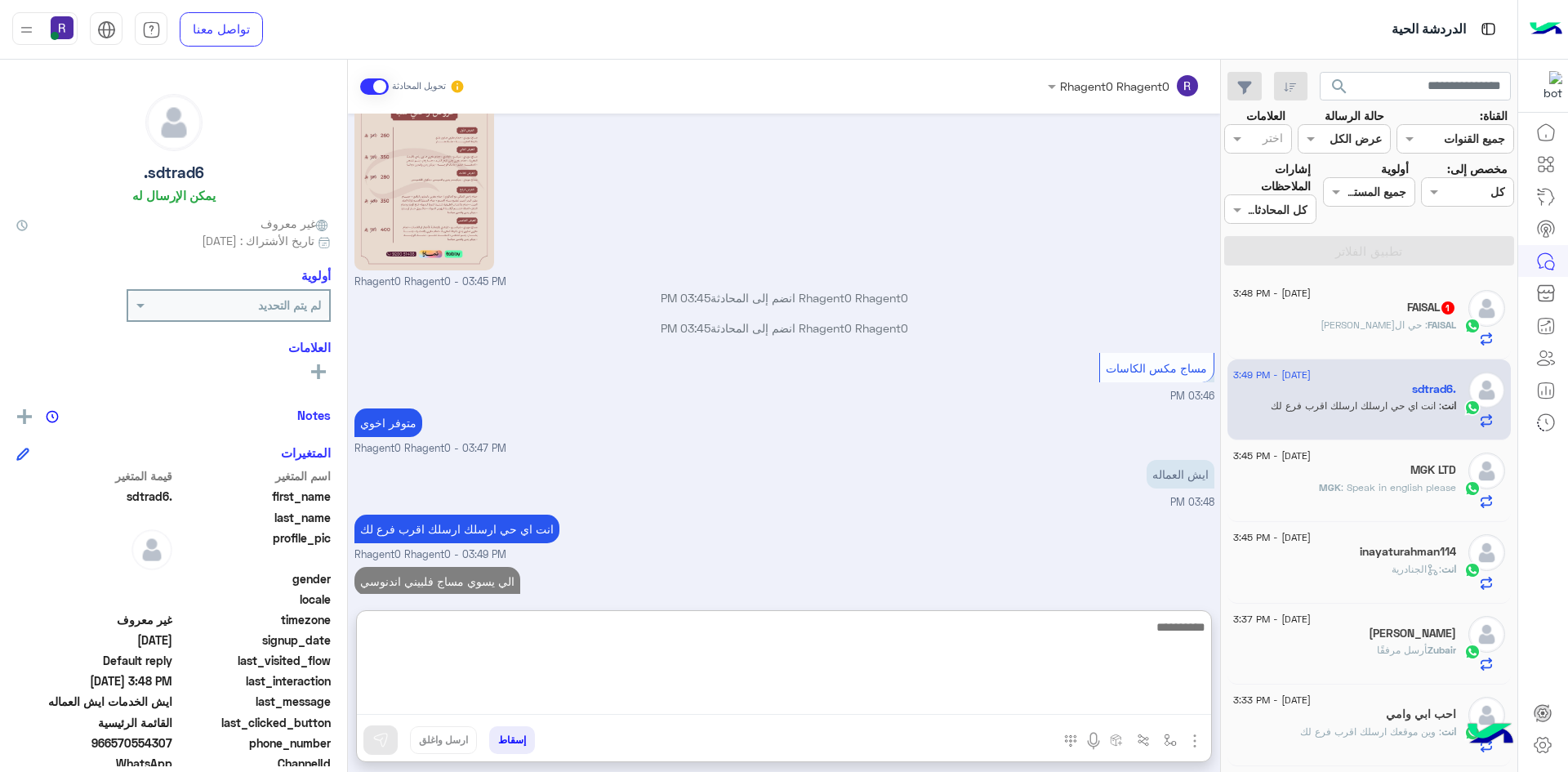
scroll to position [2618, 0]
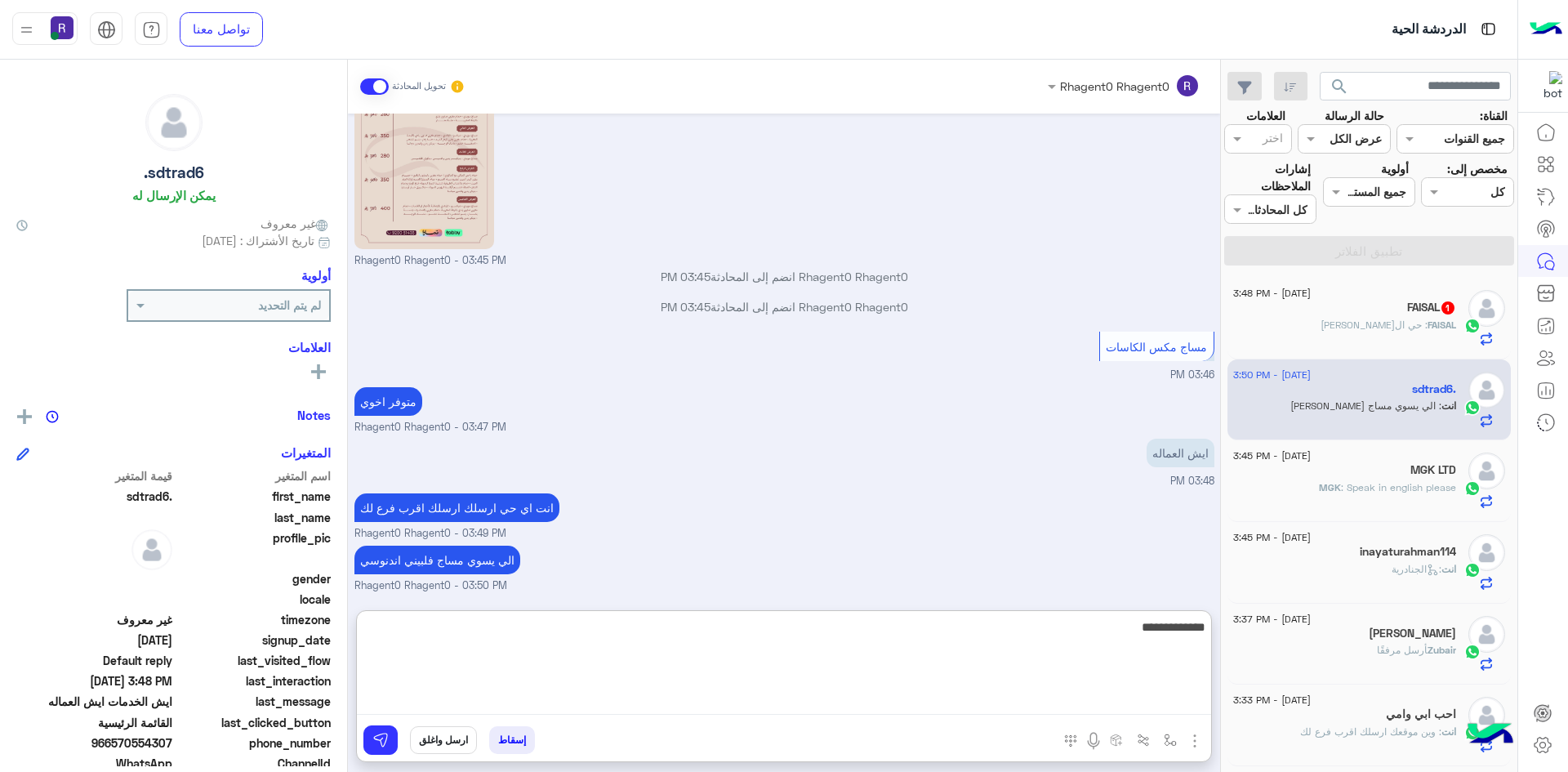
type textarea "**********"
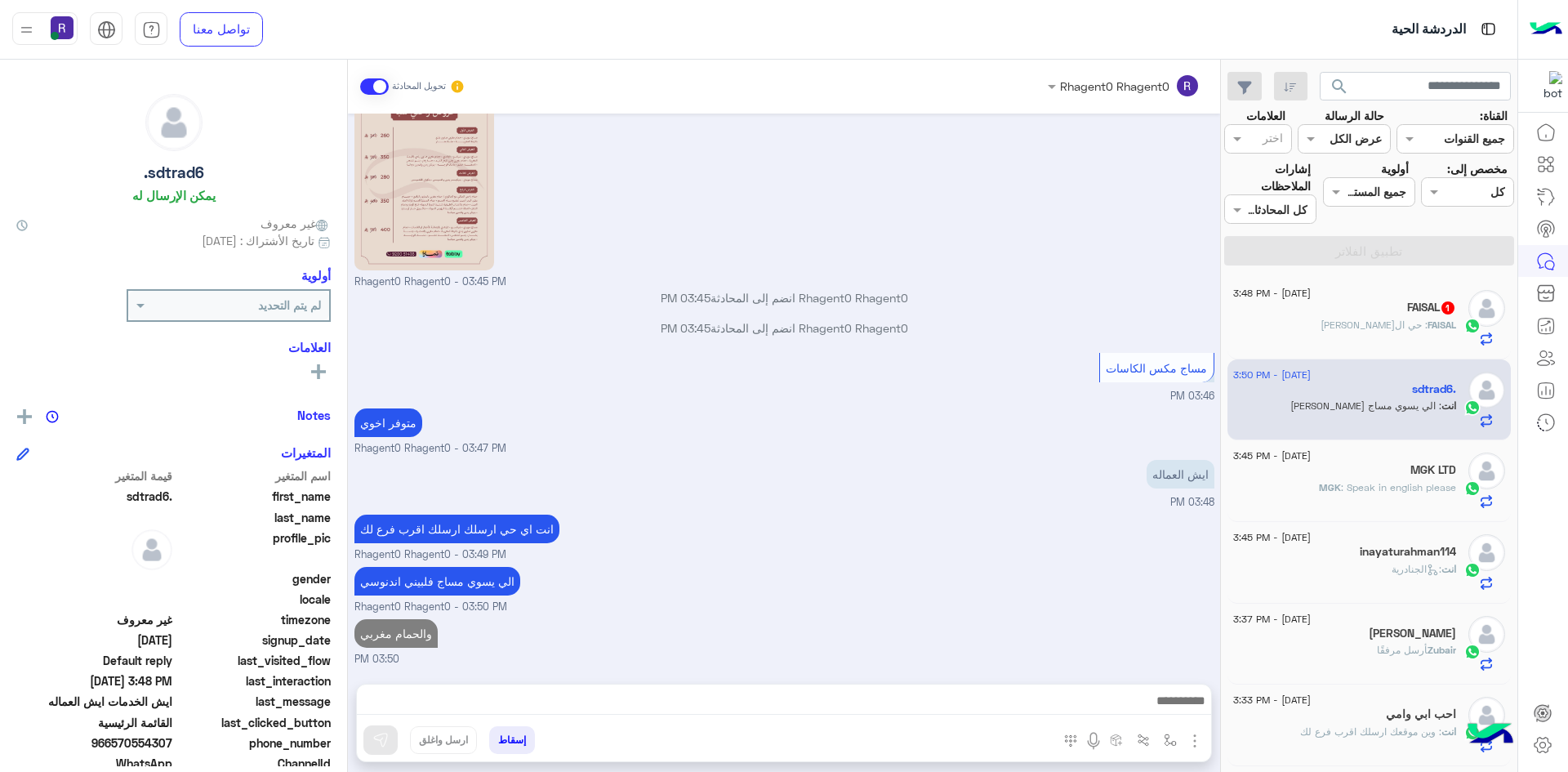
click at [1359, 323] on div "FAISAL : حي المنصوره" at bounding box center [1345, 332] width 223 height 28
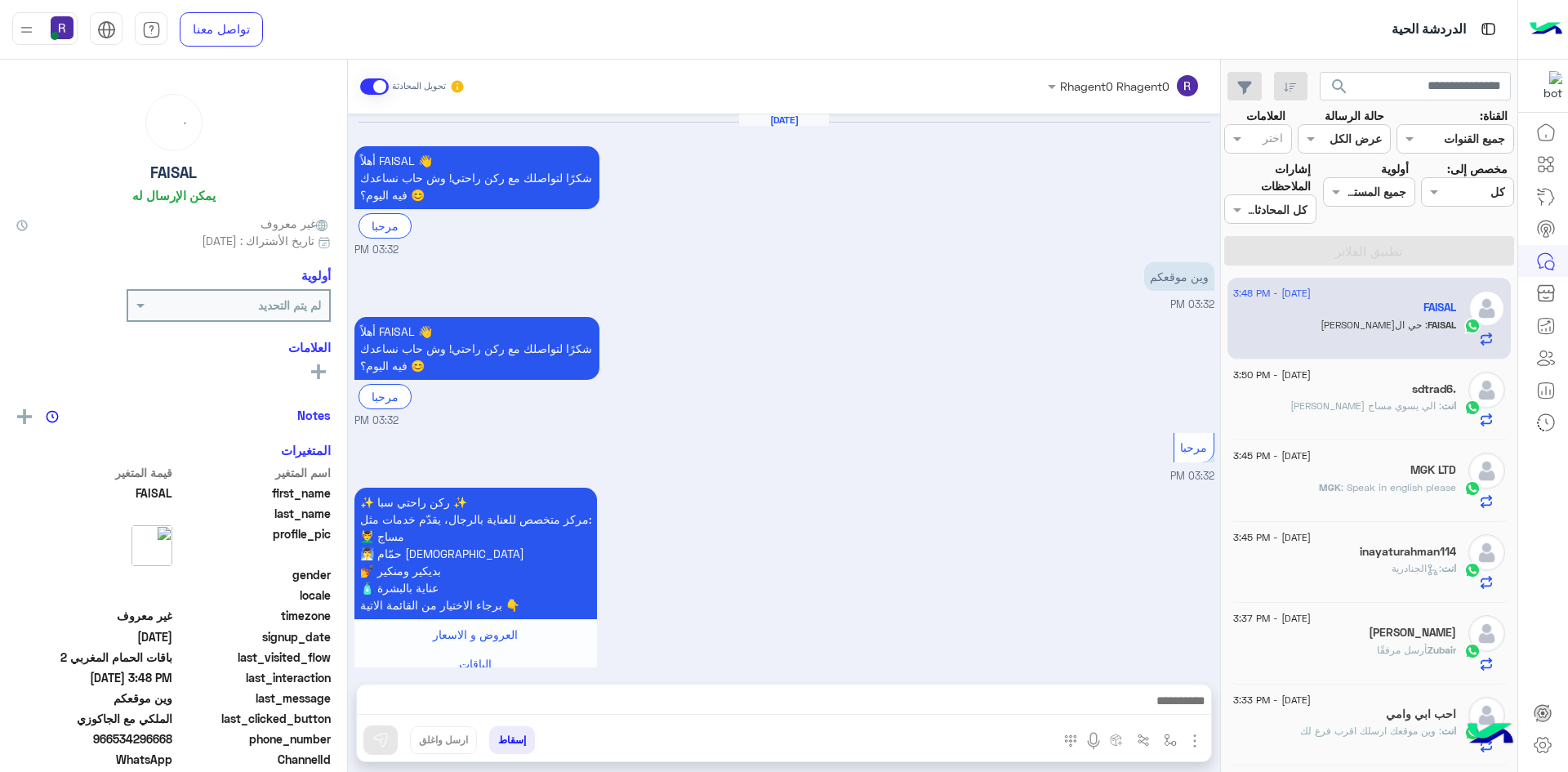
scroll to position [2152, 0]
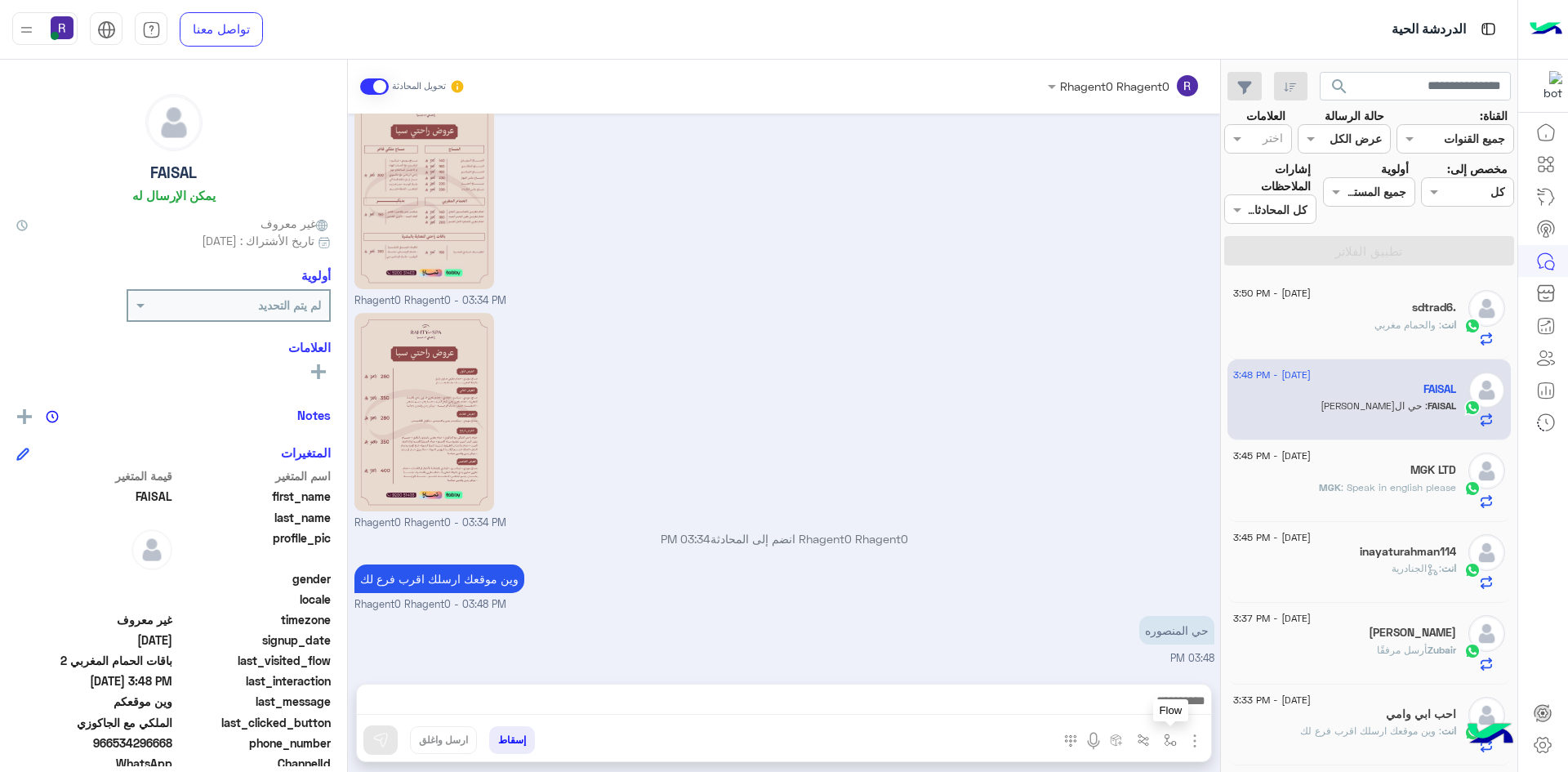
click at [1170, 737] on img "button" at bounding box center [1171, 740] width 13 height 13
click at [1159, 712] on div "أدخل اسم مجموعة الرسائل" at bounding box center [1104, 704] width 143 height 19
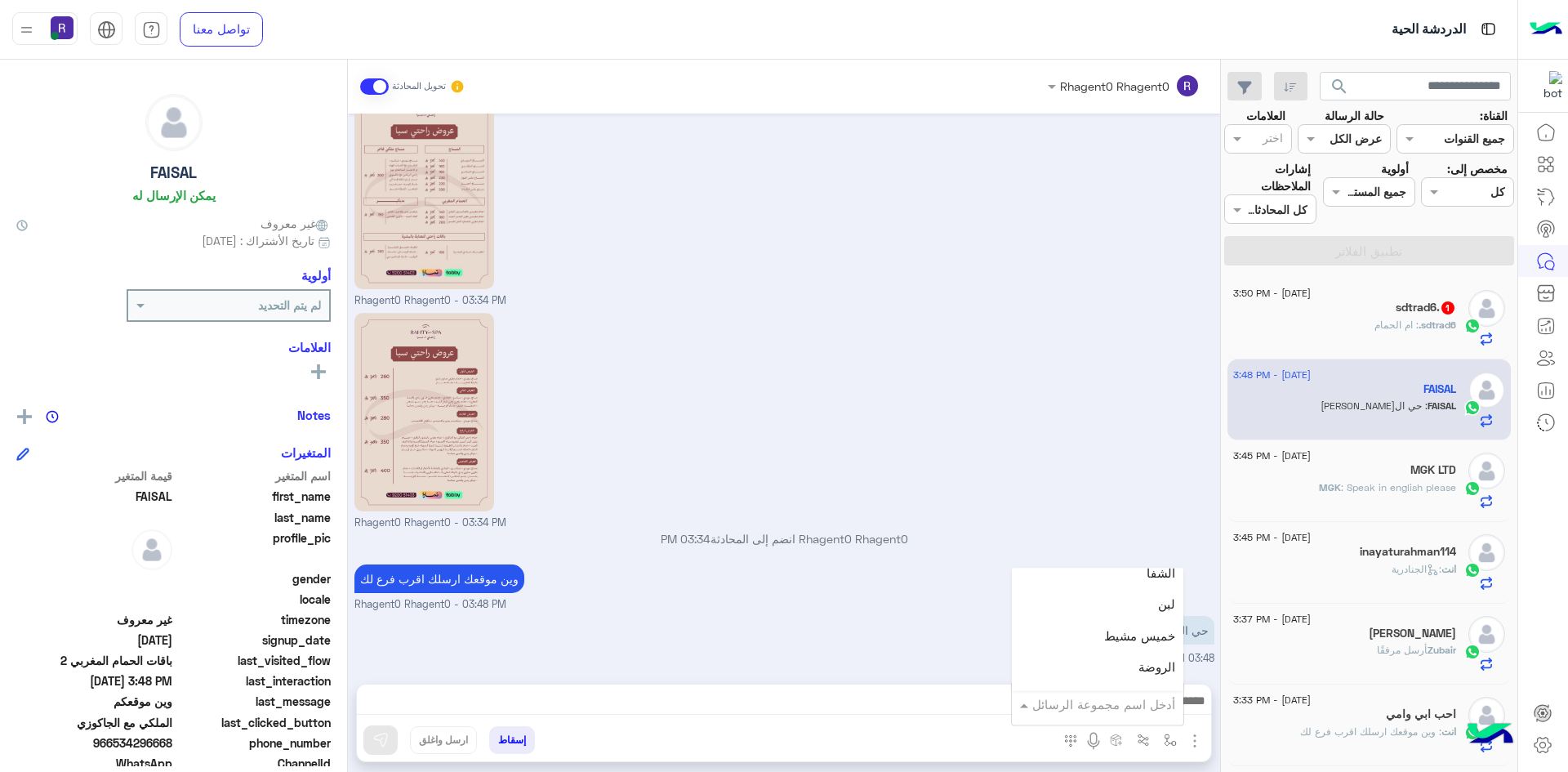
scroll to position [1143, 0]
click at [1146, 601] on div "لبن" at bounding box center [1098, 604] width 172 height 32
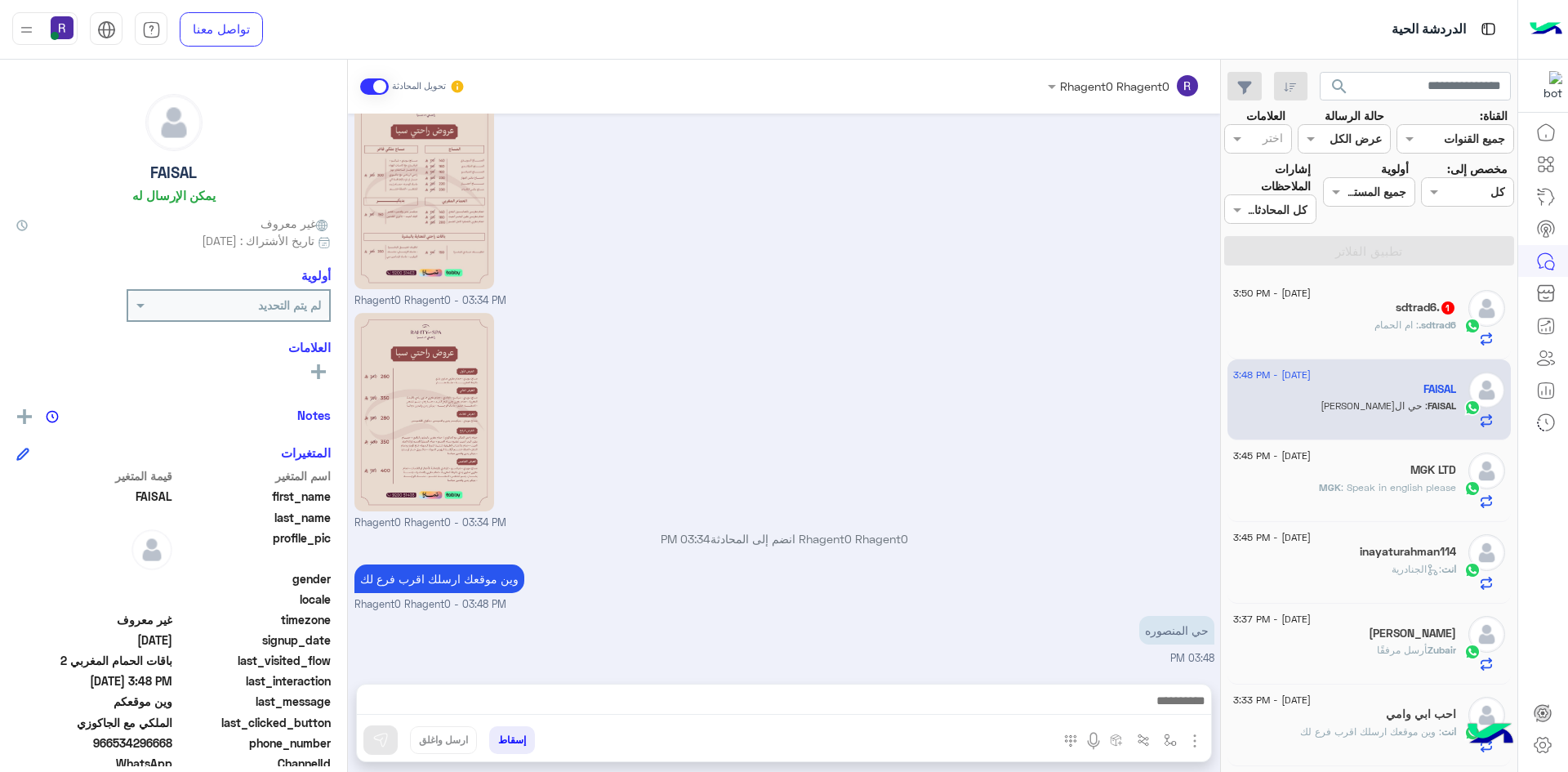
type textarea "***"
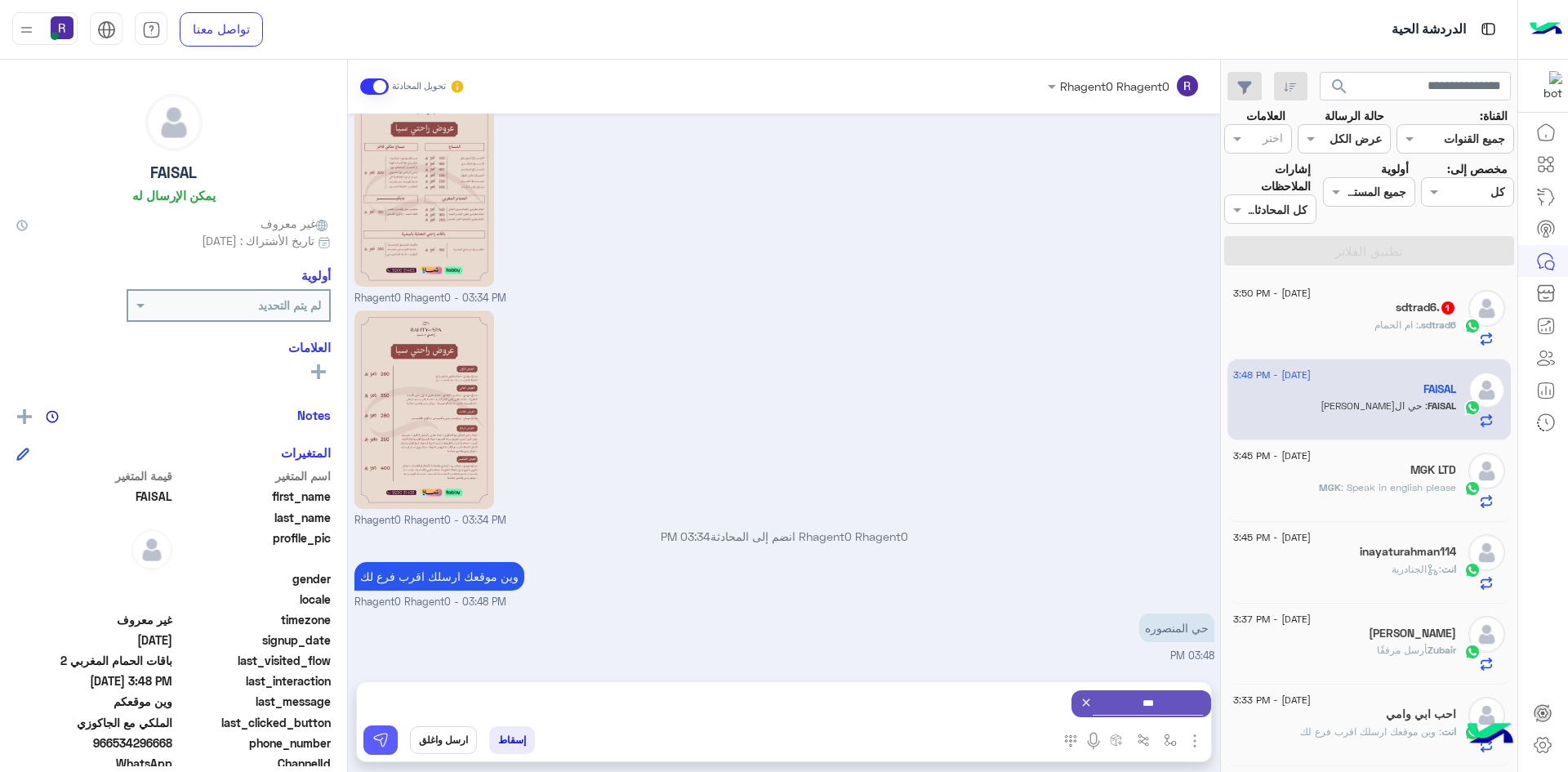
click at [370, 746] on button at bounding box center [381, 740] width 35 height 29
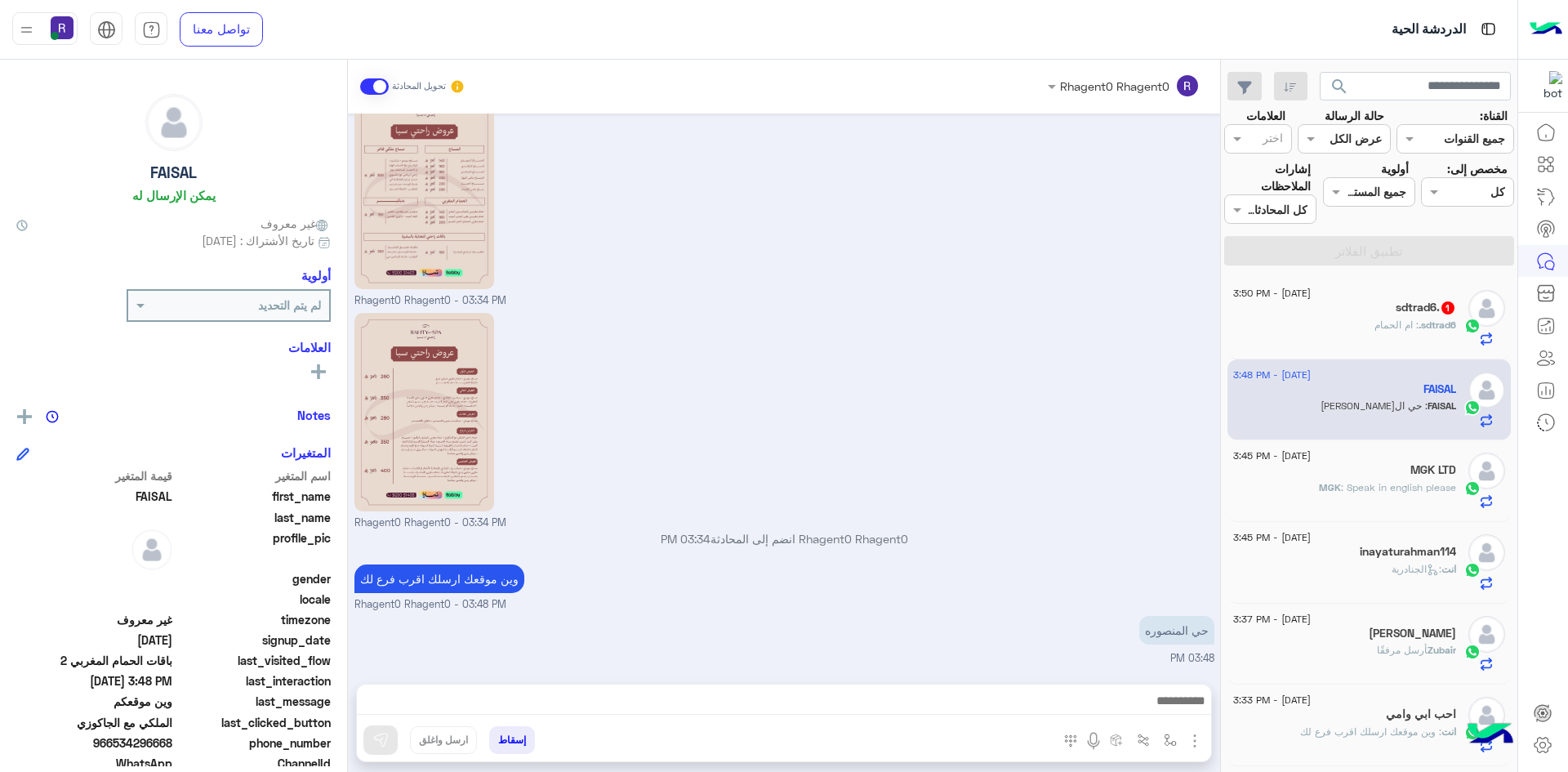
scroll to position [2297, 0]
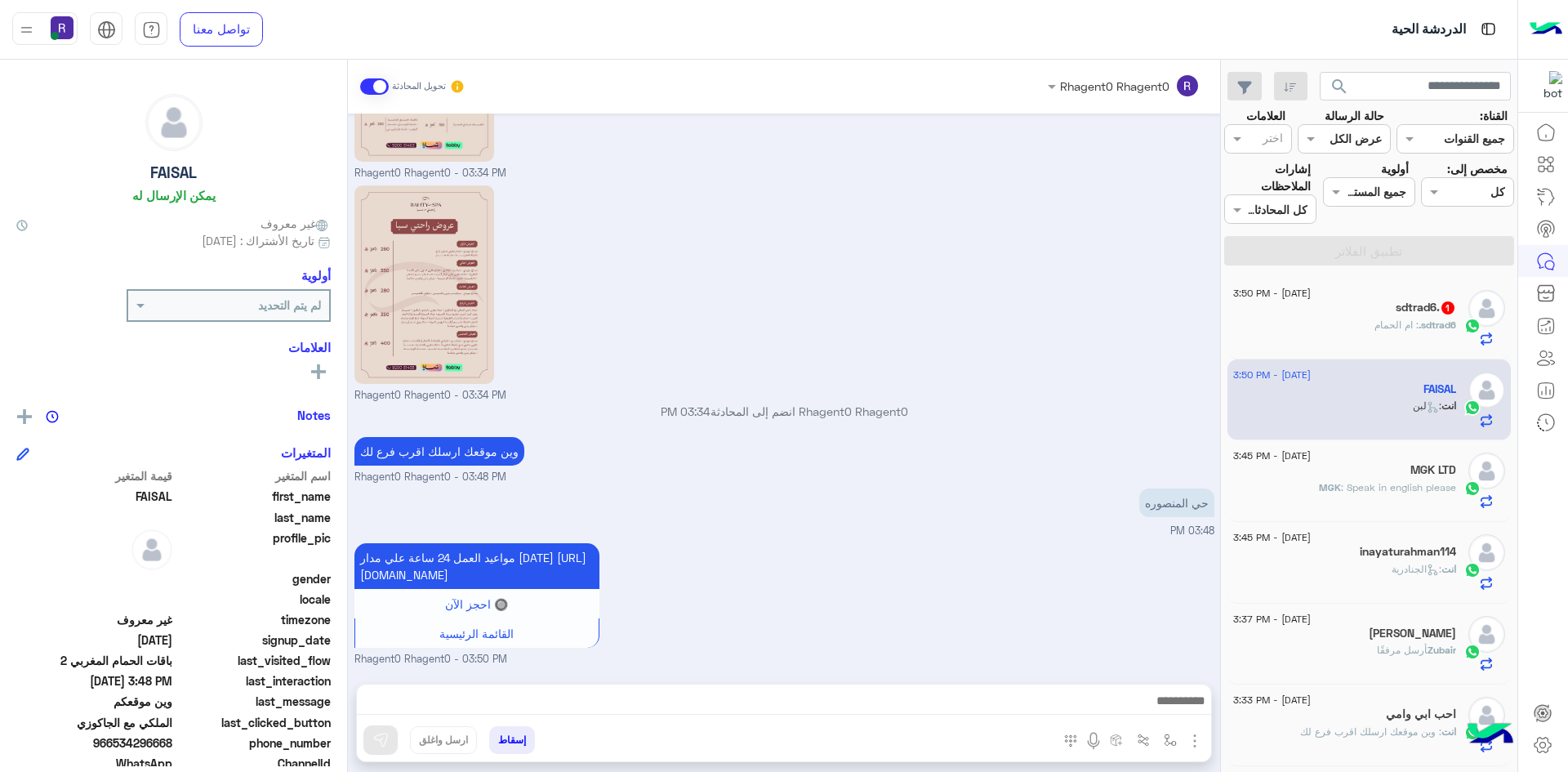
click at [1362, 334] on div "sdtrad6. : ام الحمام" at bounding box center [1345, 332] width 223 height 28
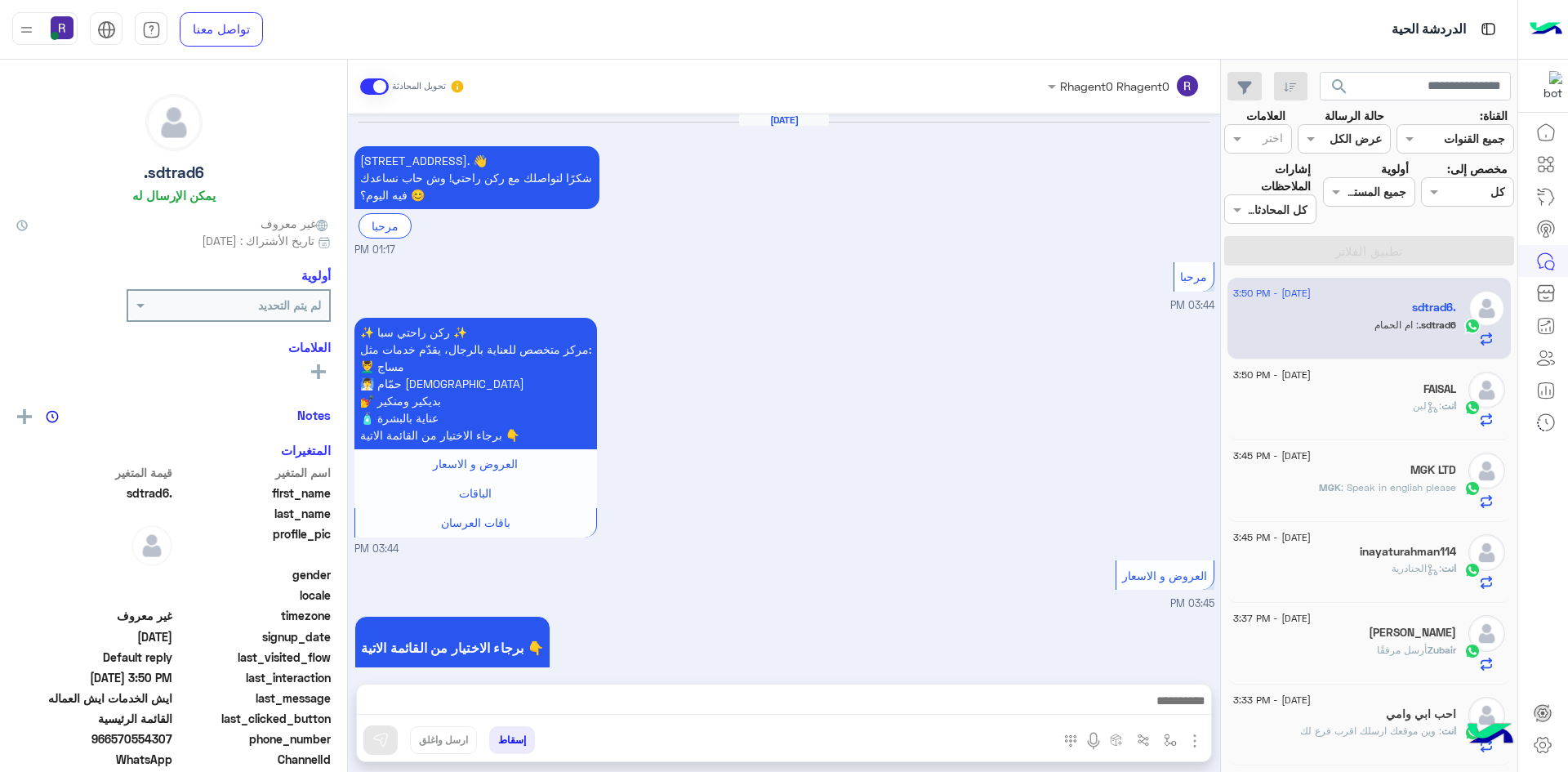
scroll to position [1065, 0]
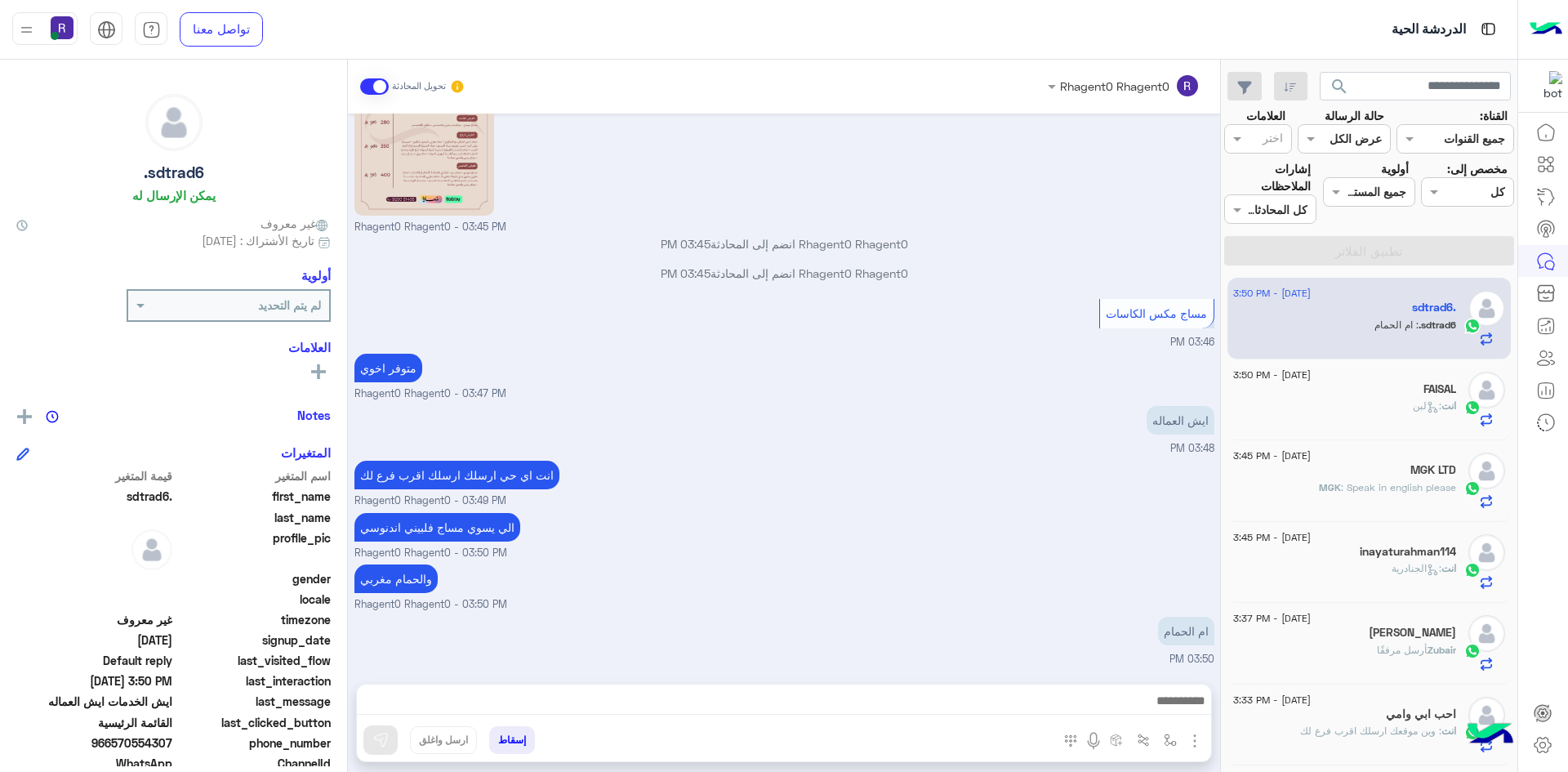
click at [1300, 391] on div "FAISAL" at bounding box center [1345, 390] width 223 height 17
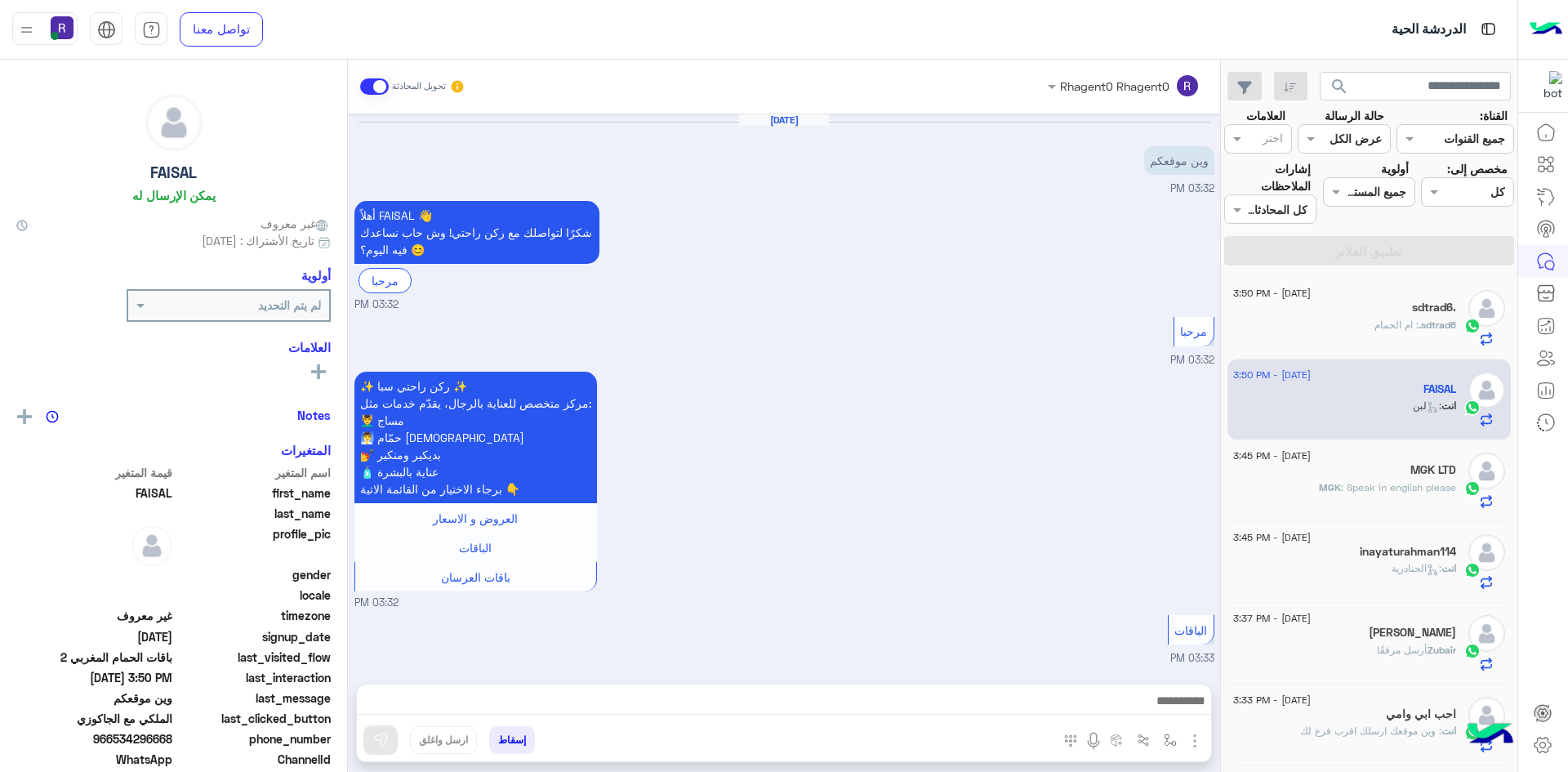
scroll to position [2182, 0]
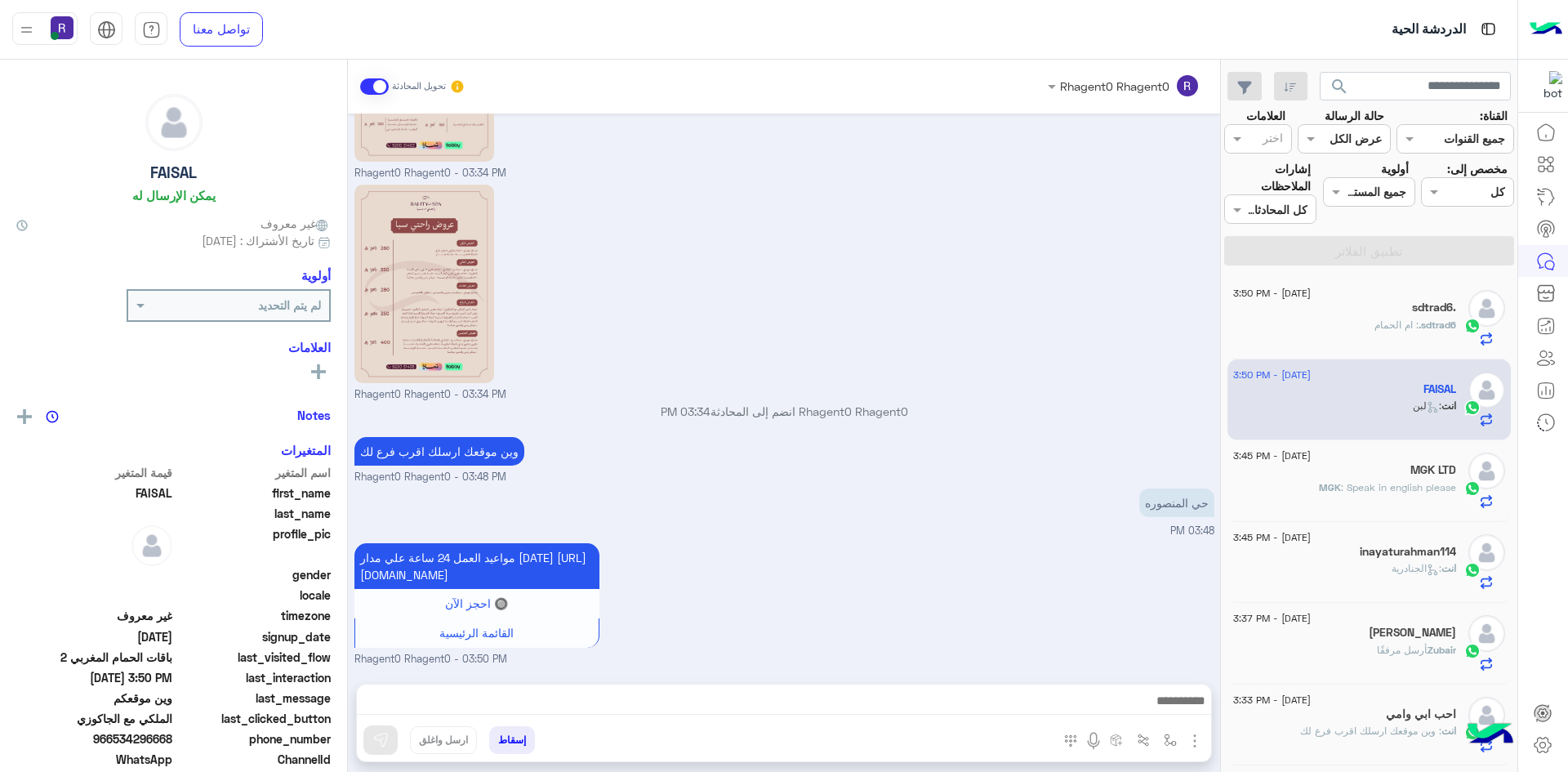
click at [1384, 495] on div "MGK : Speak in english please" at bounding box center [1345, 494] width 223 height 28
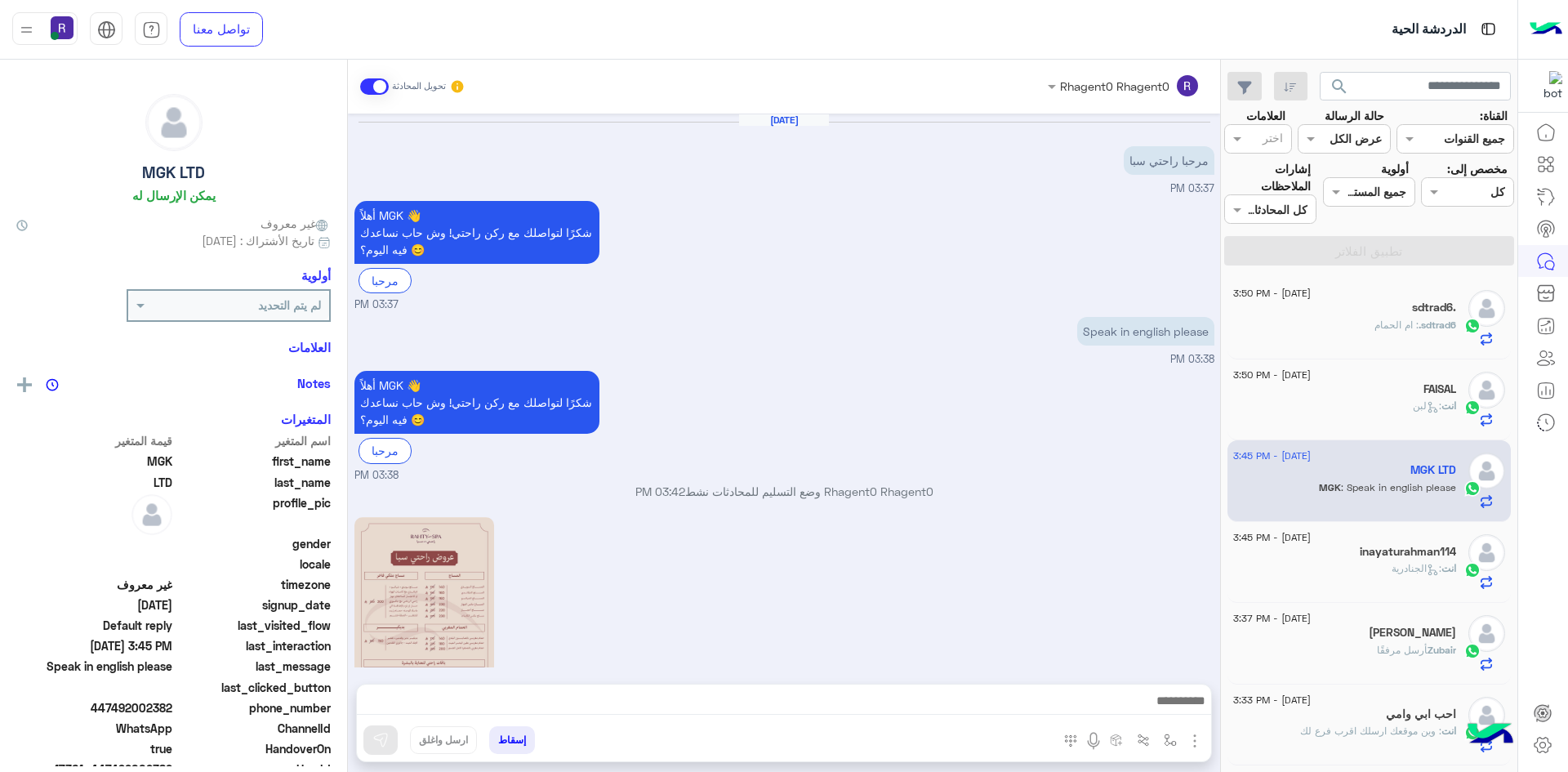
scroll to position [664, 0]
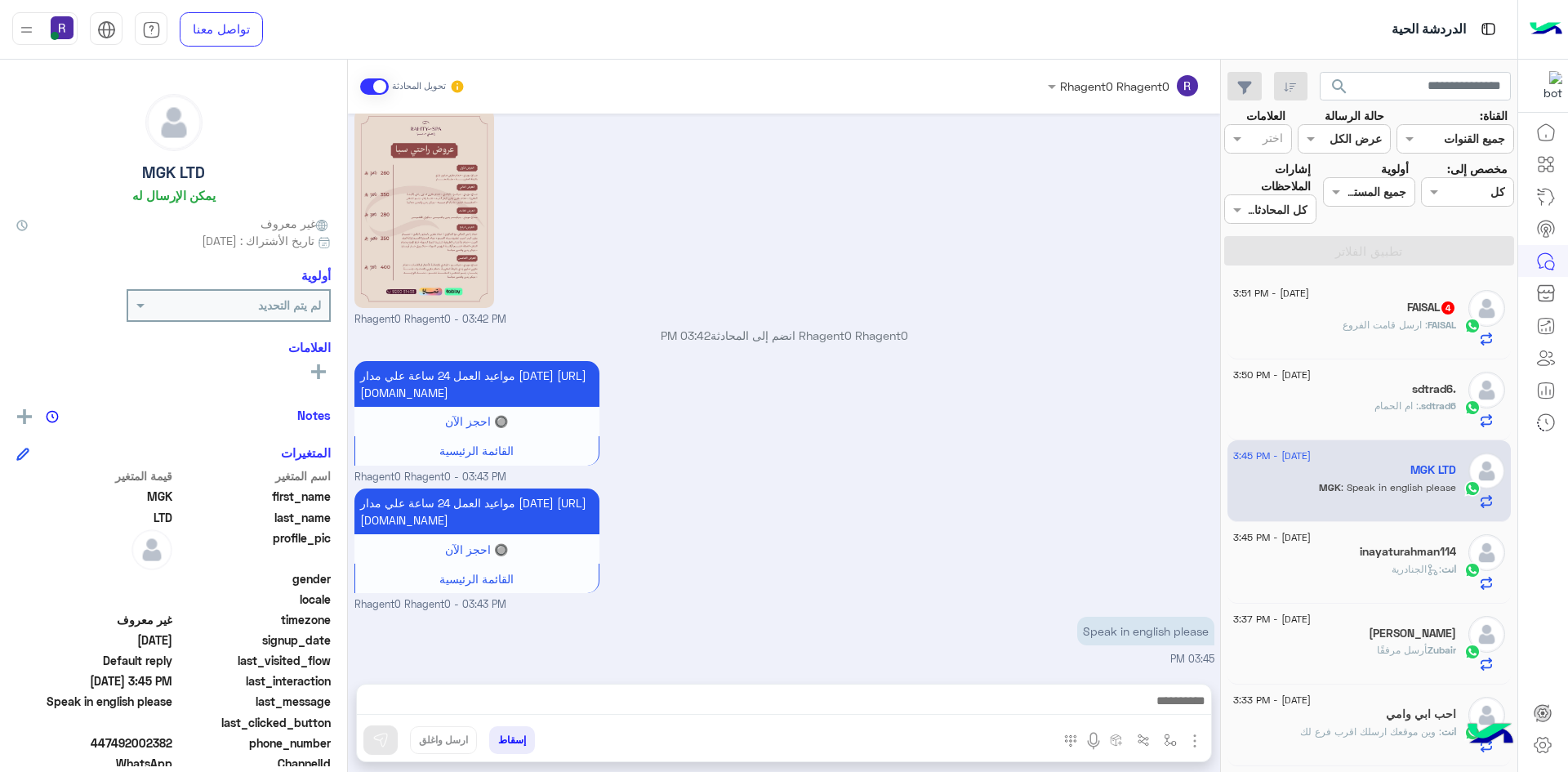
click at [1355, 327] on span ": ارسل قامت الفروع" at bounding box center [1385, 324] width 85 height 12
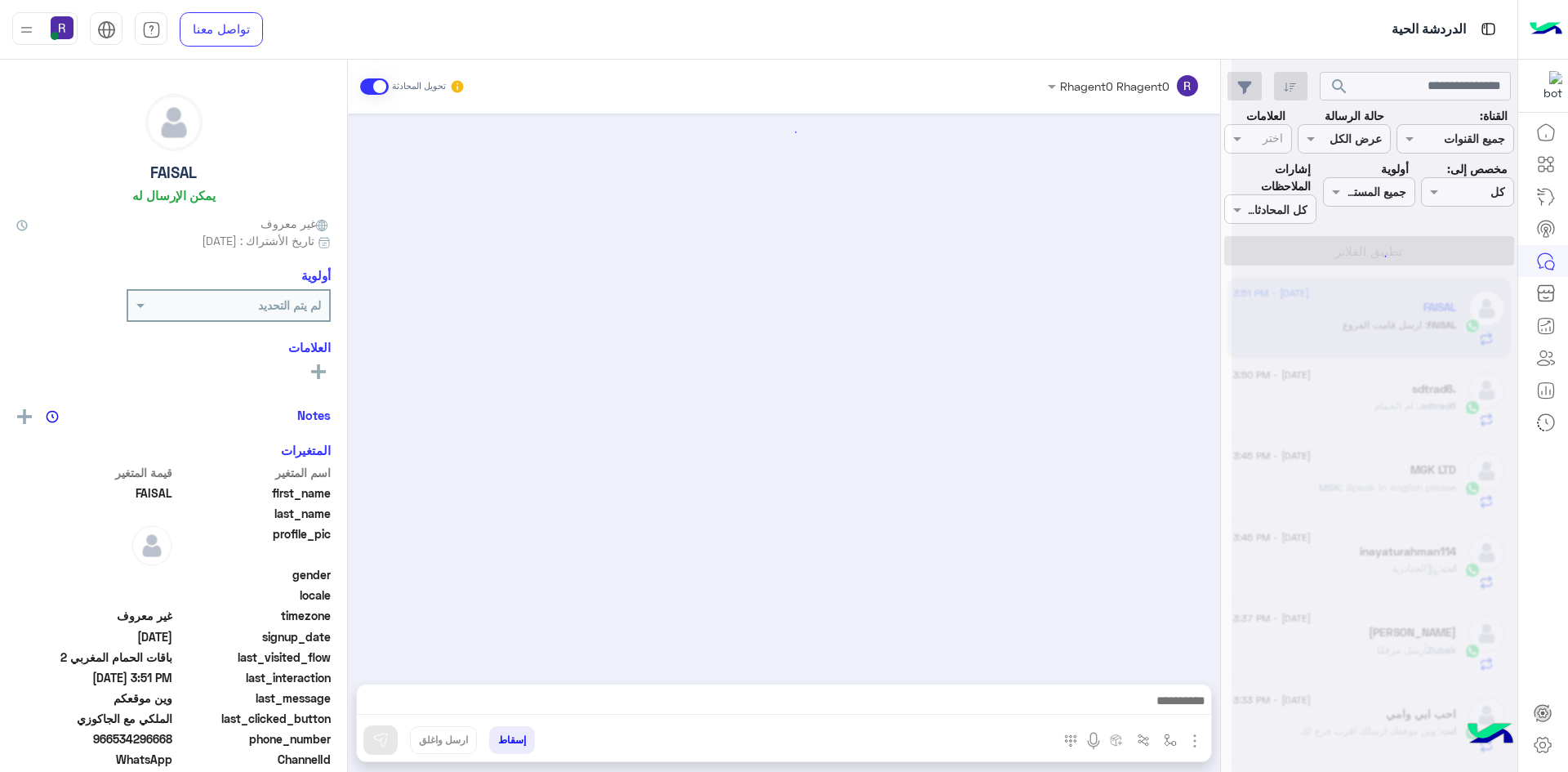
scroll to position [1931, 0]
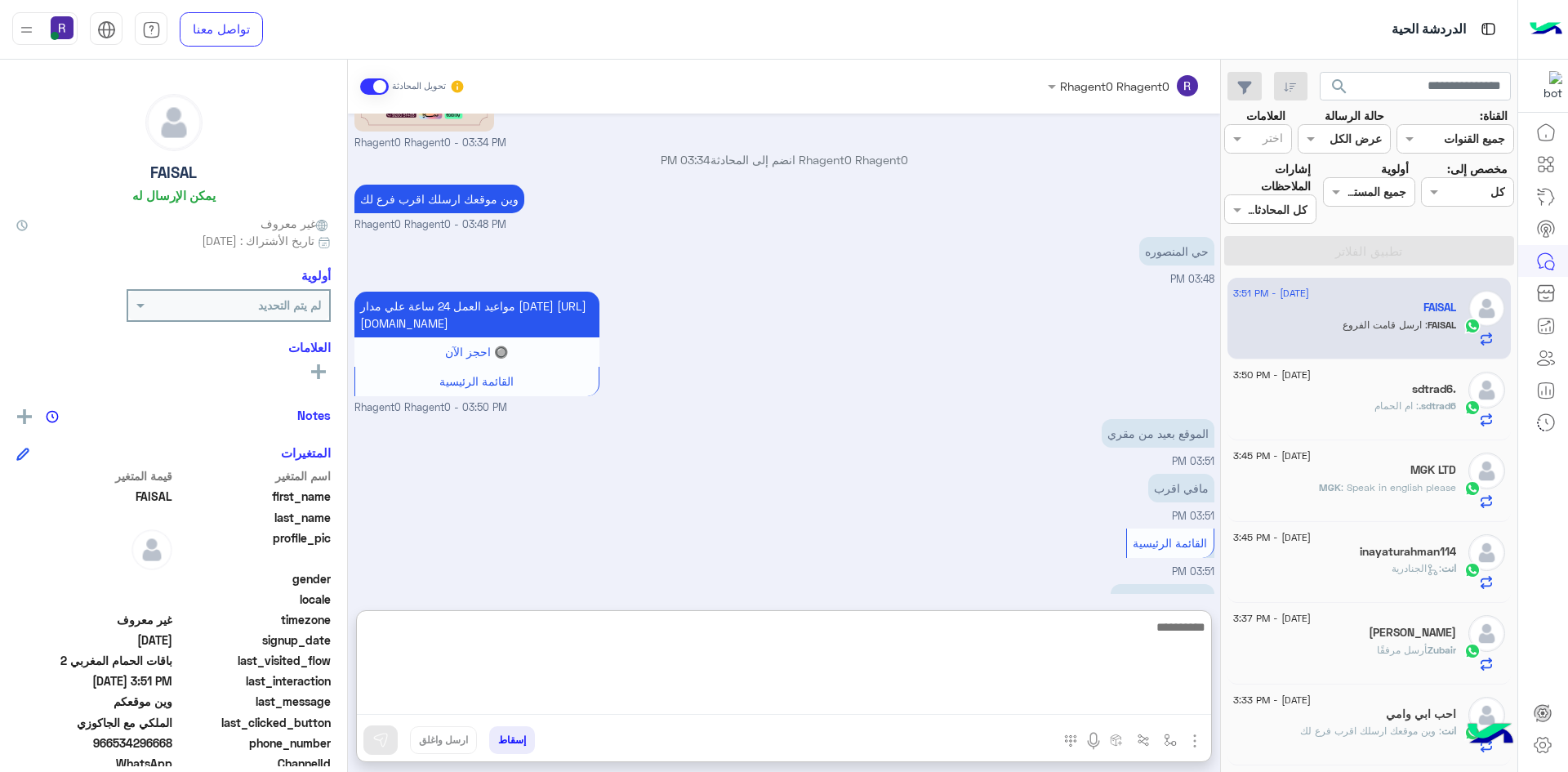
click at [869, 705] on textarea at bounding box center [784, 665] width 854 height 98
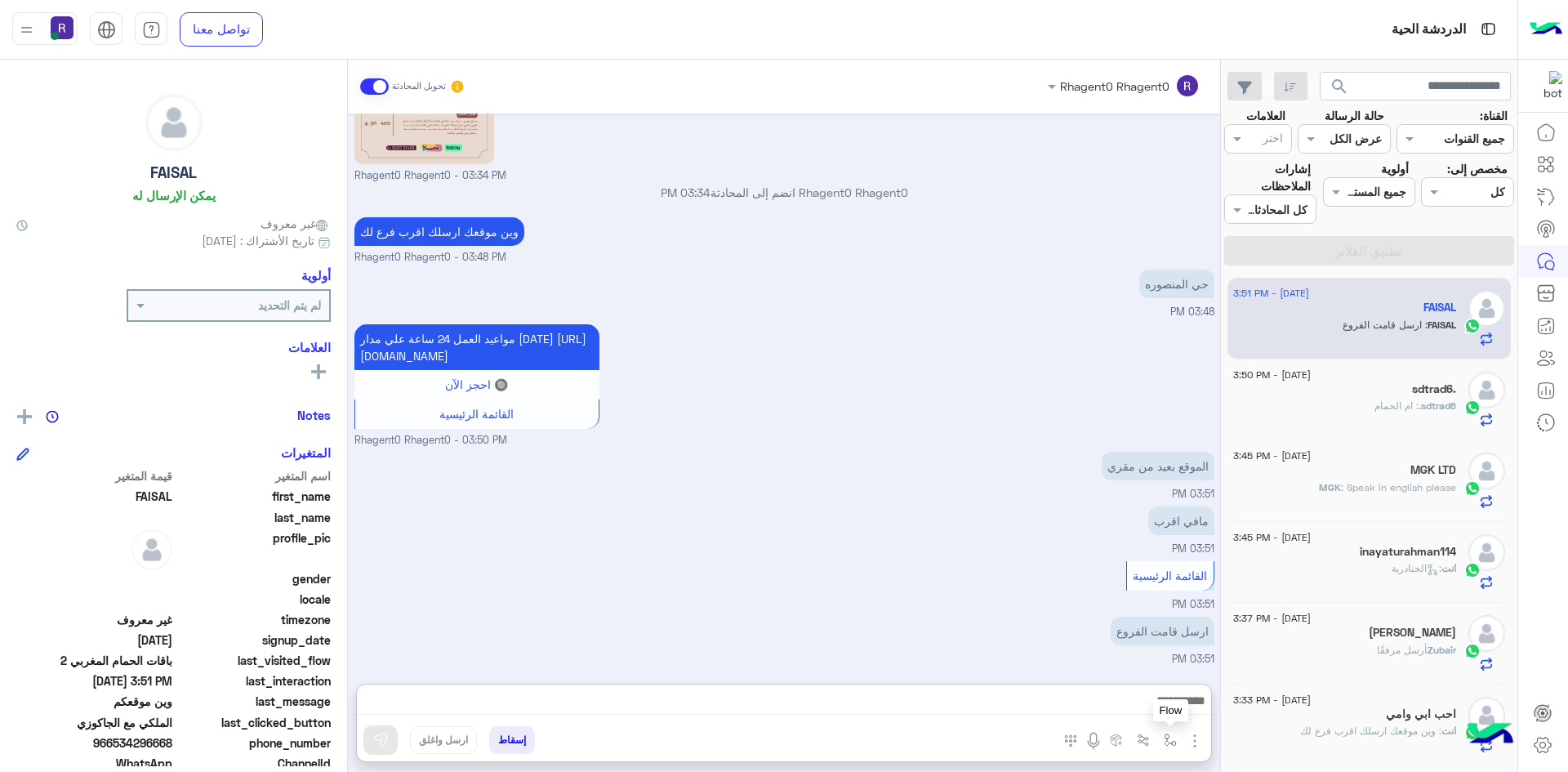
click at [1173, 735] on img "button" at bounding box center [1171, 740] width 13 height 13
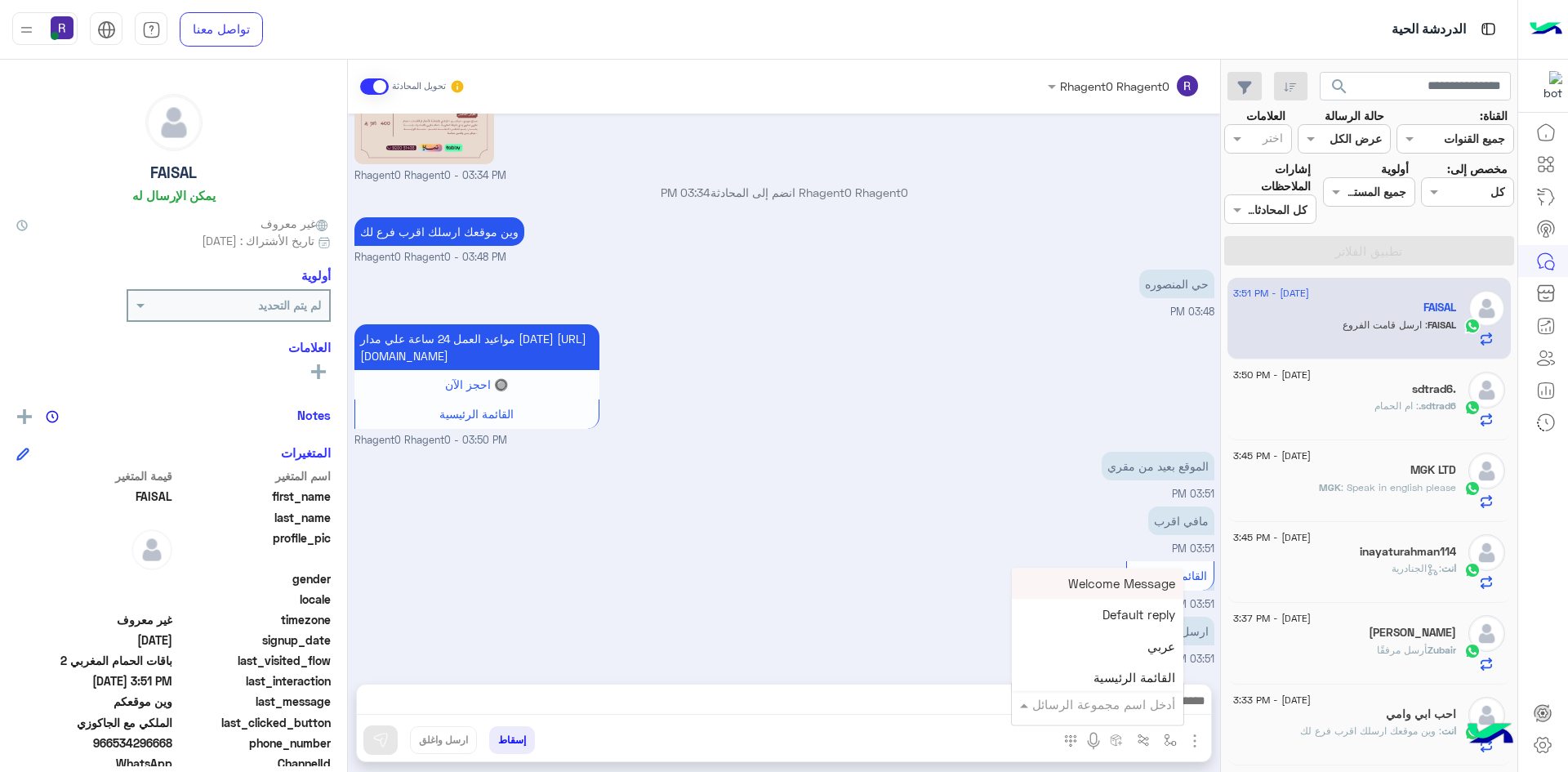
click at [1170, 716] on div "أدخل اسم مجموعة الرسائل" at bounding box center [1098, 703] width 172 height 29
click at [1158, 628] on span "الجنادرية" at bounding box center [1152, 622] width 45 height 15
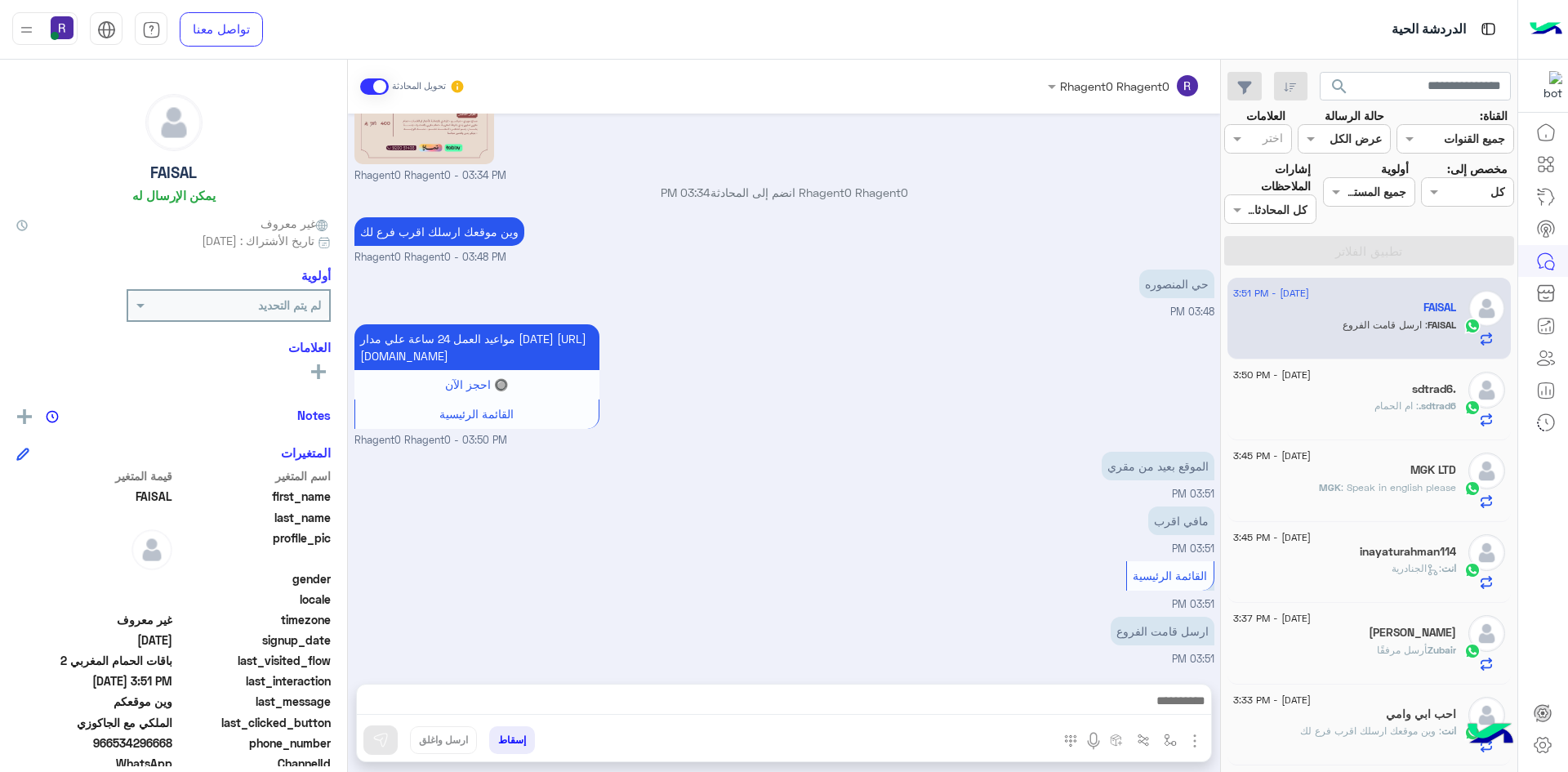
type textarea "*********"
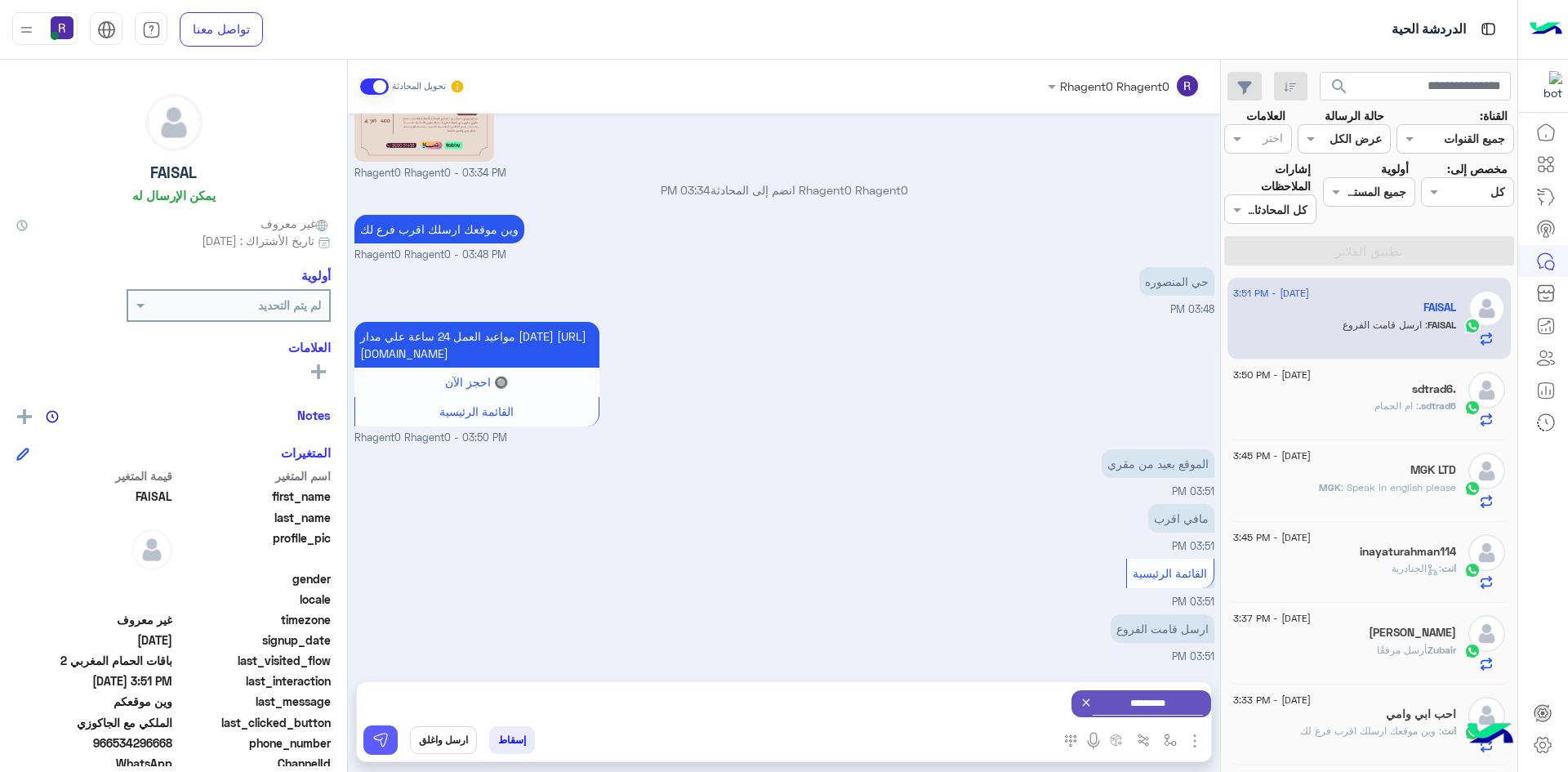
click at [374, 735] on img at bounding box center [381, 740] width 16 height 16
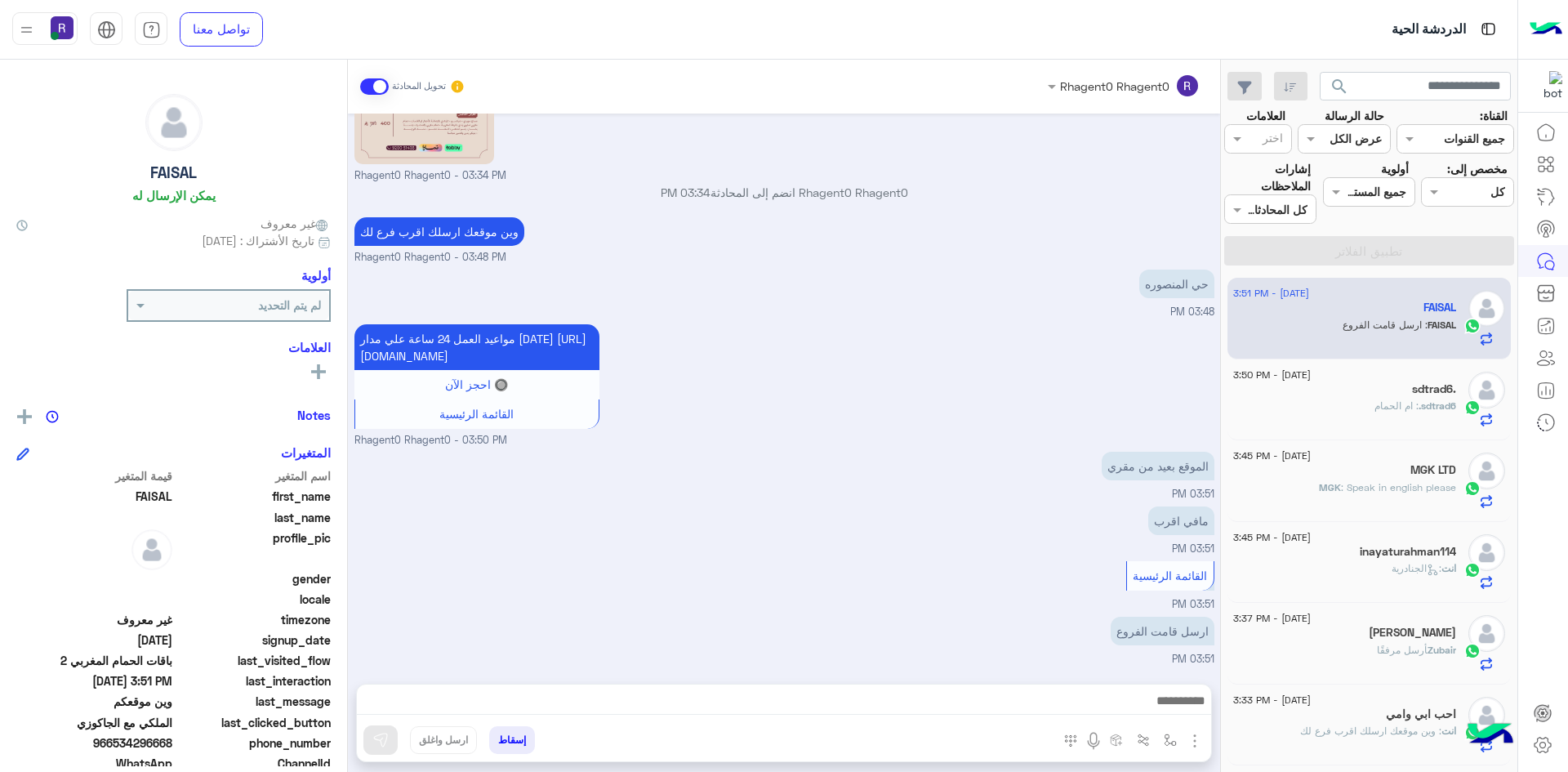
scroll to position [1931, 0]
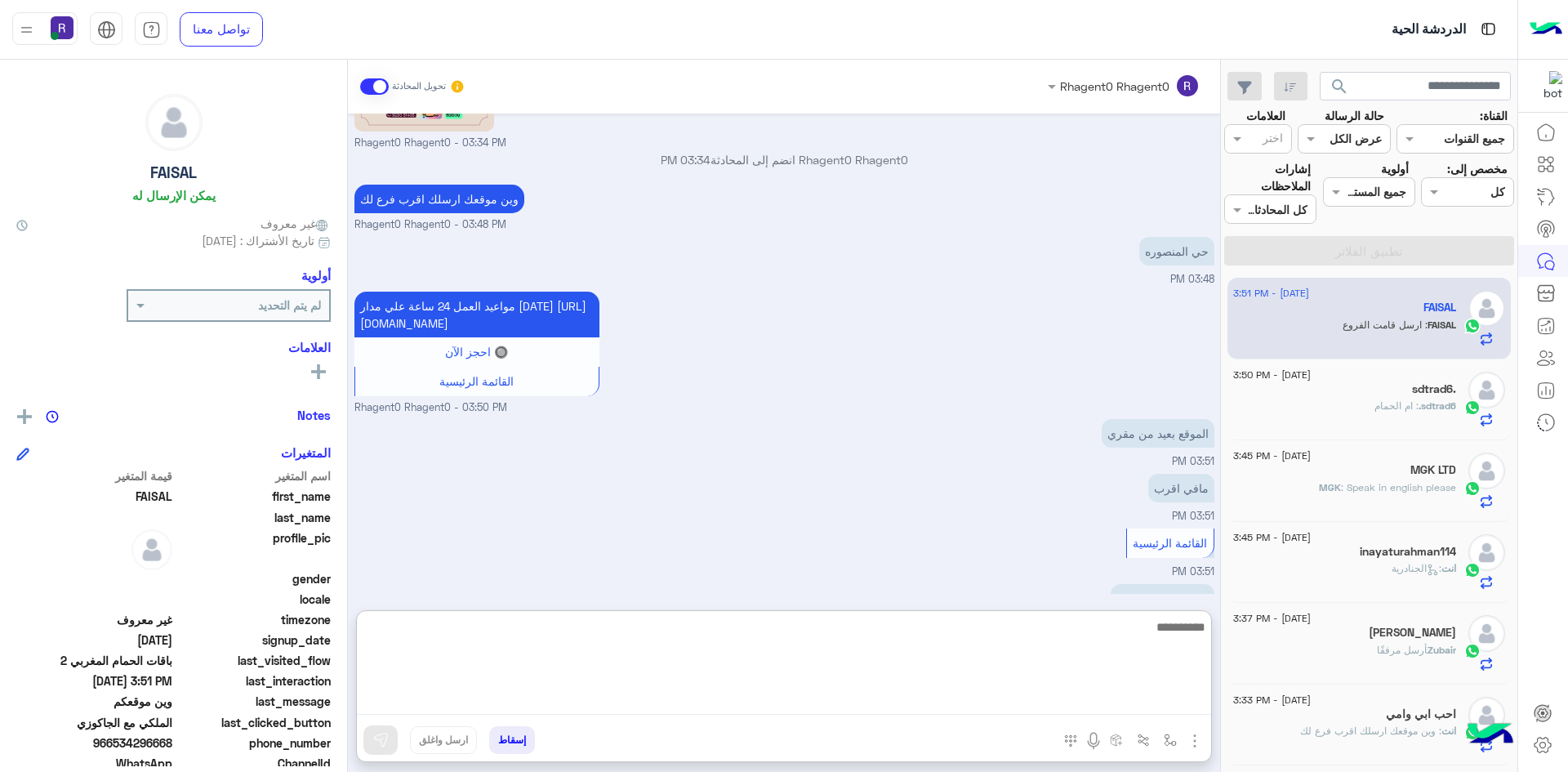
click at [518, 701] on textarea at bounding box center [784, 665] width 854 height 98
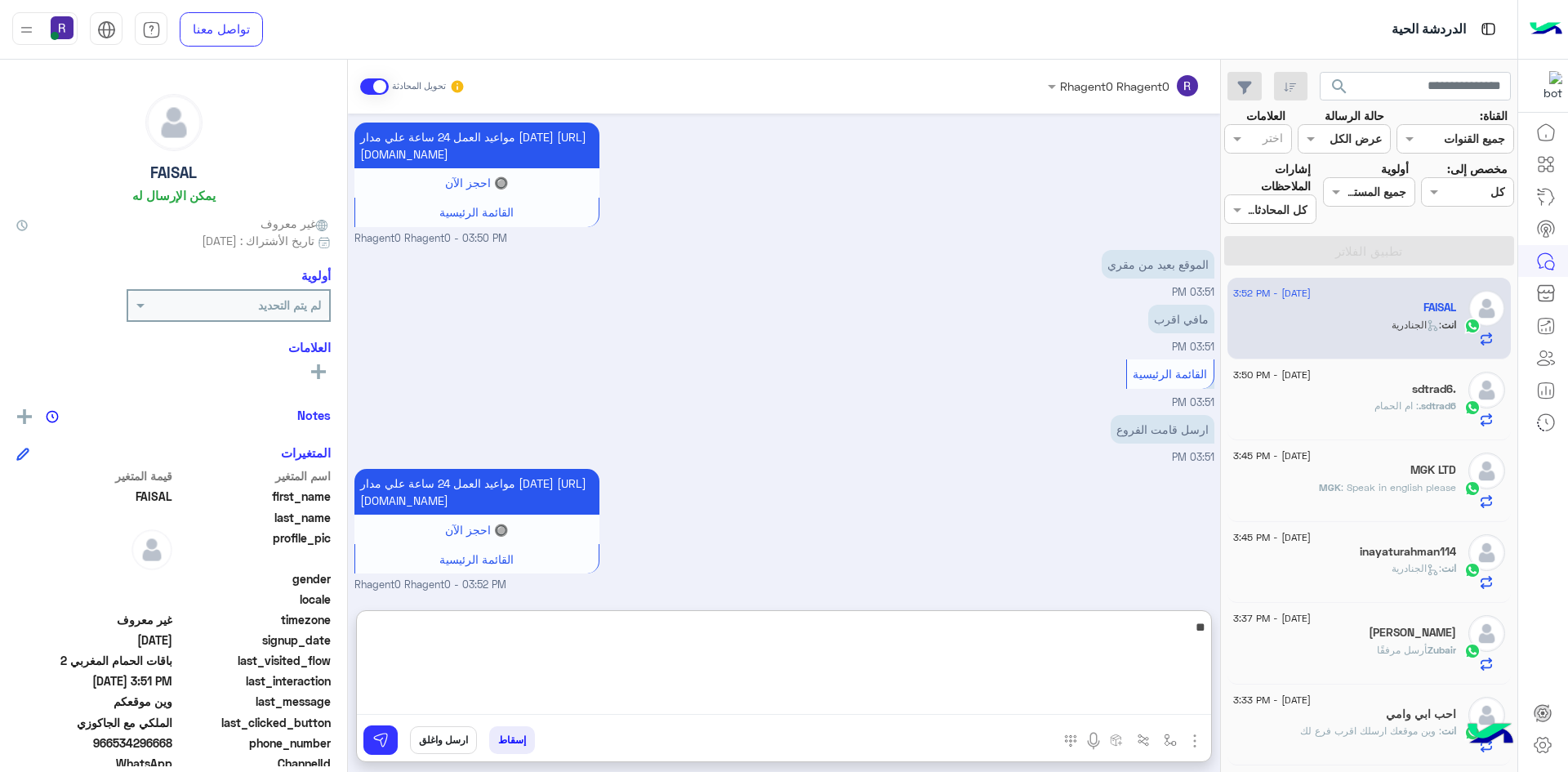
type textarea "*"
type textarea "**********"
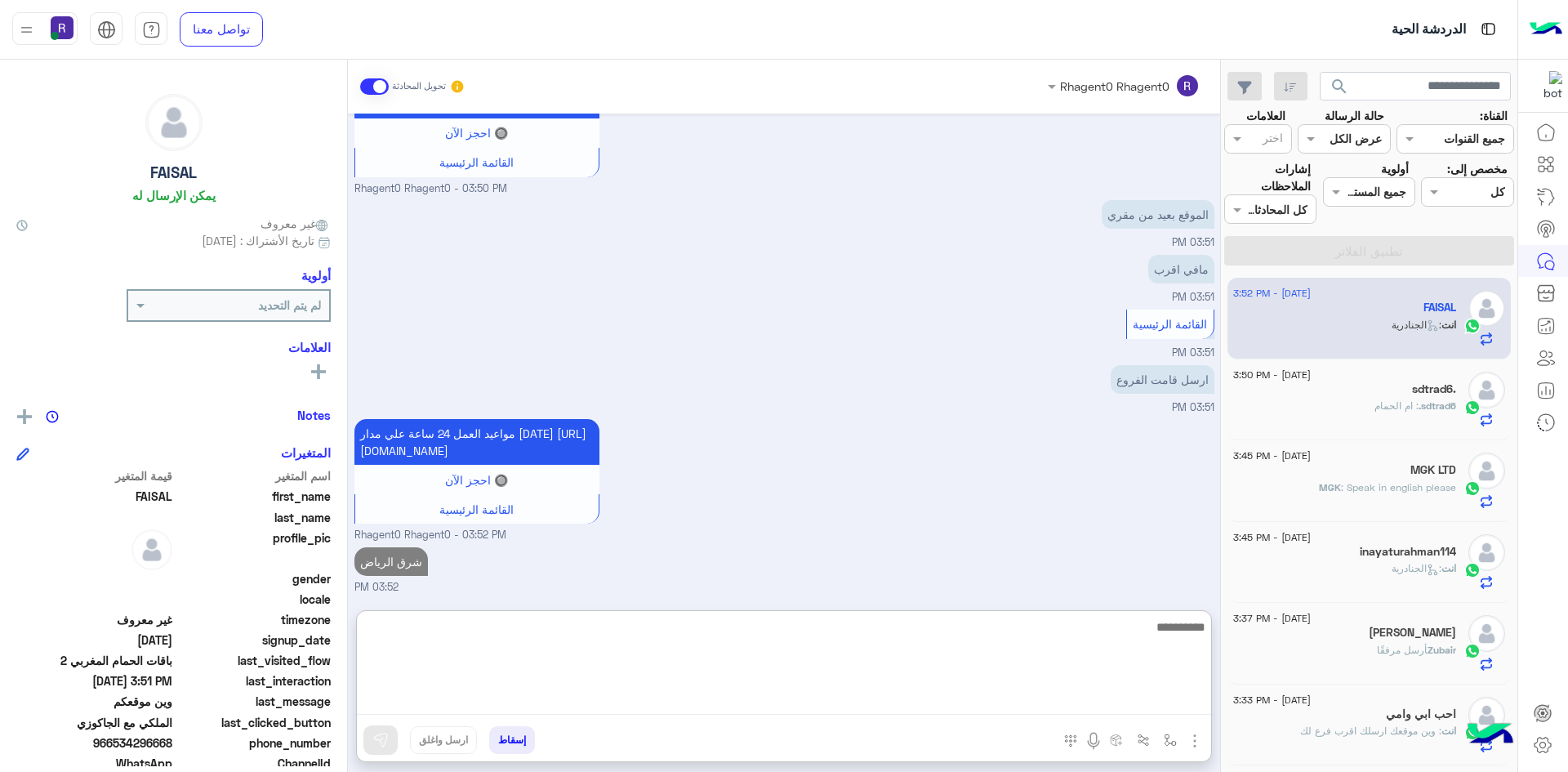
scroll to position [2202, 0]
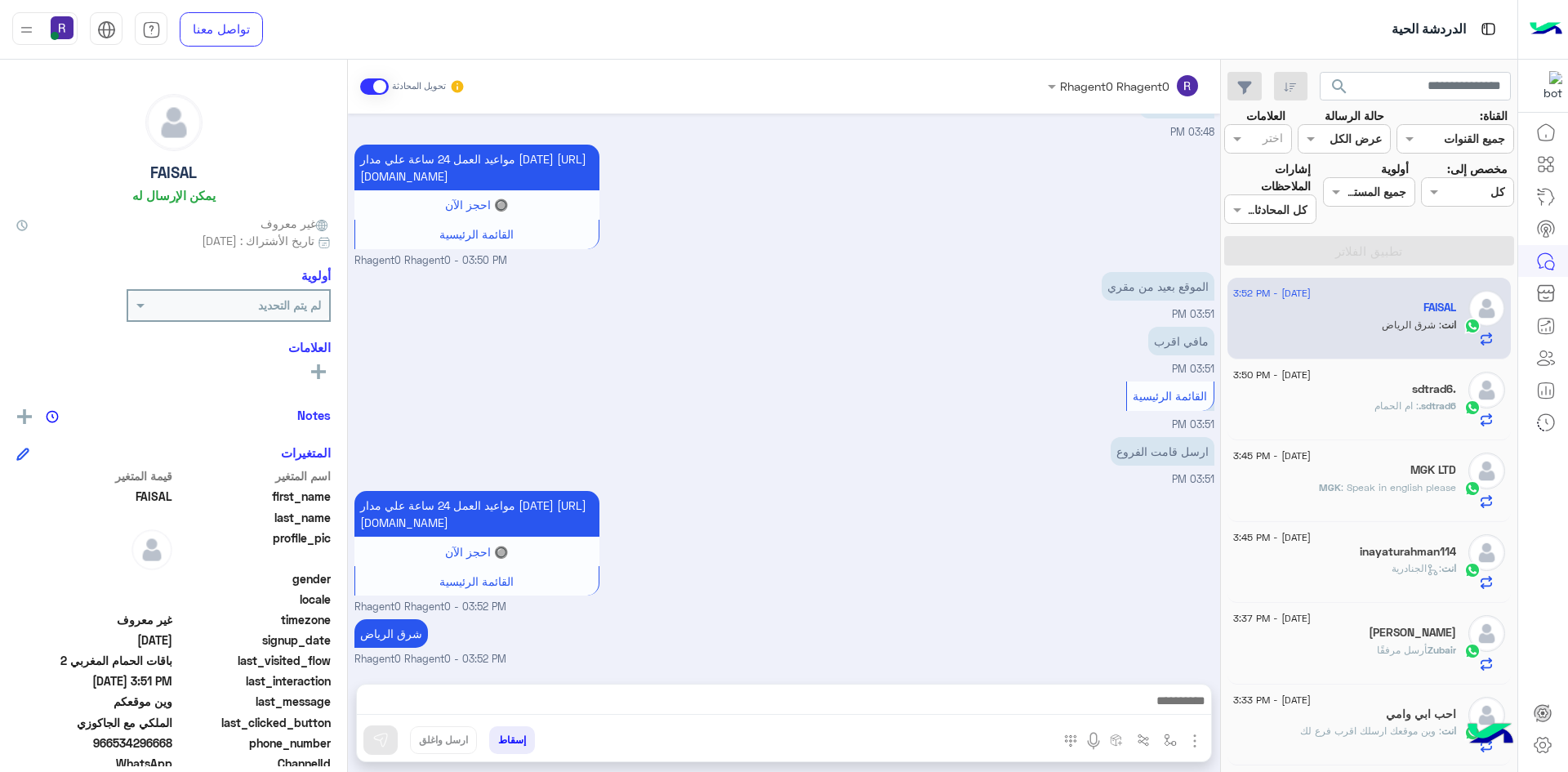
click at [1365, 399] on div "sdtrad6. : ام الحمام" at bounding box center [1345, 412] width 223 height 28
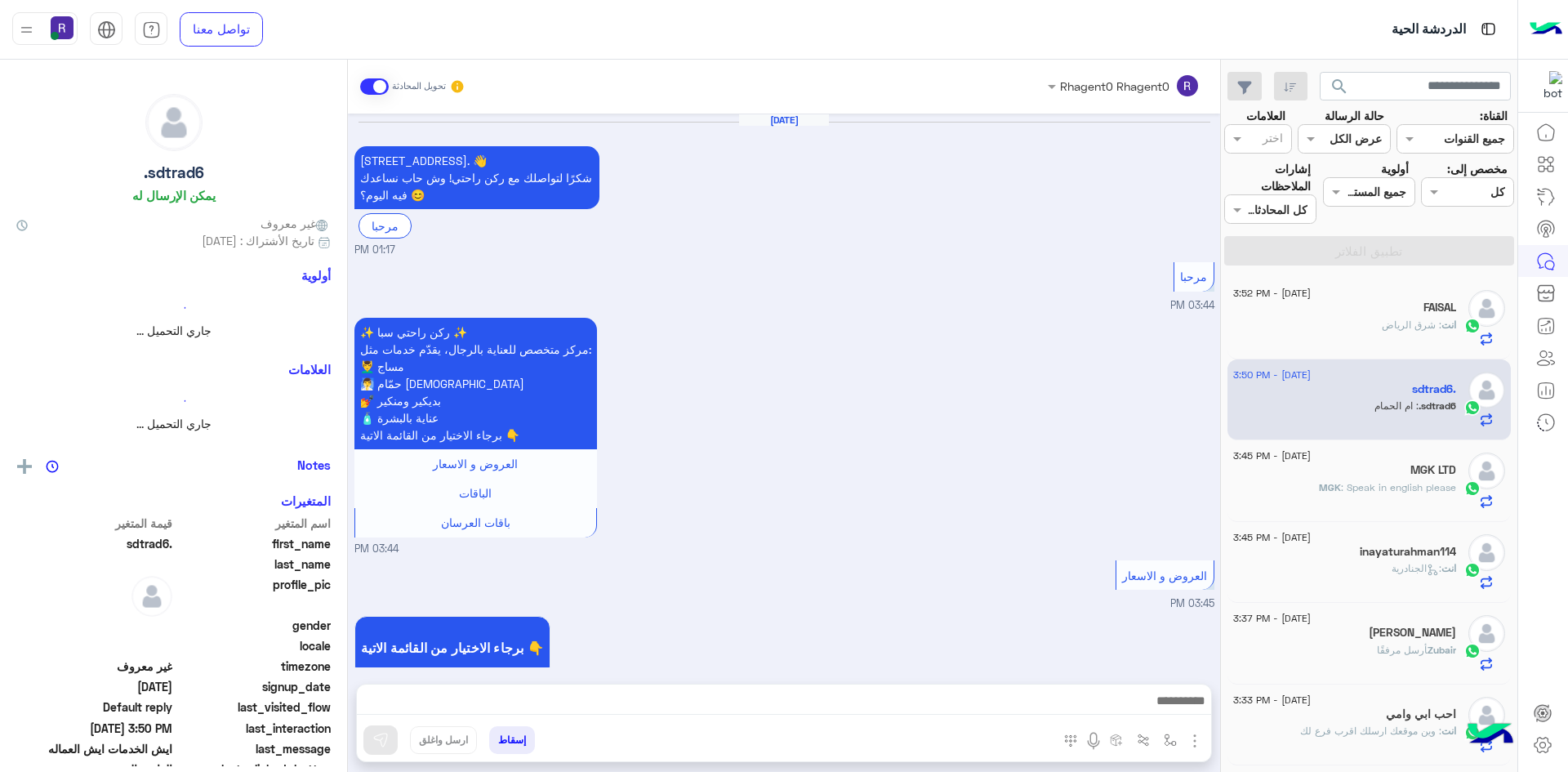
scroll to position [1065, 0]
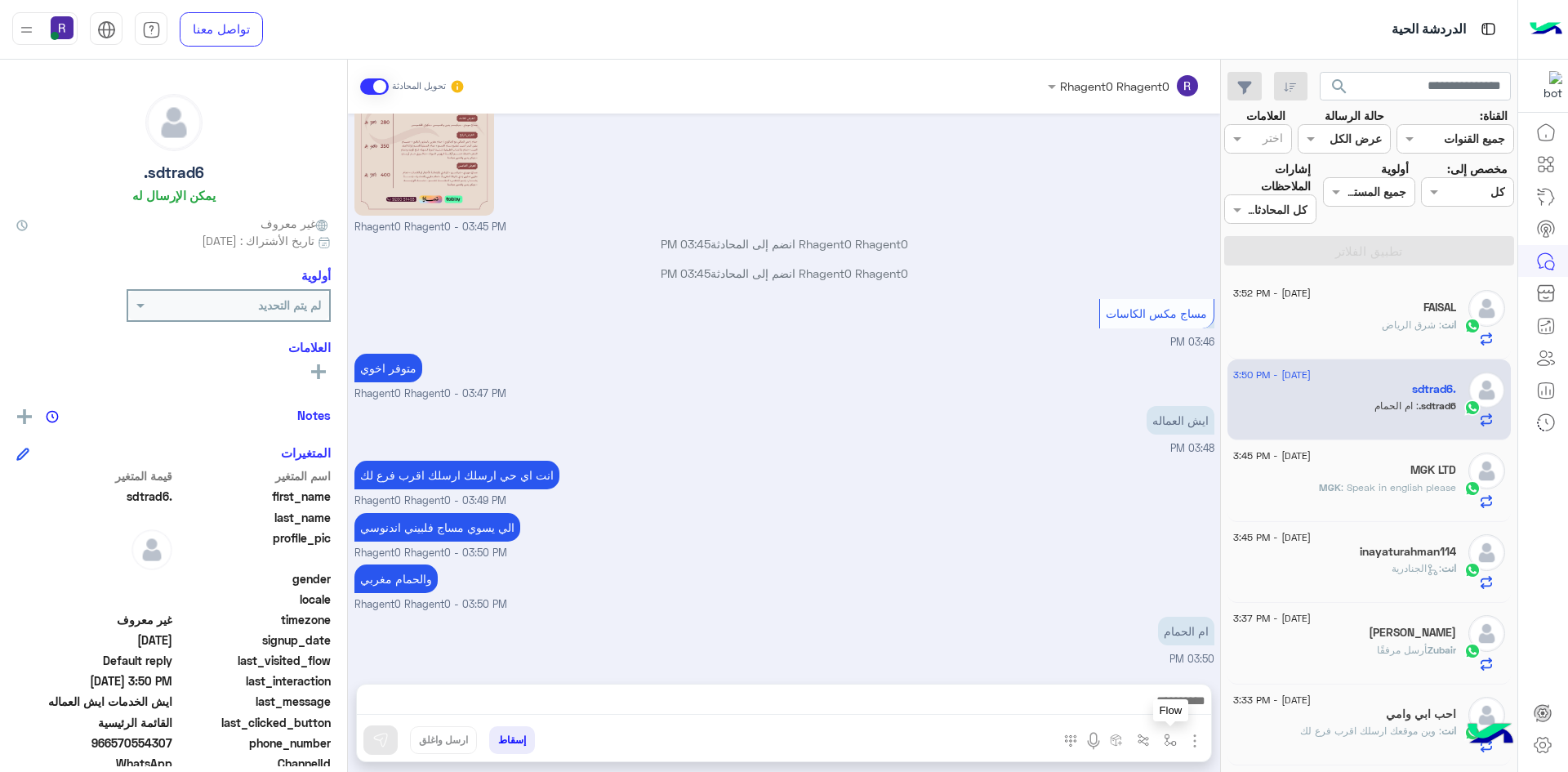
click at [1176, 742] on img "button" at bounding box center [1171, 740] width 13 height 13
click at [1143, 698] on input "text" at bounding box center [1120, 704] width 111 height 19
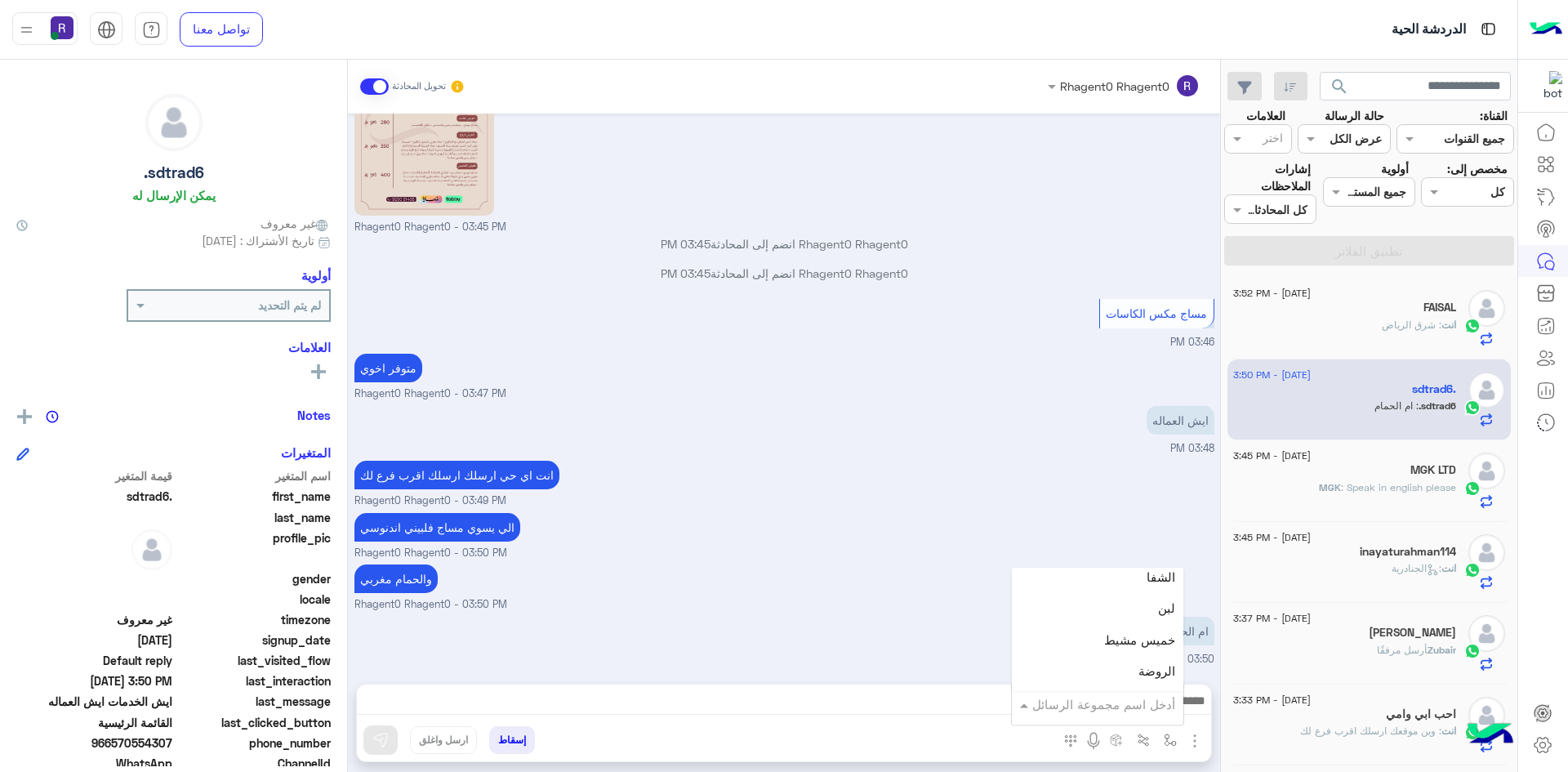
scroll to position [1143, 0]
click at [1104, 611] on div "لبن" at bounding box center [1098, 604] width 172 height 32
type textarea "***"
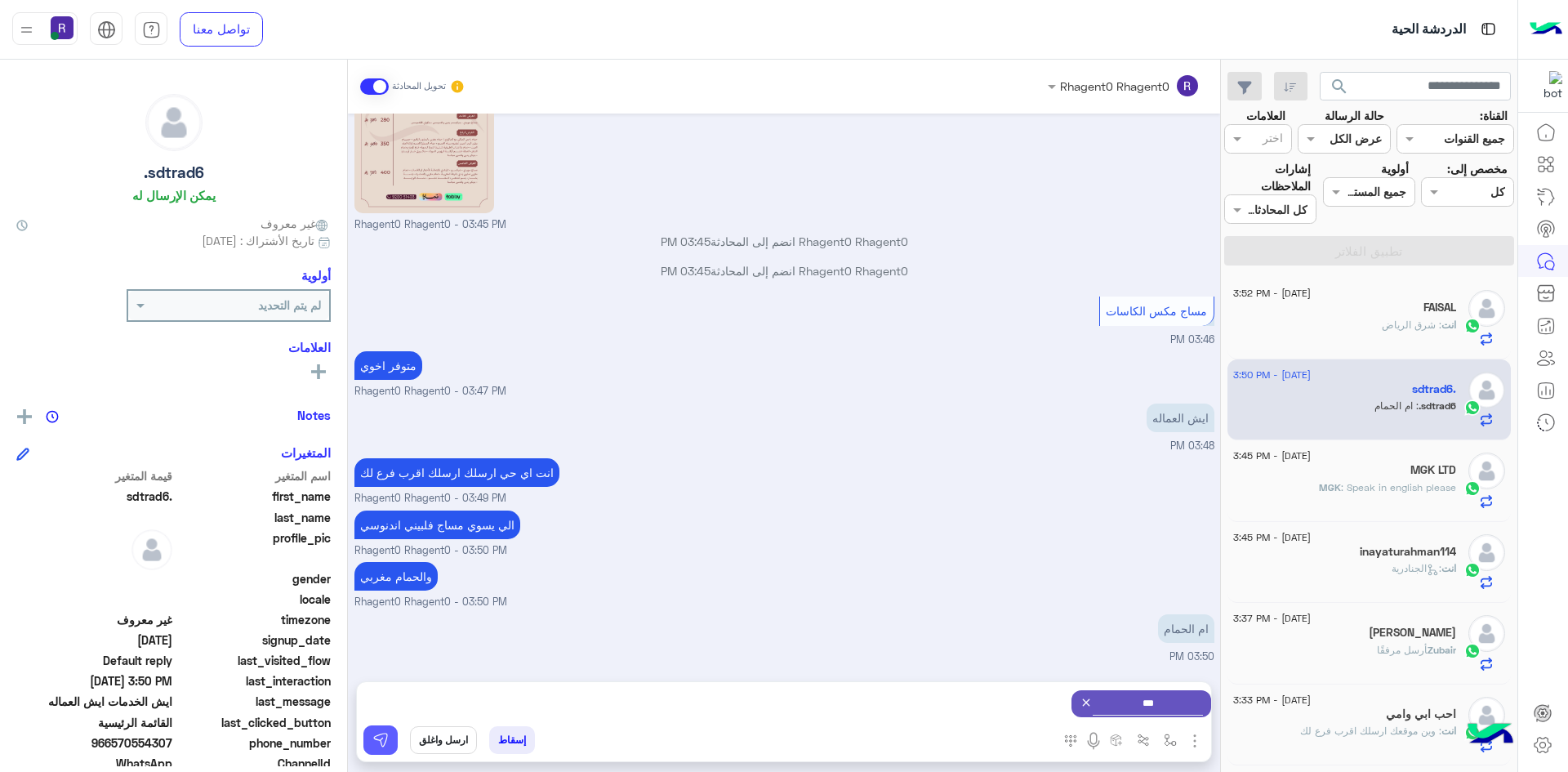
click at [386, 737] on img at bounding box center [381, 740] width 16 height 16
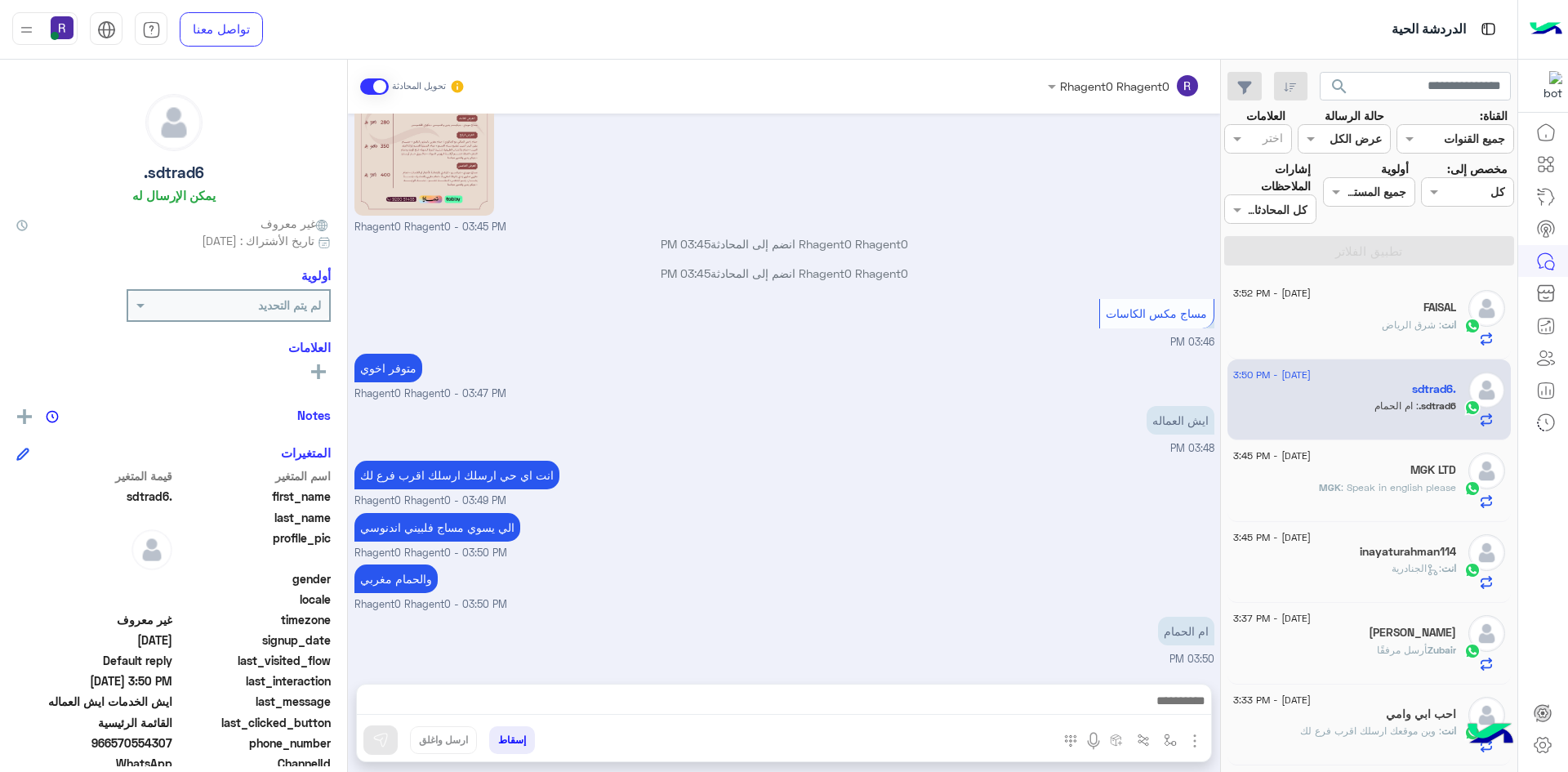
scroll to position [1065, 0]
click at [1384, 337] on div "انت : شرق الرياض" at bounding box center [1345, 332] width 223 height 28
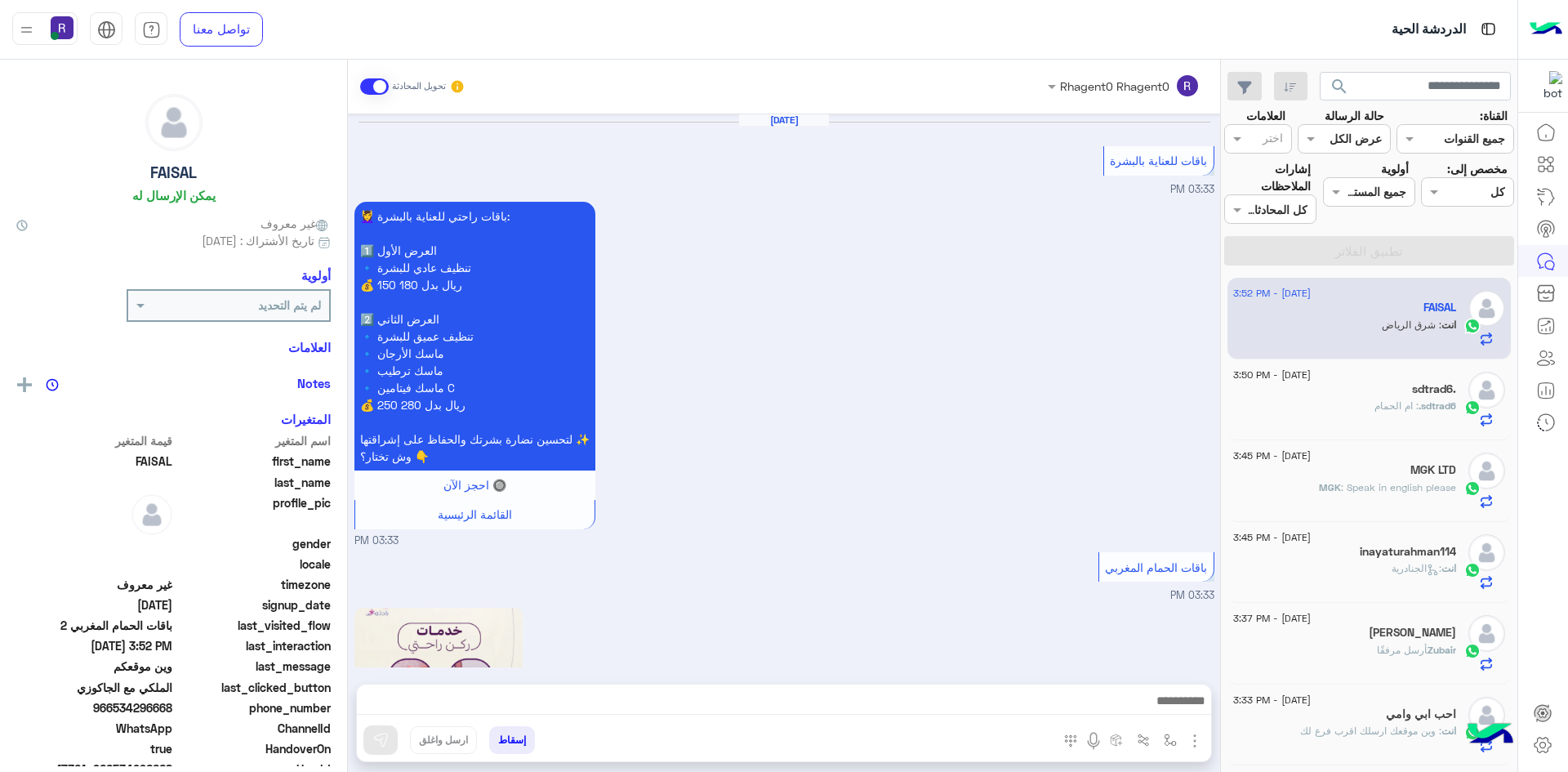
scroll to position [1767, 0]
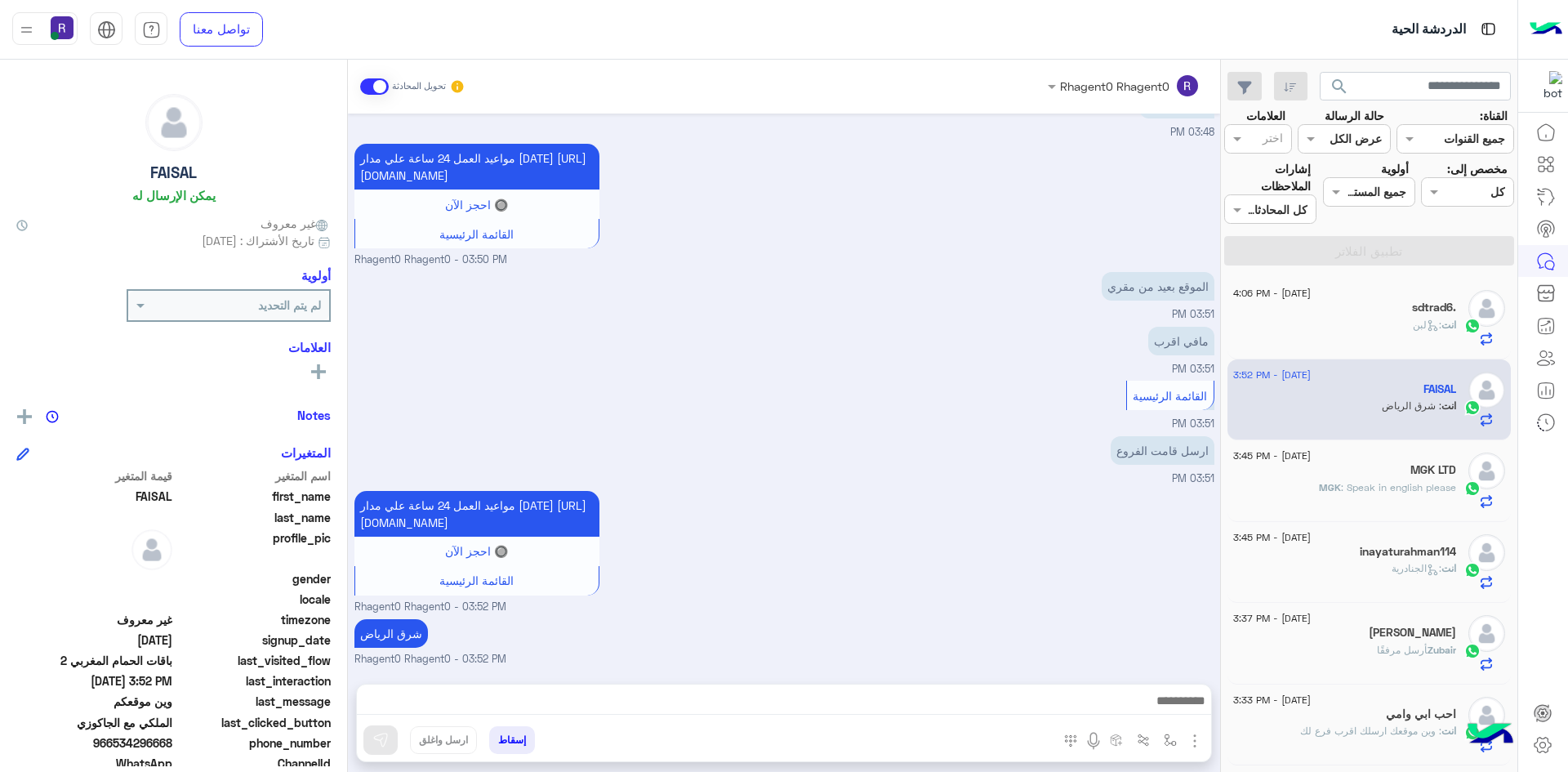
click at [1323, 320] on div "انت : لبن" at bounding box center [1345, 332] width 223 height 28
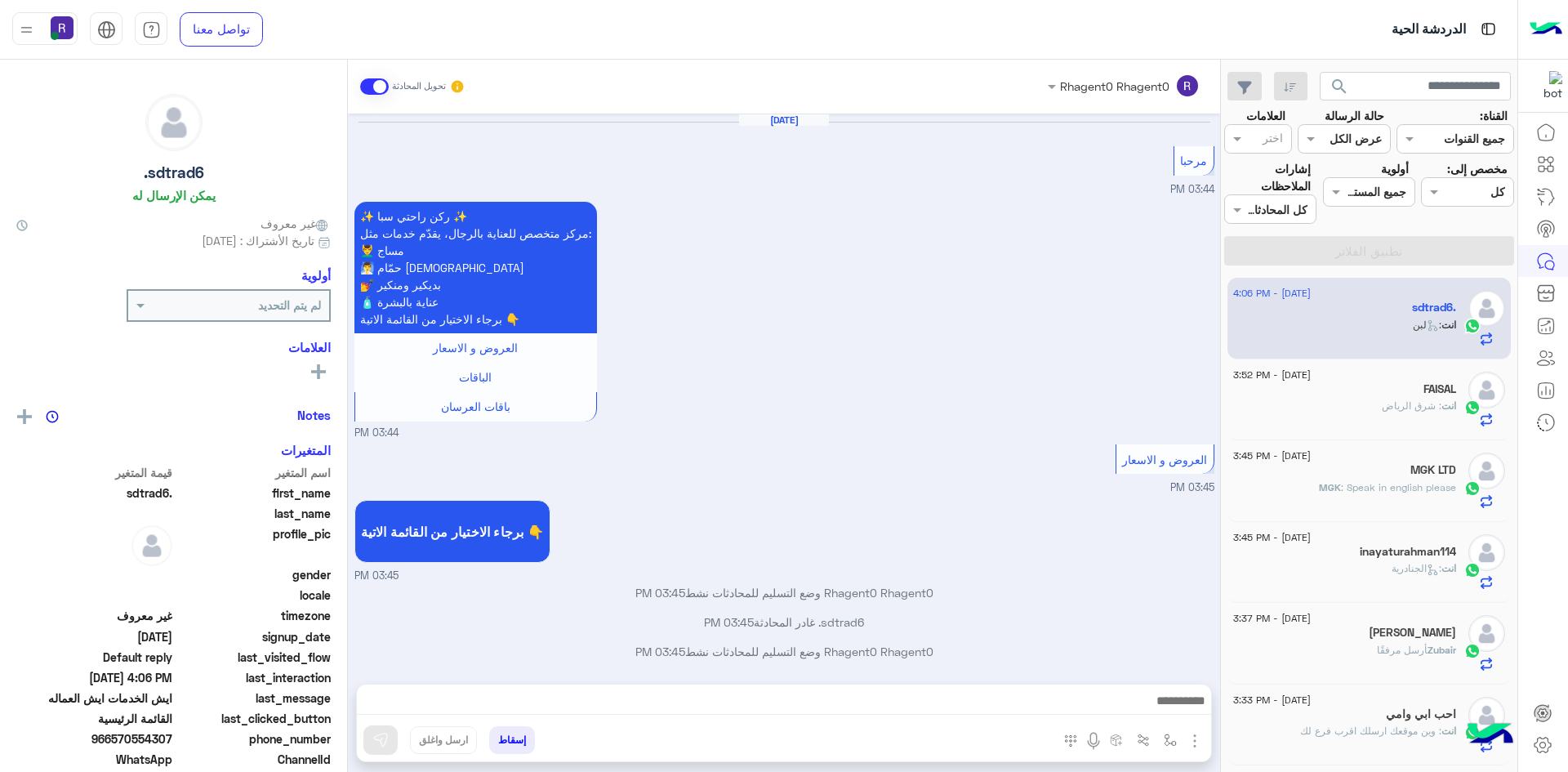
scroll to position [1095, 0]
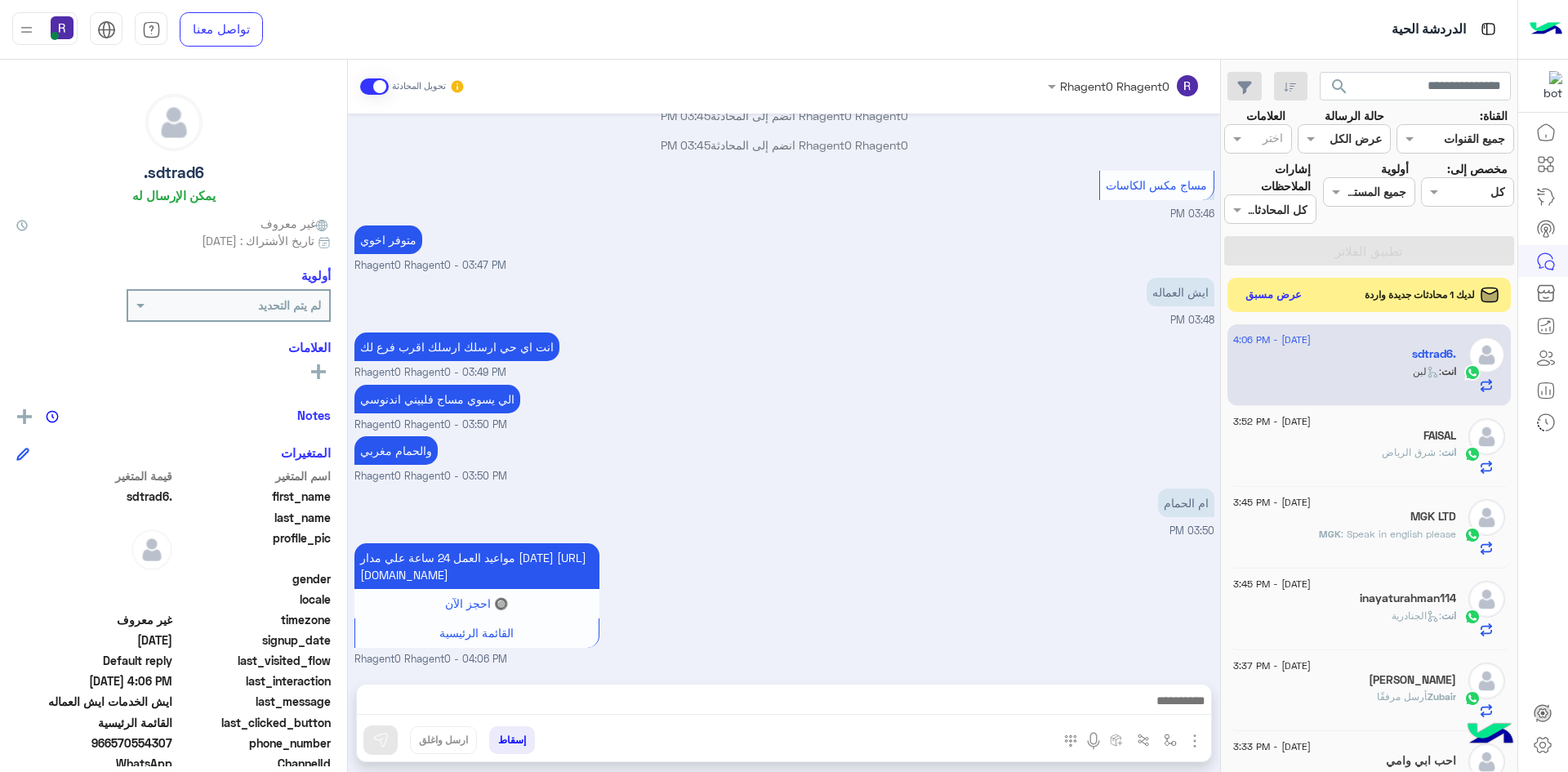
click at [1274, 300] on button "عرض مسبق" at bounding box center [1274, 295] width 69 height 22
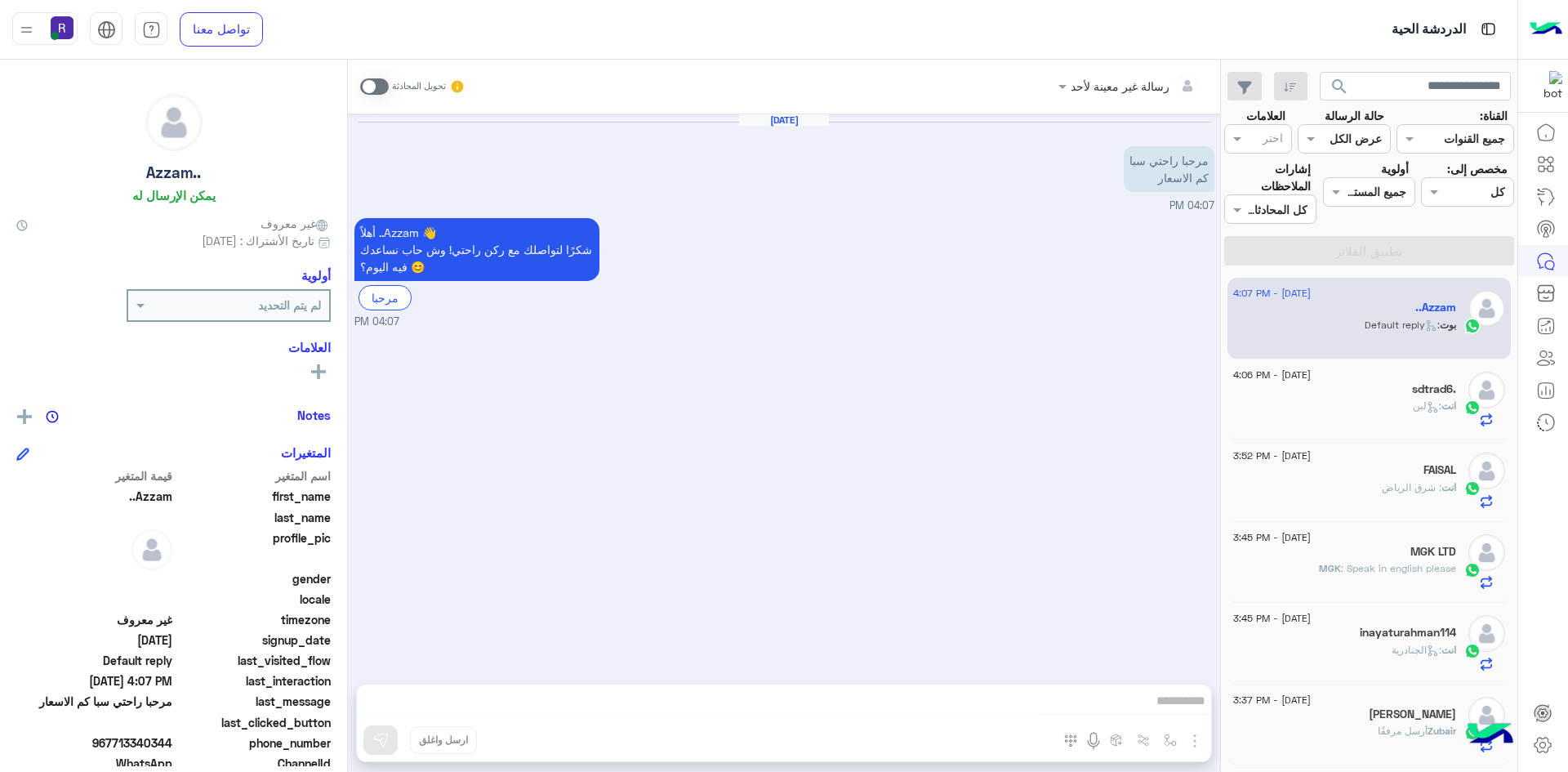
click at [384, 87] on span at bounding box center [374, 87] width 28 height 16
click at [1197, 739] on img "button" at bounding box center [1194, 740] width 19 height 19
click at [1176, 714] on span "الصور" at bounding box center [1163, 705] width 30 height 19
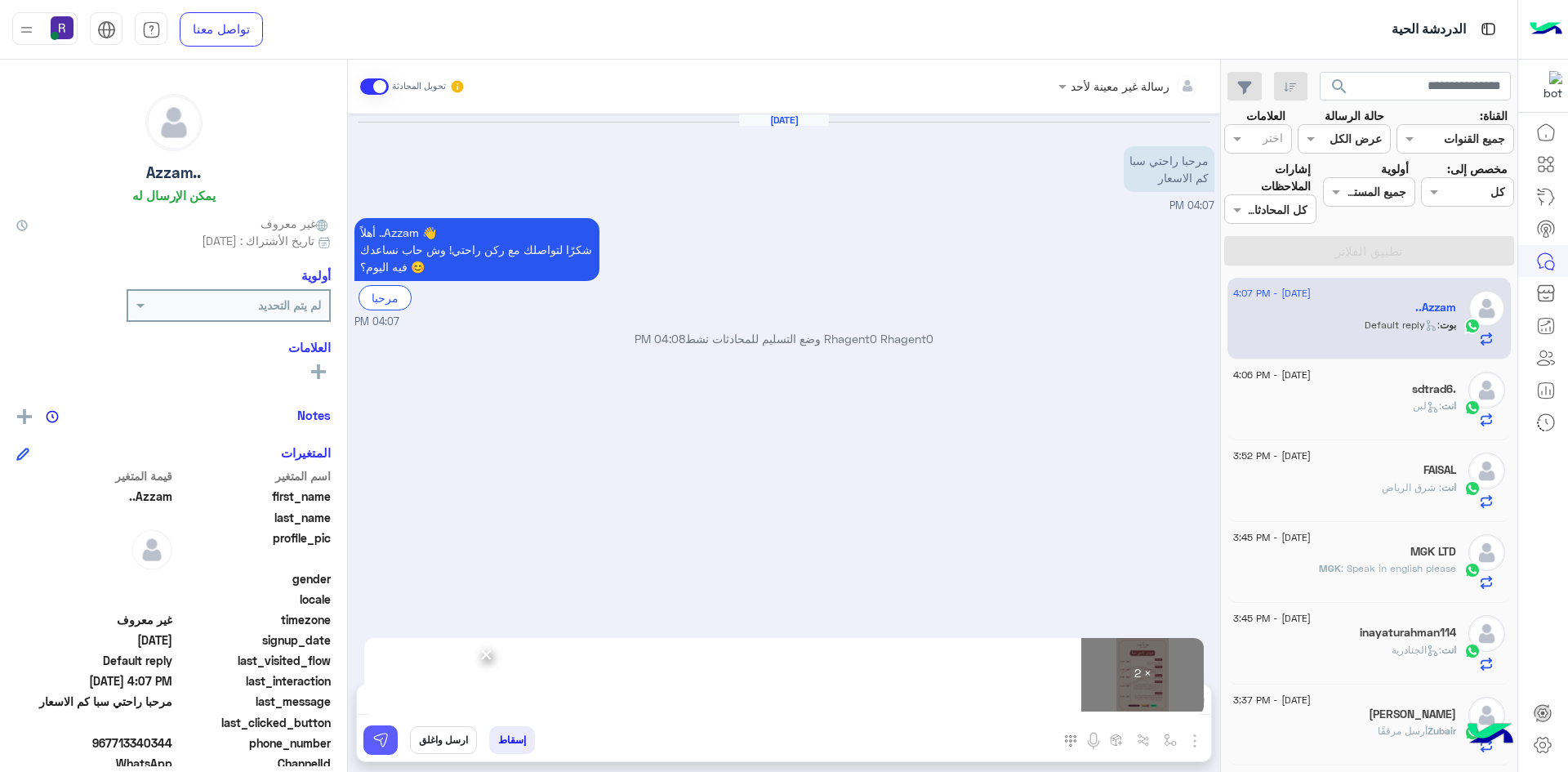
click at [385, 744] on img at bounding box center [381, 740] width 16 height 16
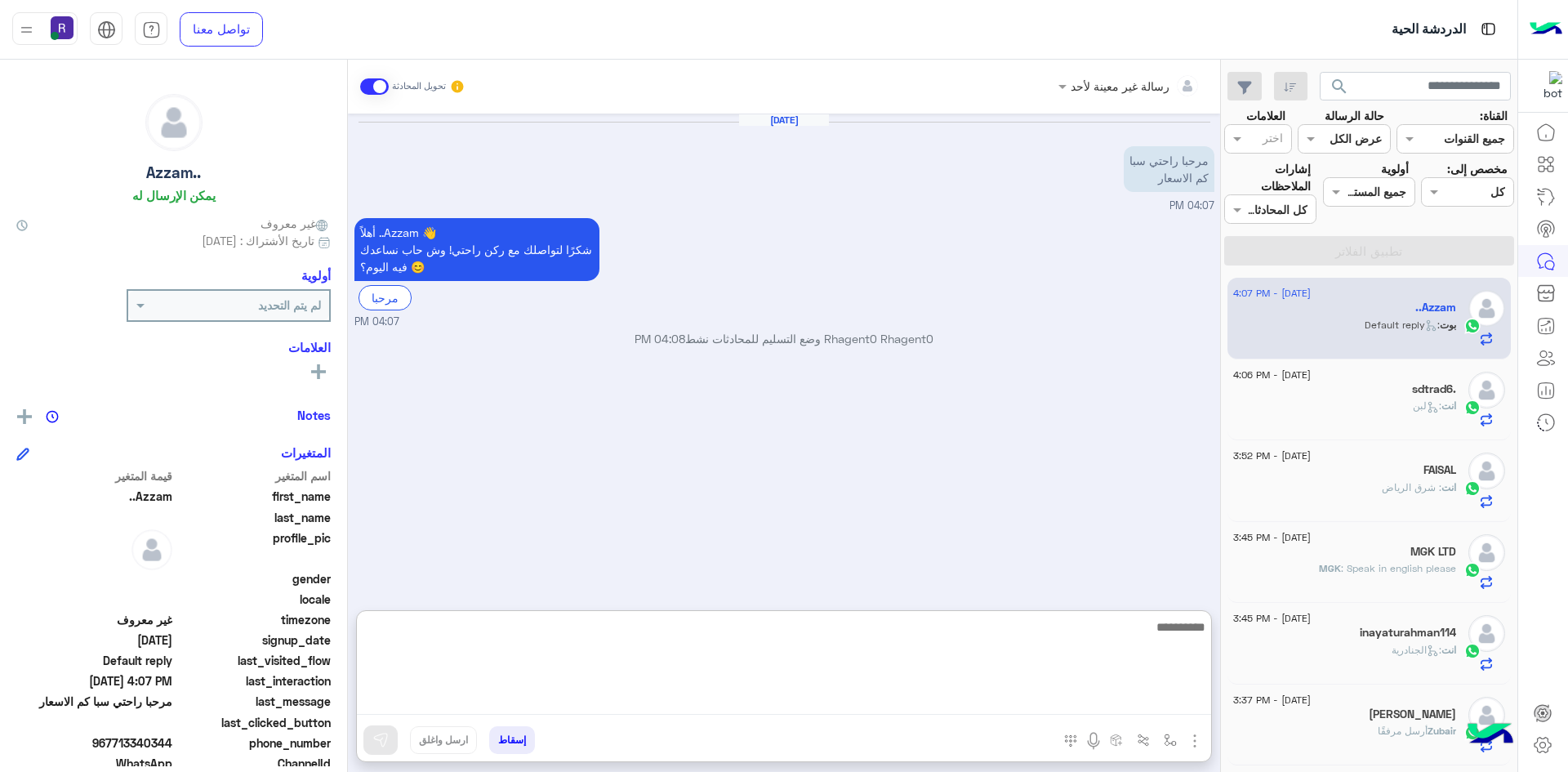
paste textarea "**********"
type textarea "**********"
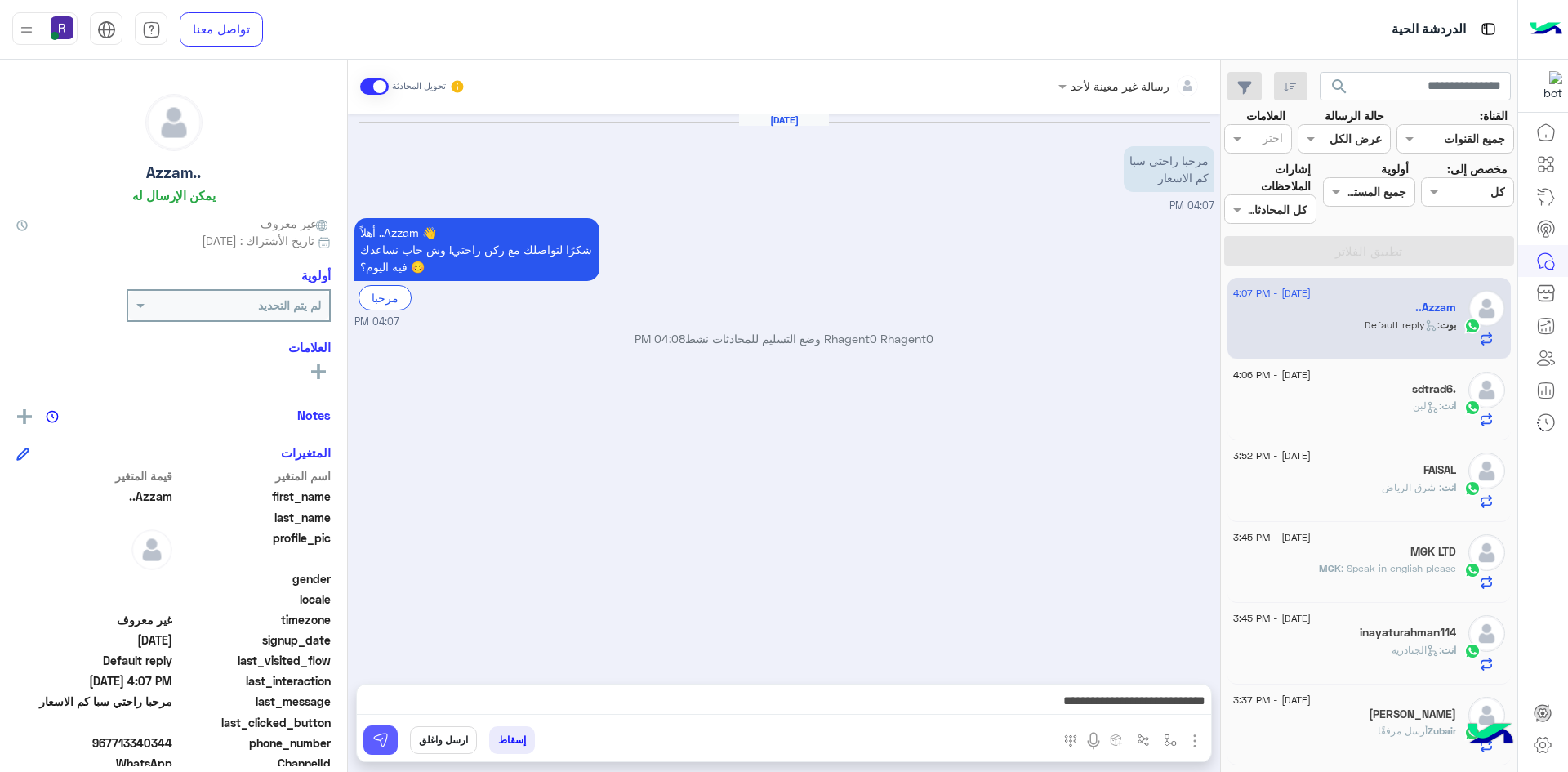
click at [386, 741] on img at bounding box center [381, 740] width 16 height 16
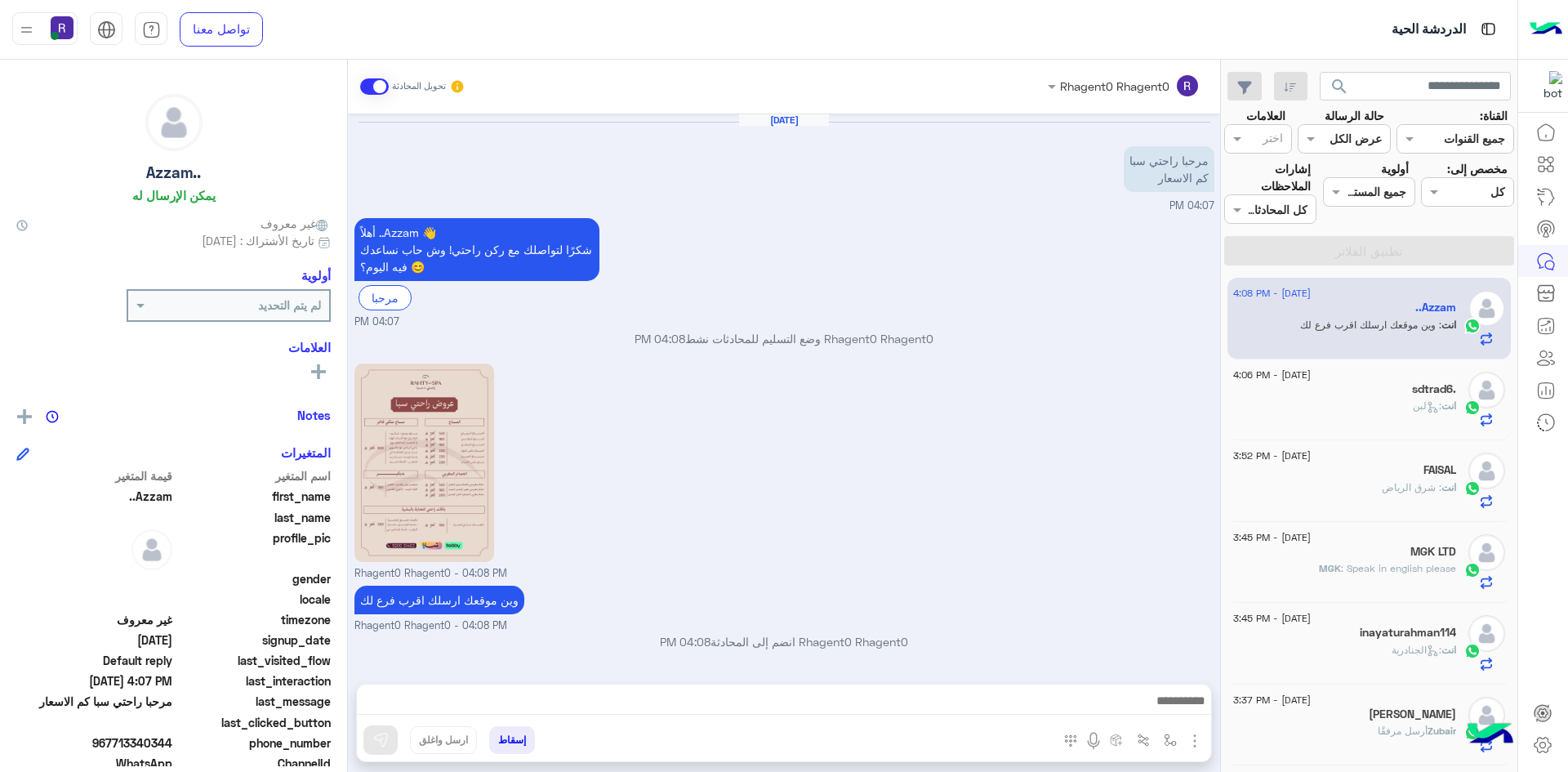
drag, startPoint x: 1006, startPoint y: 501, endPoint x: 964, endPoint y: 507, distance: 42.4
click at [1006, 501] on div "Rhagent0 Rhagent0 - 04:08 PM" at bounding box center [784, 470] width 860 height 222
click at [1332, 398] on div "انت : لبن" at bounding box center [1345, 412] width 223 height 28
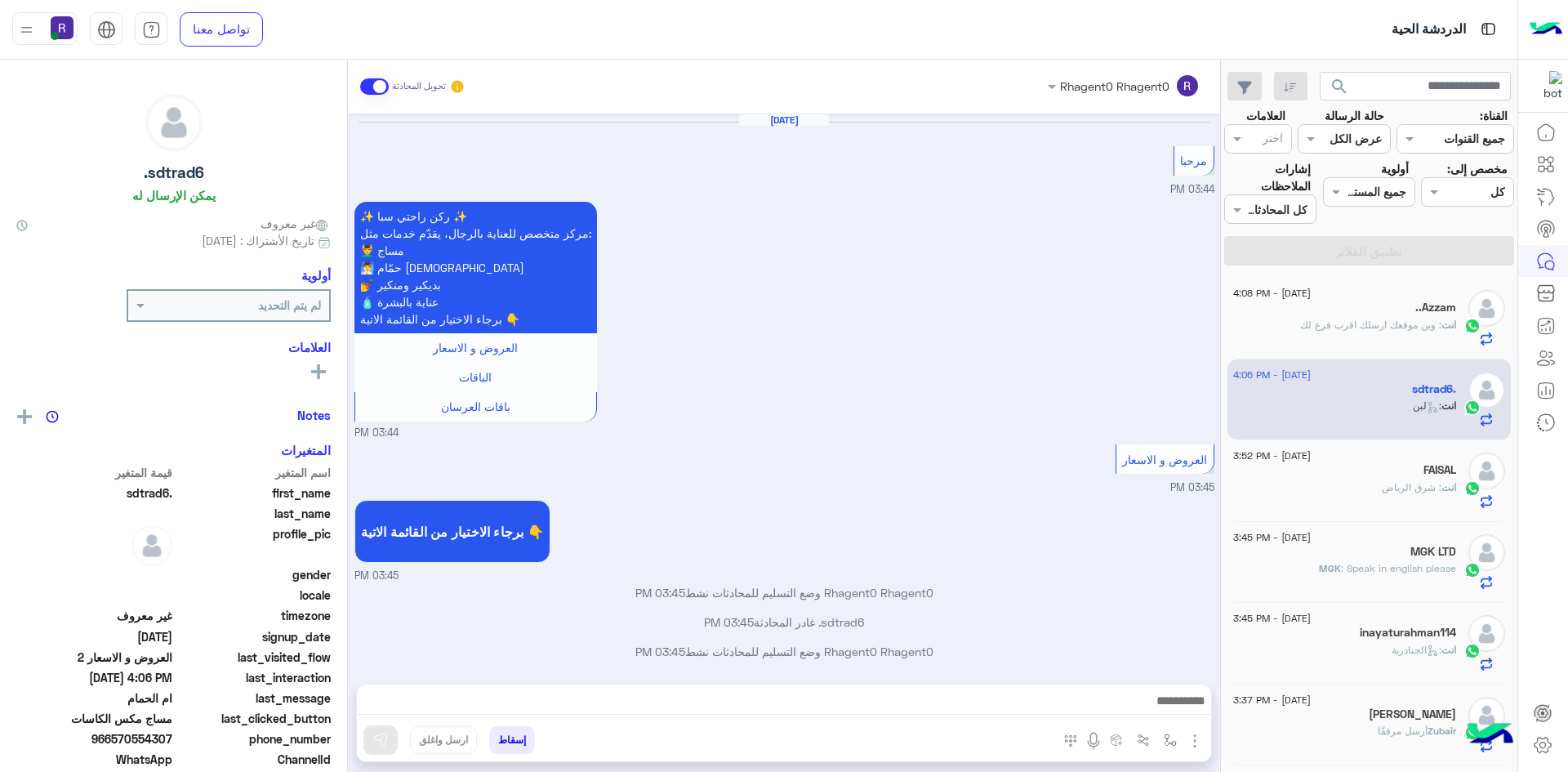
scroll to position [1095, 0]
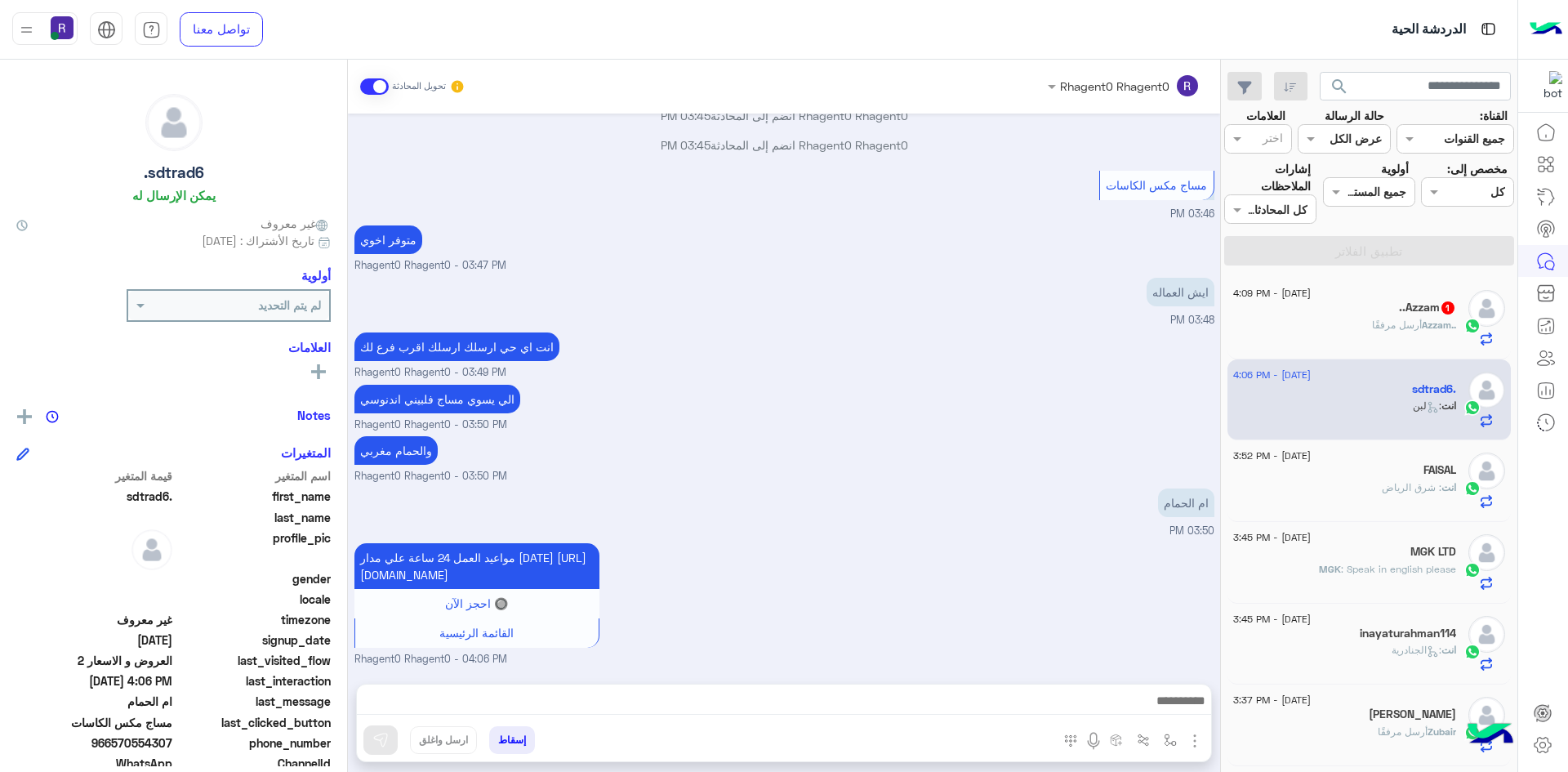
click at [1366, 318] on div "..Azzam أرسل مرفقًا" at bounding box center [1345, 332] width 223 height 28
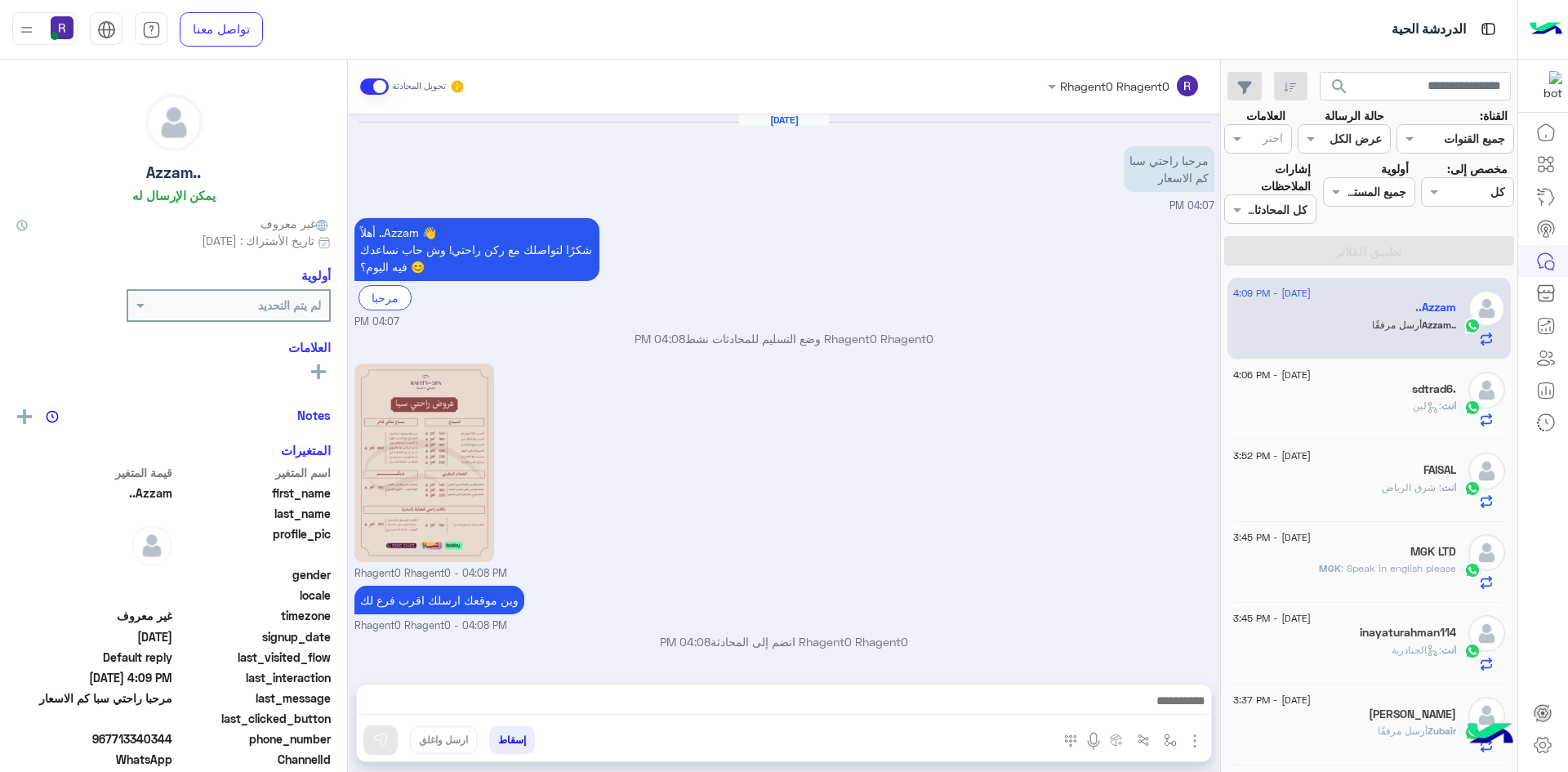
scroll to position [273, 0]
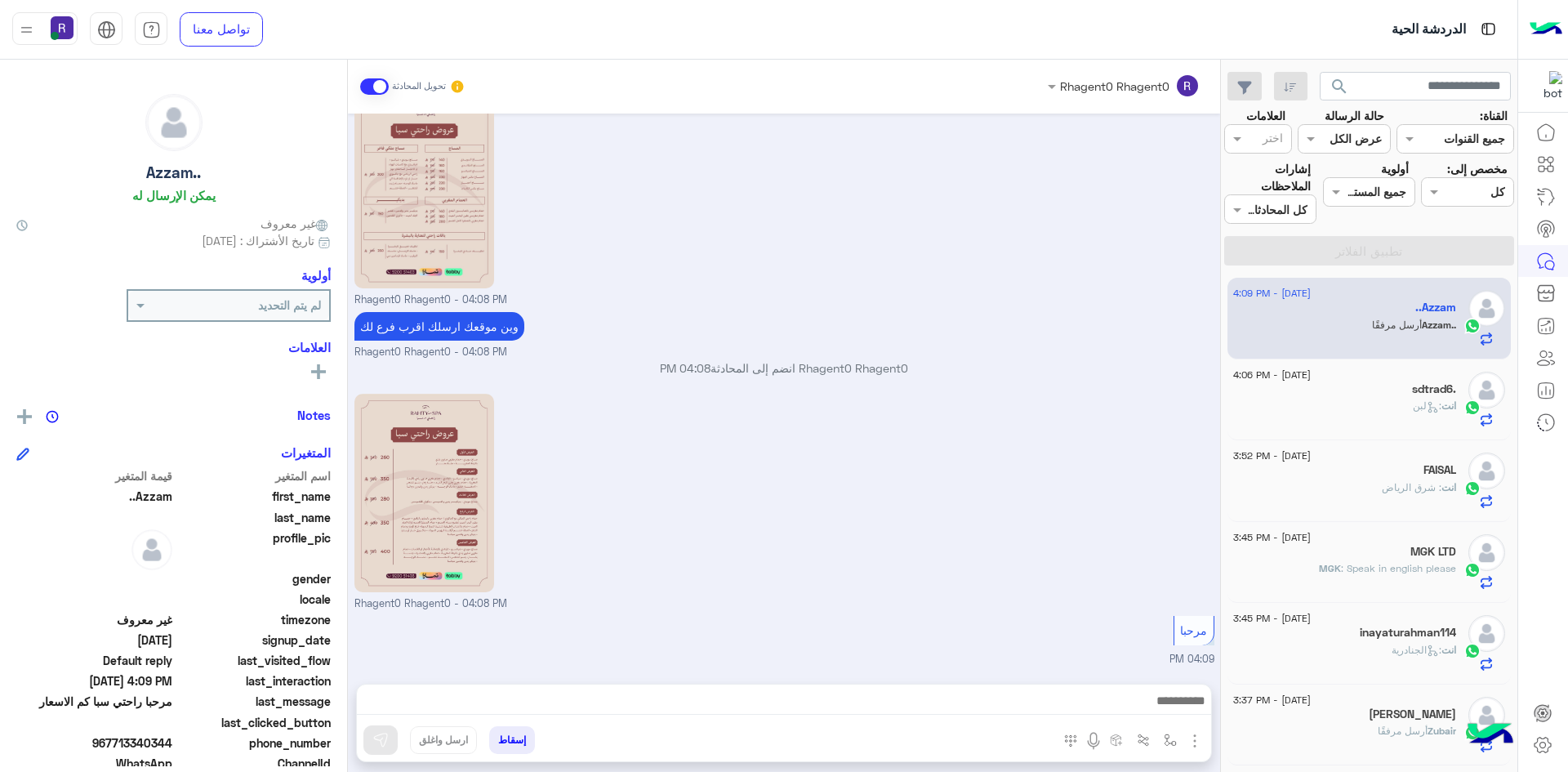
click at [1392, 397] on div "sdtrad6." at bounding box center [1345, 390] width 223 height 17
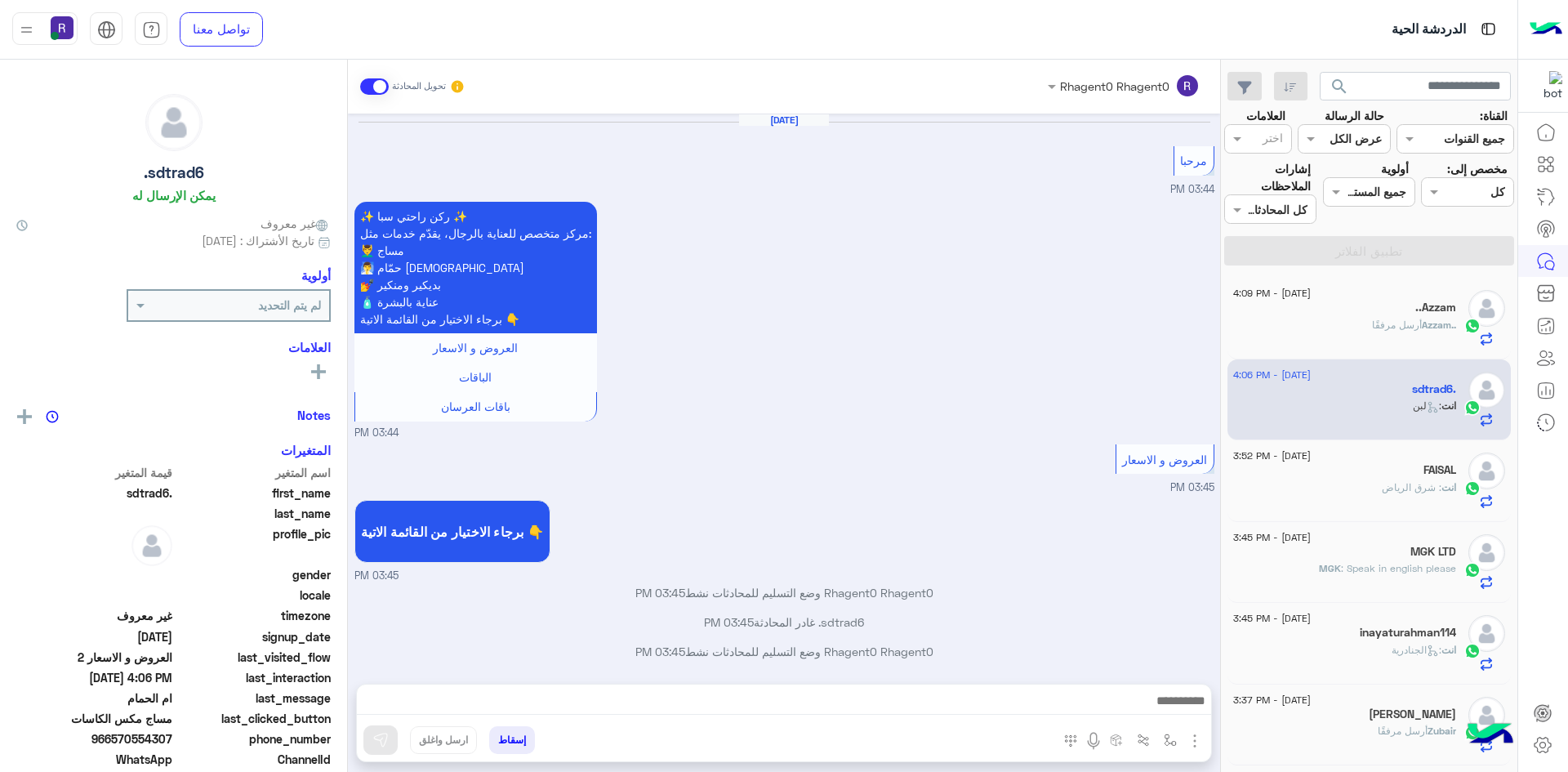
scroll to position [1095, 0]
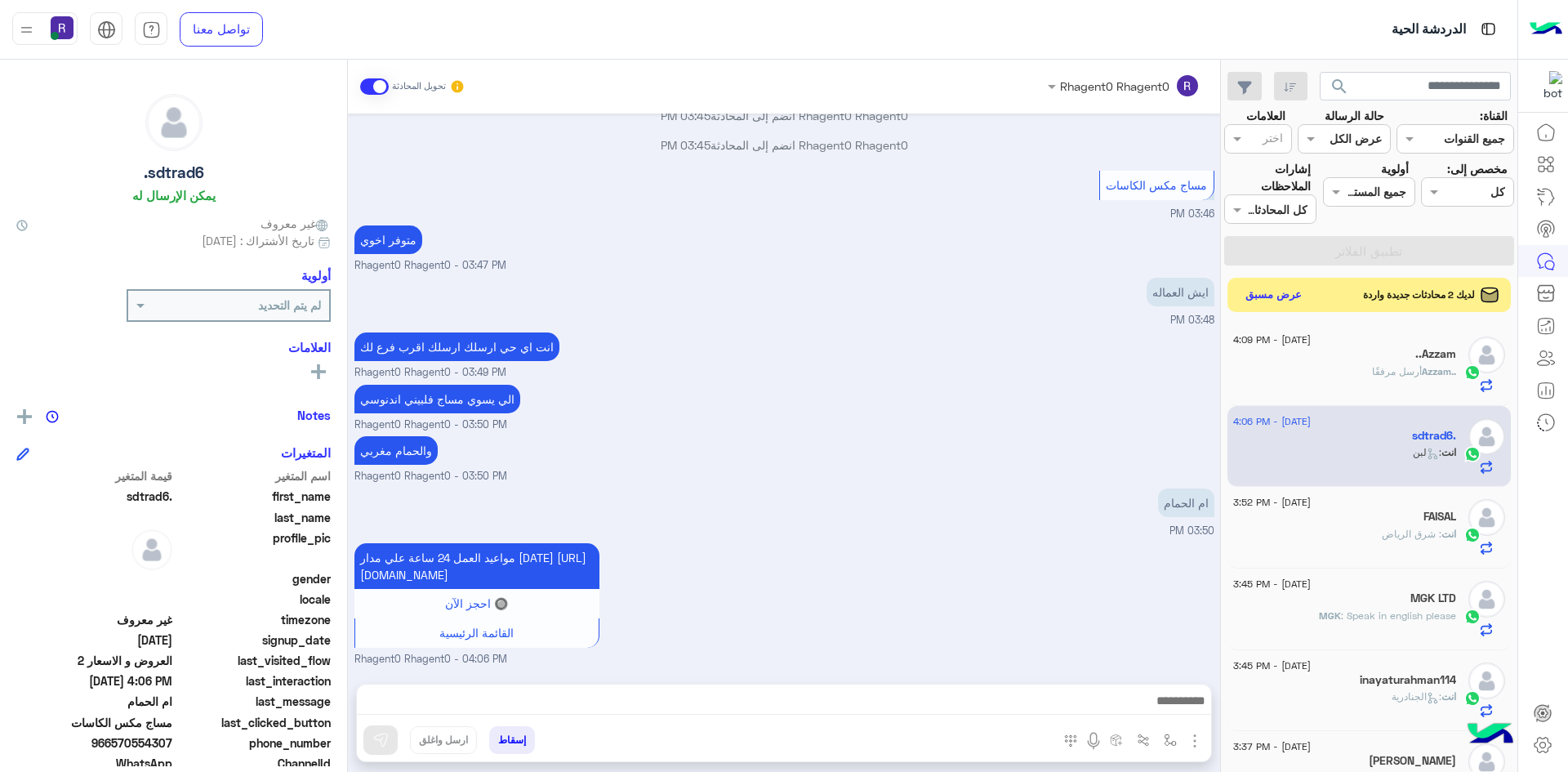
click at [1266, 294] on button "عرض مسبق" at bounding box center [1274, 295] width 69 height 22
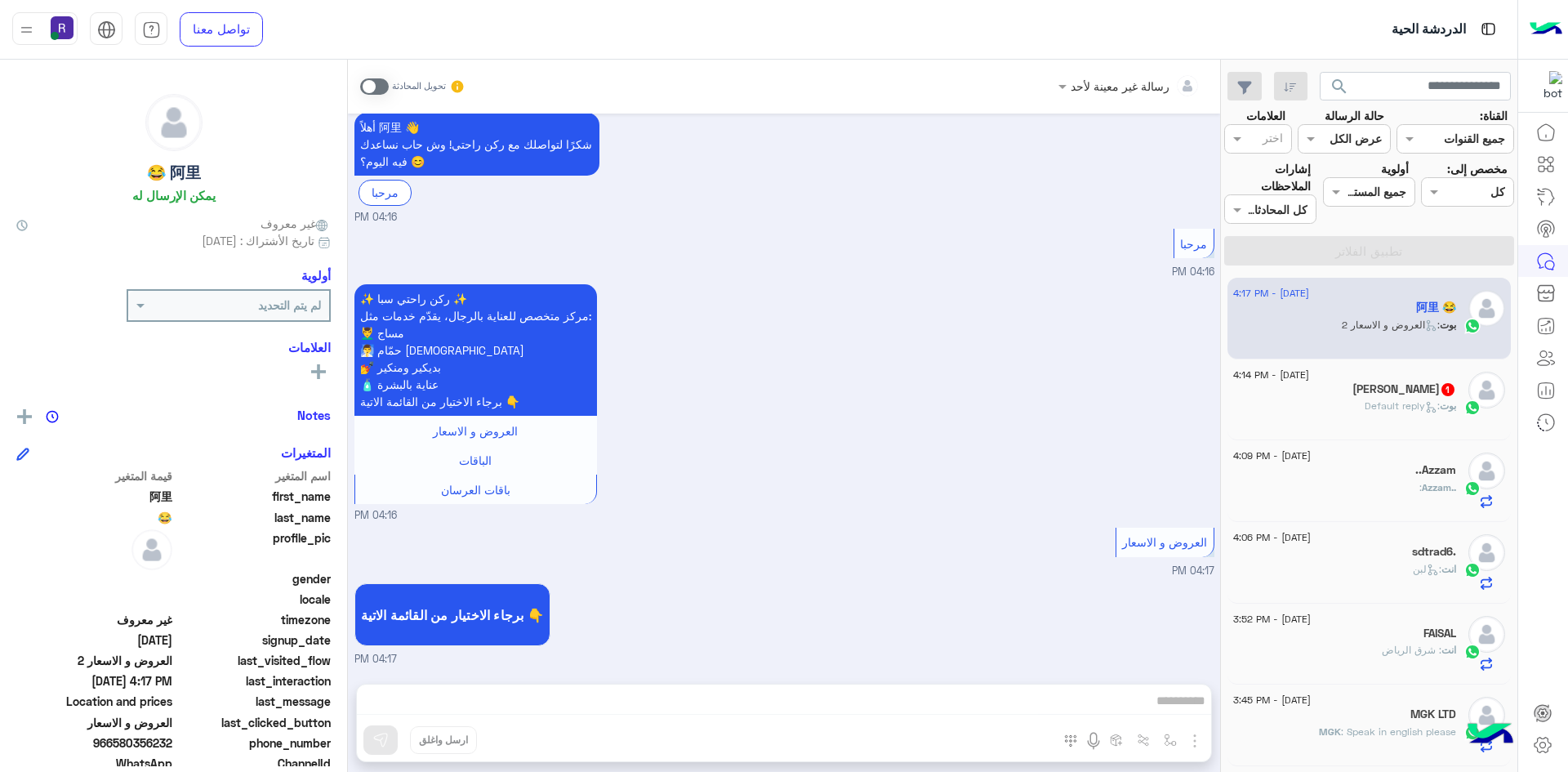
scroll to position [576, 0]
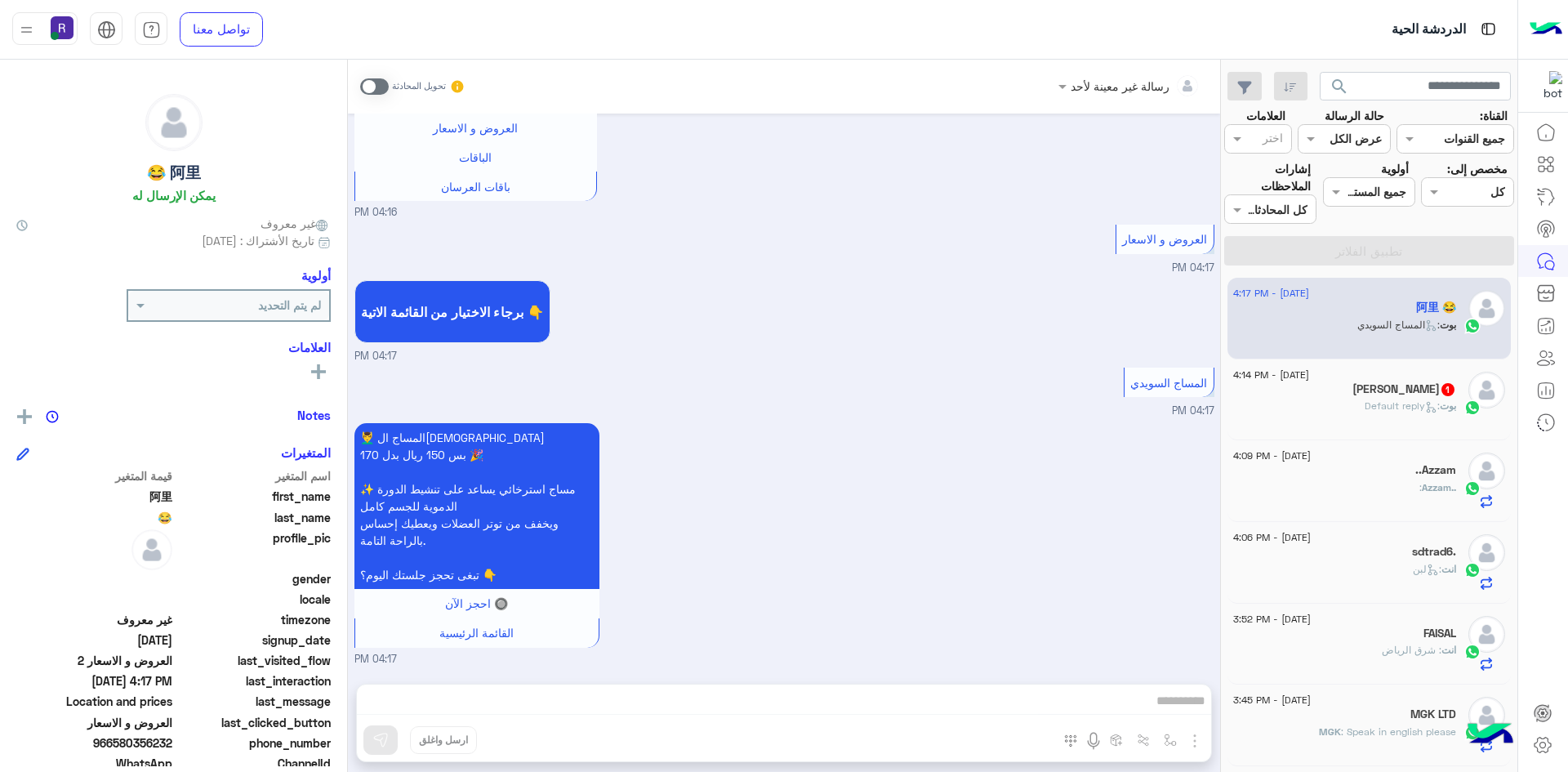
click at [1371, 401] on span ": Default reply" at bounding box center [1403, 405] width 75 height 12
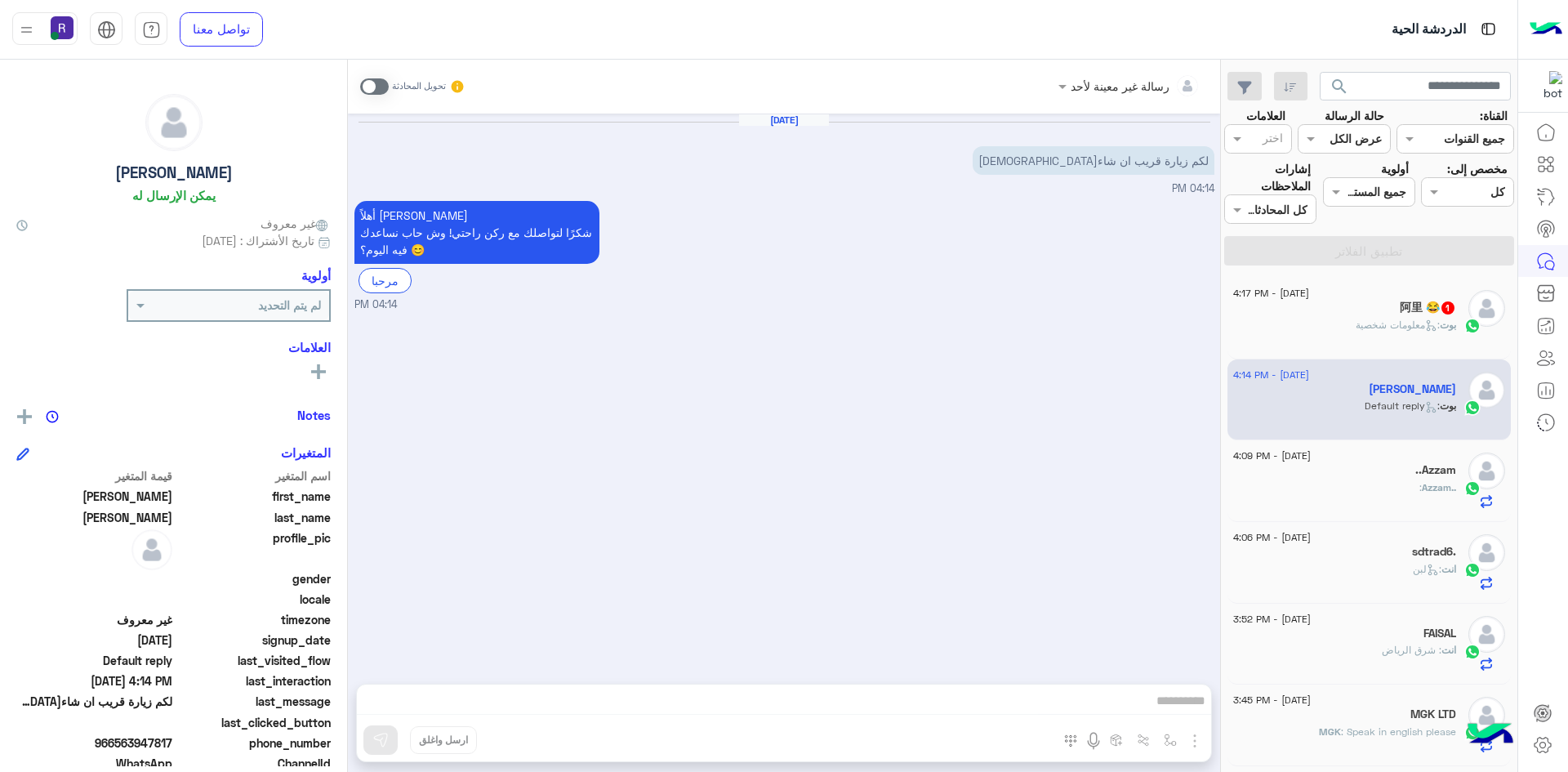
click at [379, 89] on span at bounding box center [374, 87] width 28 height 16
click at [1386, 327] on span ": معلومات شخصية" at bounding box center [1398, 324] width 84 height 12
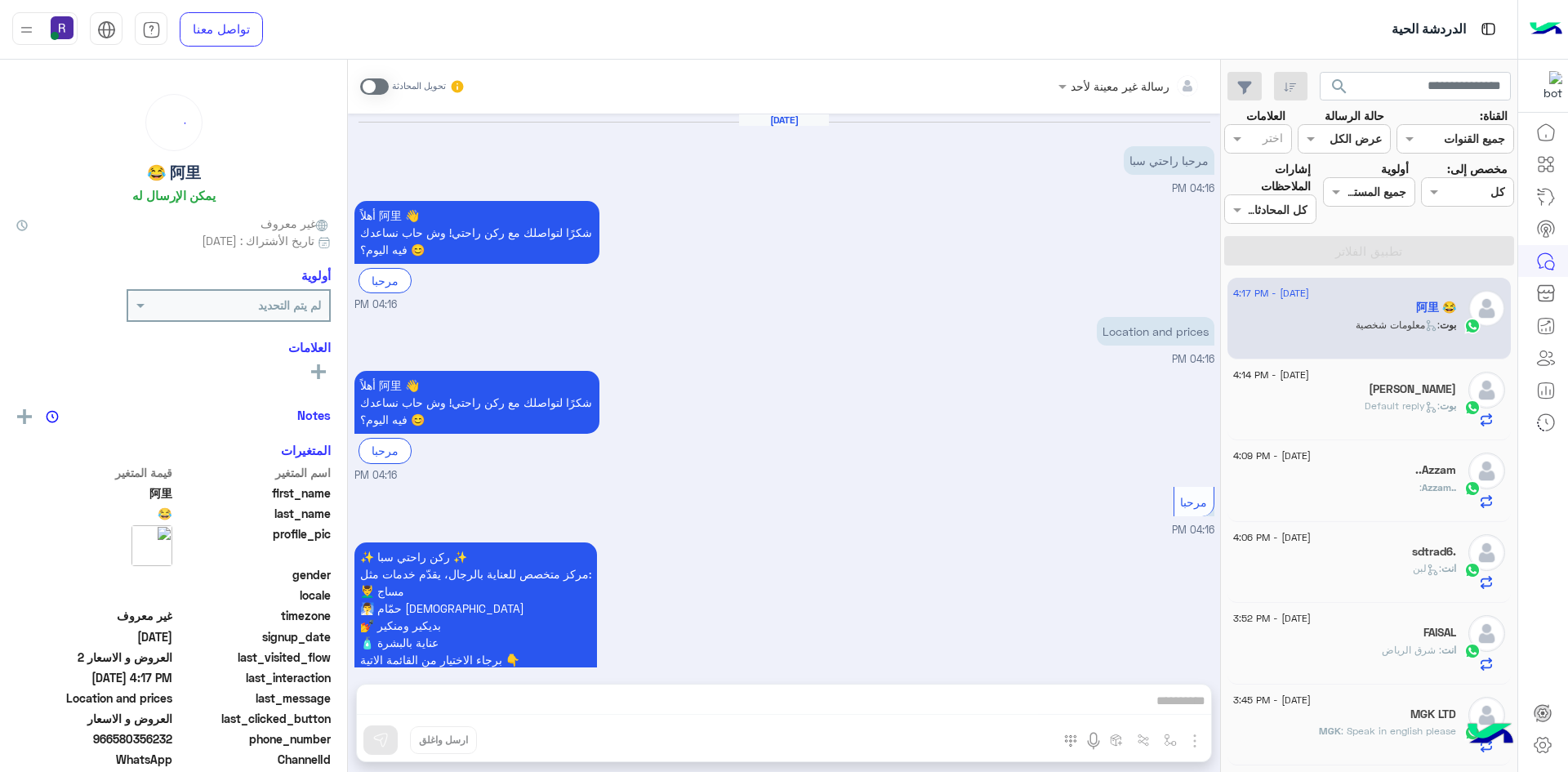
scroll to position [684, 0]
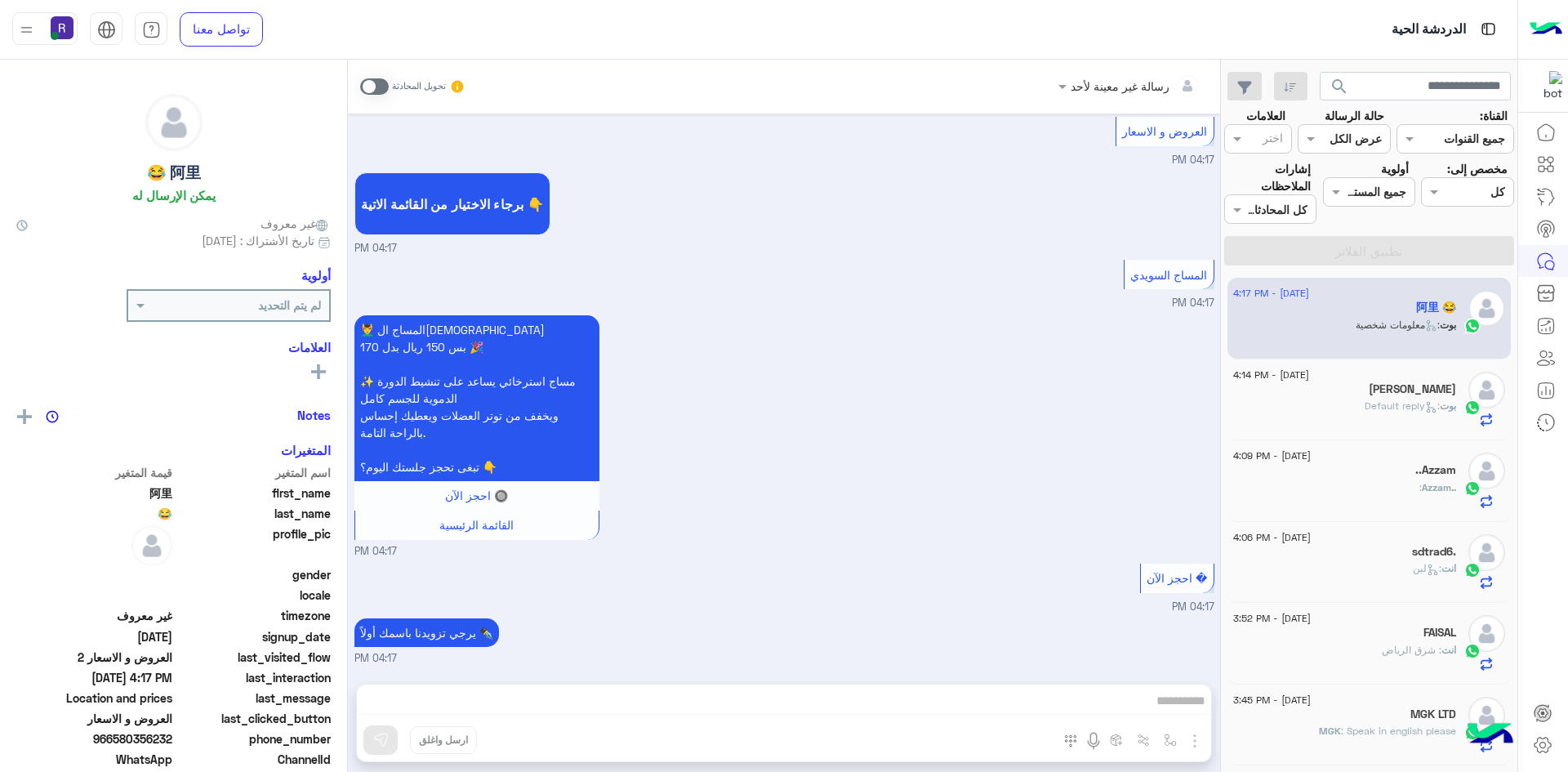
click at [383, 89] on span at bounding box center [374, 87] width 28 height 16
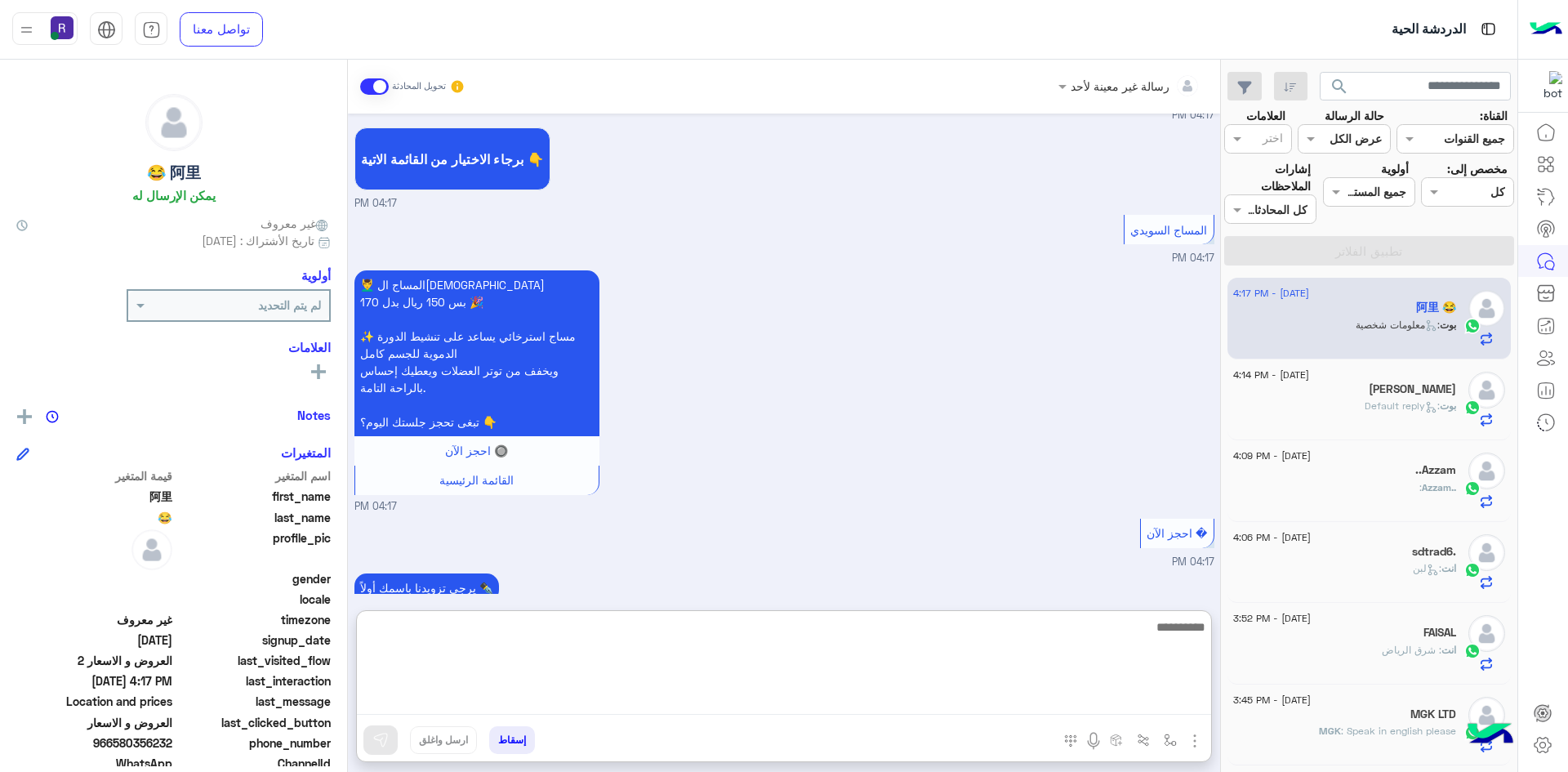
paste textarea "**********"
type textarea "**********"
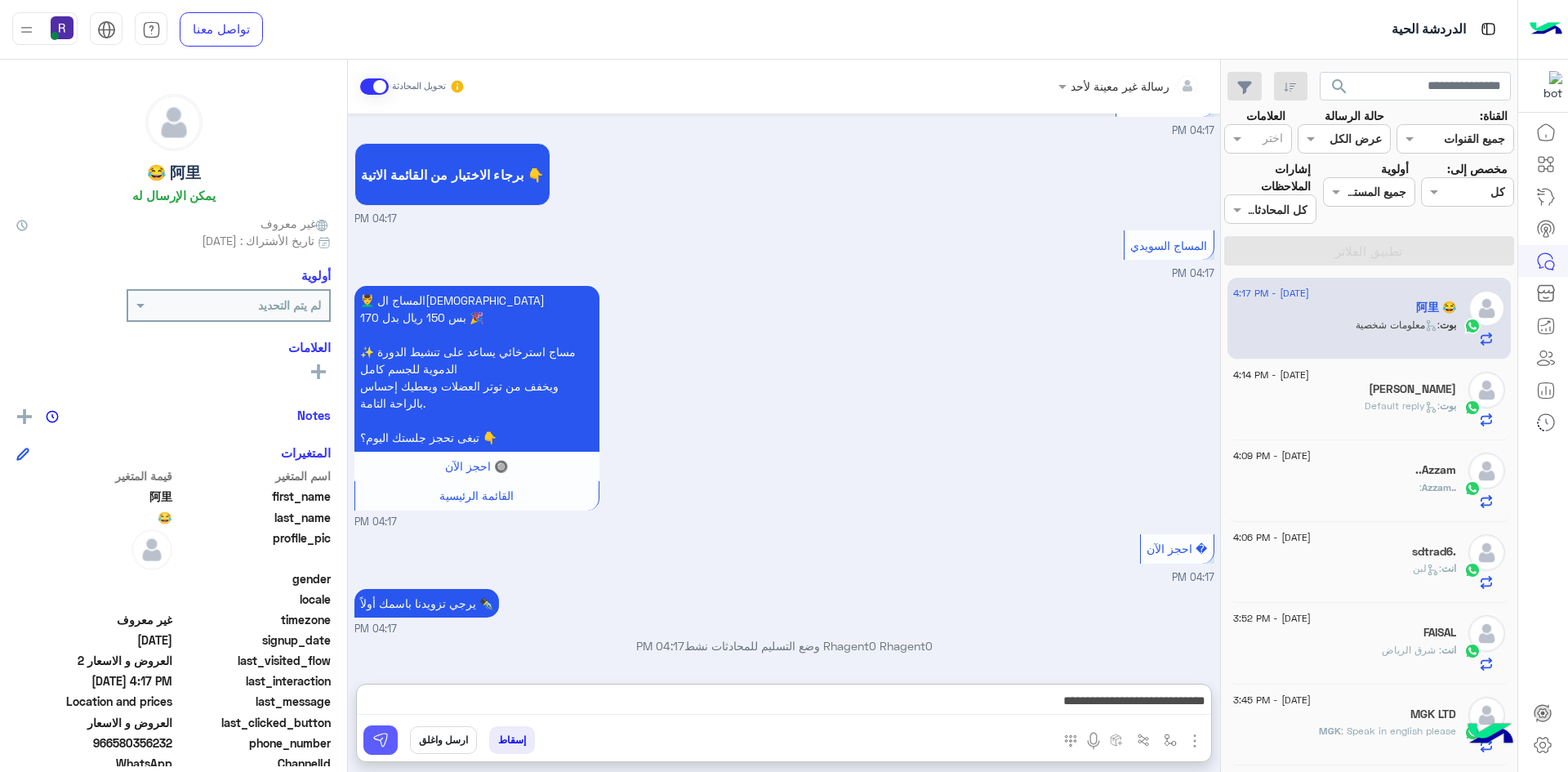
click at [386, 748] on button at bounding box center [381, 740] width 35 height 29
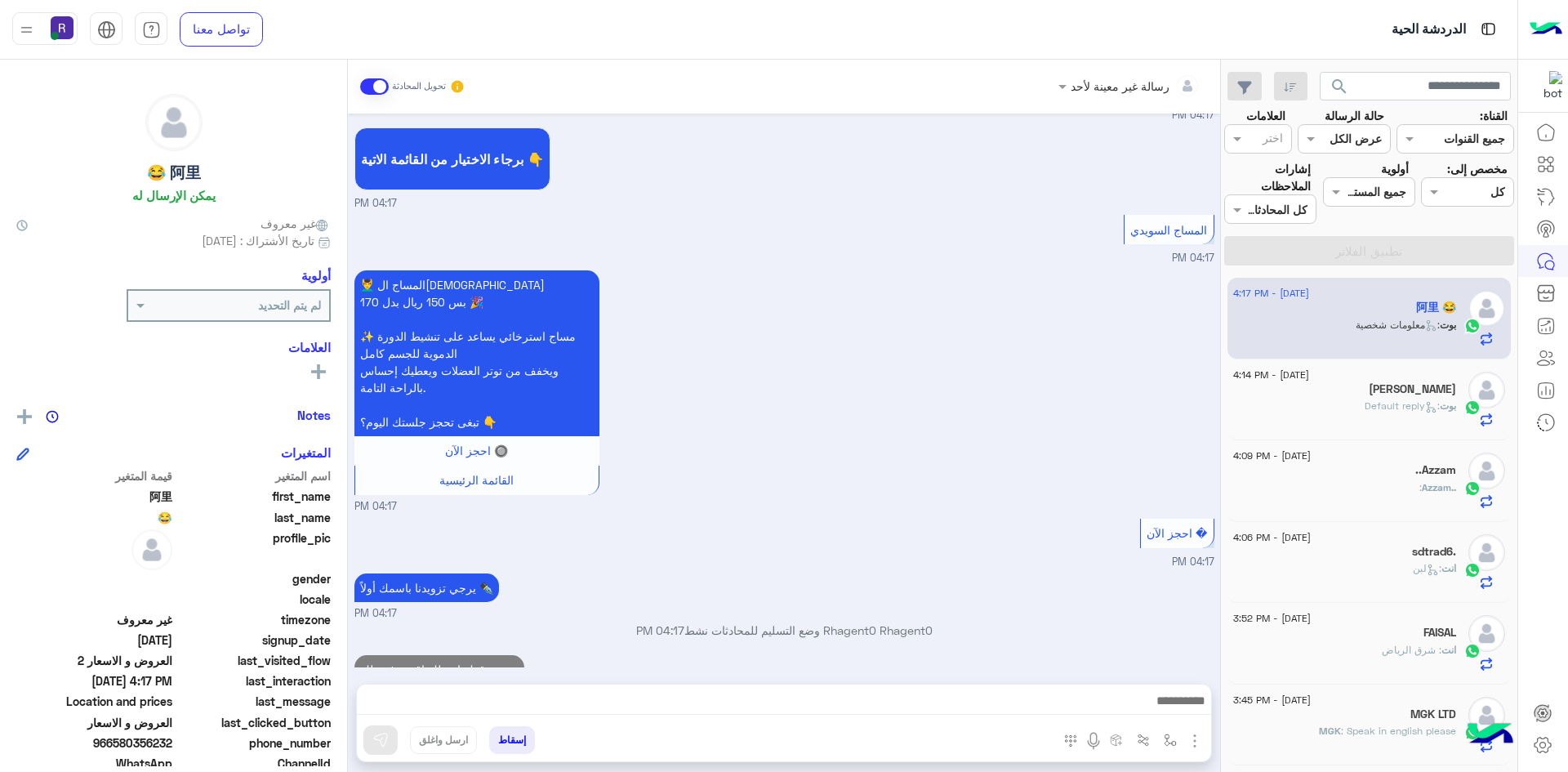
scroll to position [766, 0]
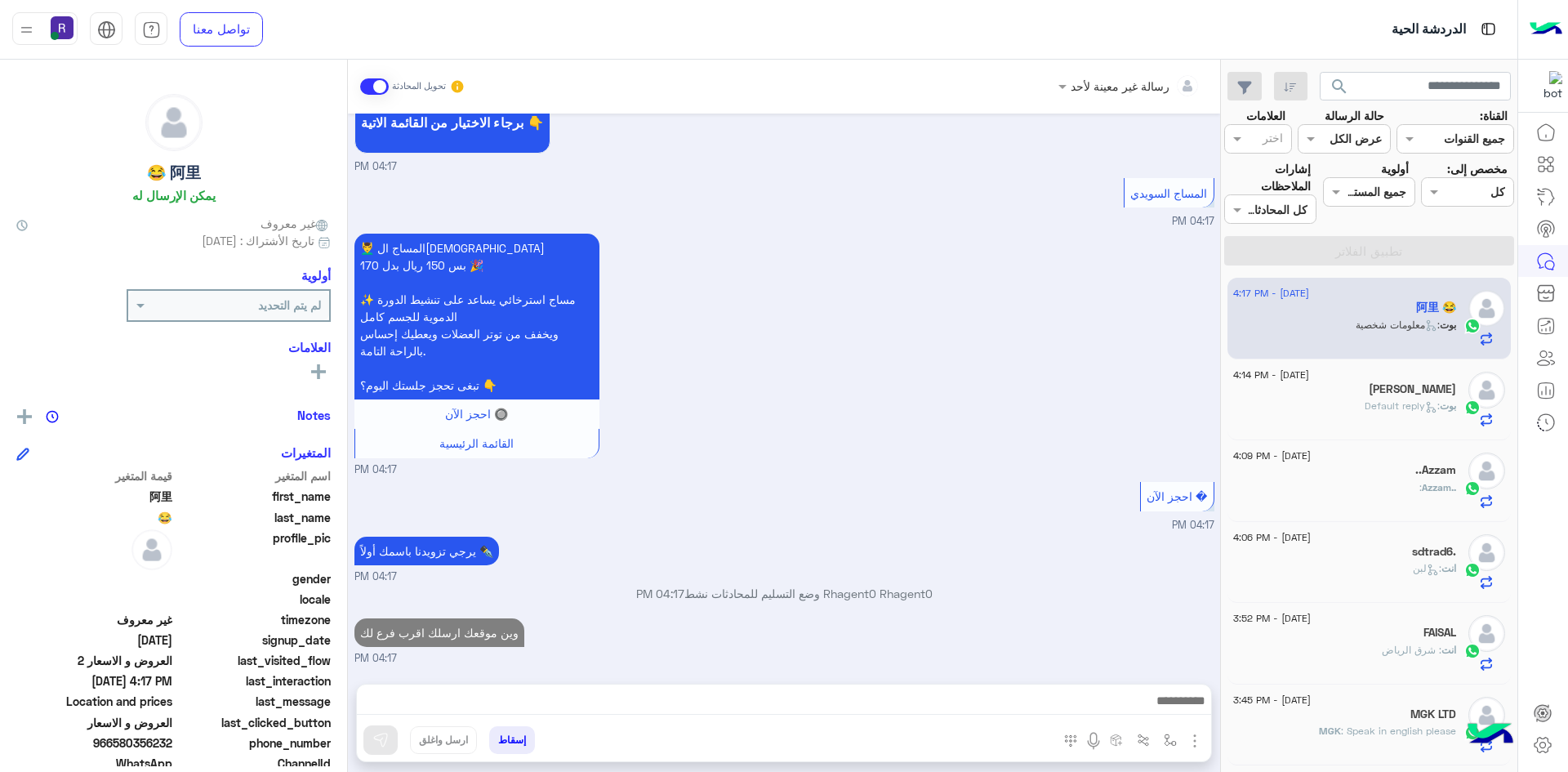
click at [1451, 410] on span "بوت" at bounding box center [1448, 405] width 16 height 12
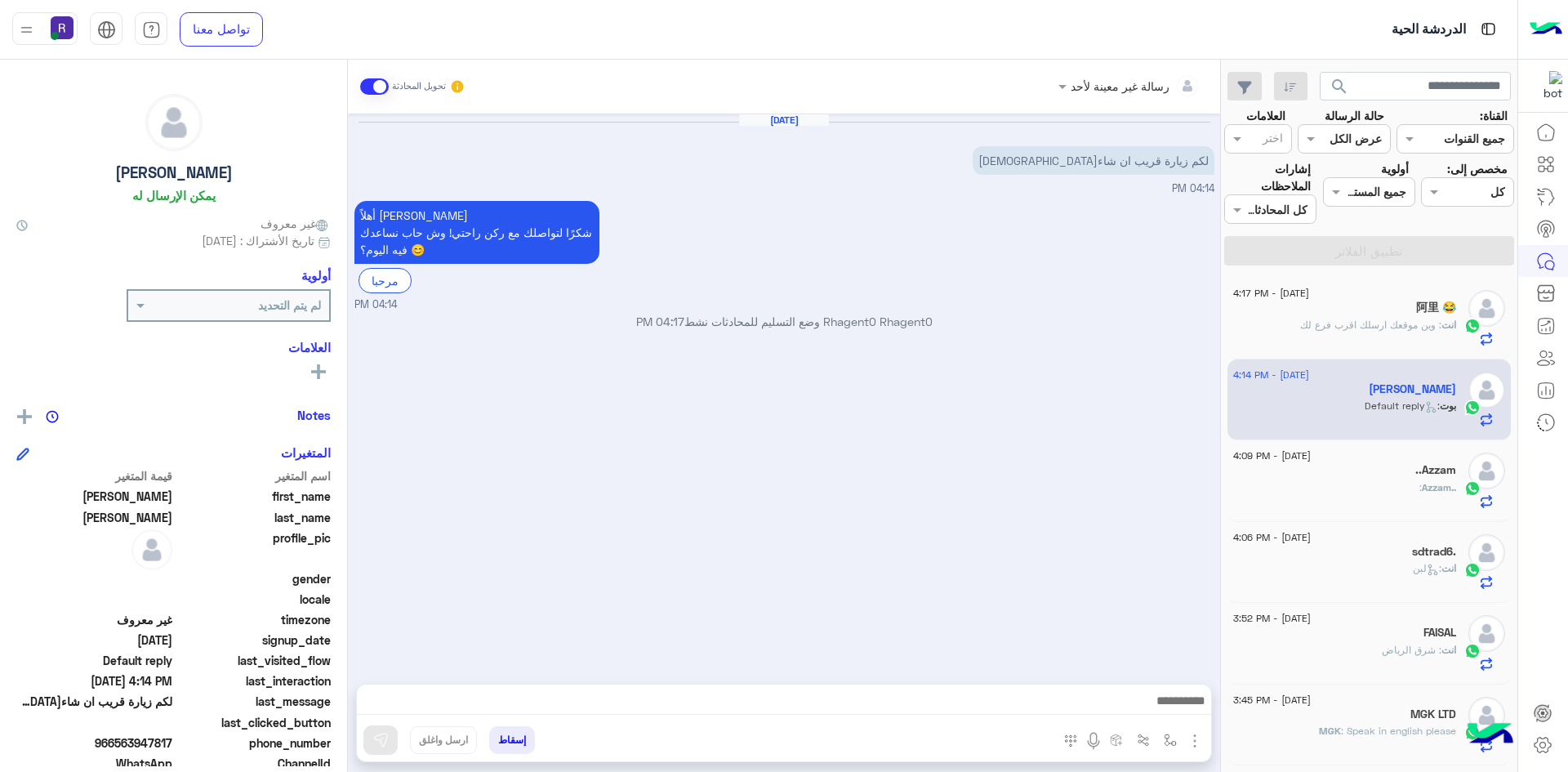
click at [1424, 496] on div "..Azzam :" at bounding box center [1345, 494] width 223 height 28
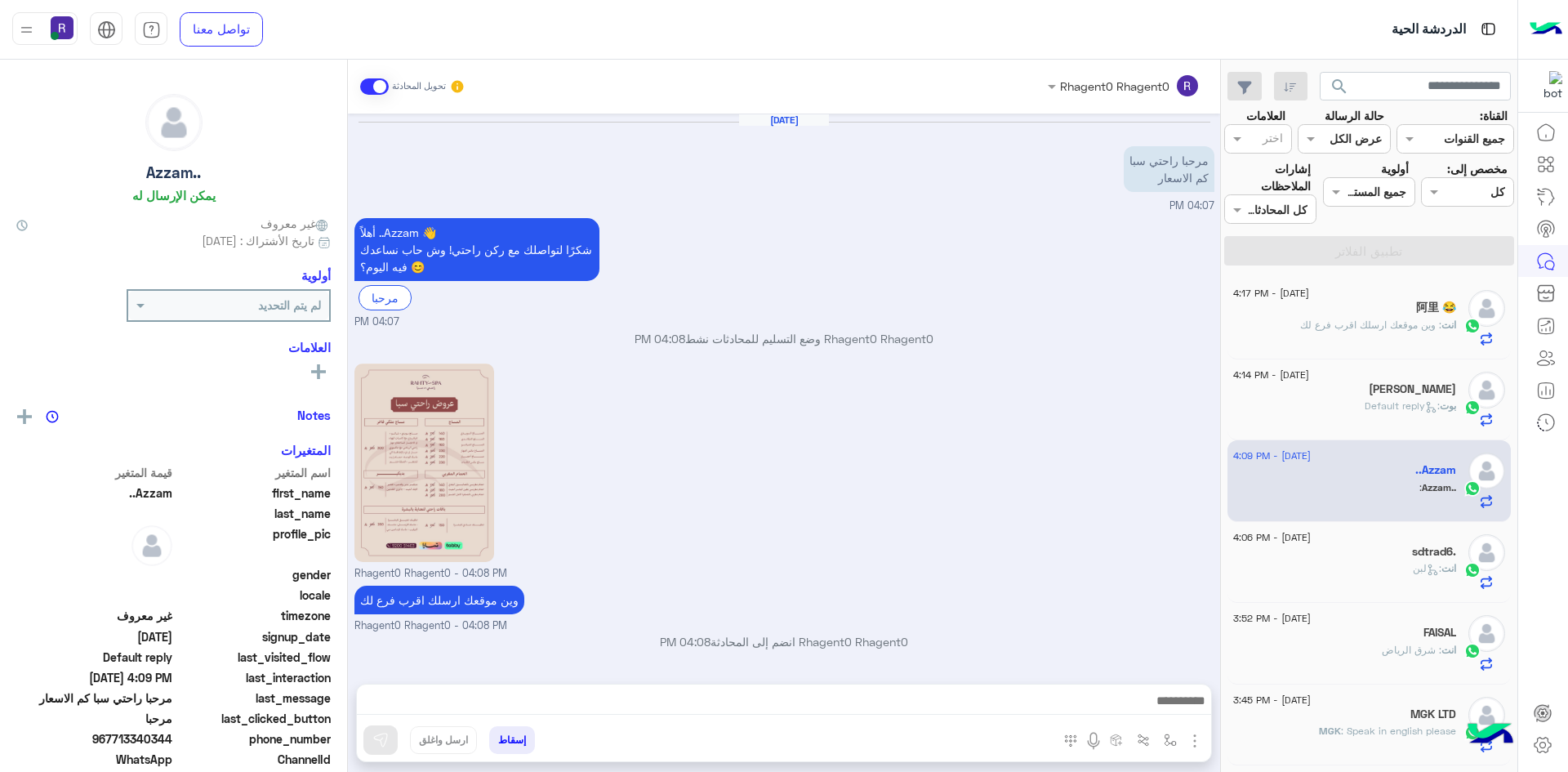
scroll to position [273, 0]
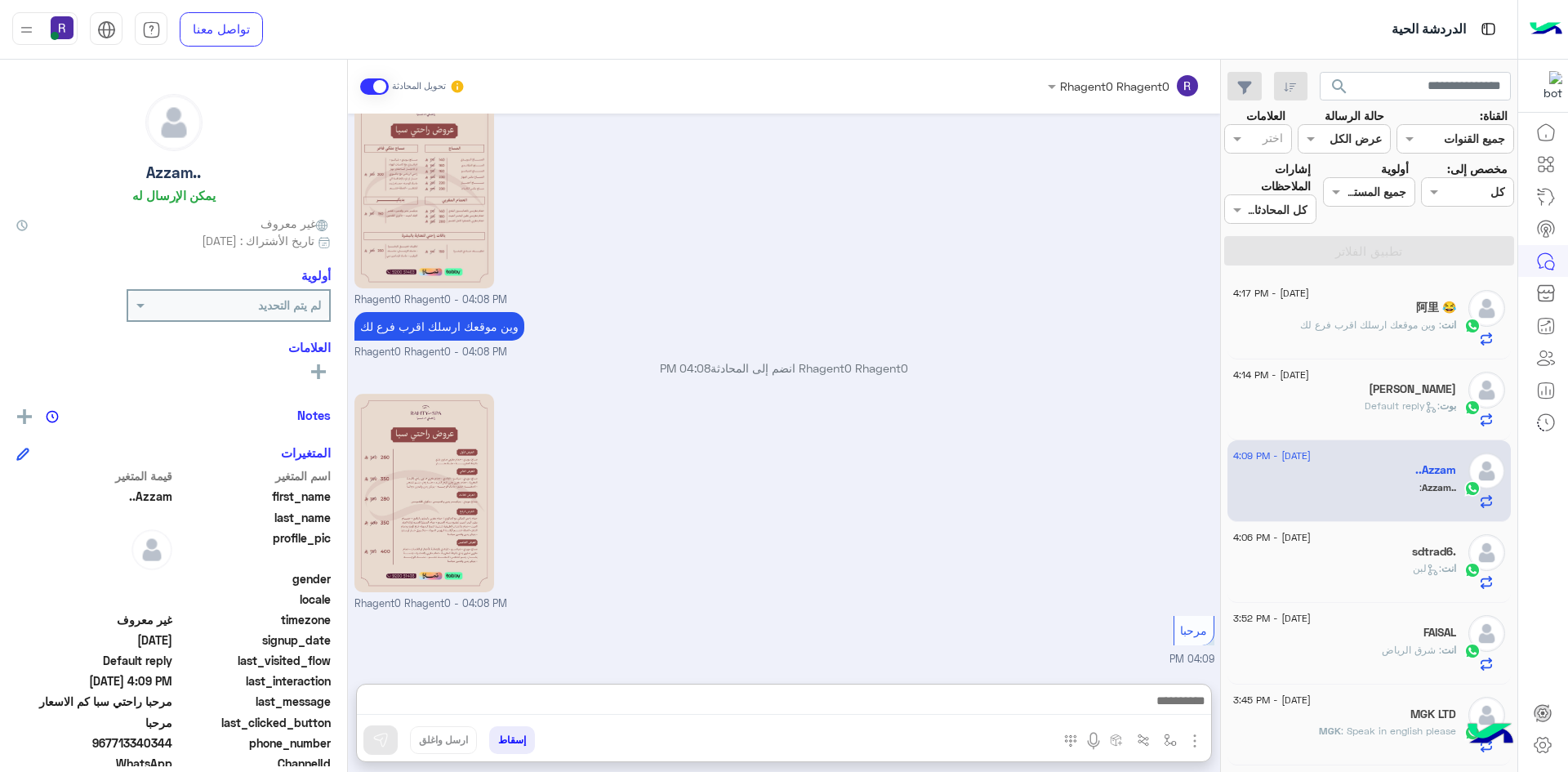
drag, startPoint x: 961, startPoint y: 710, endPoint x: 1173, endPoint y: 537, distance: 273.6
click at [1029, 519] on div "Rhagent0 Rhagent0 - 04:08 PM" at bounding box center [784, 500] width 860 height 222
click at [1437, 570] on span ": لبن" at bounding box center [1426, 567] width 28 height 12
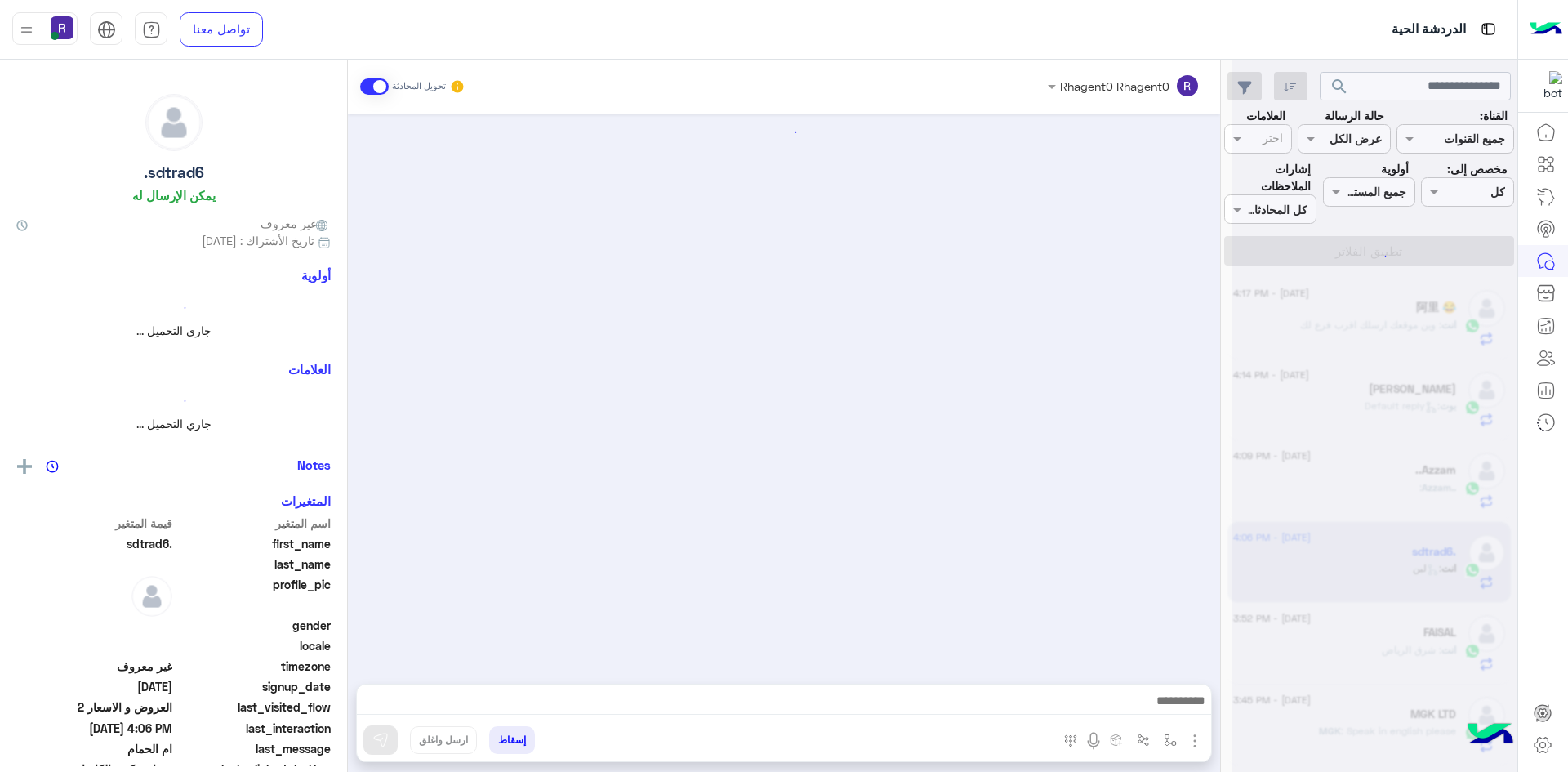
scroll to position [1095, 0]
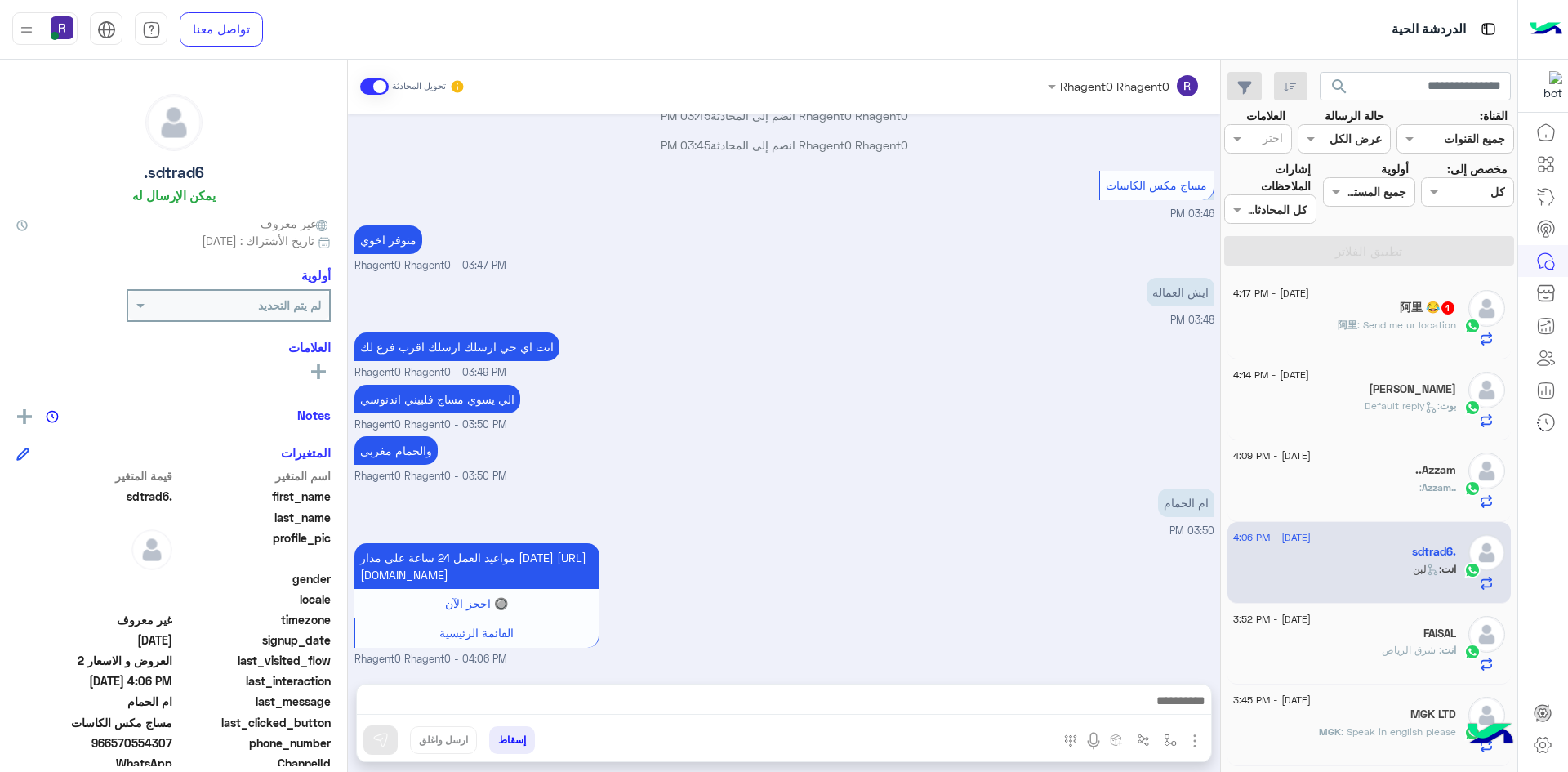
click at [1435, 319] on span ": Send me ur location" at bounding box center [1407, 324] width 99 height 12
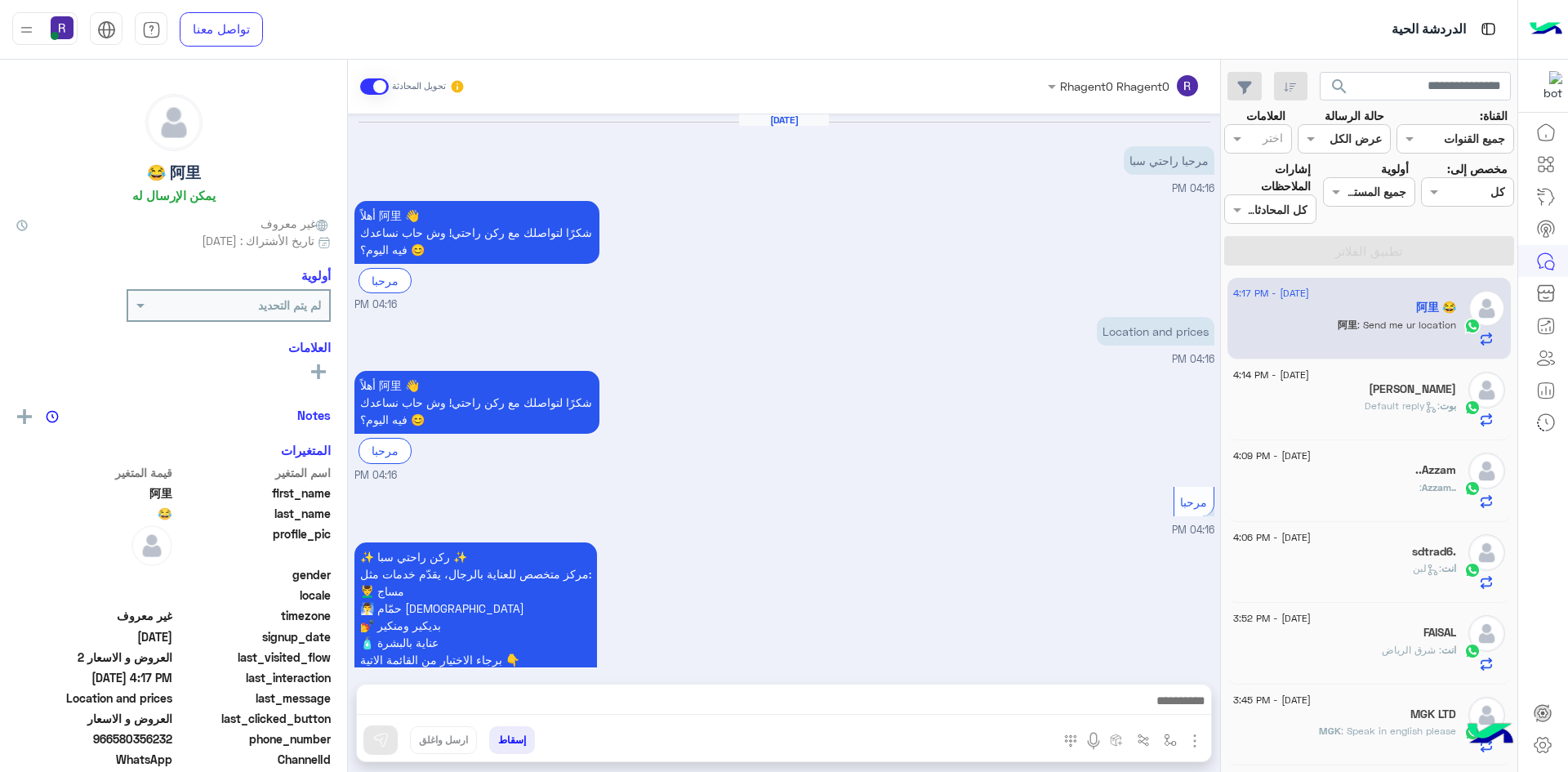
scroll to position [851, 0]
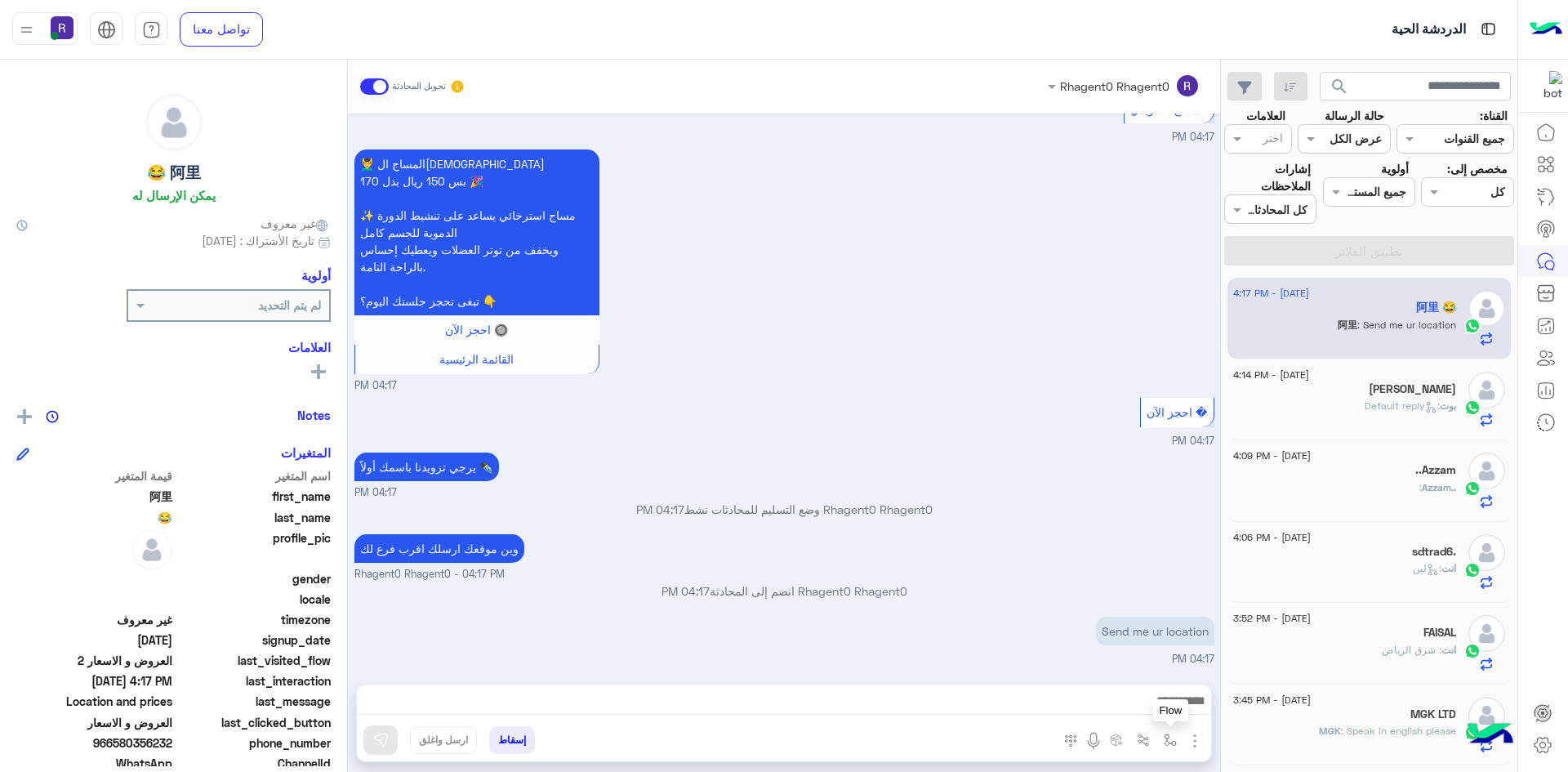
click at [1169, 741] on img "button" at bounding box center [1171, 740] width 13 height 13
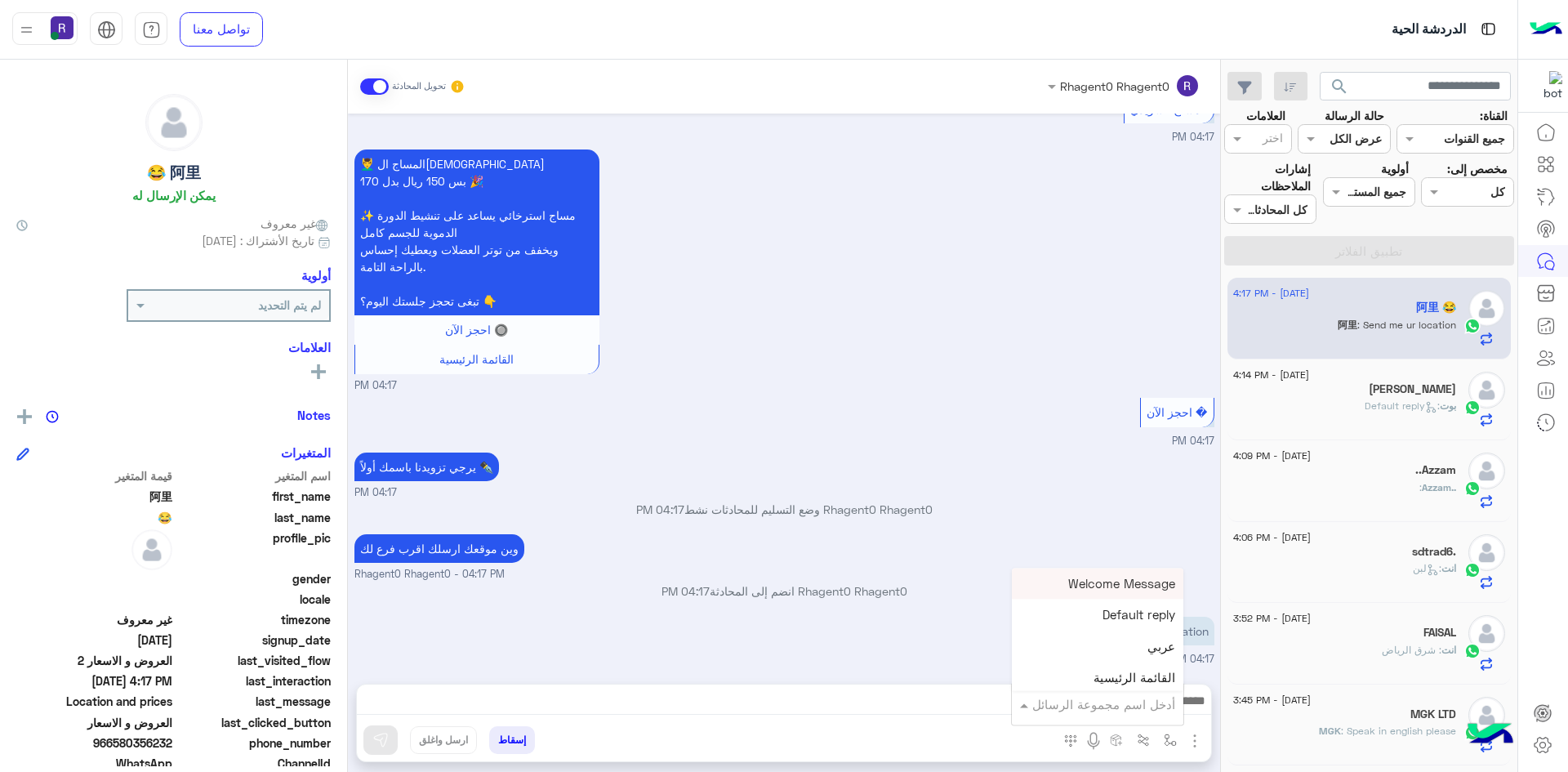
click at [1165, 719] on div "أدخل اسم مجموعة الرسائل" at bounding box center [1098, 703] width 172 height 29
click at [1148, 628] on span "الجنادرية" at bounding box center [1152, 622] width 45 height 15
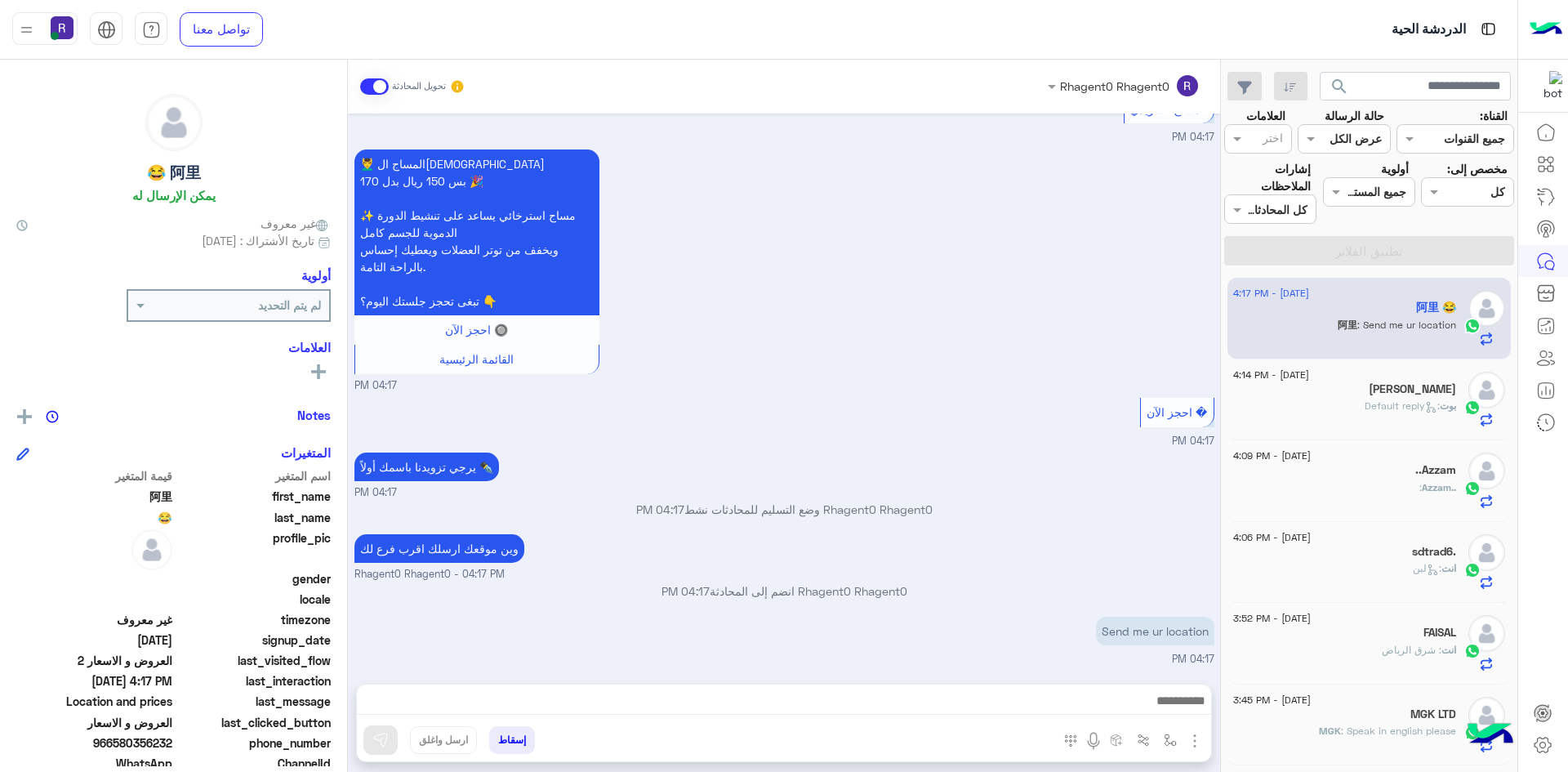
type textarea "*********"
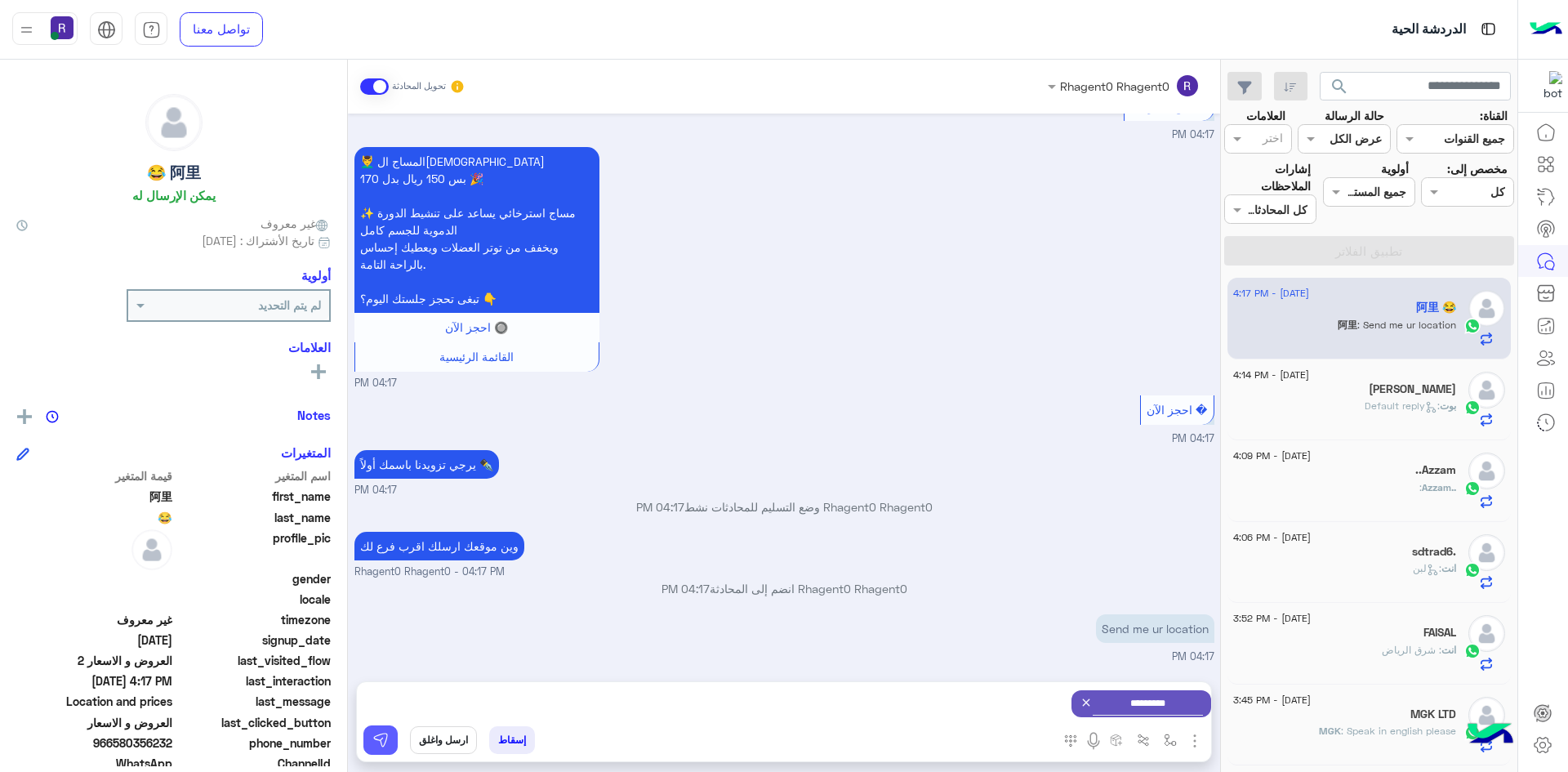
click at [391, 746] on button at bounding box center [381, 740] width 35 height 29
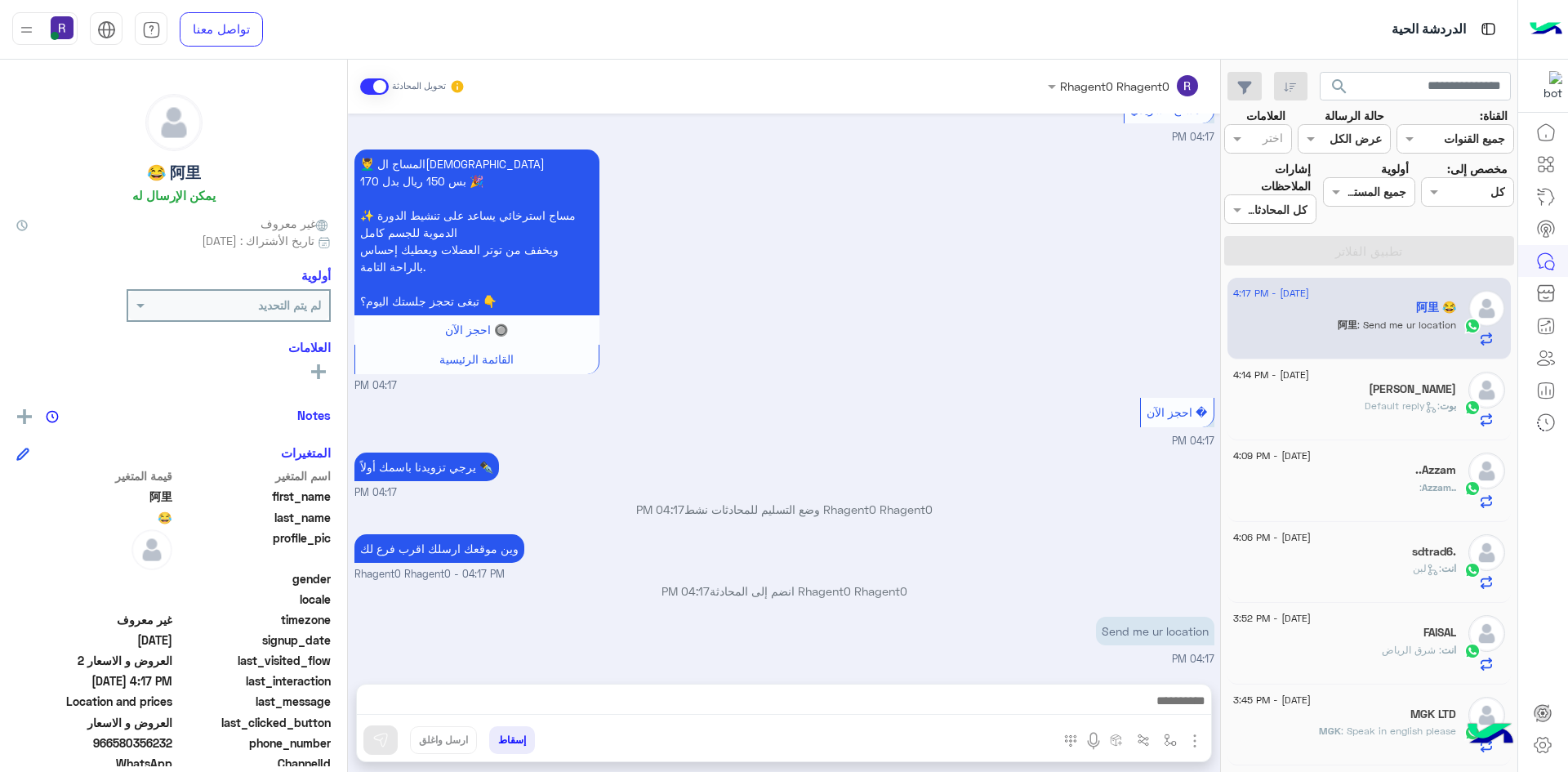
scroll to position [851, 0]
click at [1196, 737] on img "button" at bounding box center [1194, 740] width 19 height 19
click at [1163, 701] on span "الصور" at bounding box center [1163, 705] width 30 height 19
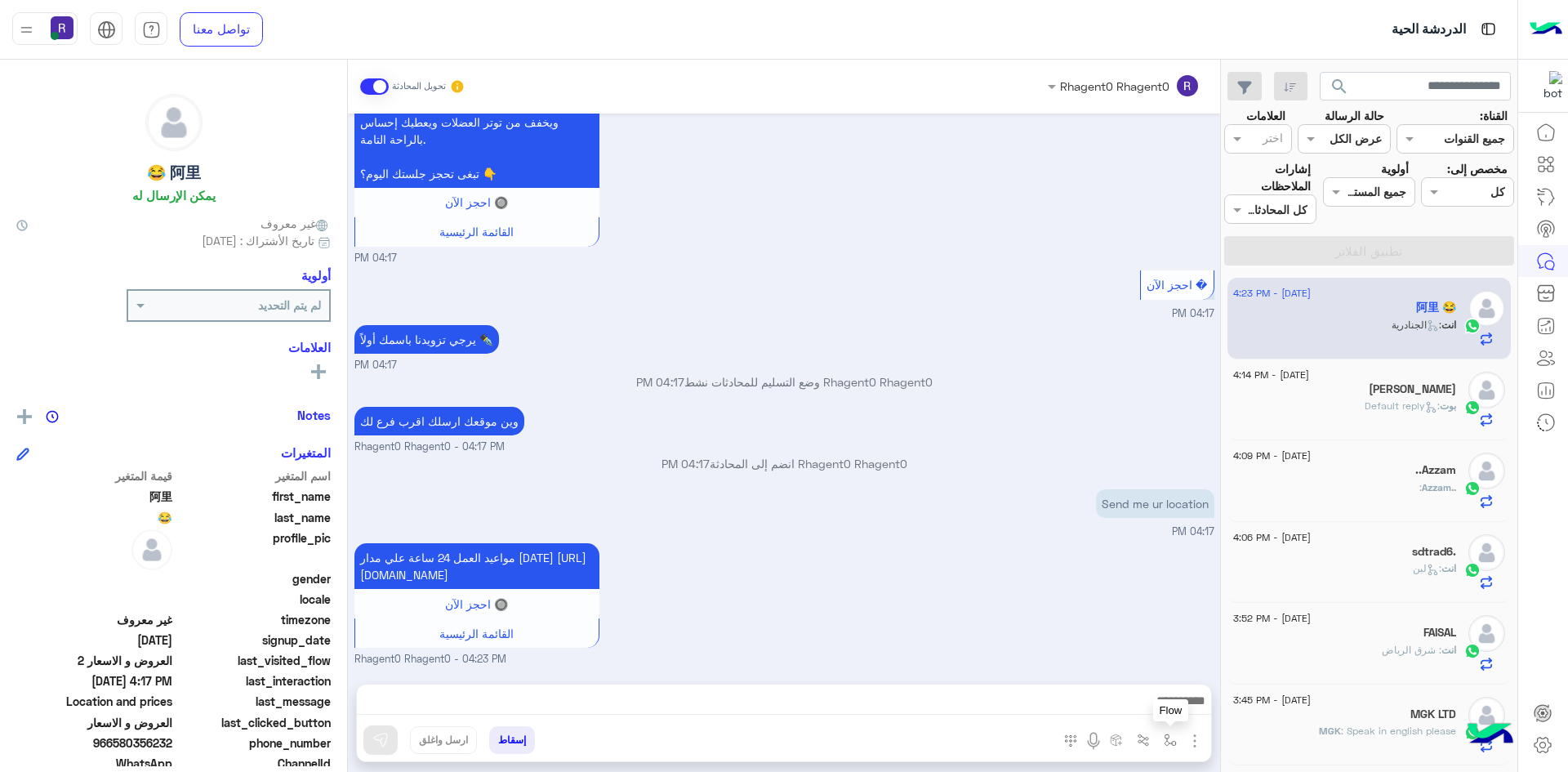
click at [1176, 743] on img "button" at bounding box center [1171, 740] width 13 height 13
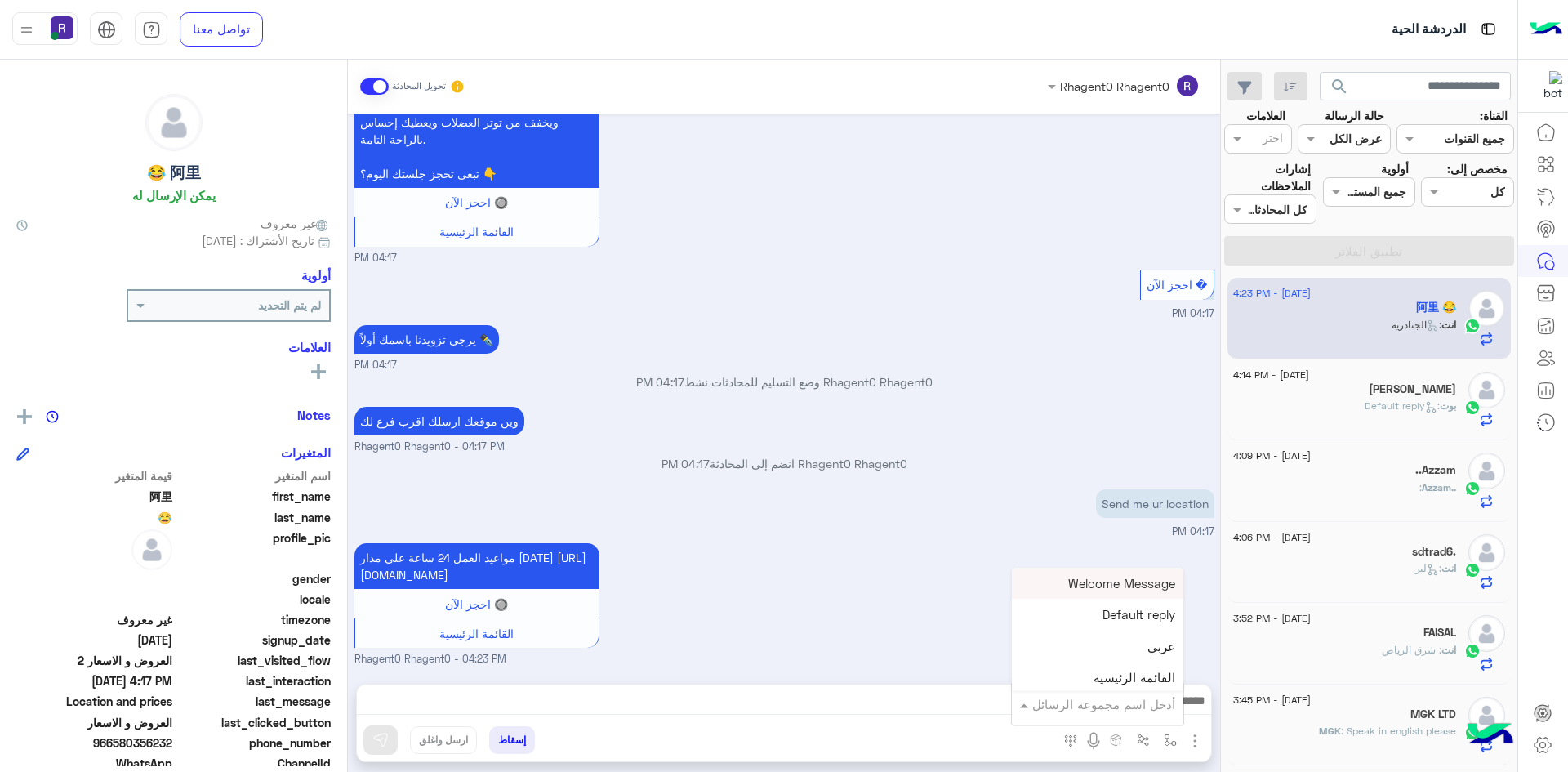
click at [1140, 700] on input "text" at bounding box center [1120, 704] width 111 height 19
click at [1138, 609] on div "لبن" at bounding box center [1098, 604] width 172 height 32
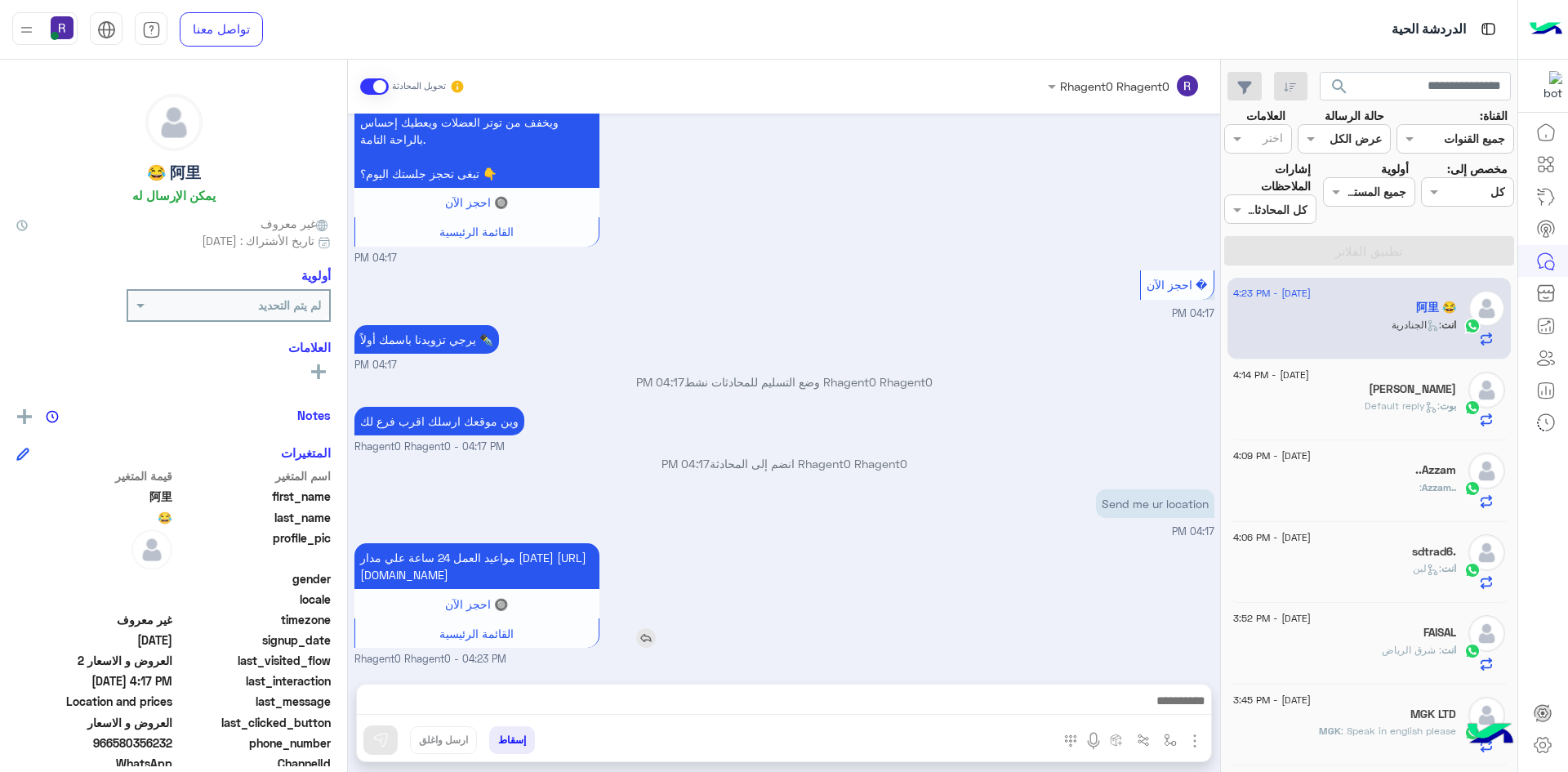
type textarea "***"
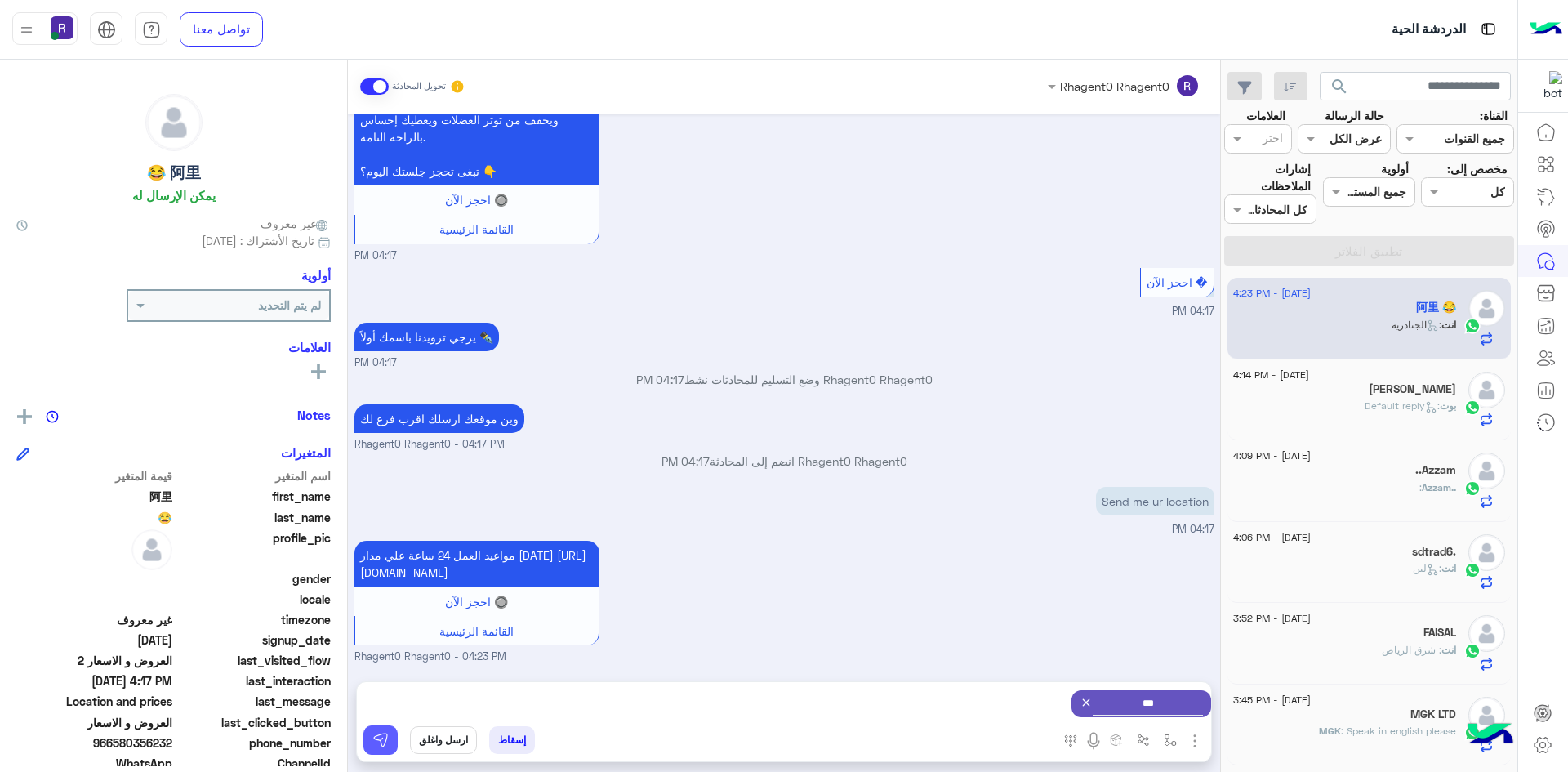
click at [382, 737] on img at bounding box center [381, 740] width 16 height 16
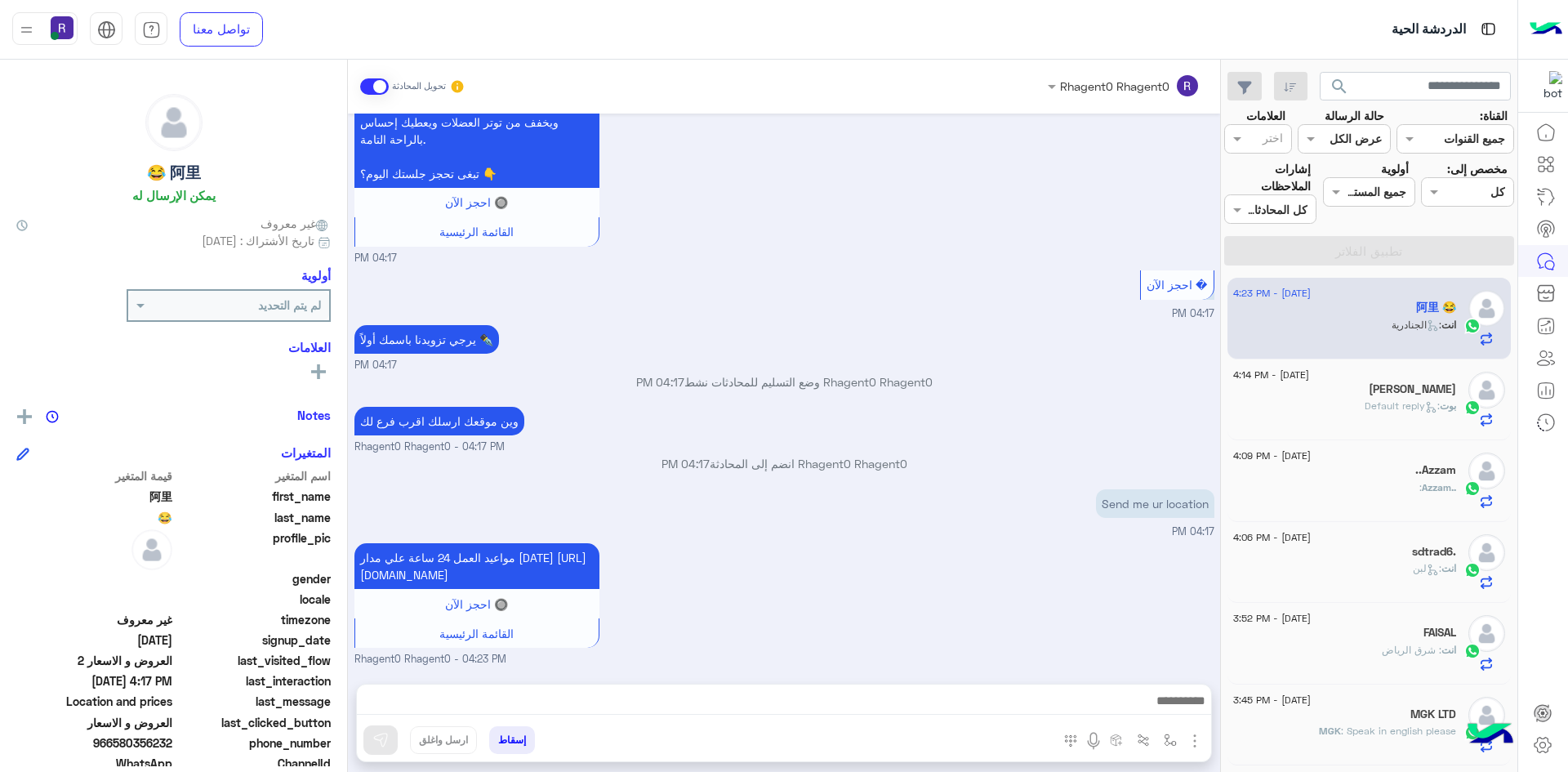
scroll to position [995, 0]
click at [1170, 743] on img "button" at bounding box center [1171, 740] width 13 height 13
click at [1125, 700] on input "text" at bounding box center [1120, 704] width 111 height 19
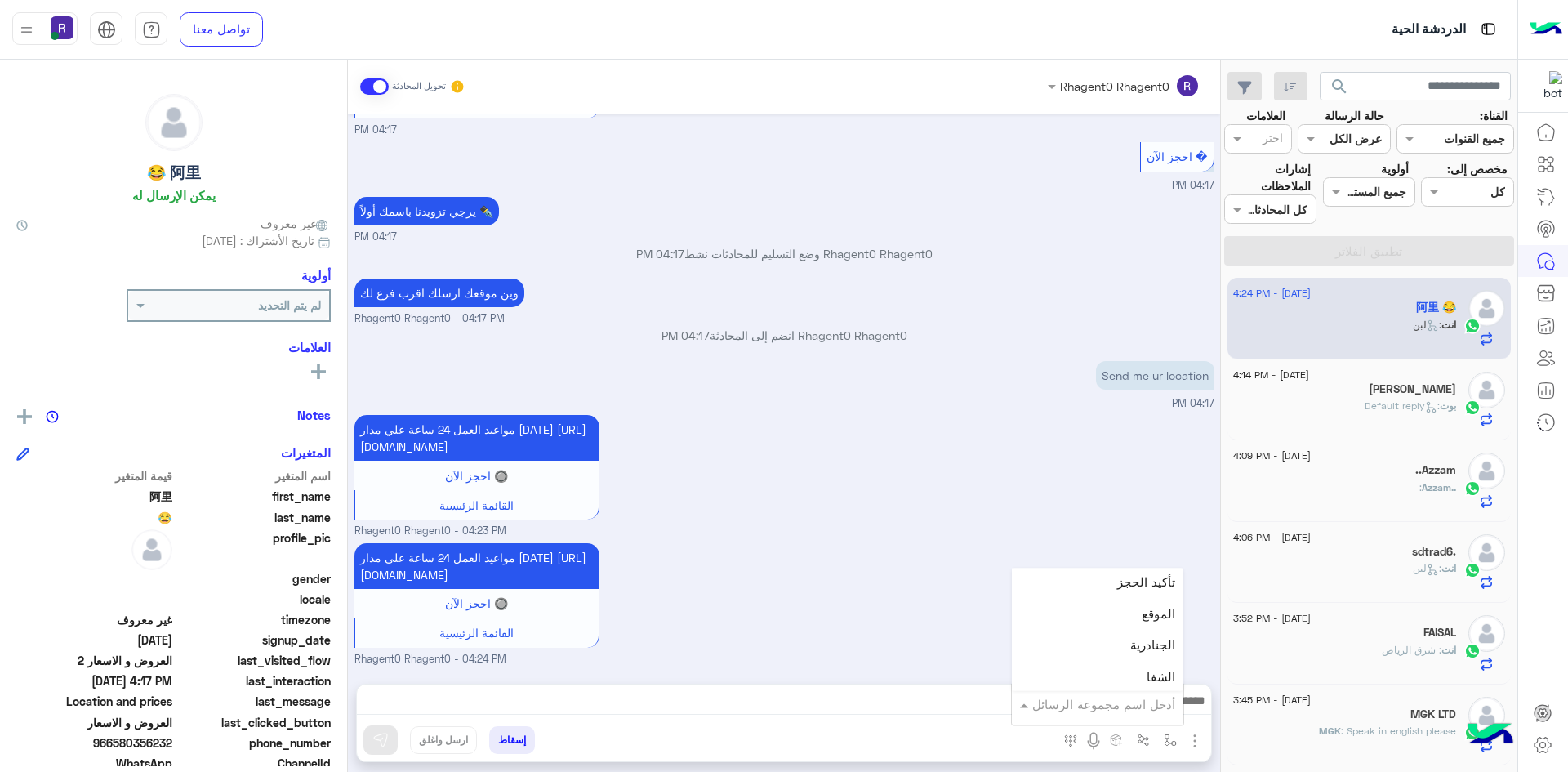
scroll to position [1062, 0]
click at [1125, 627] on div "الجنادرية" at bounding box center [1098, 622] width 172 height 32
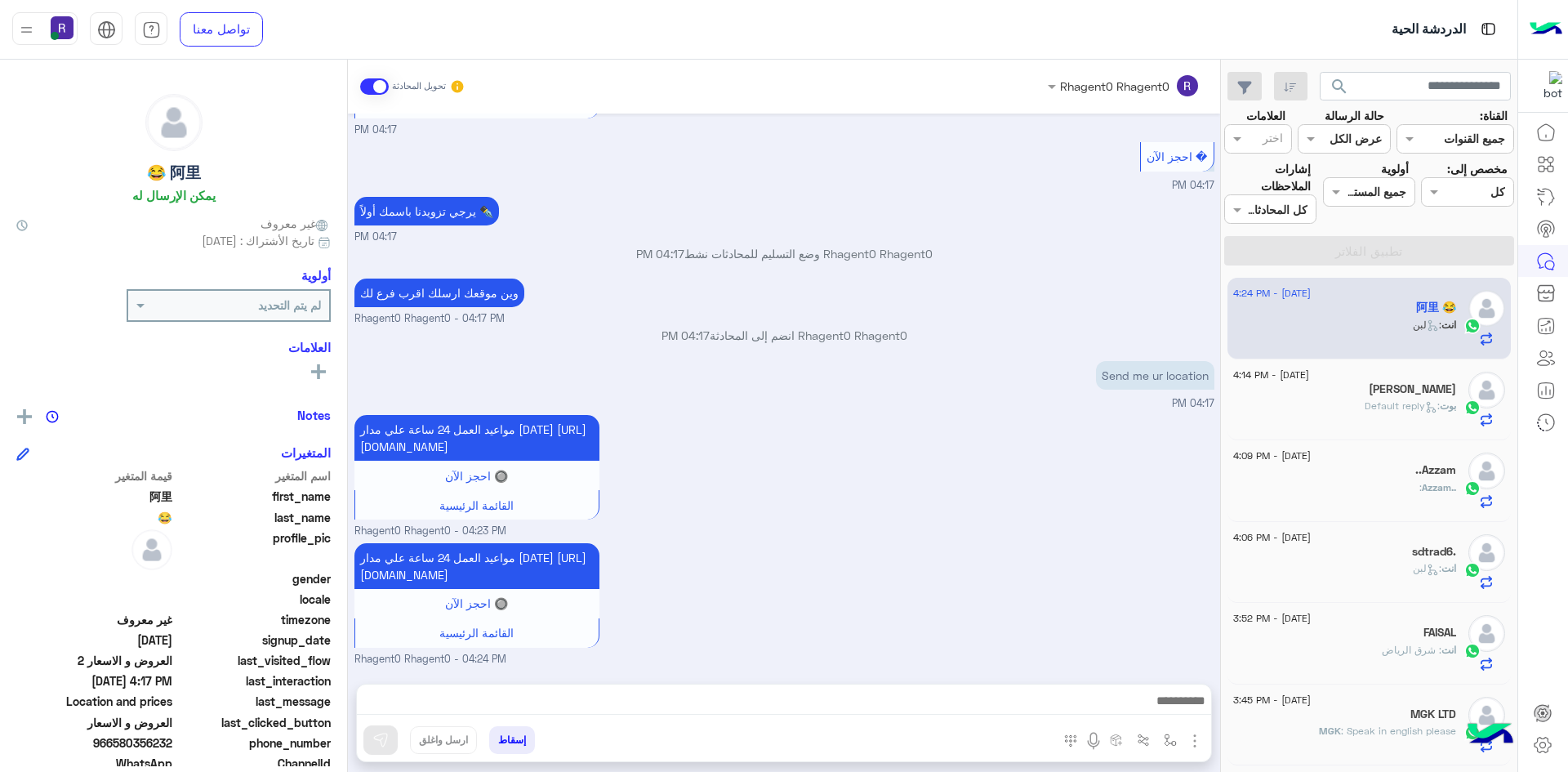
type textarea "*********"
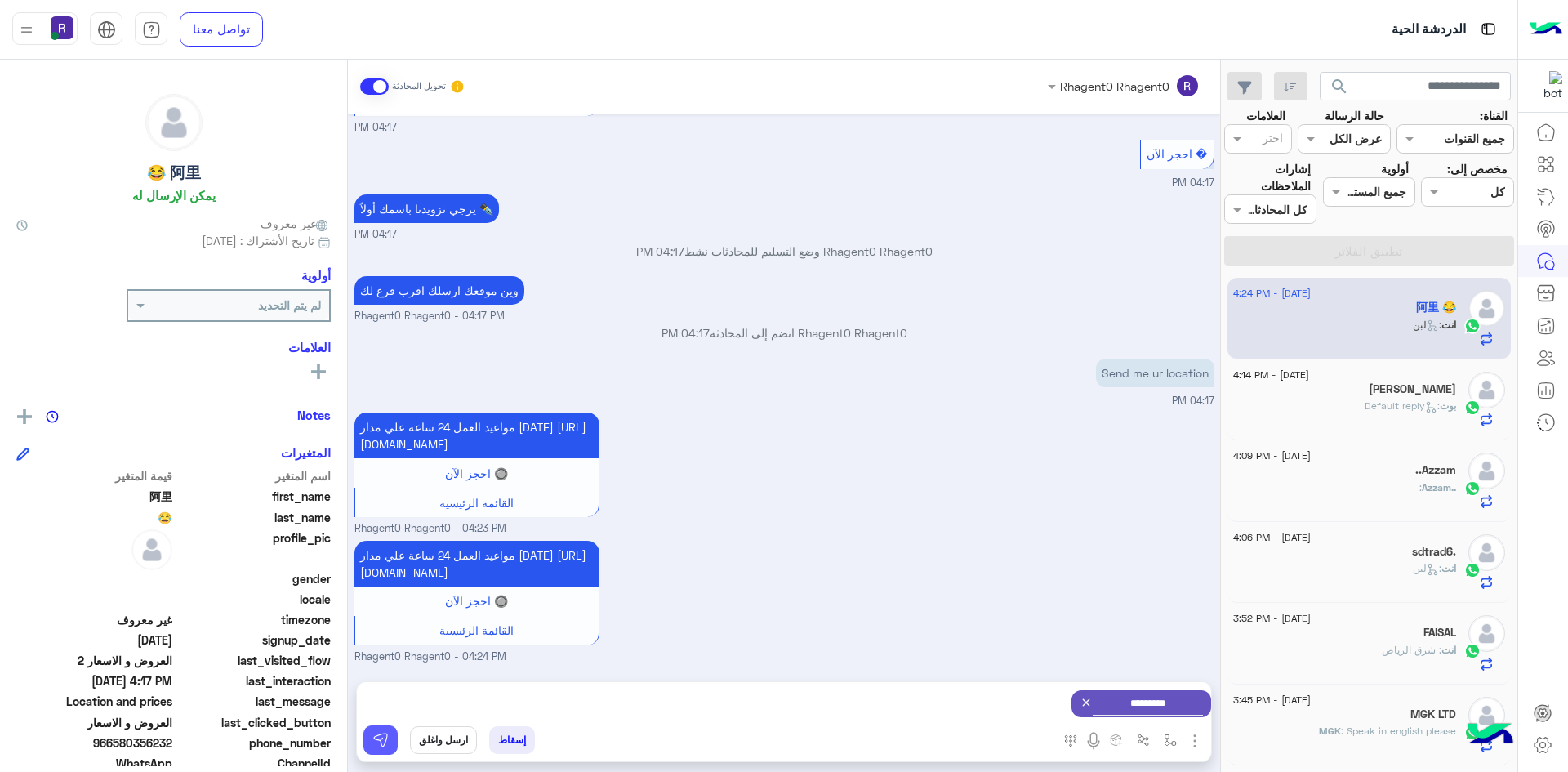
click at [392, 741] on button at bounding box center [381, 740] width 35 height 29
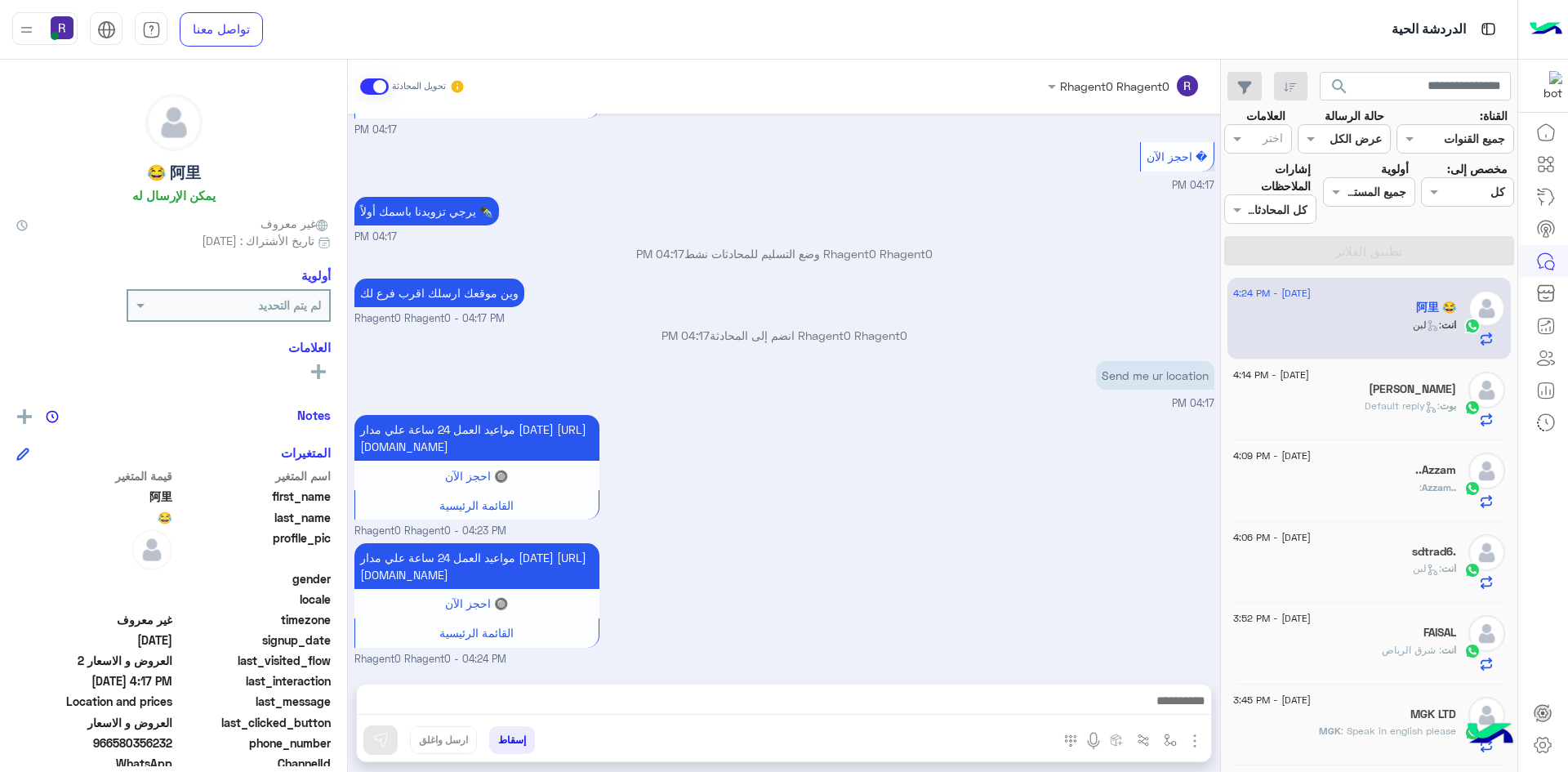
scroll to position [1140, 0]
click at [1412, 415] on div "[PERSON_NAME] : Default reply" at bounding box center [1345, 412] width 223 height 28
